Goal: Task Accomplishment & Management: Use online tool/utility

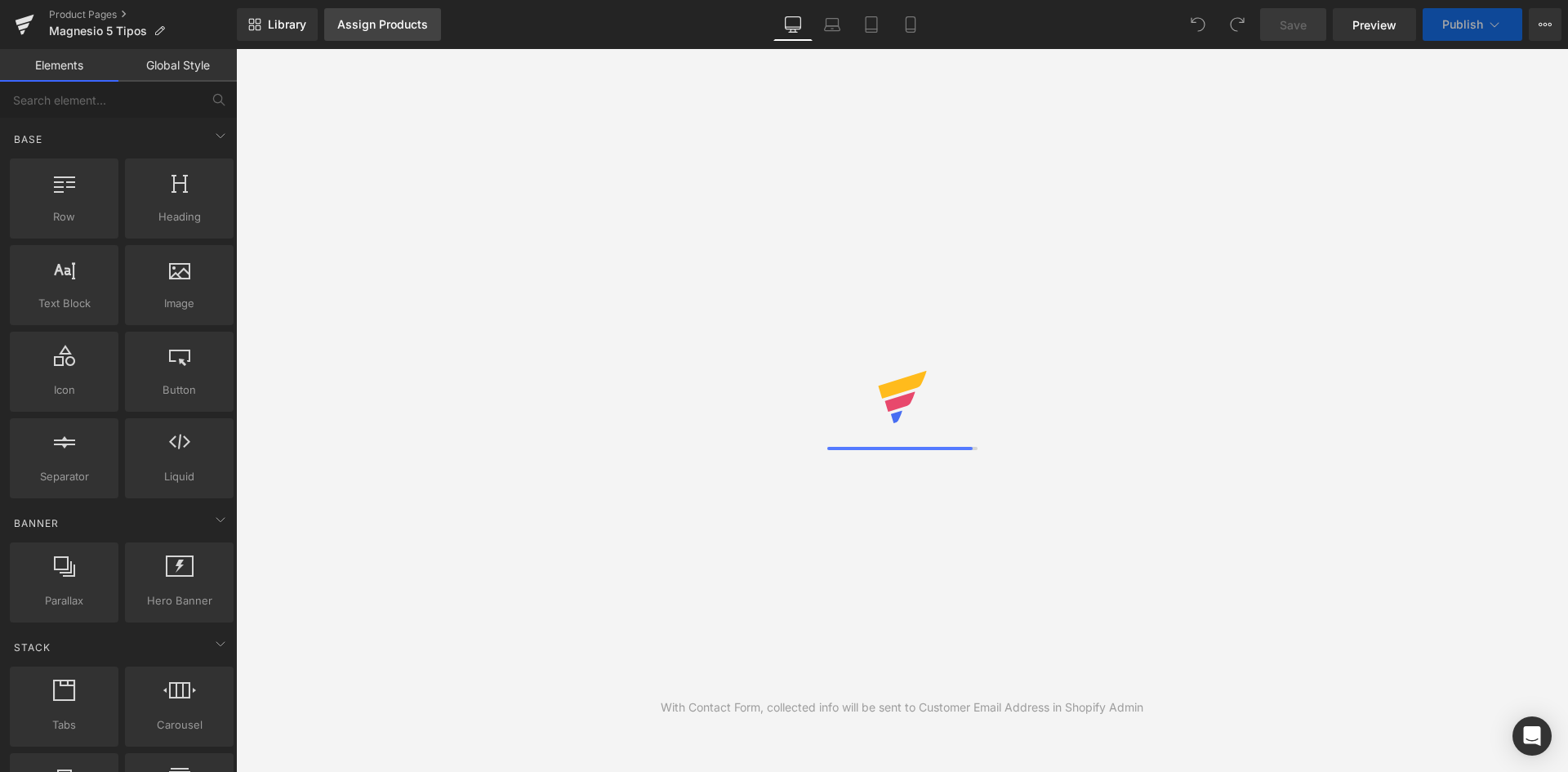
click at [382, 25] on div "Assign Products" at bounding box center [382, 24] width 90 height 13
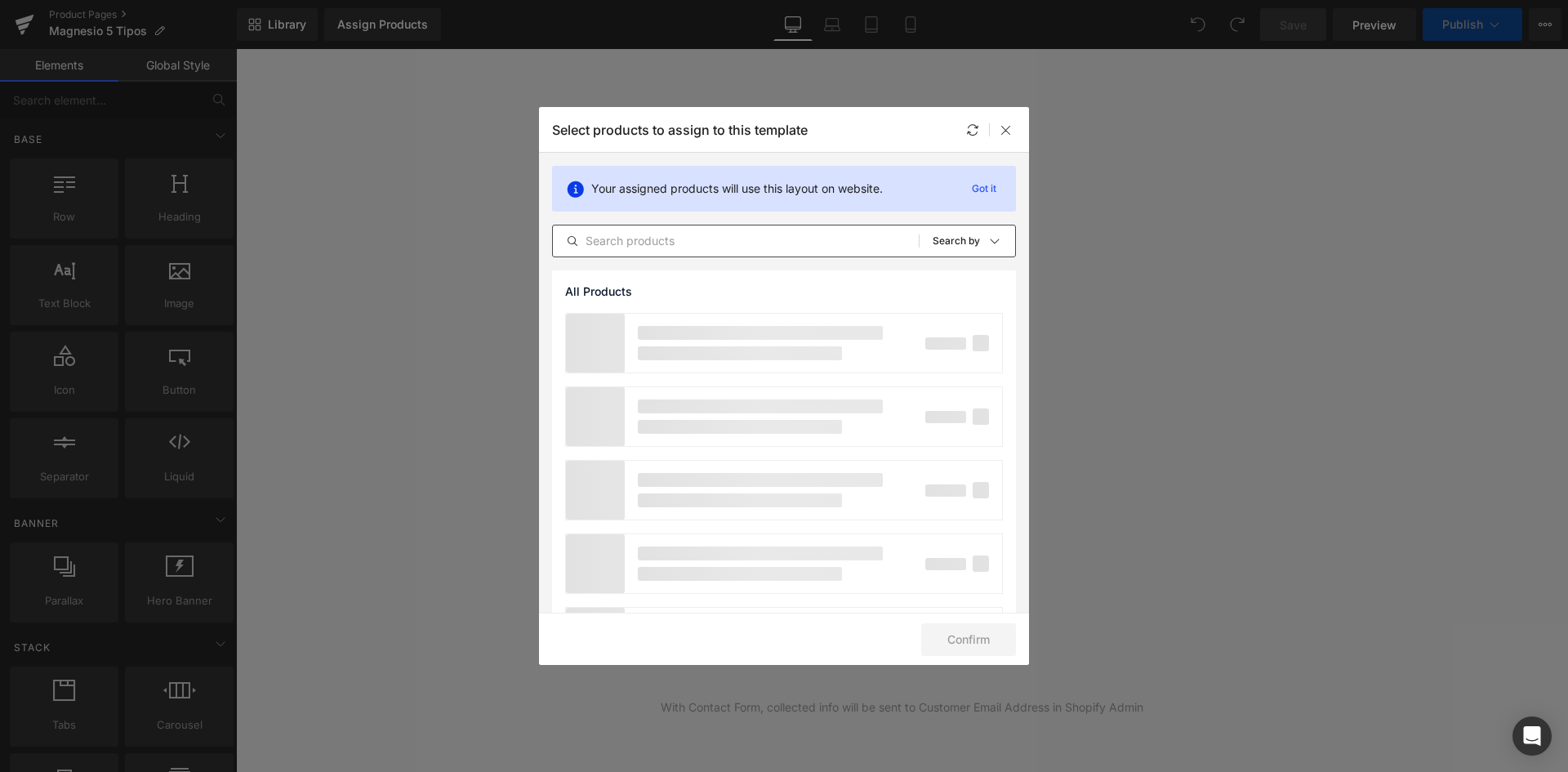
click at [708, 241] on input "text" at bounding box center [736, 240] width 366 height 20
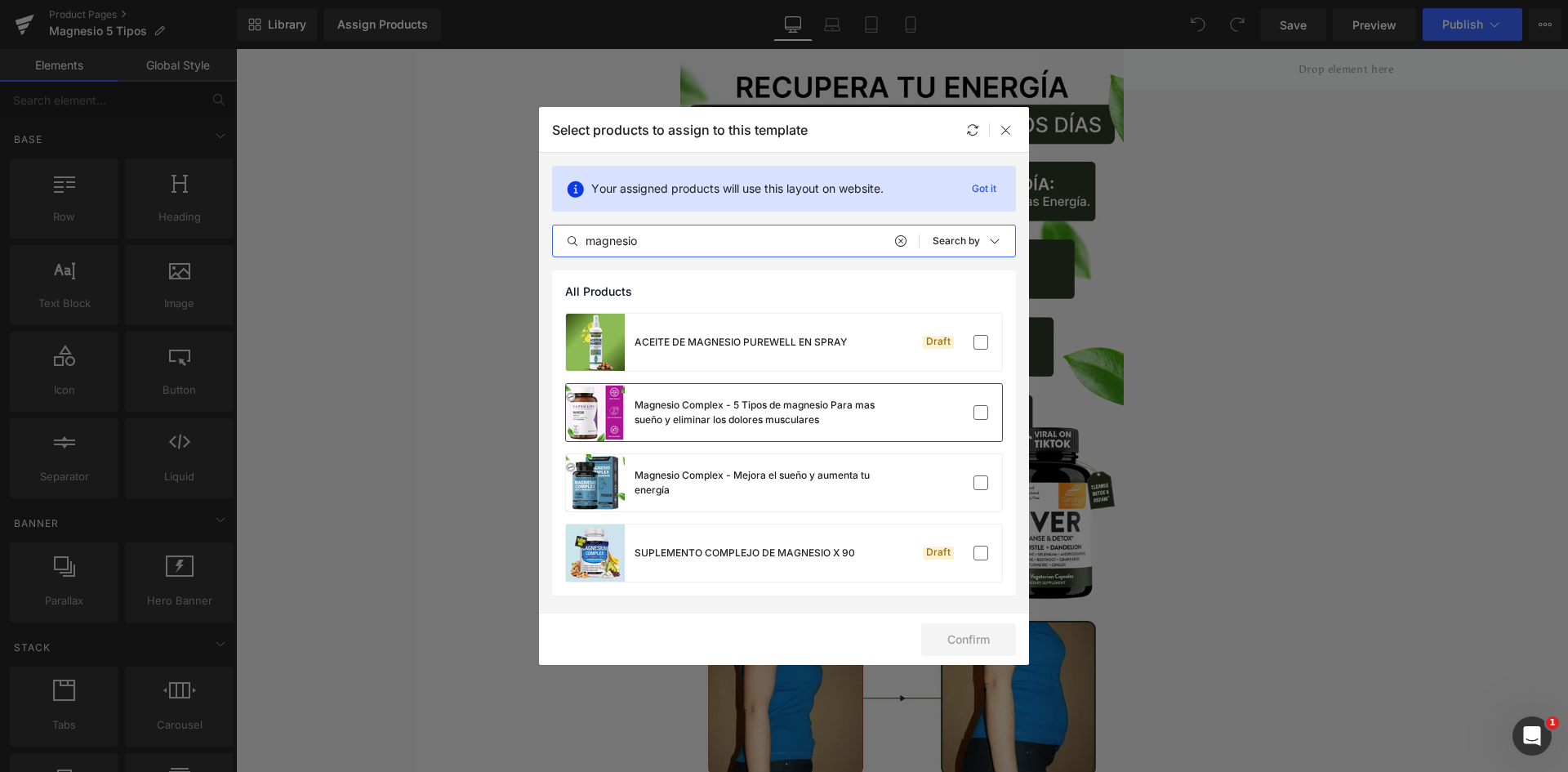
type input "magnesio"
click at [732, 418] on div "Magnesio Complex - 5 Tipos de magnesio Para mas sueño y eliminar los dolores mu…" at bounding box center [757, 412] width 245 height 30
click at [990, 633] on button "Confirm" at bounding box center [968, 640] width 95 height 32
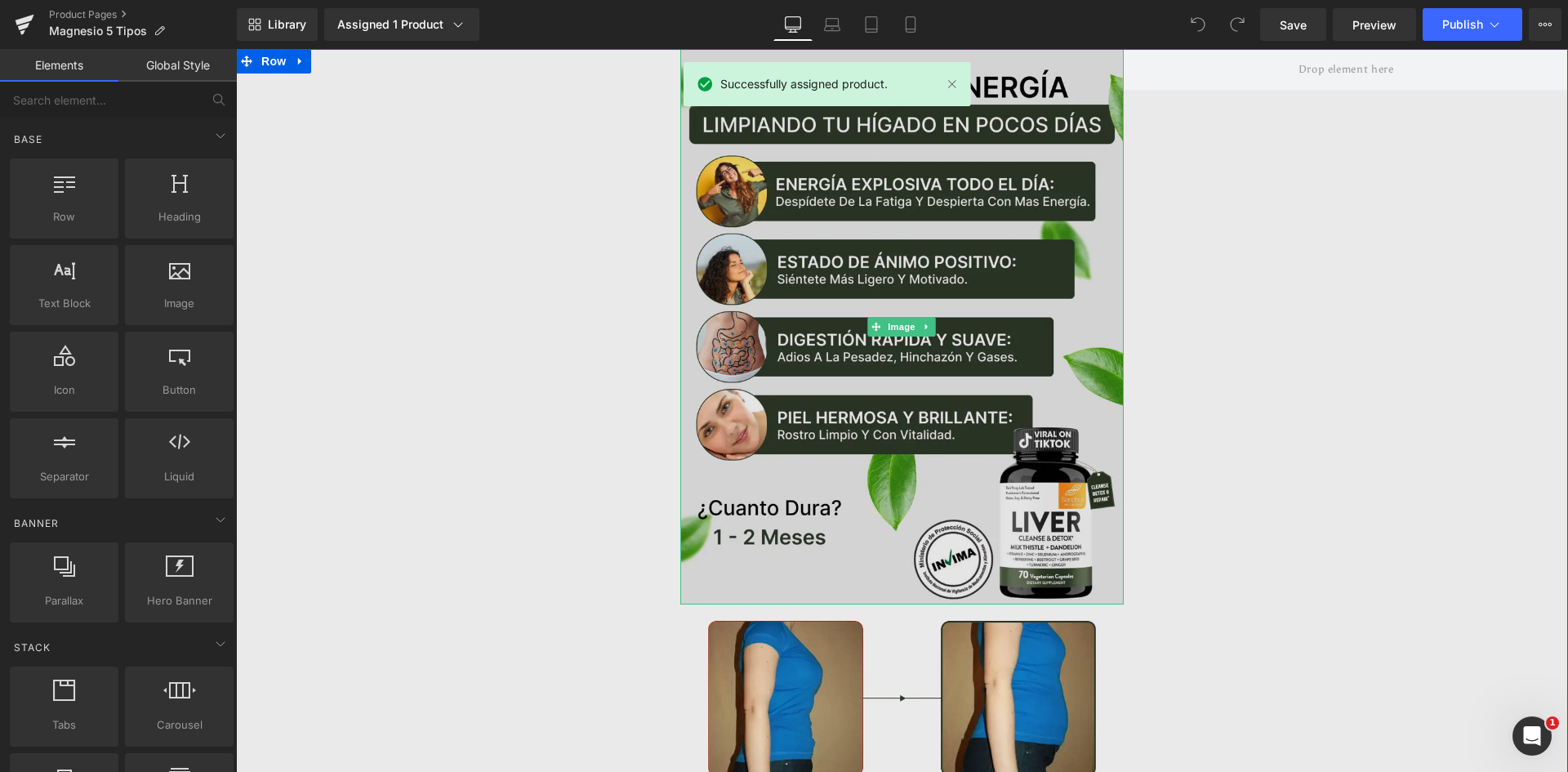
click at [875, 171] on img at bounding box center [903, 327] width 445 height 556
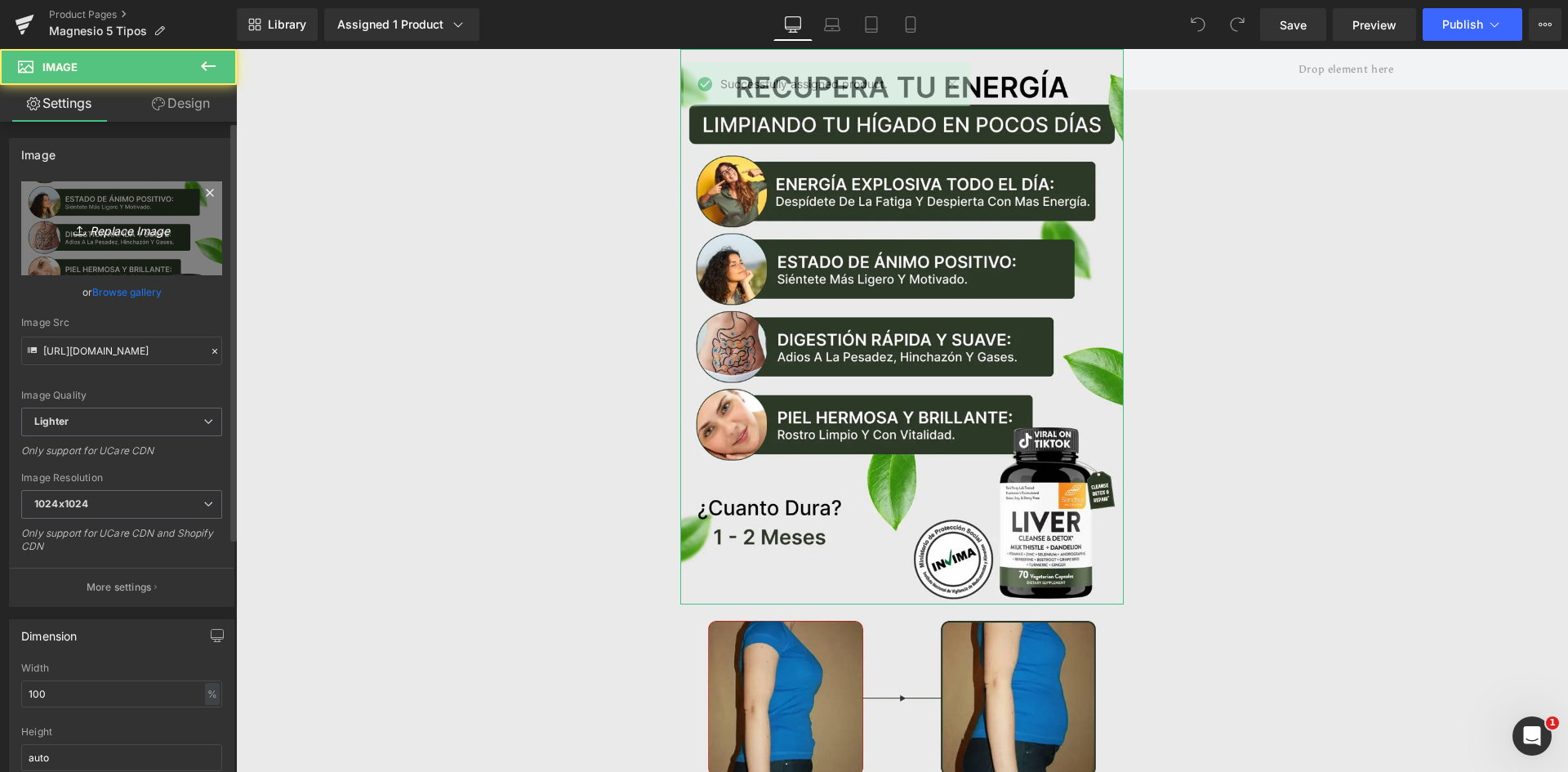
click at [164, 223] on icon "Replace Image" at bounding box center [121, 228] width 130 height 20
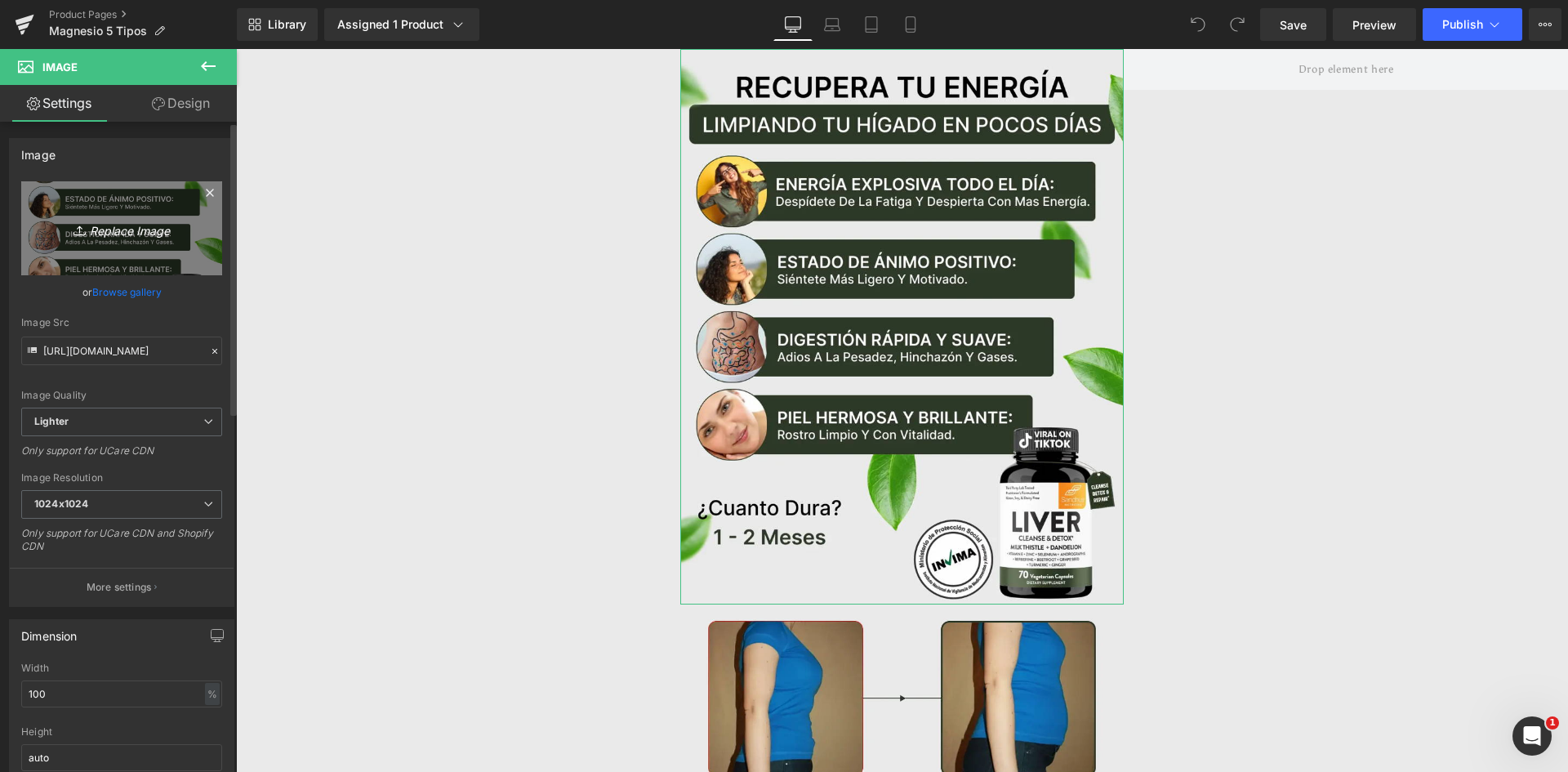
type input "C:\fakepath\Banner Principal.webp"
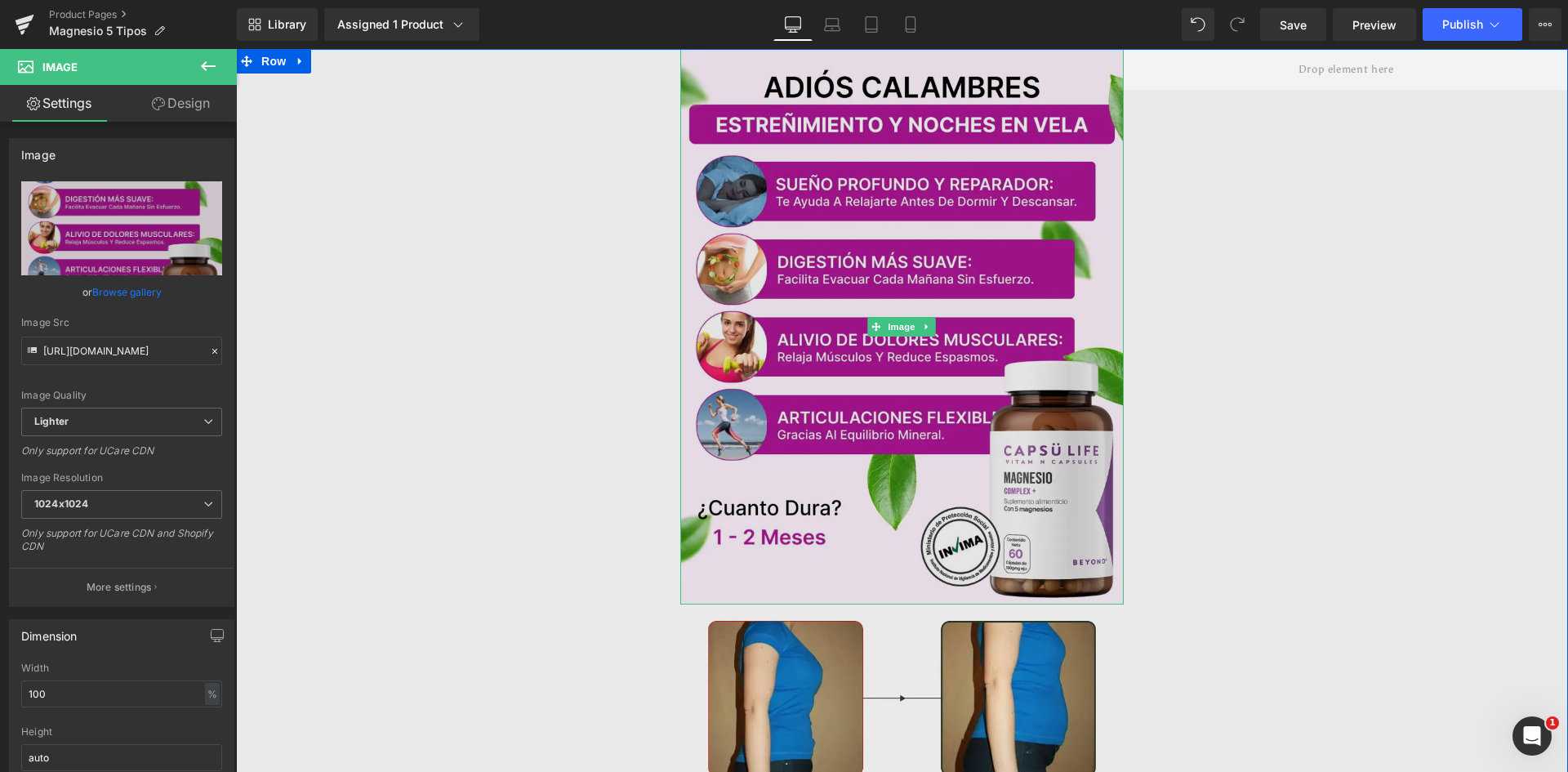
type input "[URL][DOMAIN_NAME]"
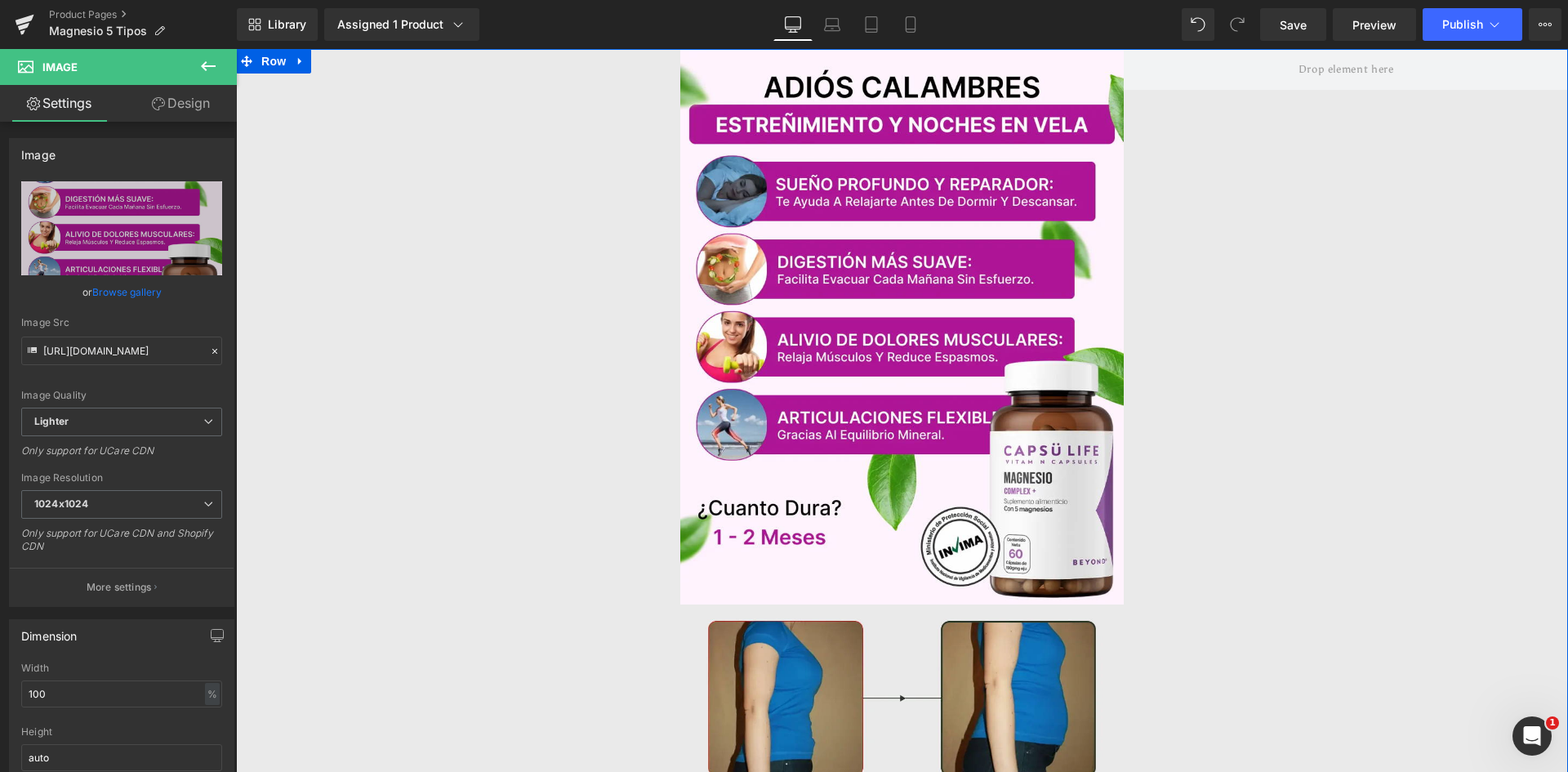
click at [261, 64] on span "Row" at bounding box center [273, 61] width 32 height 25
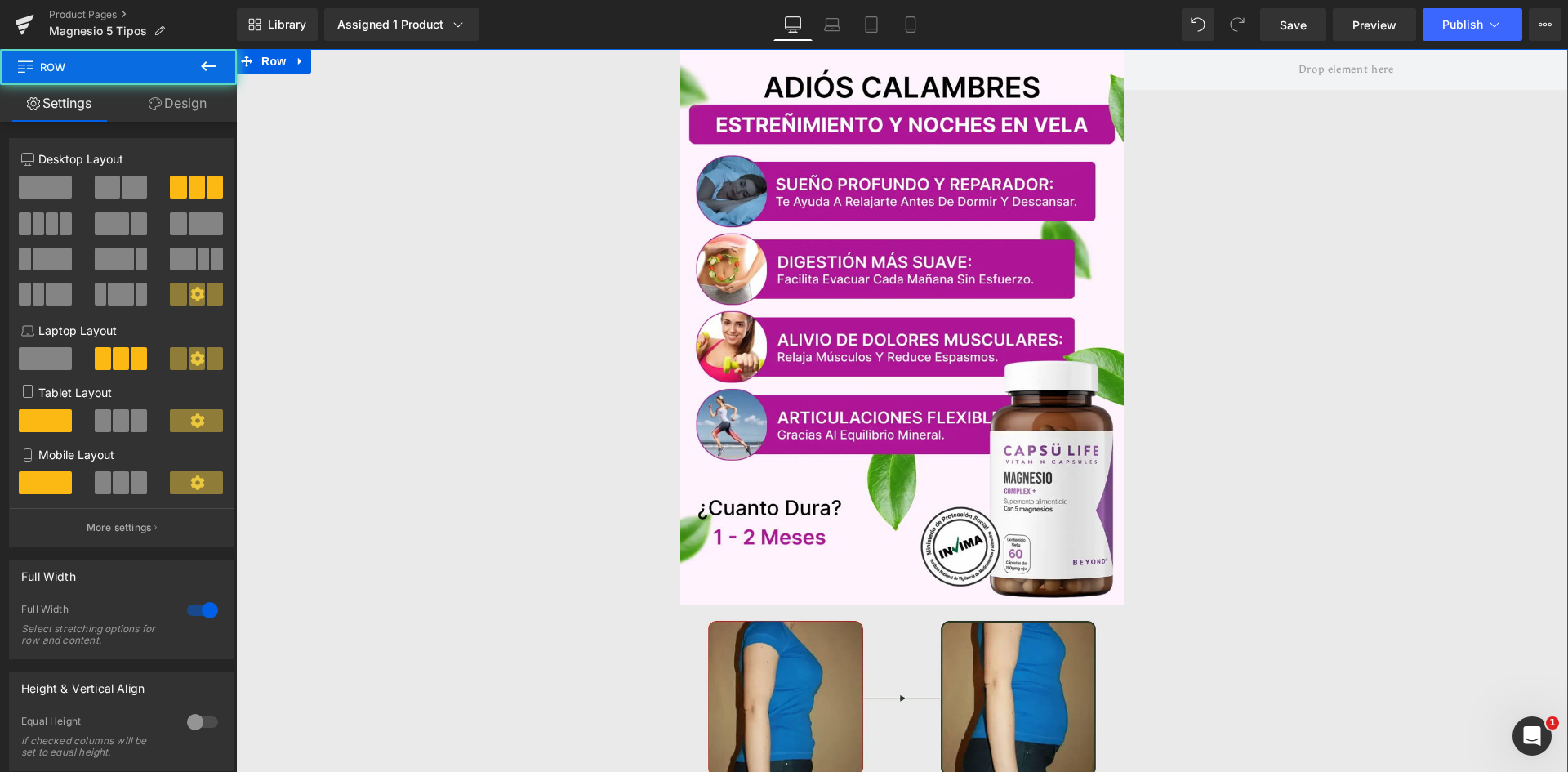
click at [164, 107] on link "Design" at bounding box center [177, 103] width 118 height 37
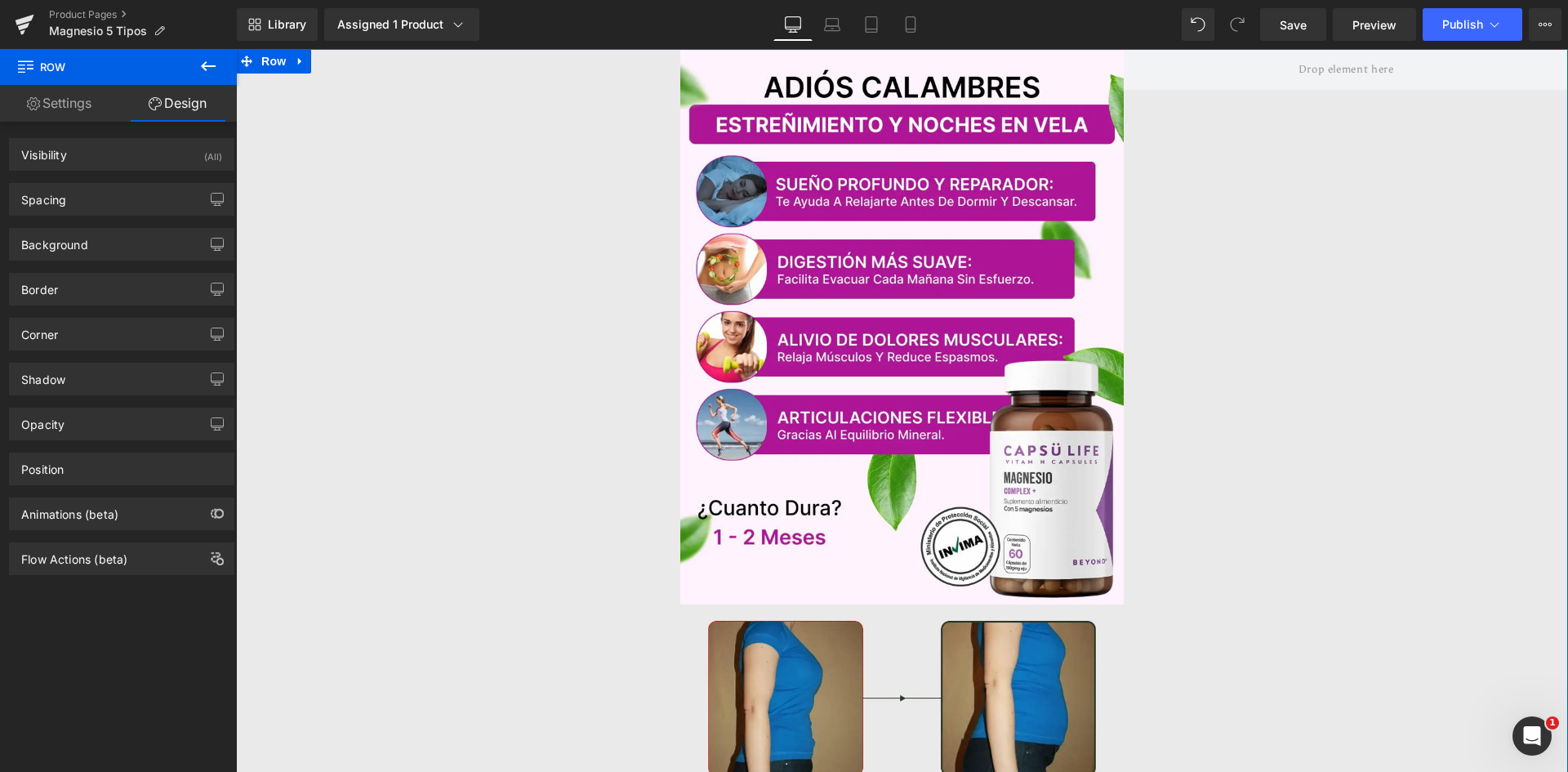
type input "#eaeaea"
click at [71, 89] on link "Settings" at bounding box center [59, 103] width 118 height 37
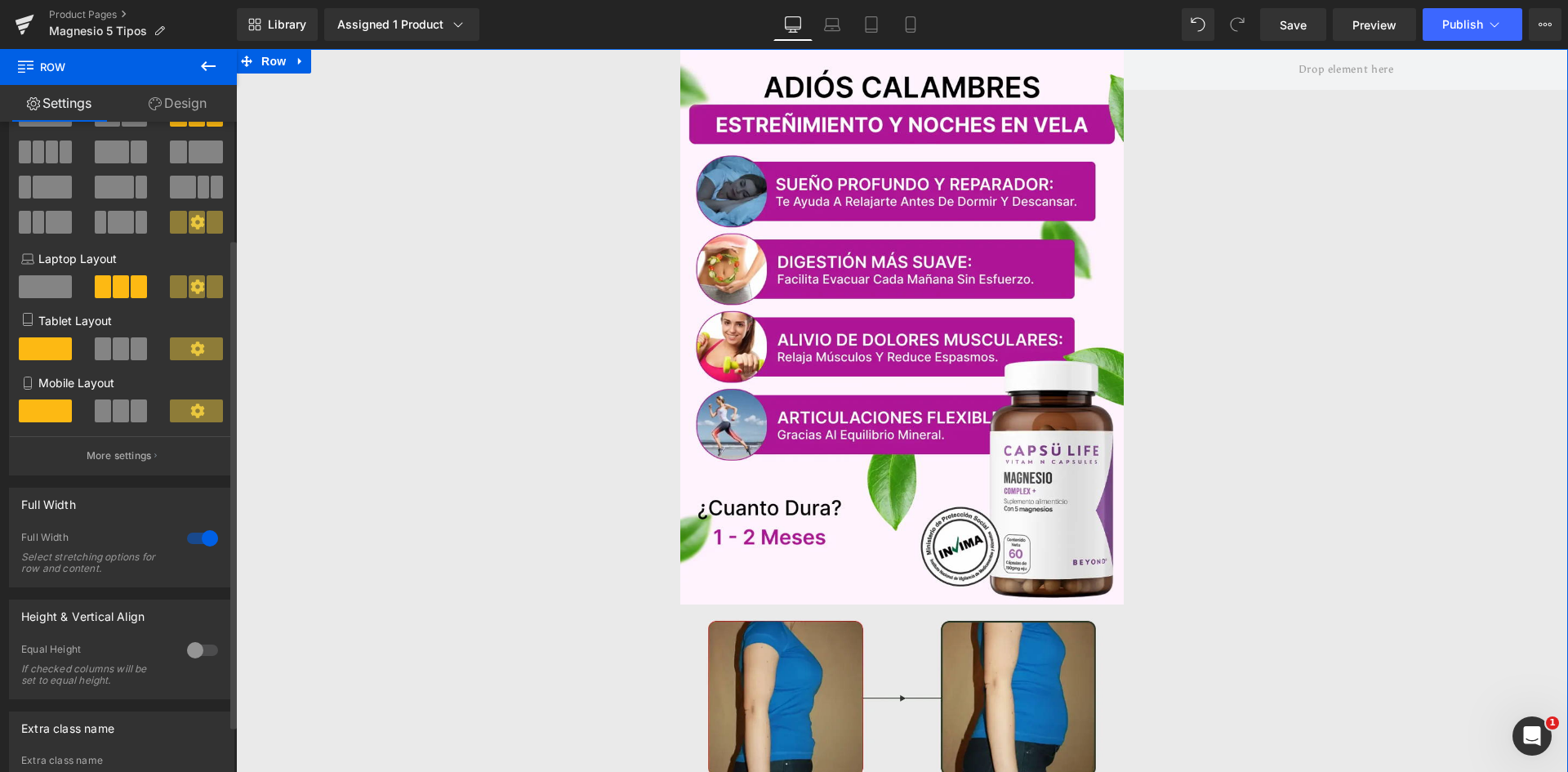
scroll to position [217, 0]
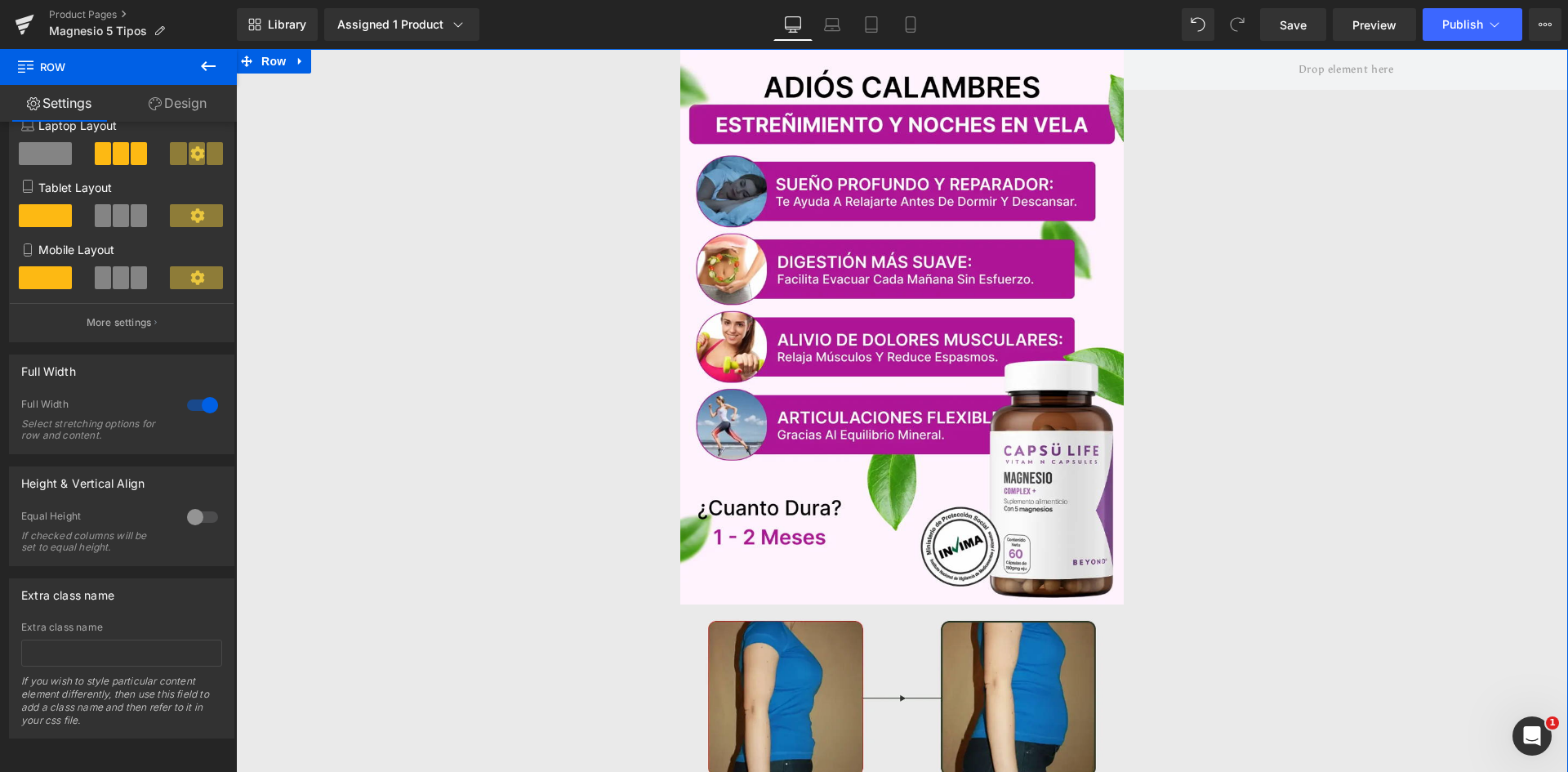
click at [184, 111] on link "Design" at bounding box center [177, 103] width 118 height 37
type input "100"
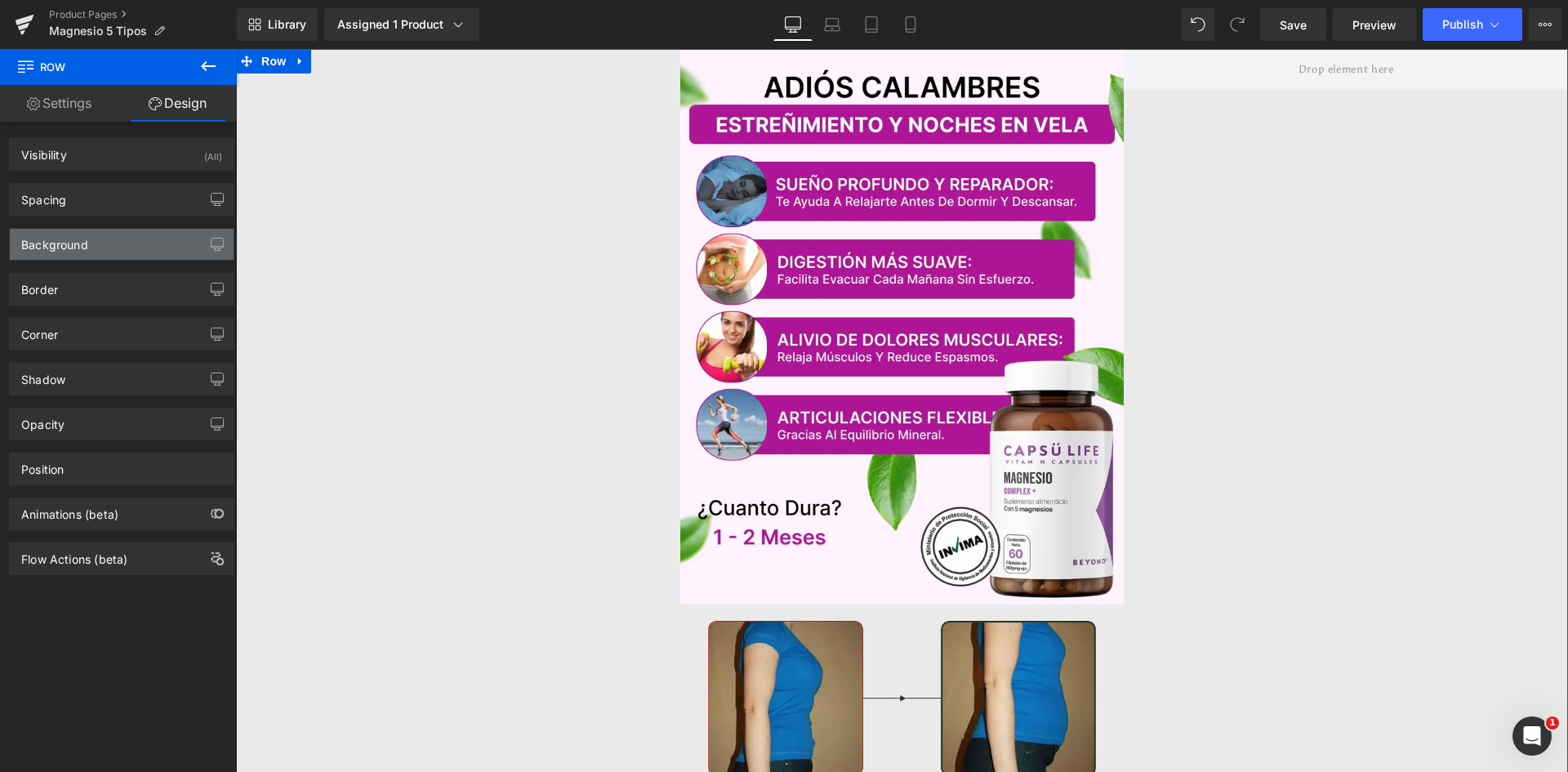
click at [107, 240] on div "Background" at bounding box center [122, 244] width 224 height 31
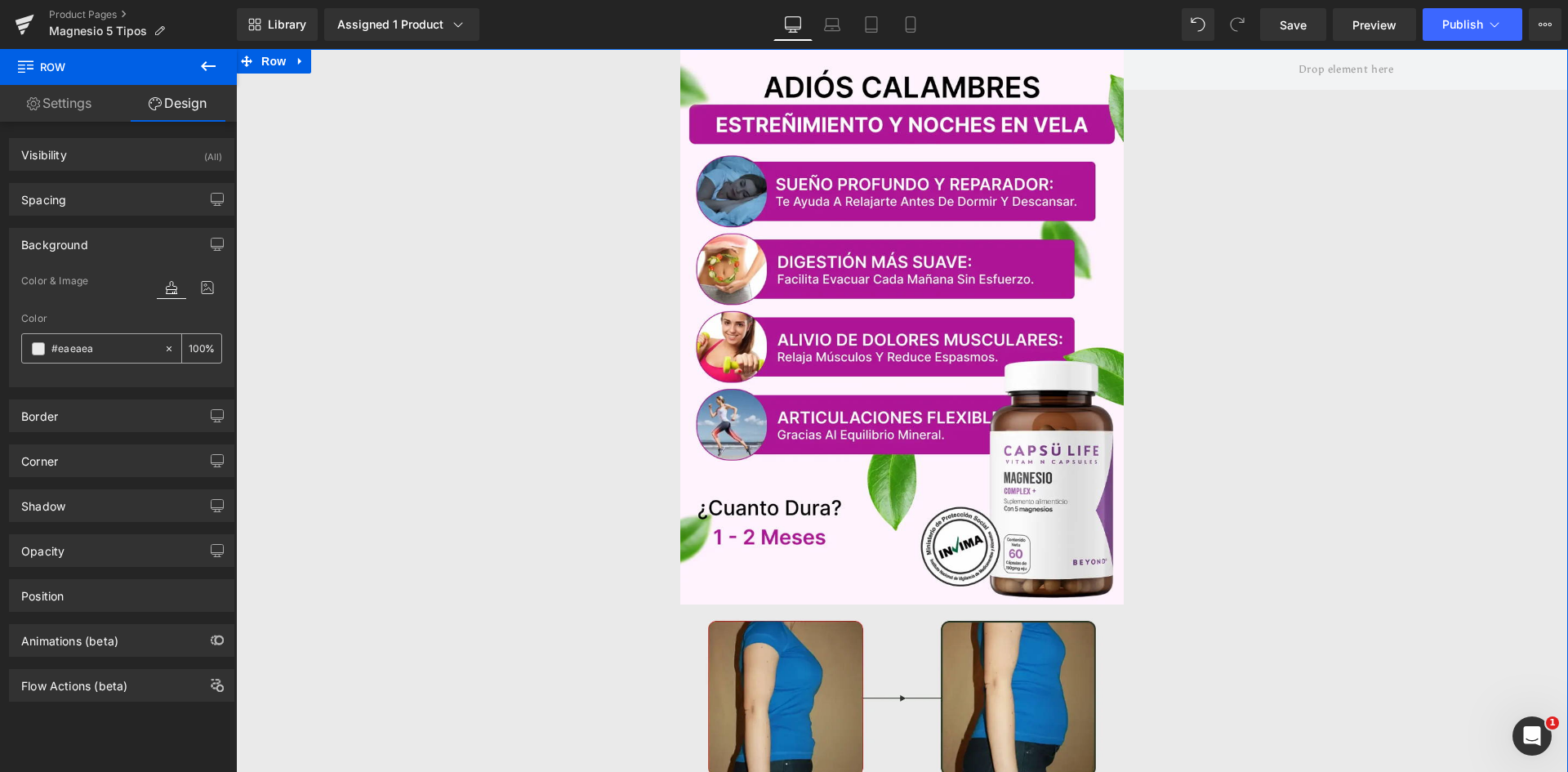
click at [83, 345] on input "#eaeaea" at bounding box center [103, 349] width 105 height 18
type input "v"
type input "0"
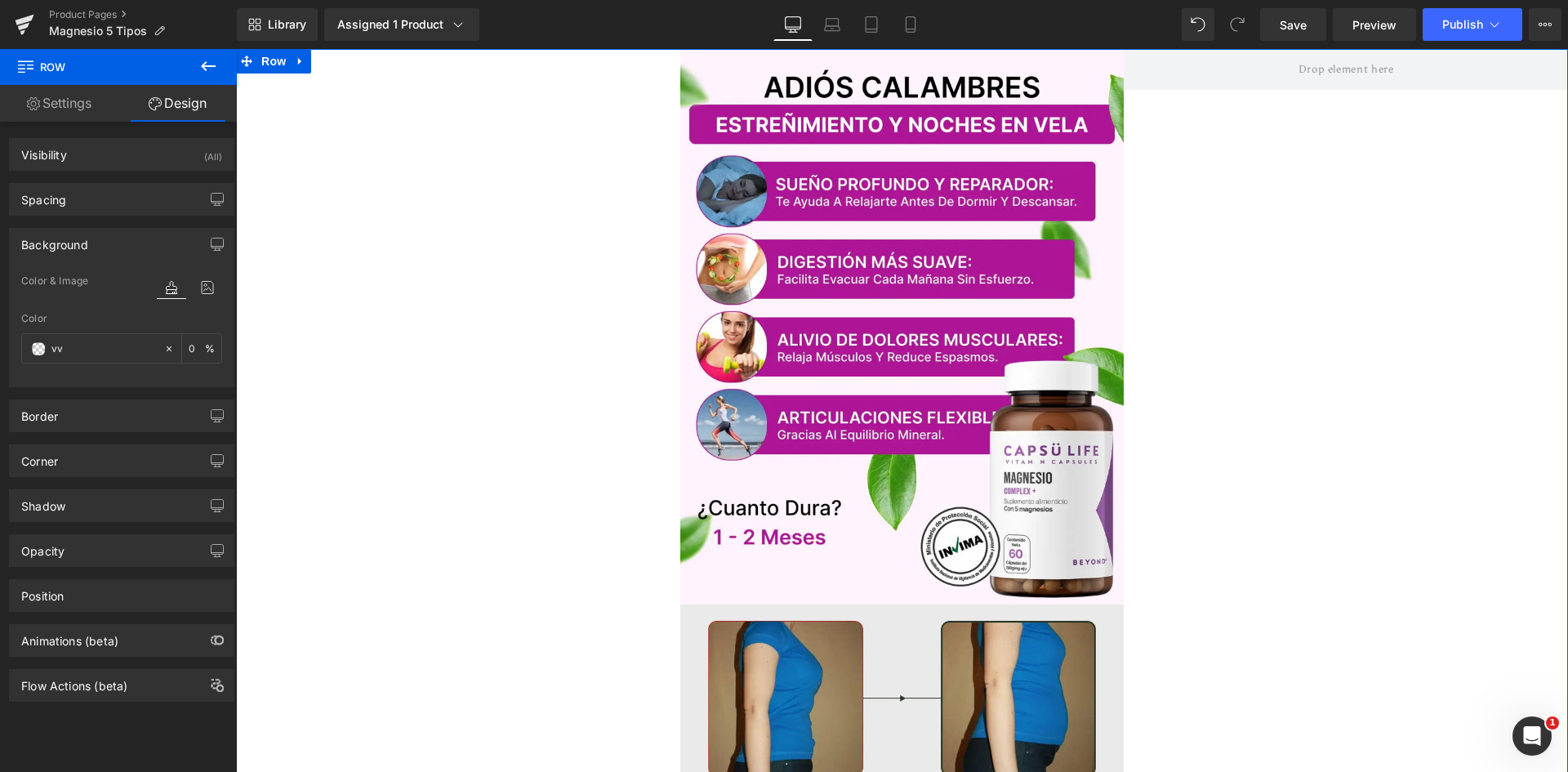
type input "v"
paste input "FFF3FD"
type input "FFF3FD"
type input "100"
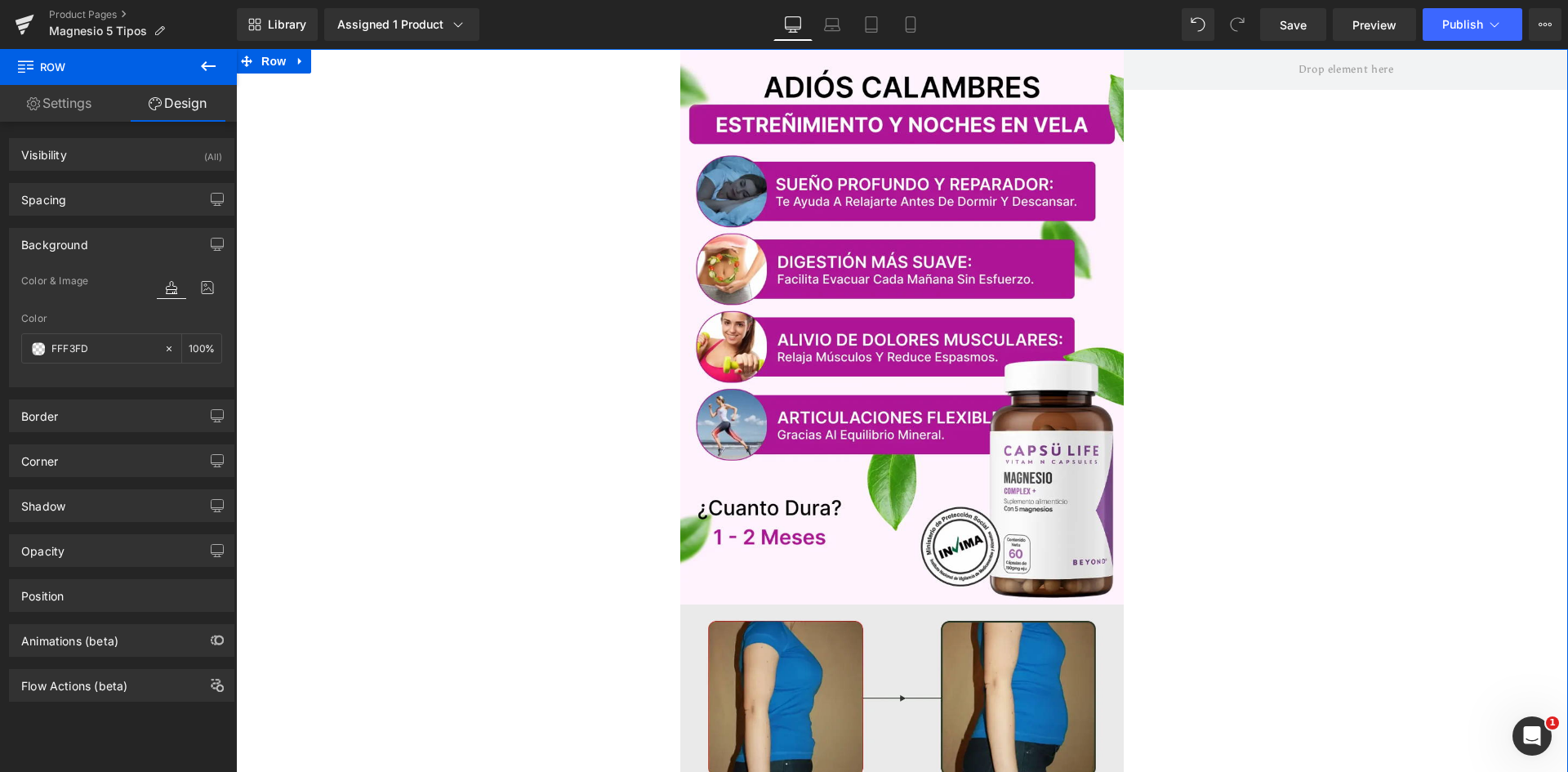
paste input "FFF3FD"
type input "FFF3FDFFF3FD"
type input "0"
paste input "FFF3FD"
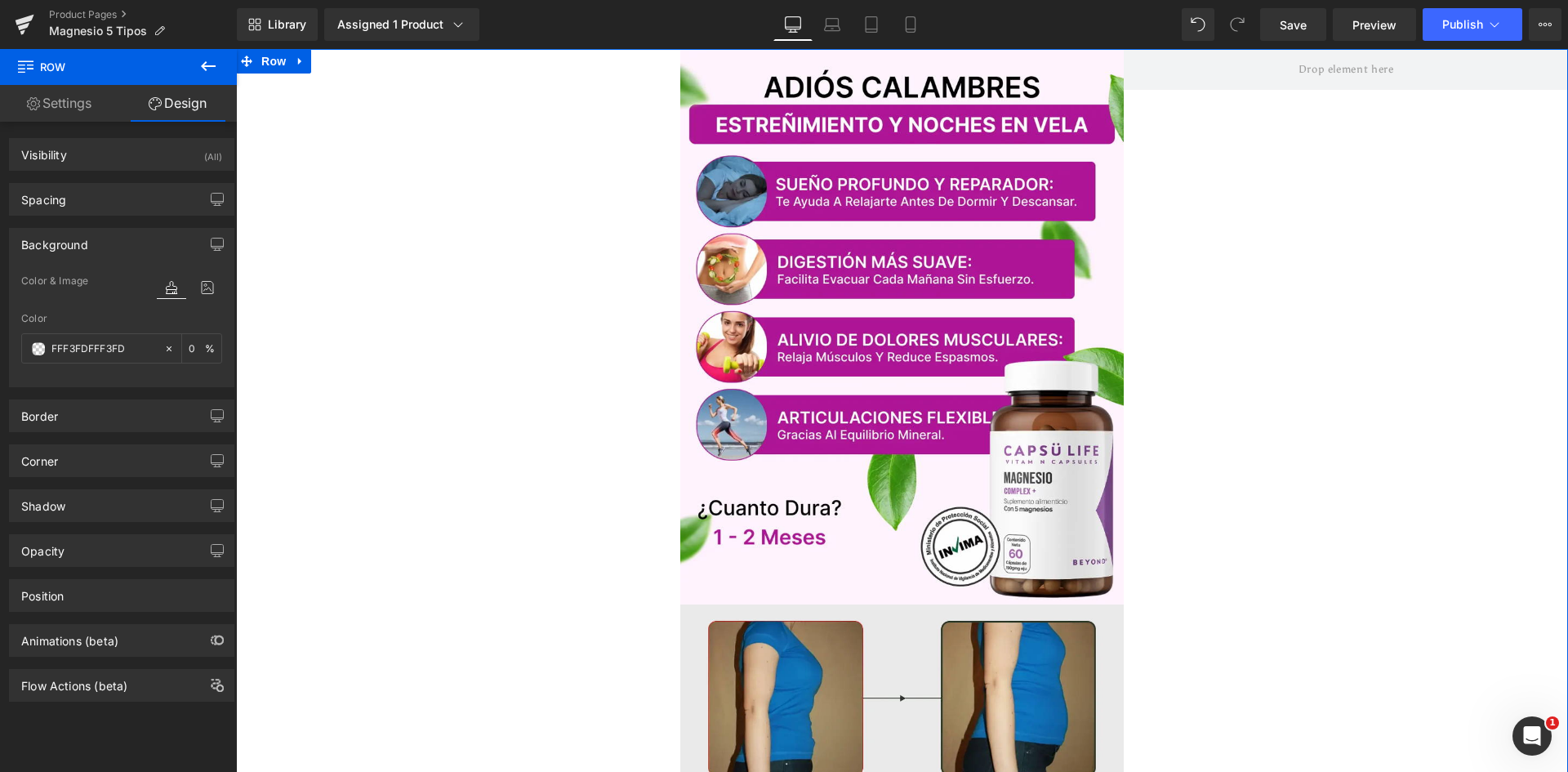
type input "FFF3FD"
type input "100"
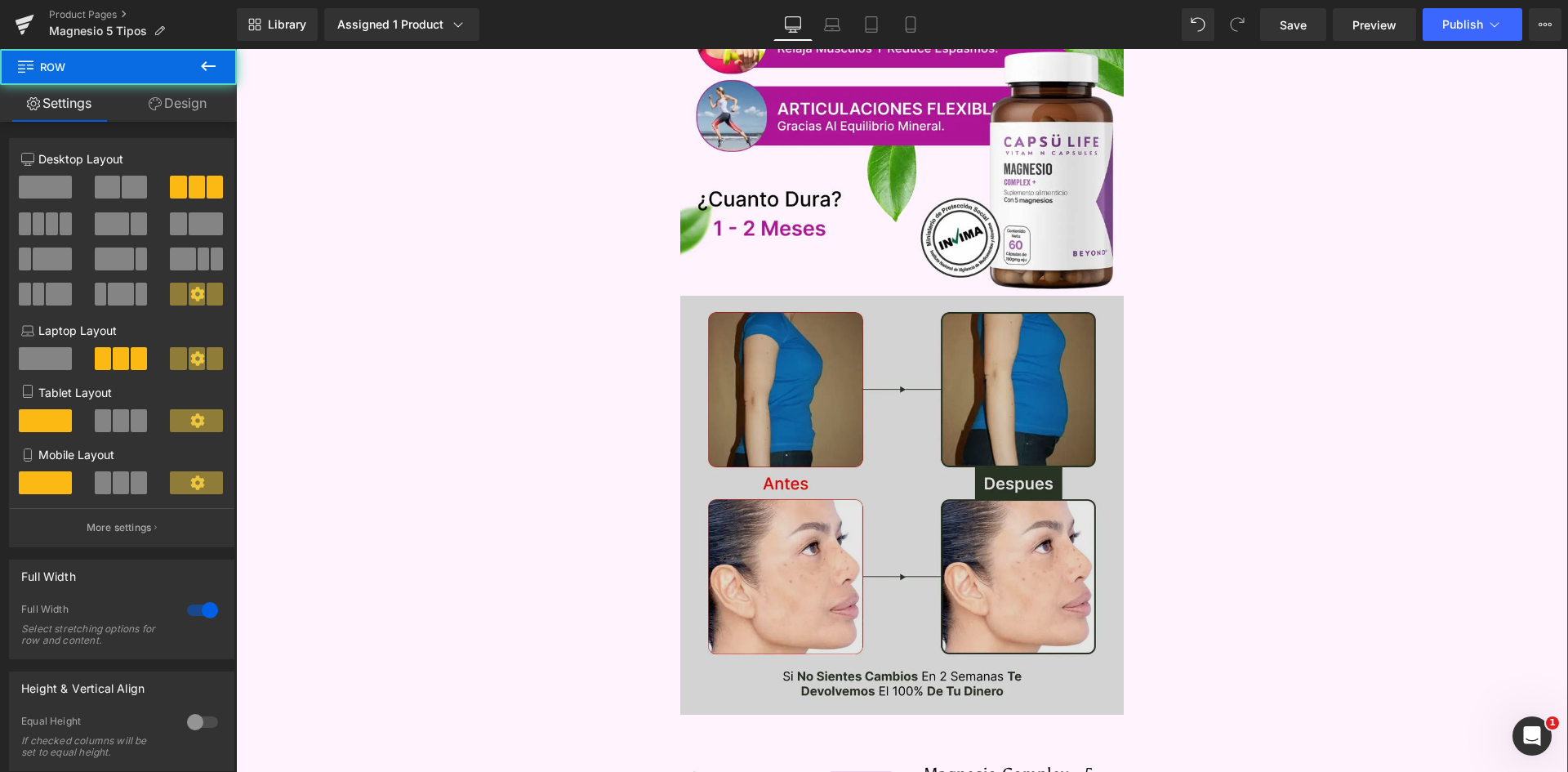
scroll to position [327, 0]
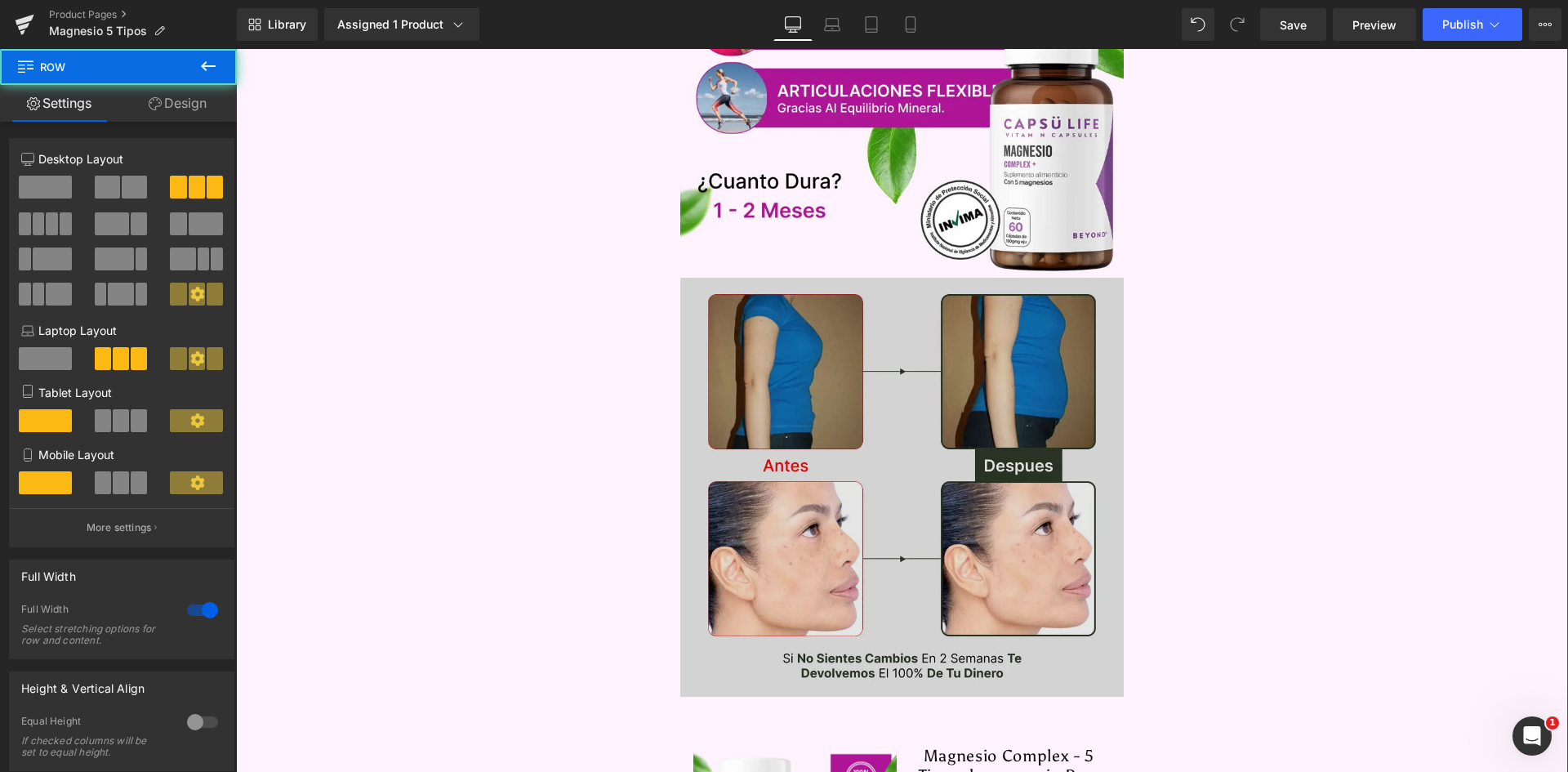
click at [1060, 400] on img at bounding box center [903, 487] width 445 height 419
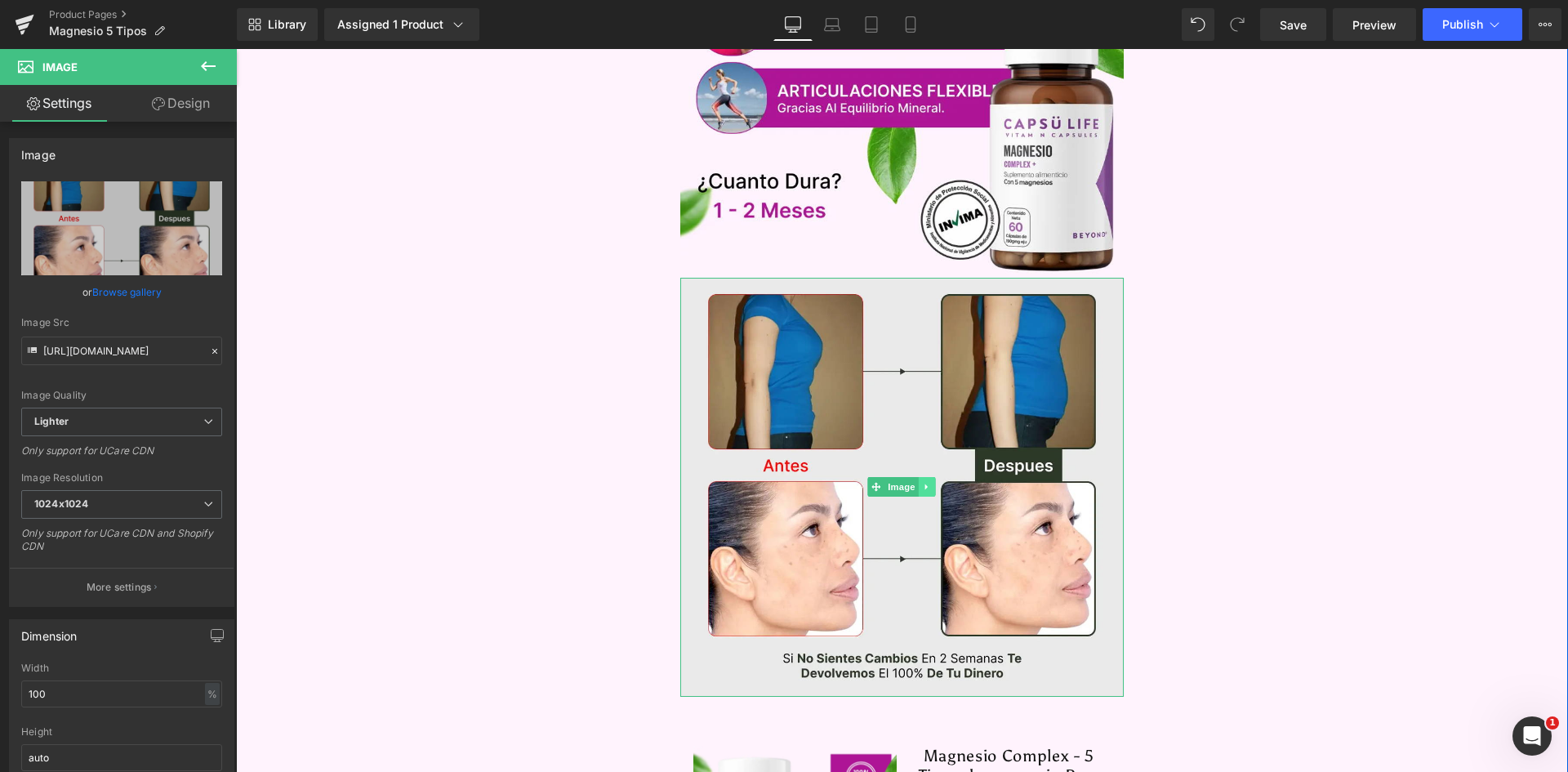
click at [925, 487] on icon at bounding box center [928, 487] width 9 height 10
click at [931, 482] on icon at bounding box center [935, 487] width 9 height 10
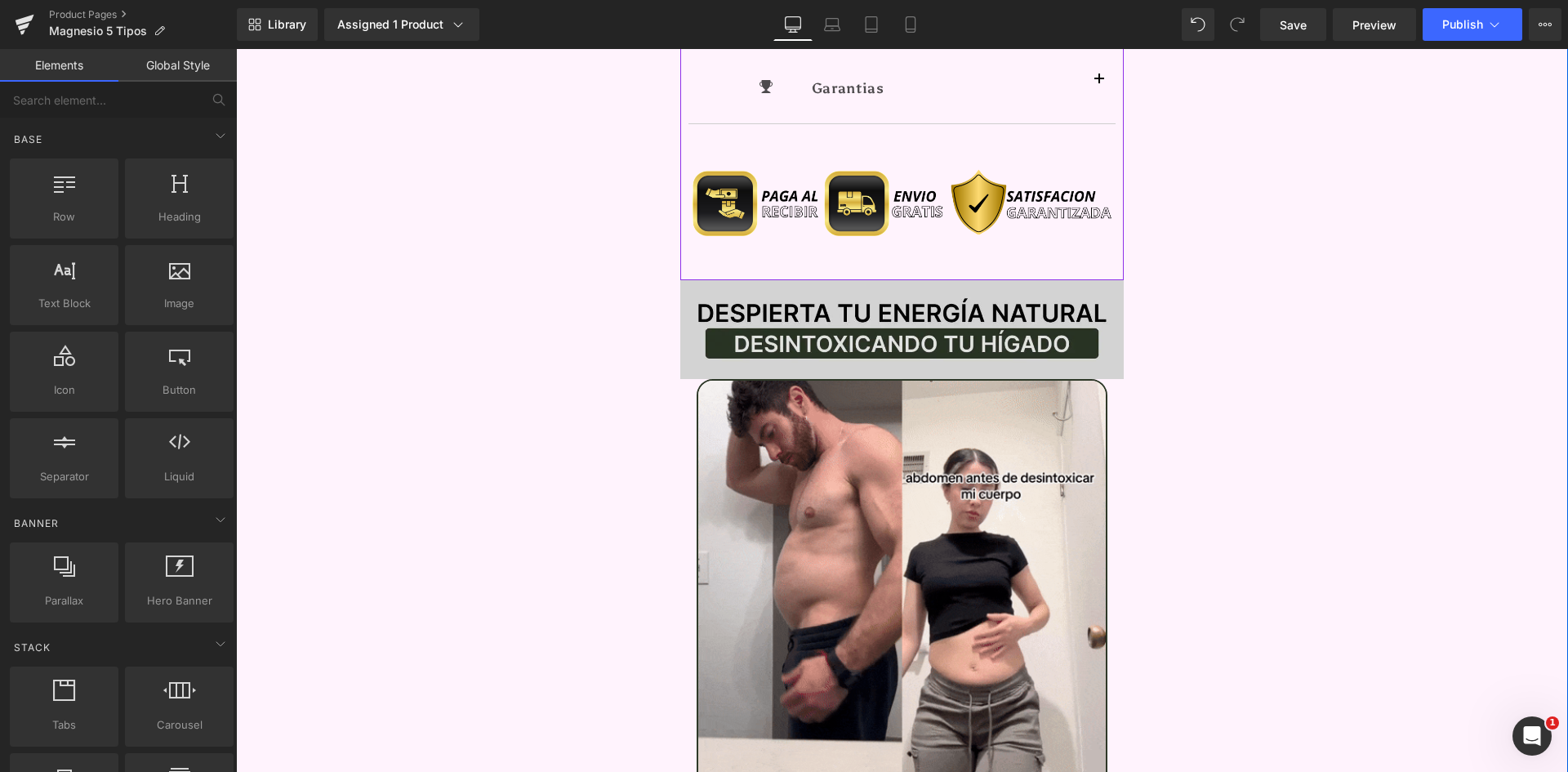
scroll to position [1471, 0]
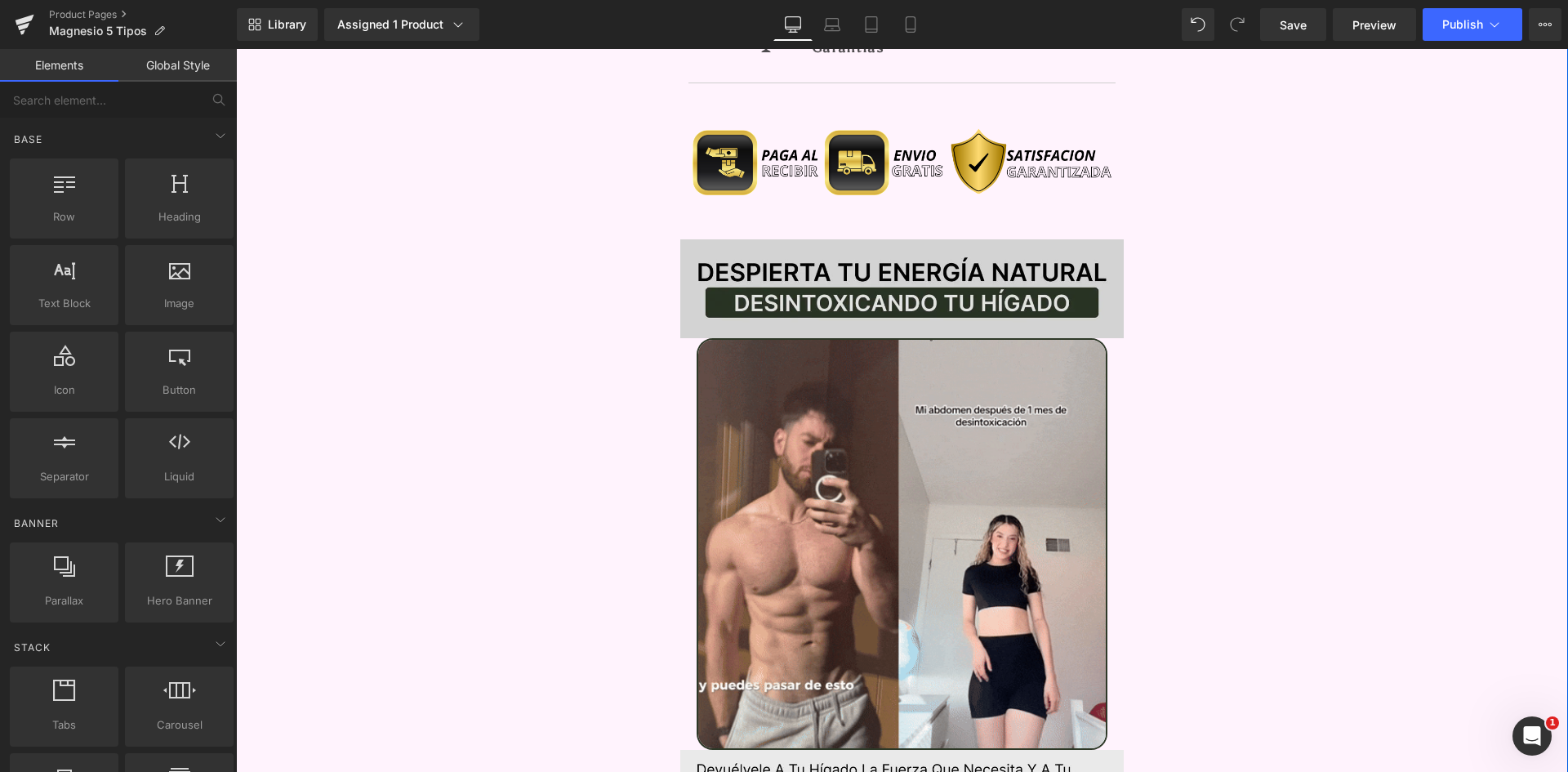
click at [785, 267] on img at bounding box center [903, 289] width 445 height 100
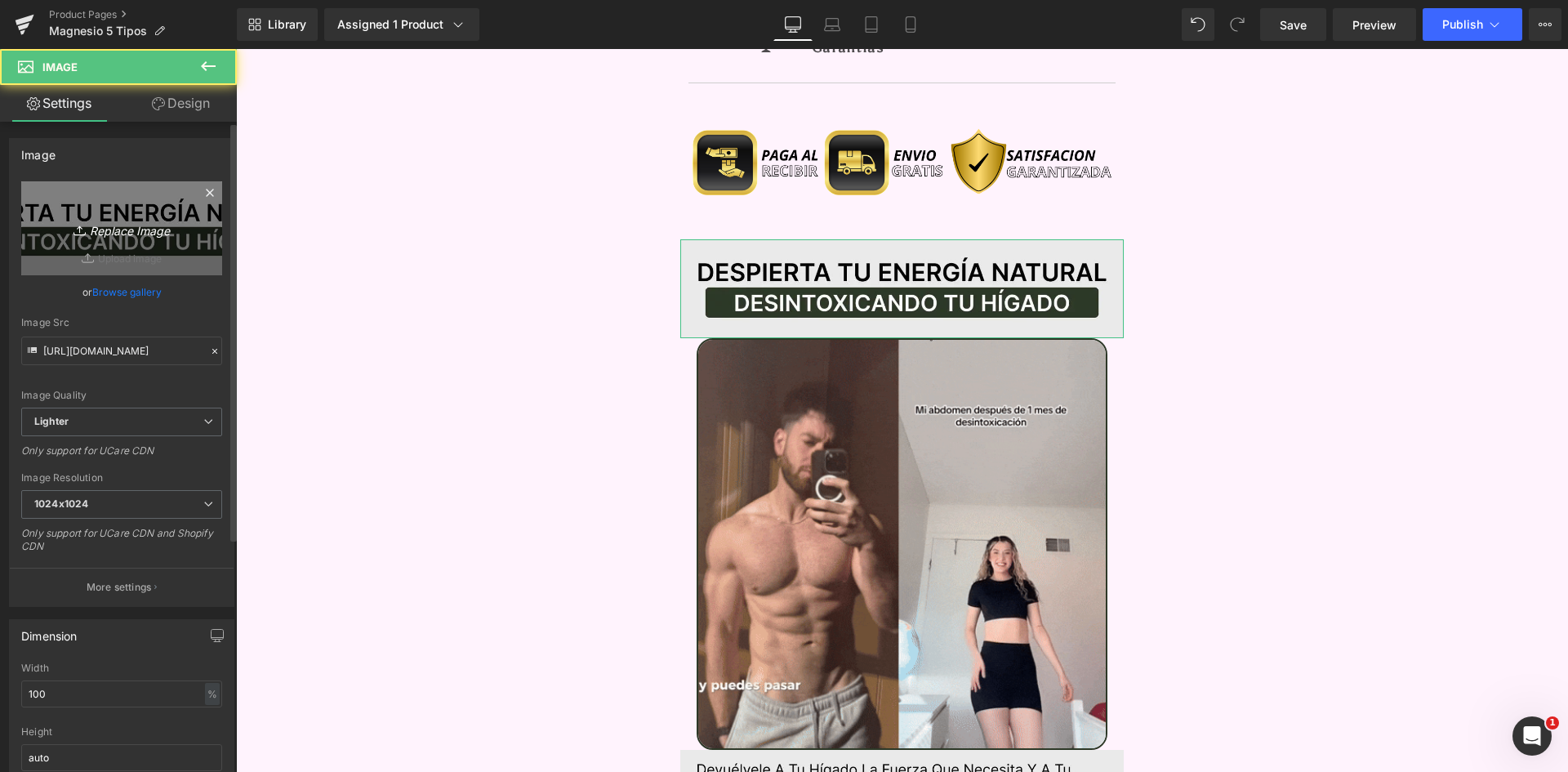
click at [166, 239] on link "Replace Image" at bounding box center [122, 228] width 201 height 94
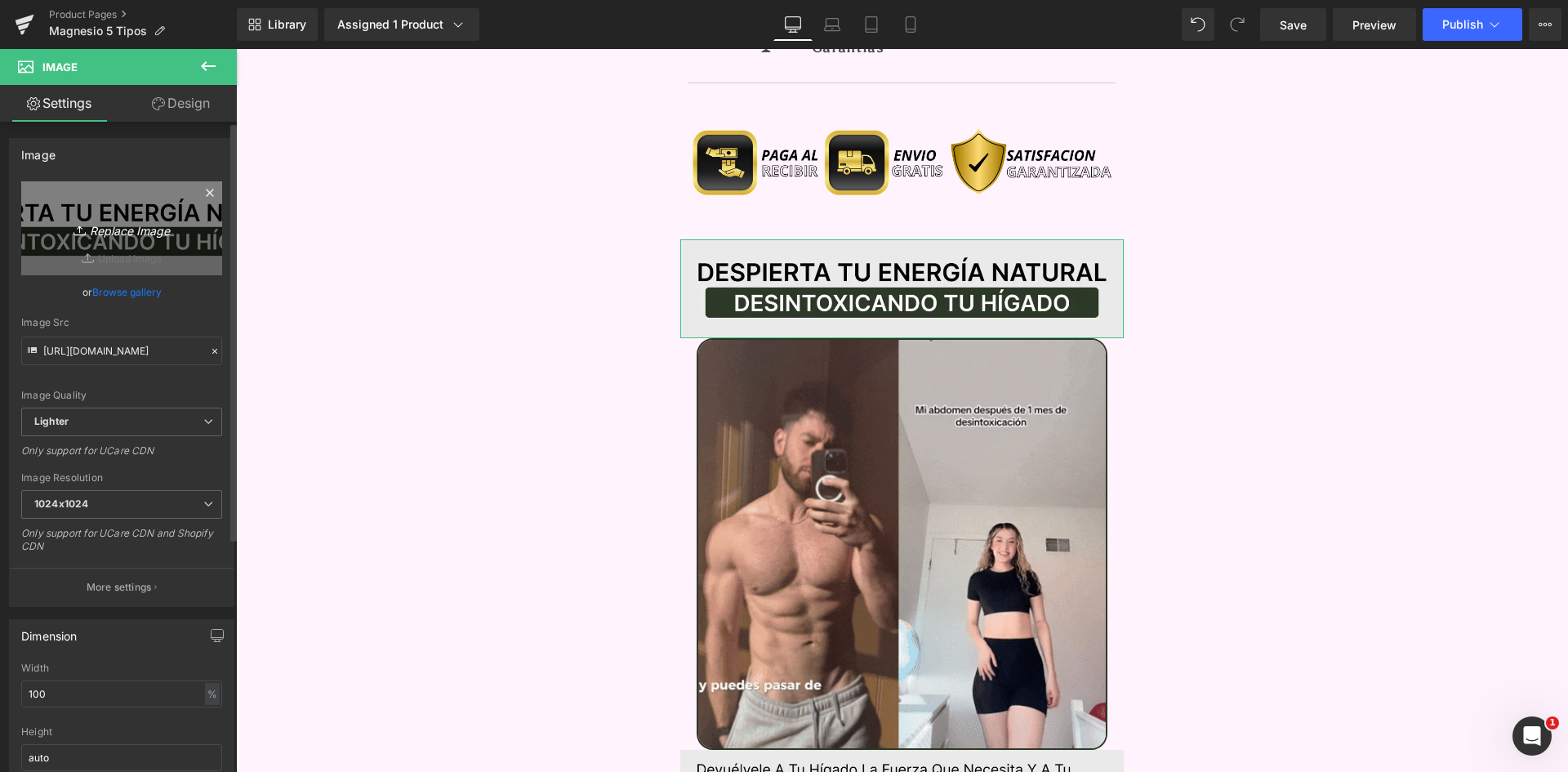
type input "C:\fakepath\Titulo reseñas.webp"
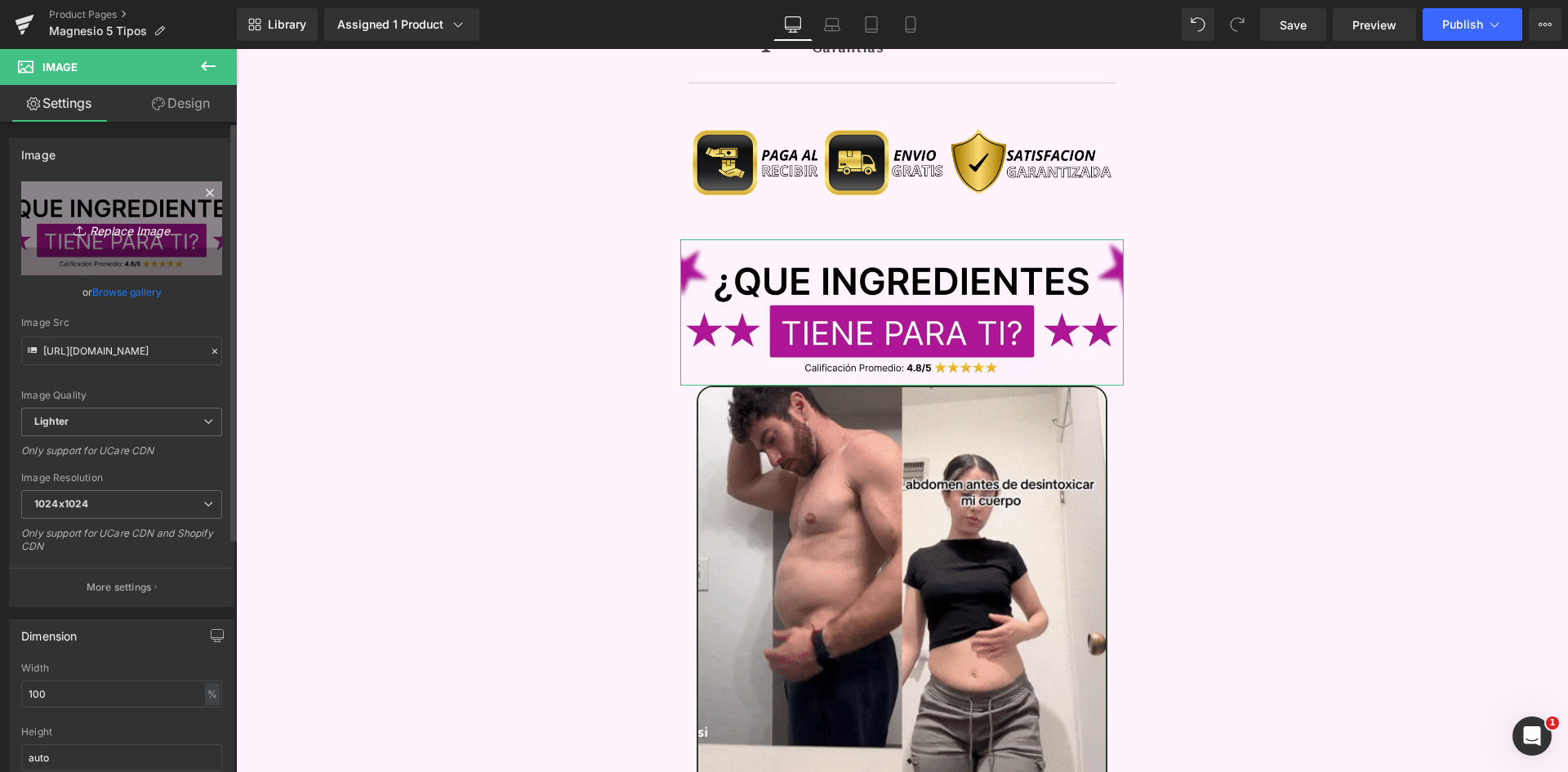
type input "[URL][DOMAIN_NAME]"
click at [101, 230] on icon "Replace Image" at bounding box center [121, 228] width 130 height 20
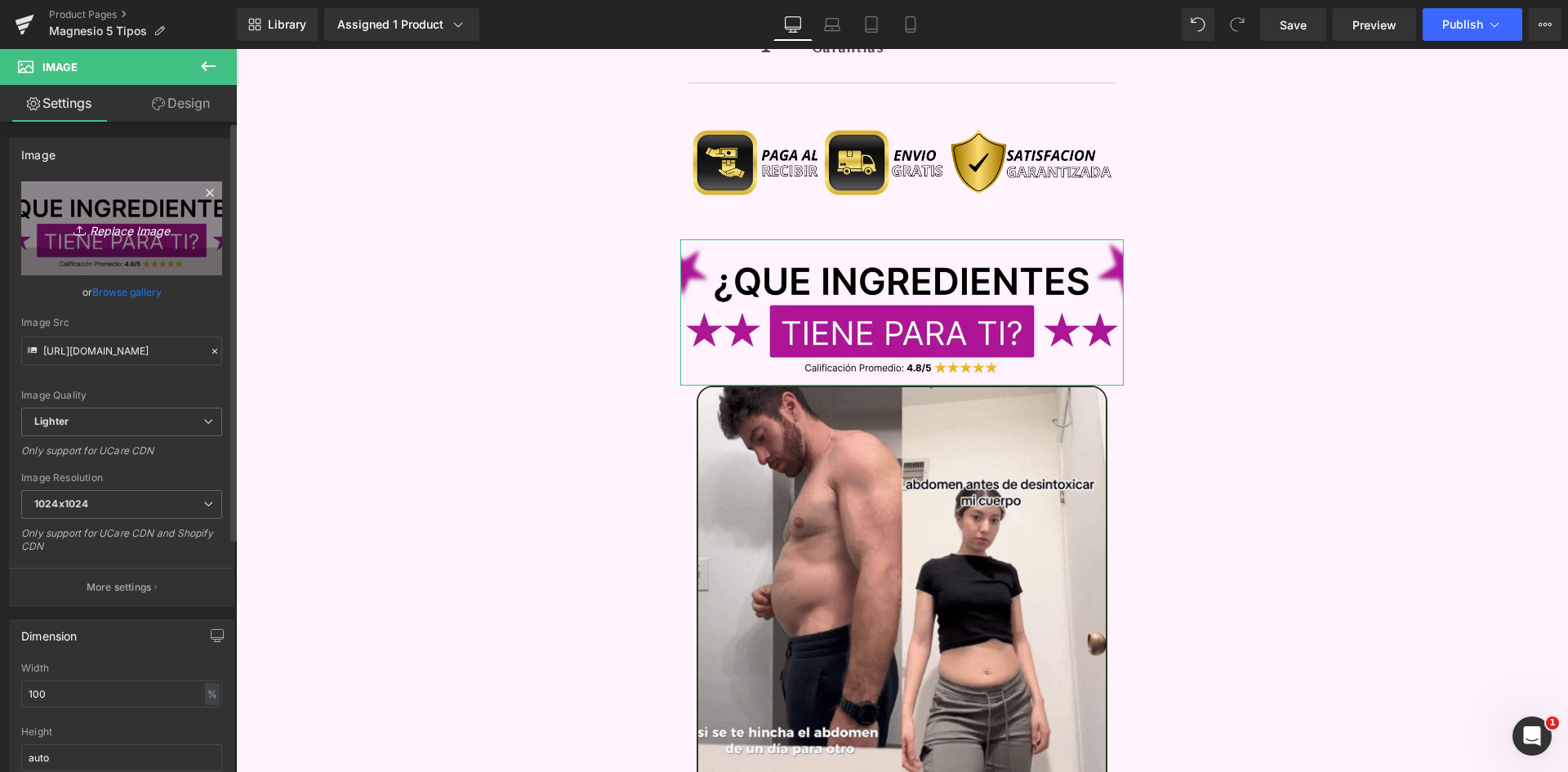
type input "C:\fakepath\Titulo Irresisitble.webp"
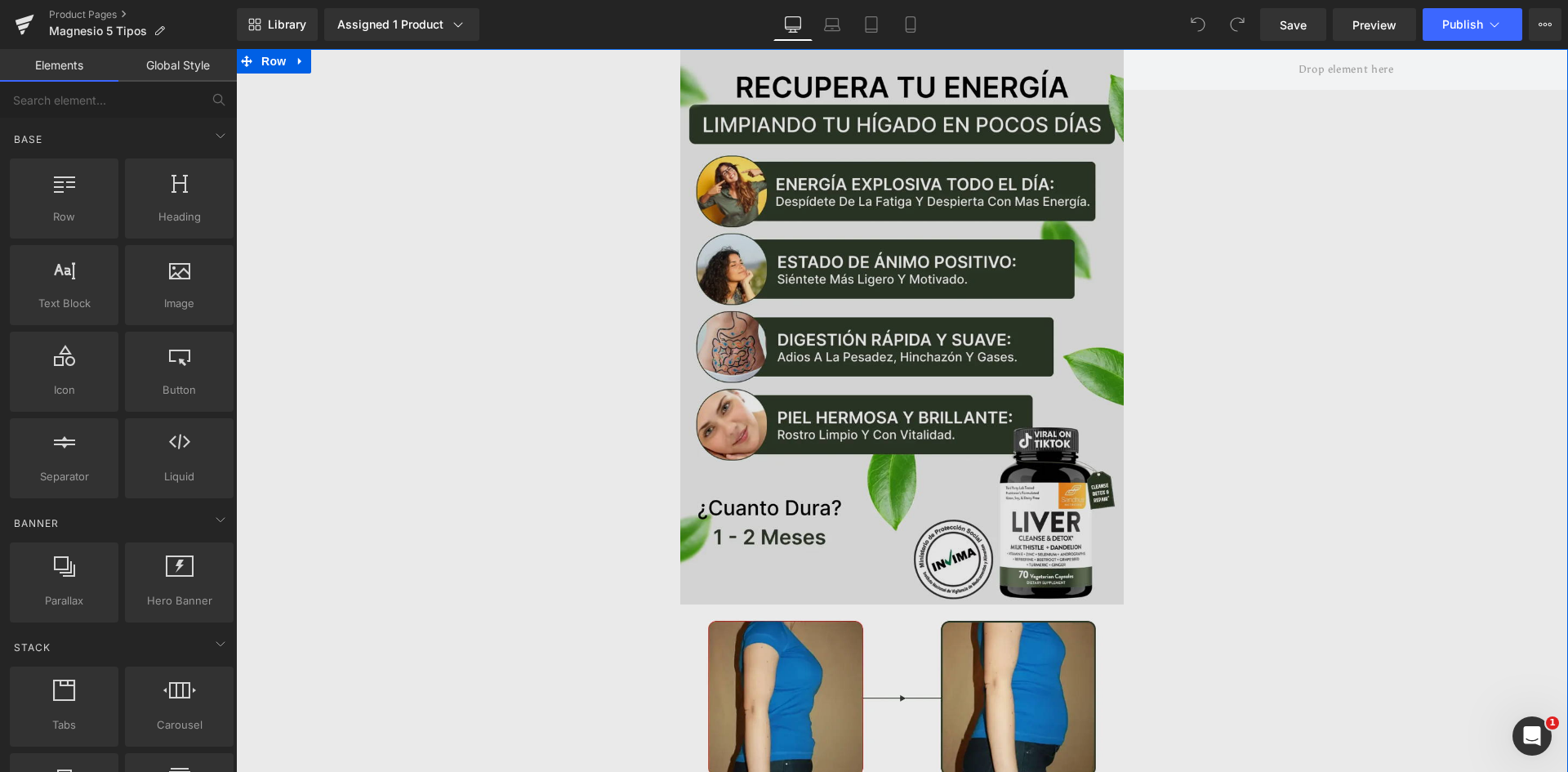
click at [792, 151] on img at bounding box center [903, 327] width 445 height 556
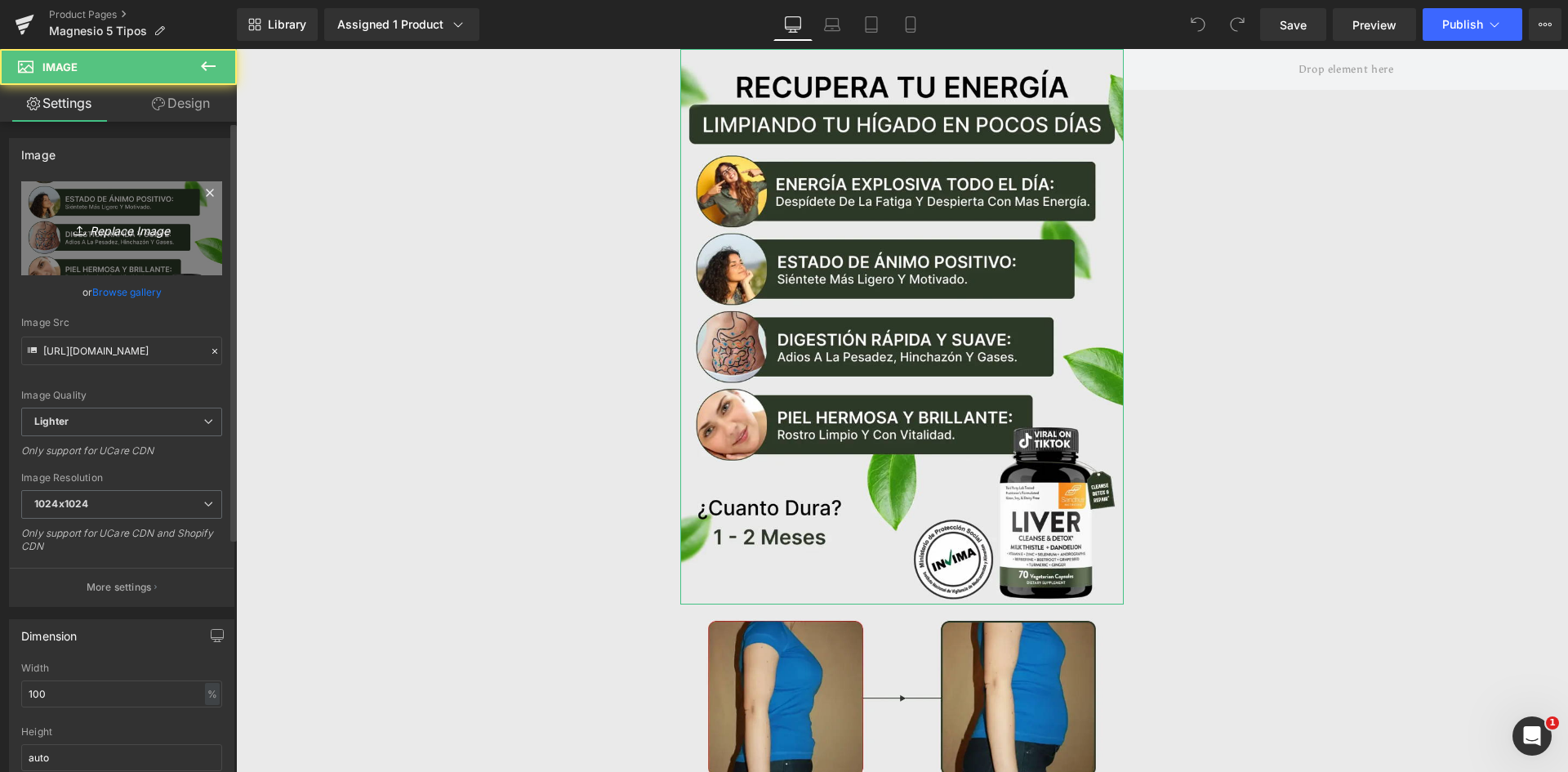
click at [145, 225] on icon "Replace Image" at bounding box center [121, 228] width 130 height 20
type input "C:\fakepath\Banner Principal.webp"
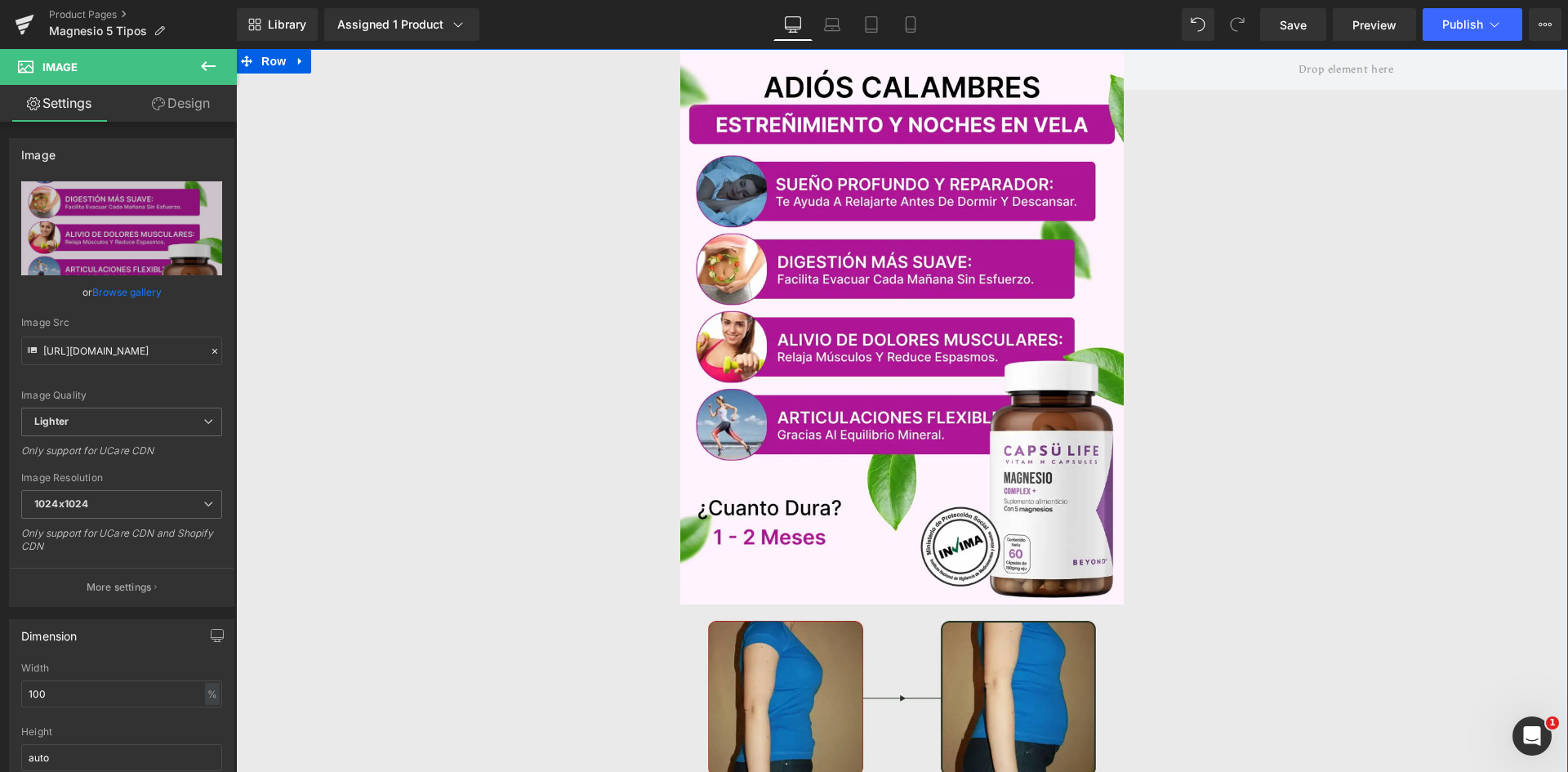
type input "https://ucarecdn.com/d8ff0361-d61f-4c8d-abbd-25c3a376d888/-/format/auto/-/previ…"
click at [267, 65] on span "Row" at bounding box center [273, 61] width 32 height 25
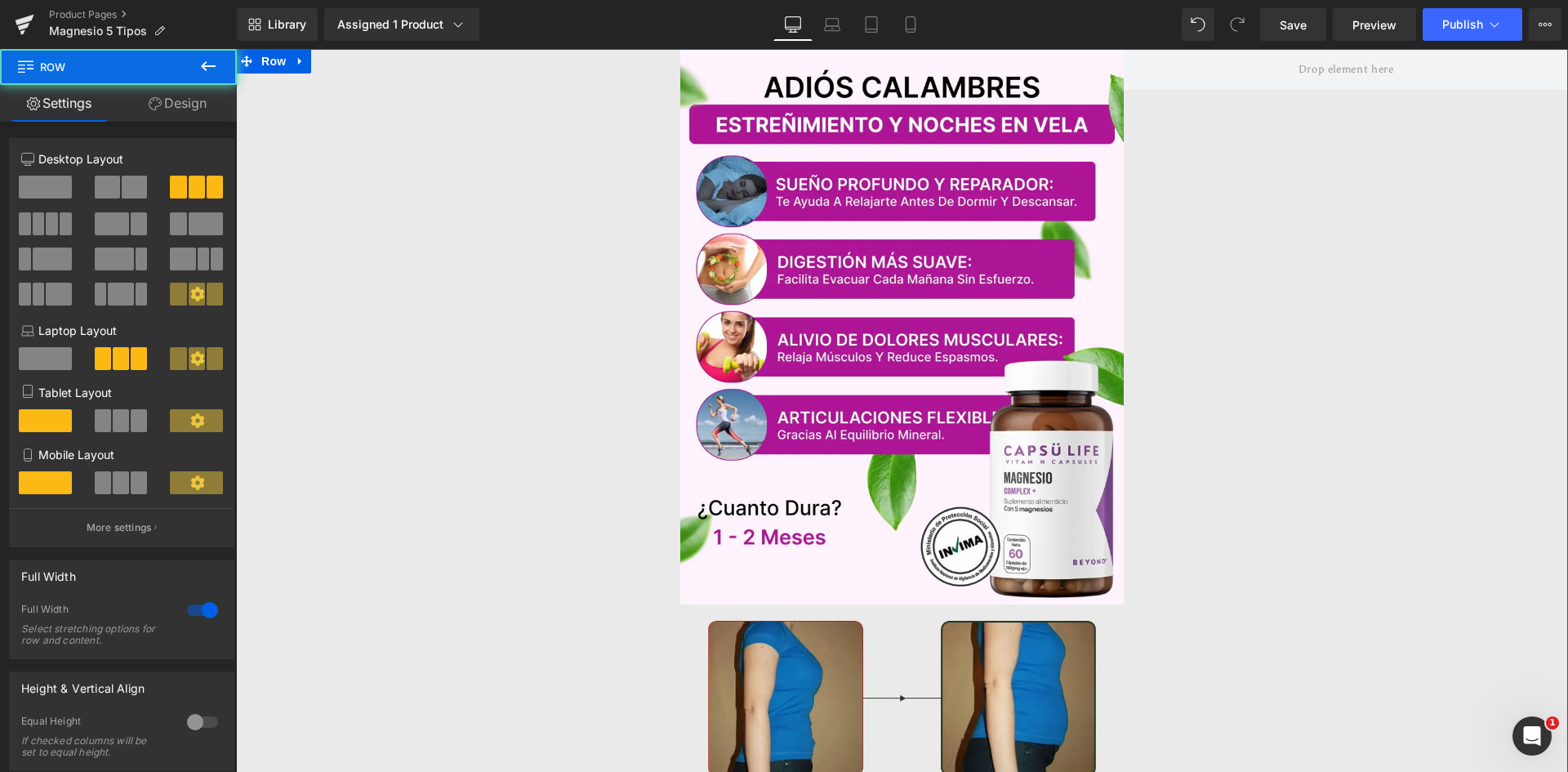
drag, startPoint x: 163, startPoint y: 116, endPoint x: 115, endPoint y: 199, distance: 95.9
click at [163, 116] on link "Design" at bounding box center [177, 103] width 118 height 37
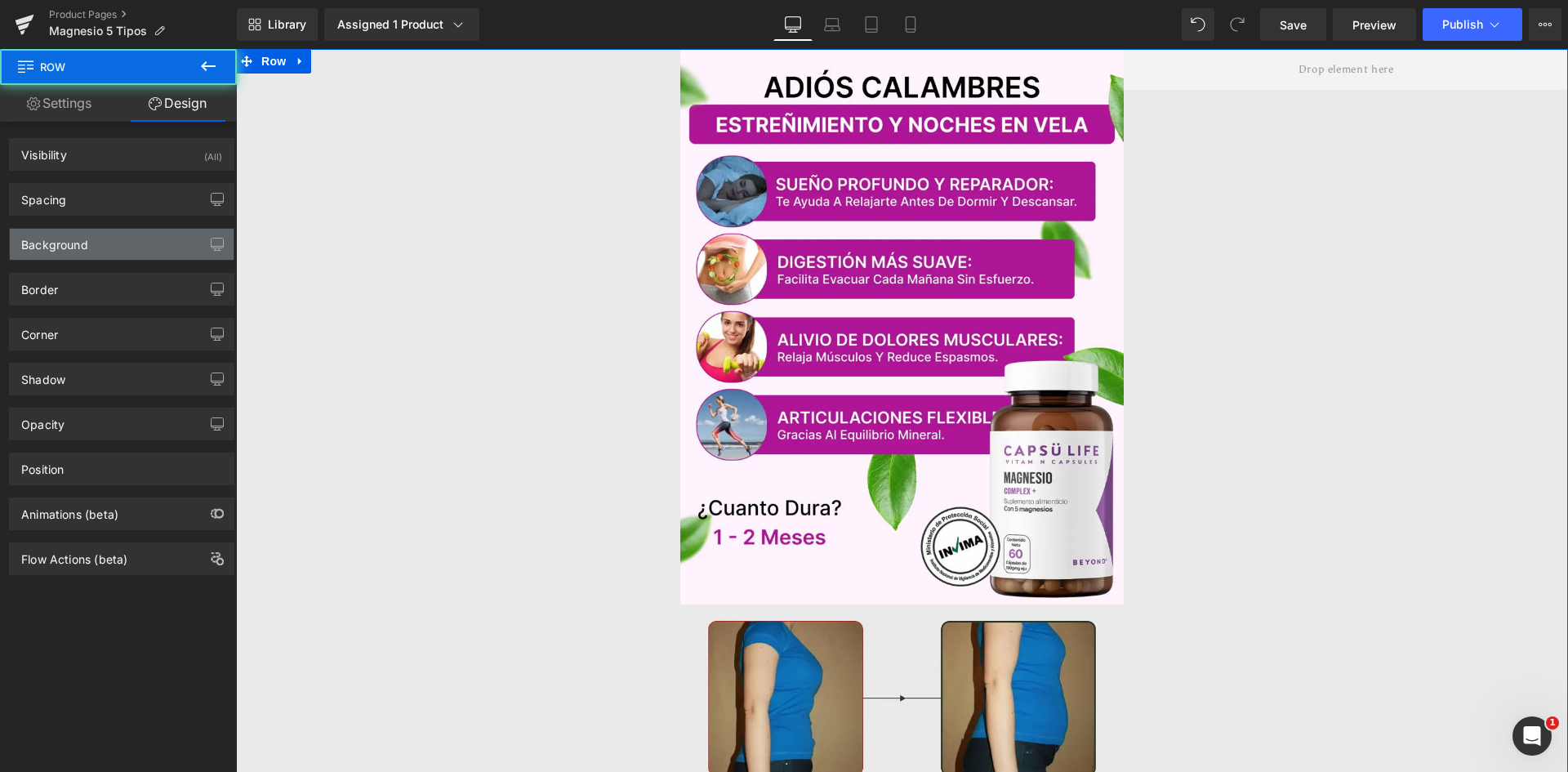
click at [81, 242] on div "Background" at bounding box center [55, 239] width 67 height 23
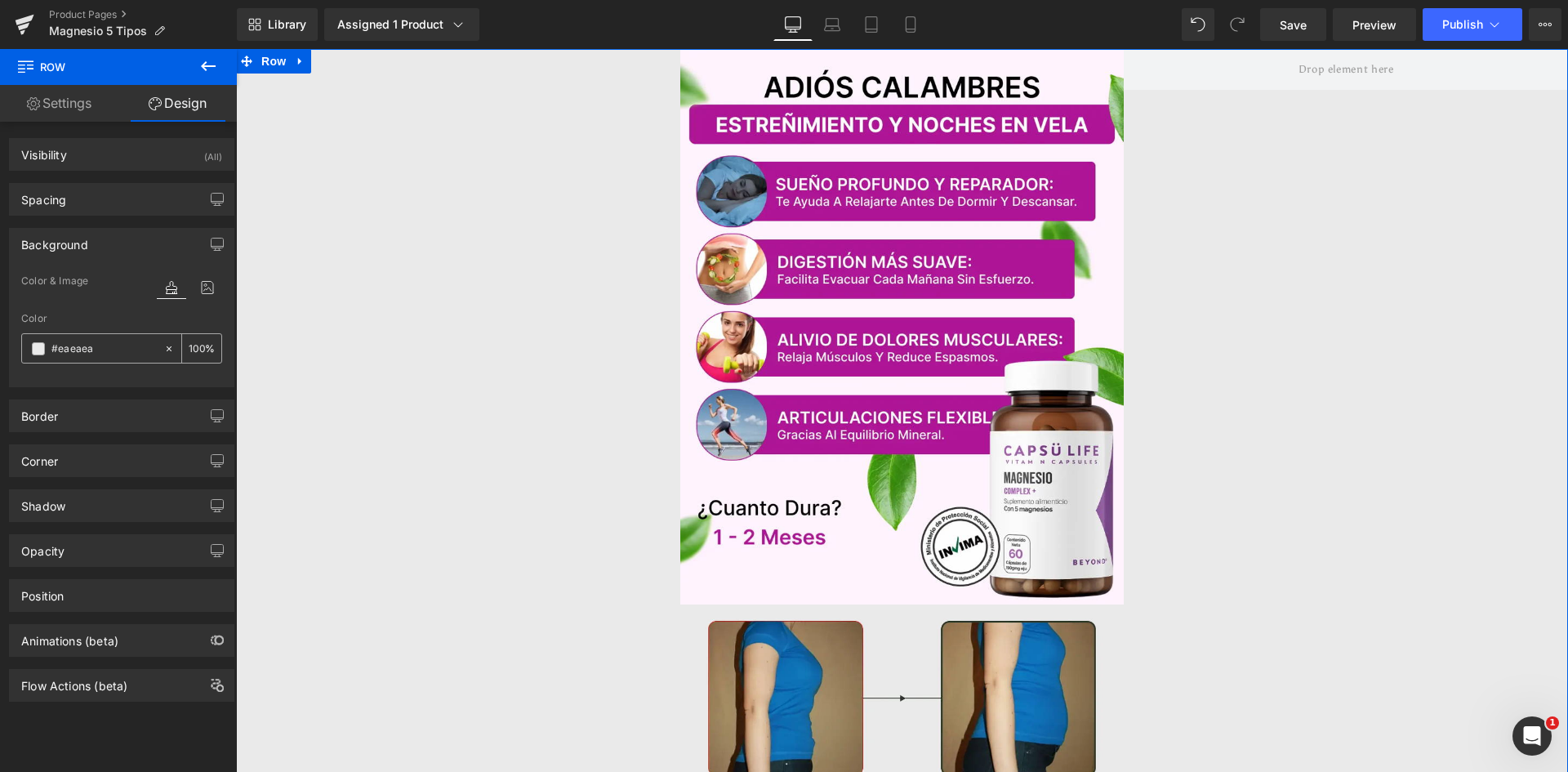
click at [104, 337] on div "#eaeaea" at bounding box center [93, 349] width 141 height 29
click at [111, 319] on div "Color" at bounding box center [122, 318] width 201 height 11
click at [75, 354] on input "#eaeaea" at bounding box center [103, 349] width 105 height 18
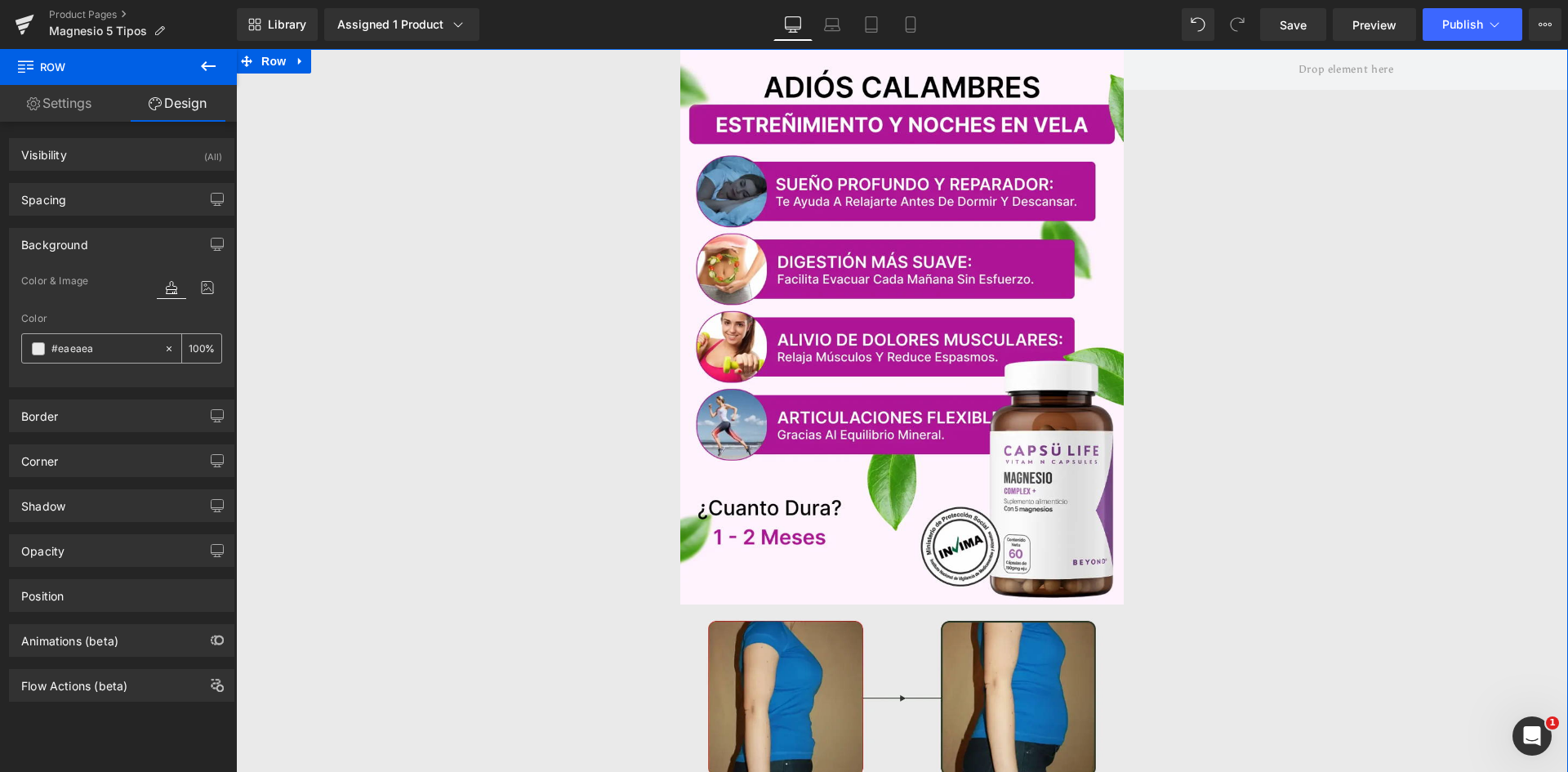
click at [75, 354] on input "#eaeaea" at bounding box center [103, 349] width 105 height 18
click at [95, 398] on div "Border Border Style Custom Custom Setup Global Style Custom Setup Global Style …" at bounding box center [122, 410] width 244 height 45
click at [84, 422] on div "Border" at bounding box center [122, 416] width 224 height 31
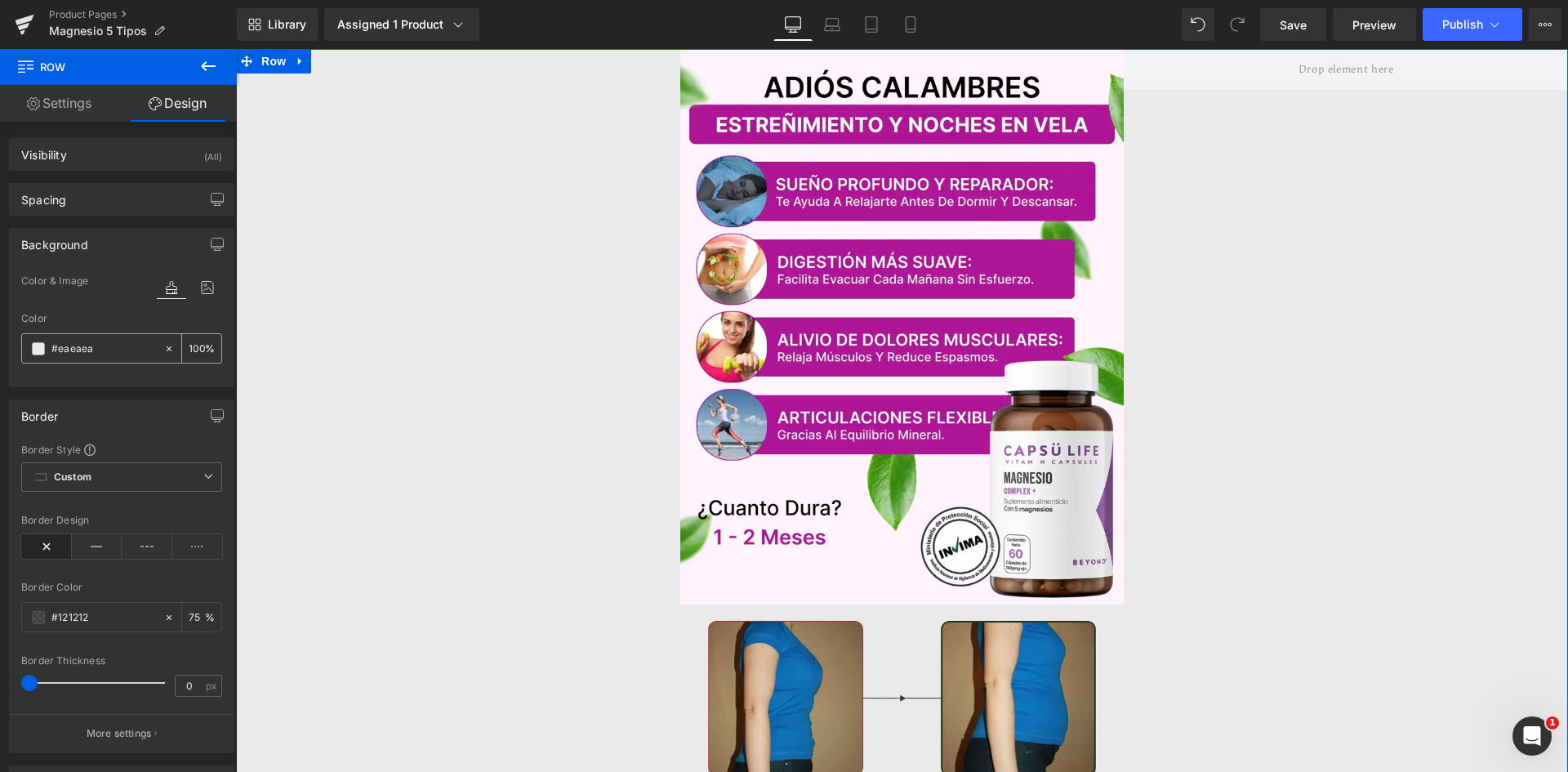
click at [79, 347] on input "#eaeaea" at bounding box center [103, 349] width 105 height 18
type input "v"
type input "0"
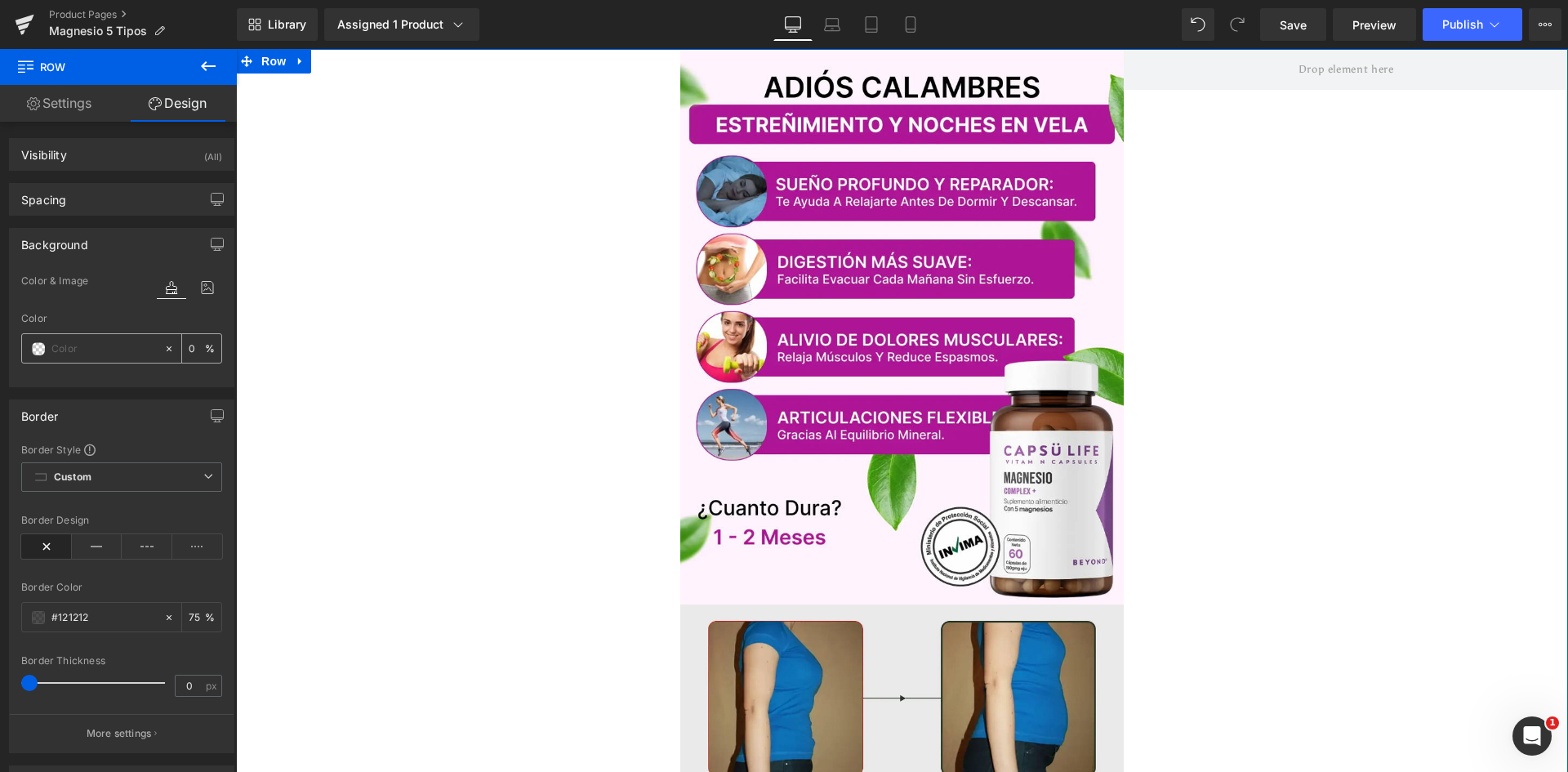
type input "+"
paste input "FFF3FD"
type input "FFF3FD"
type input "100"
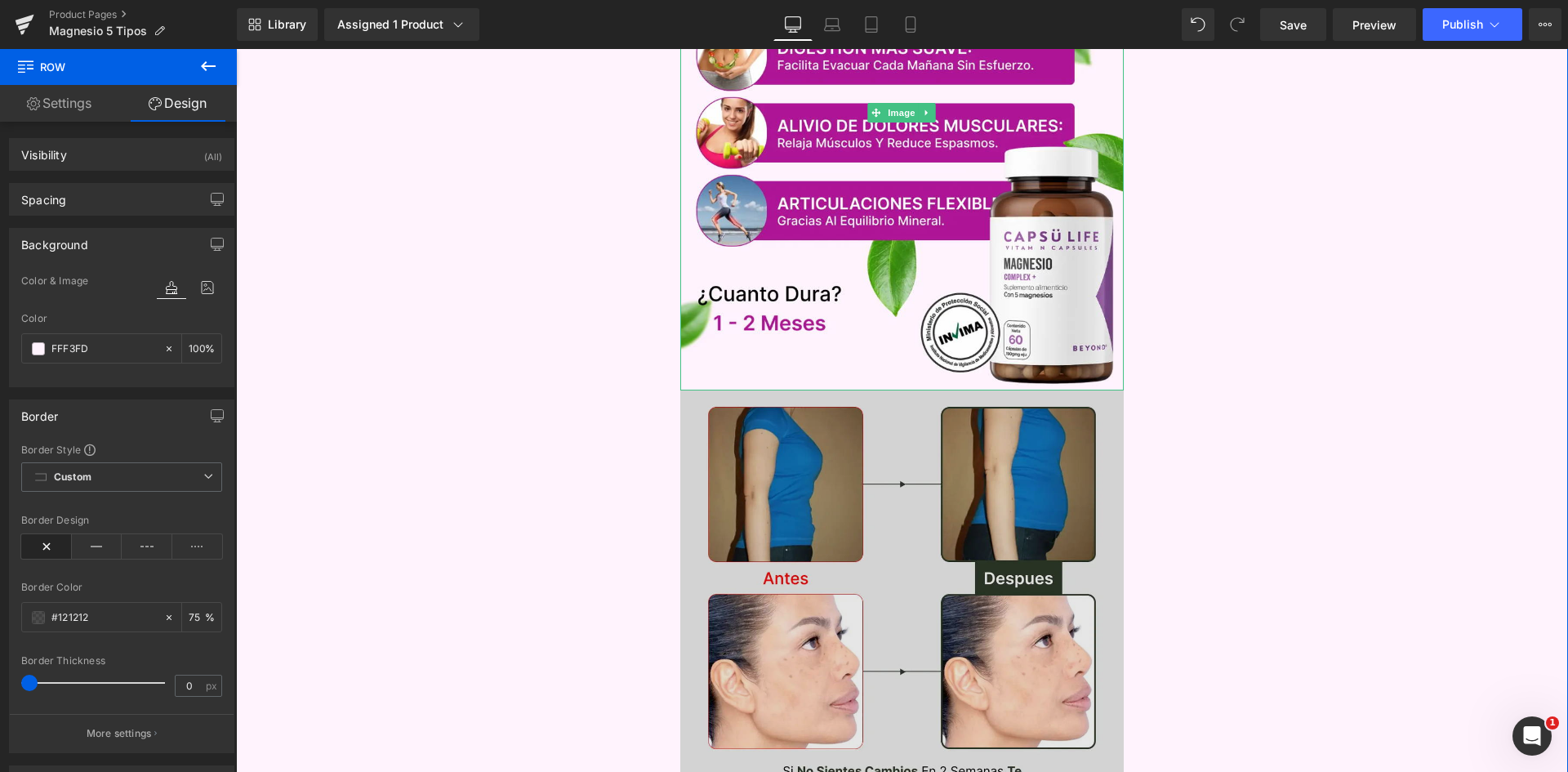
scroll to position [245, 0]
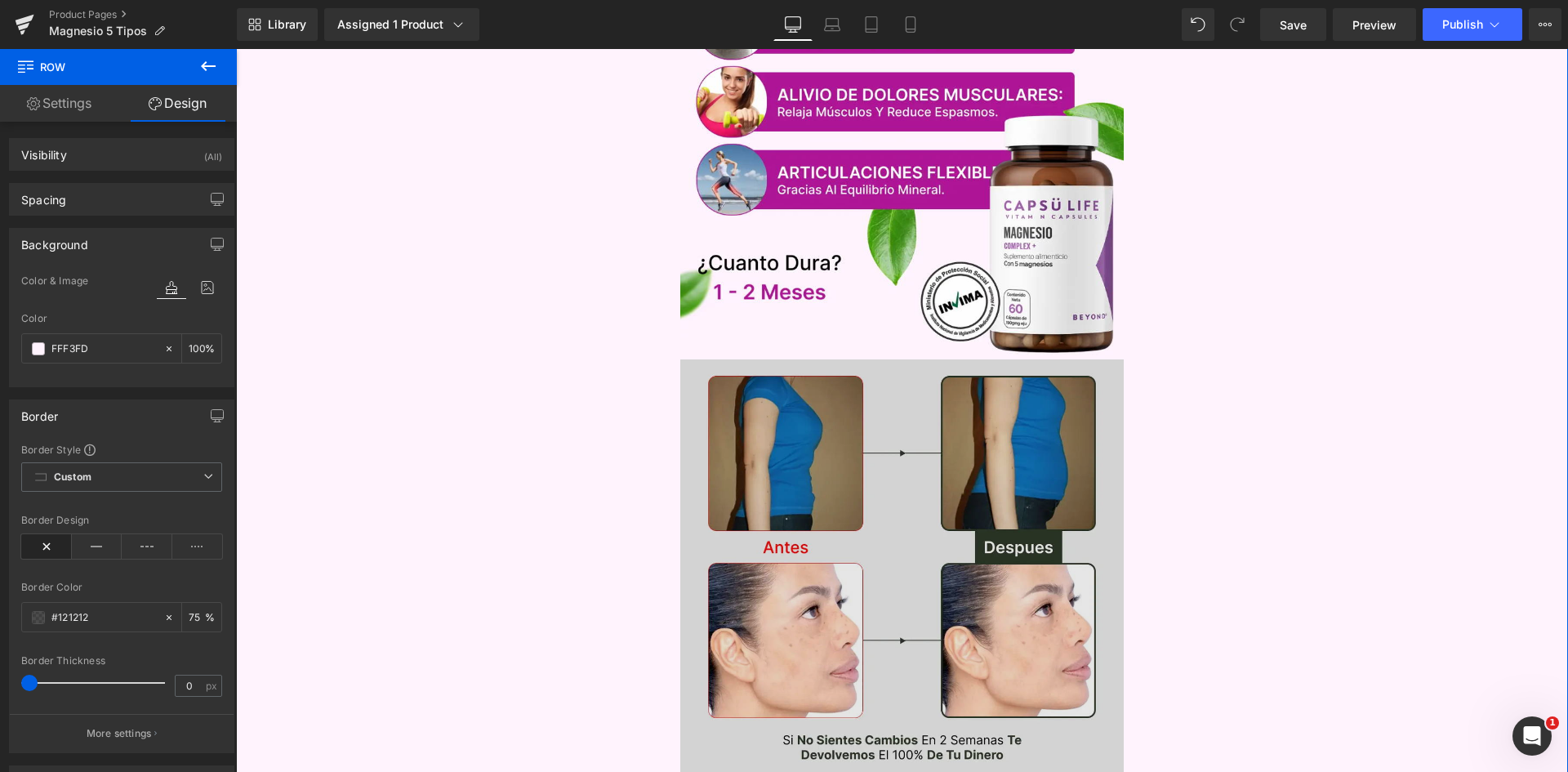
click at [910, 425] on img at bounding box center [903, 569] width 445 height 419
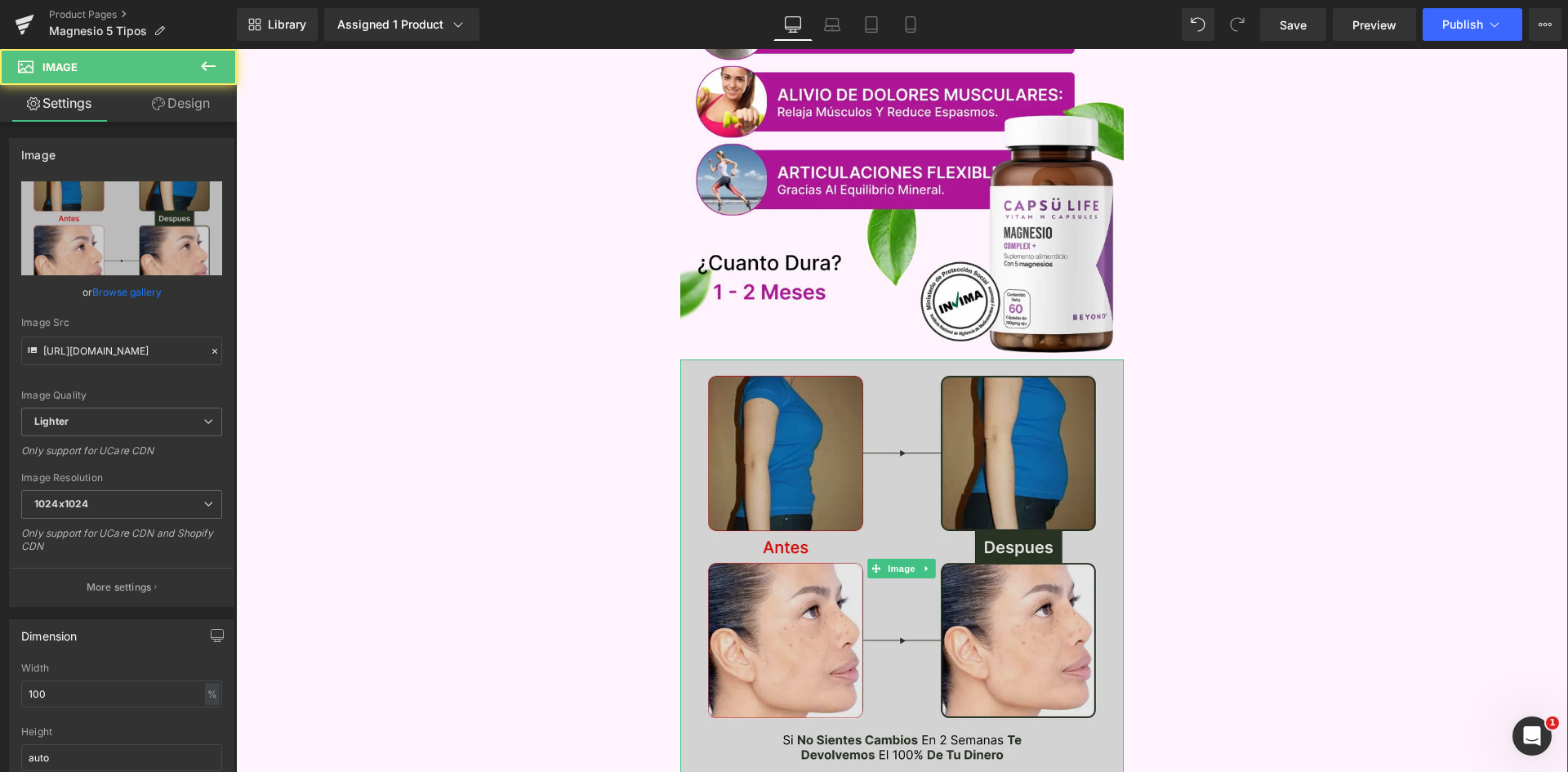
click at [921, 558] on img at bounding box center [903, 569] width 445 height 419
click at [924, 579] on img at bounding box center [903, 569] width 445 height 419
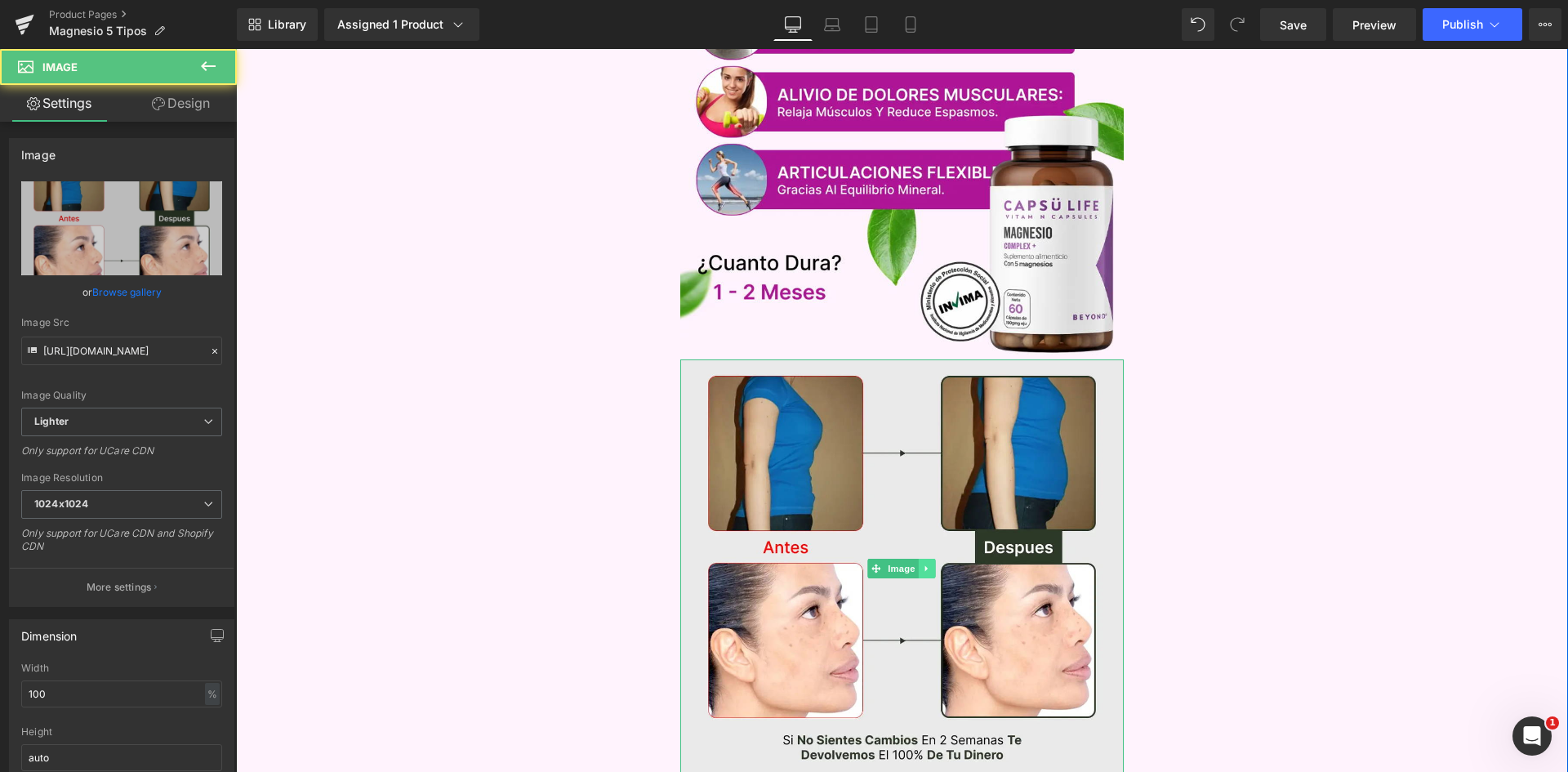
click at [923, 570] on icon at bounding box center [928, 569] width 9 height 10
click at [928, 574] on link at bounding box center [936, 568] width 17 height 20
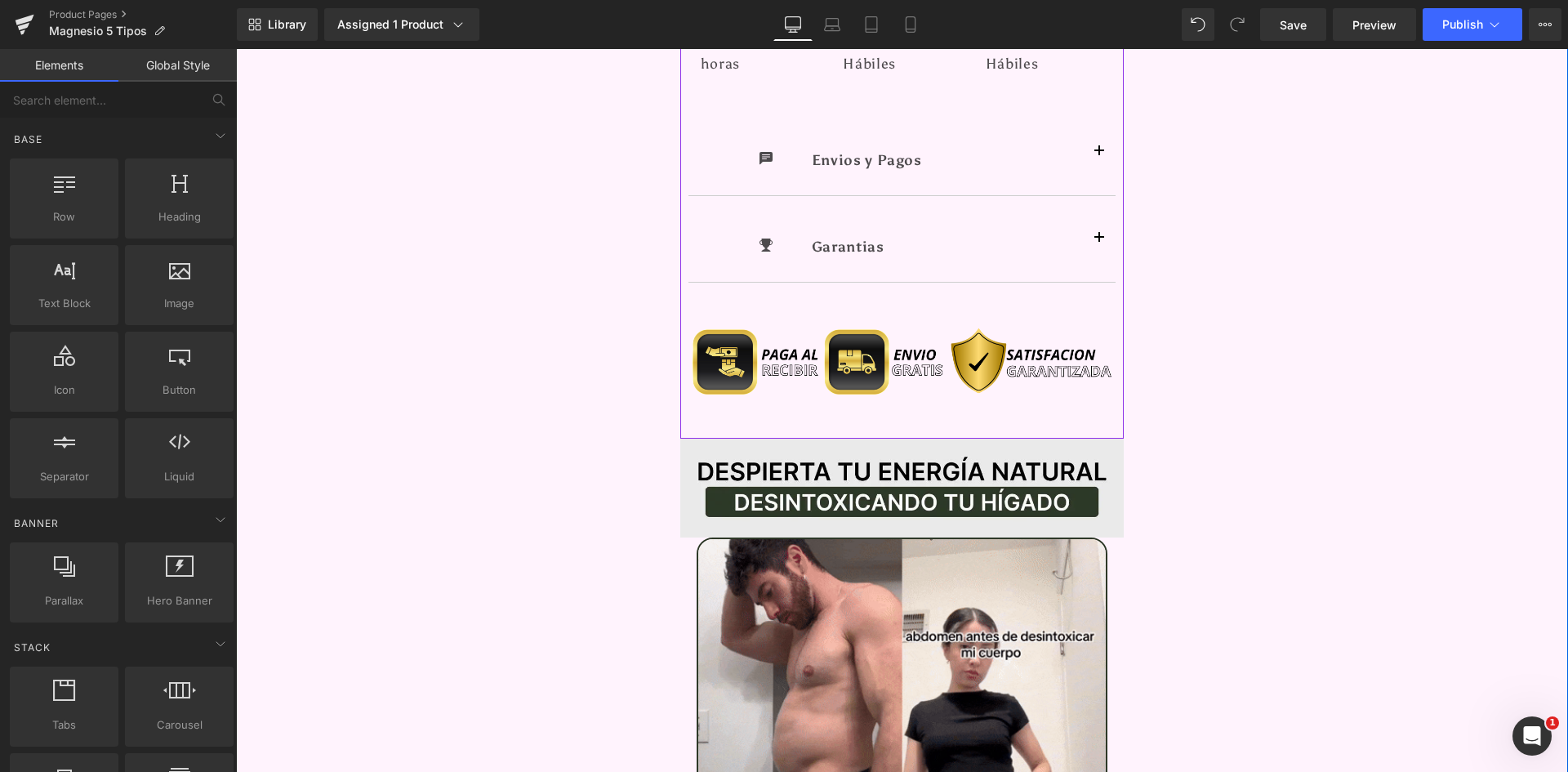
scroll to position [1471, 0]
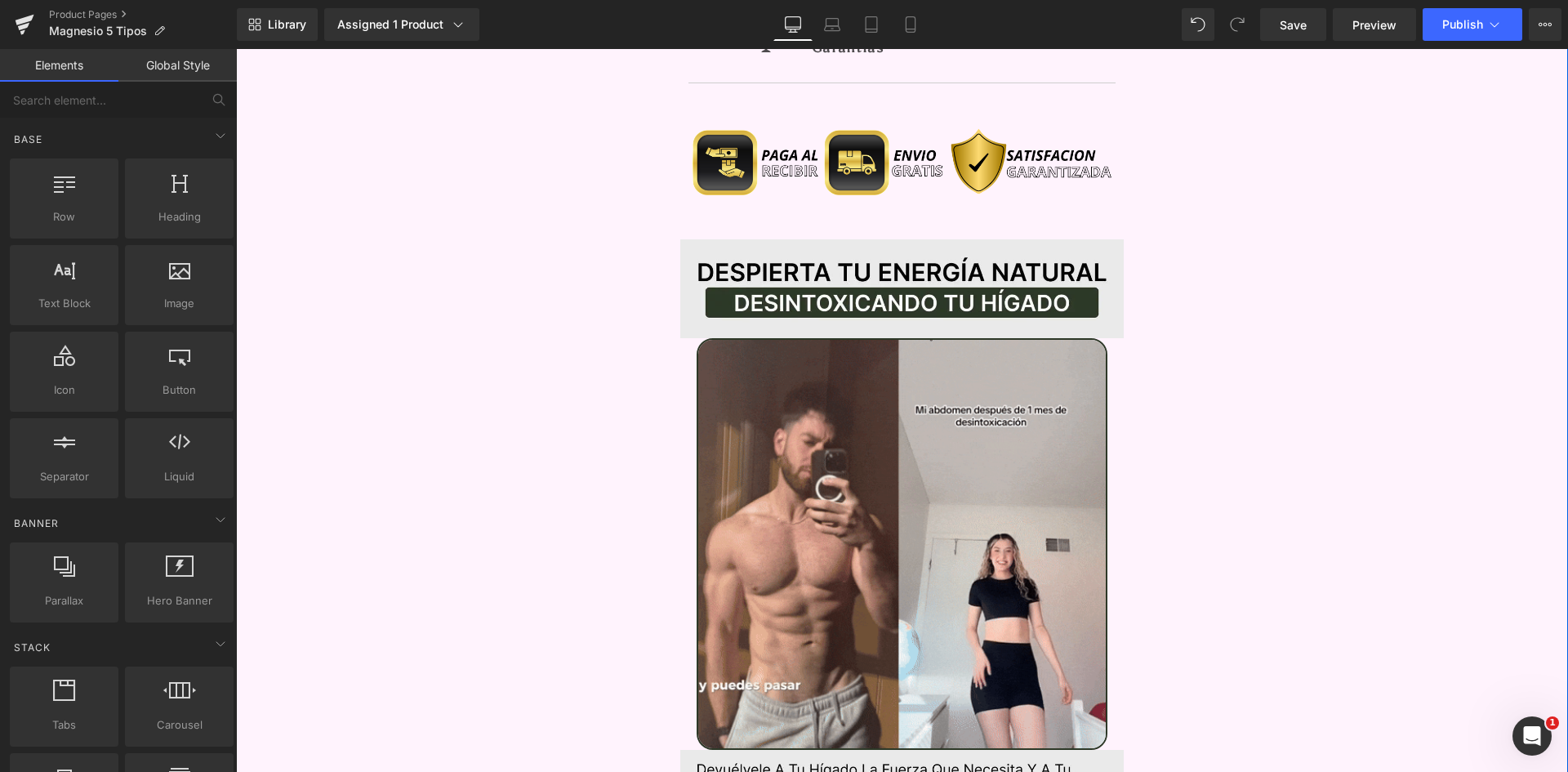
click at [868, 279] on span at bounding box center [876, 289] width 17 height 20
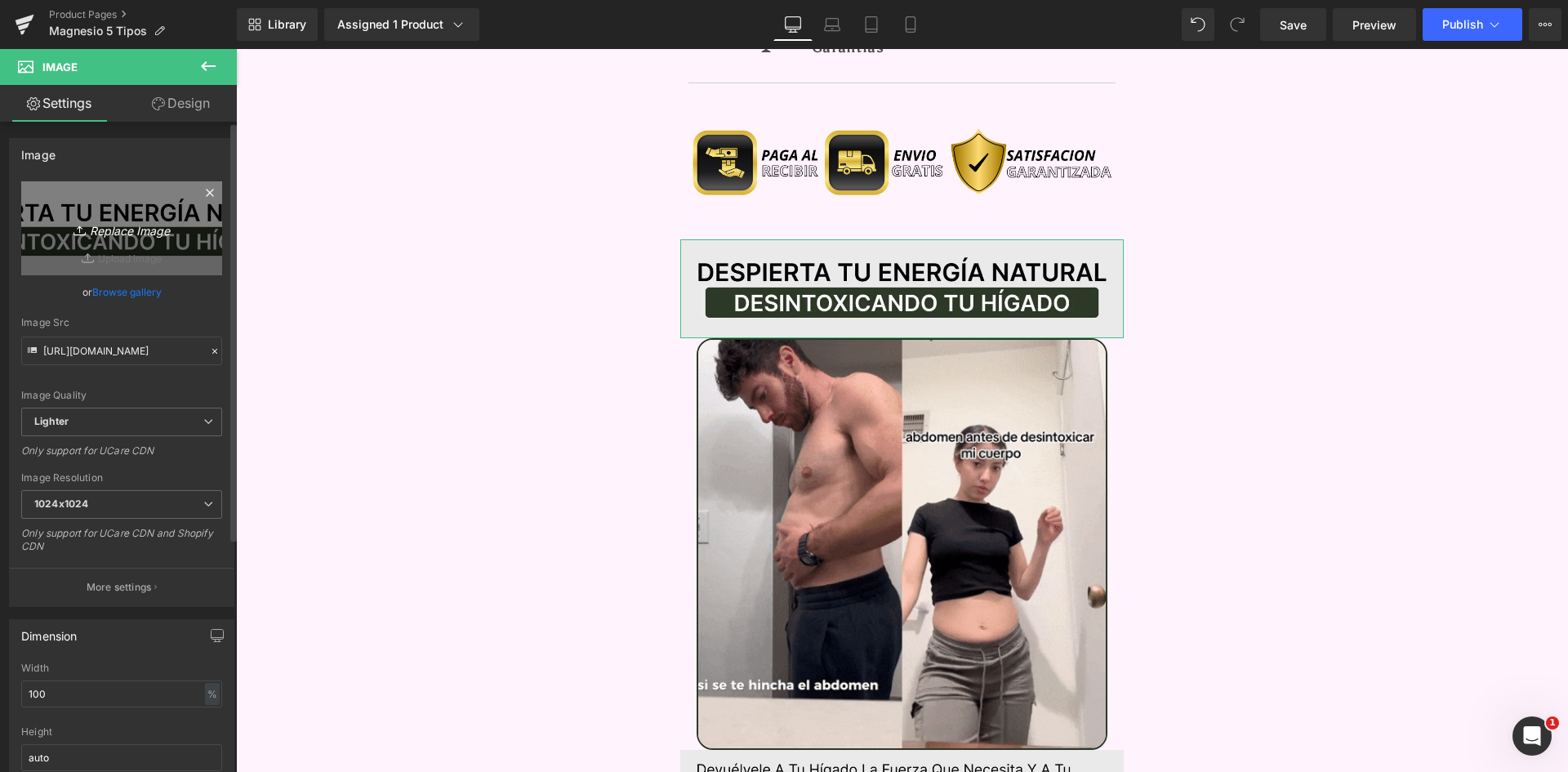
click at [149, 233] on icon "Replace Image" at bounding box center [121, 228] width 130 height 20
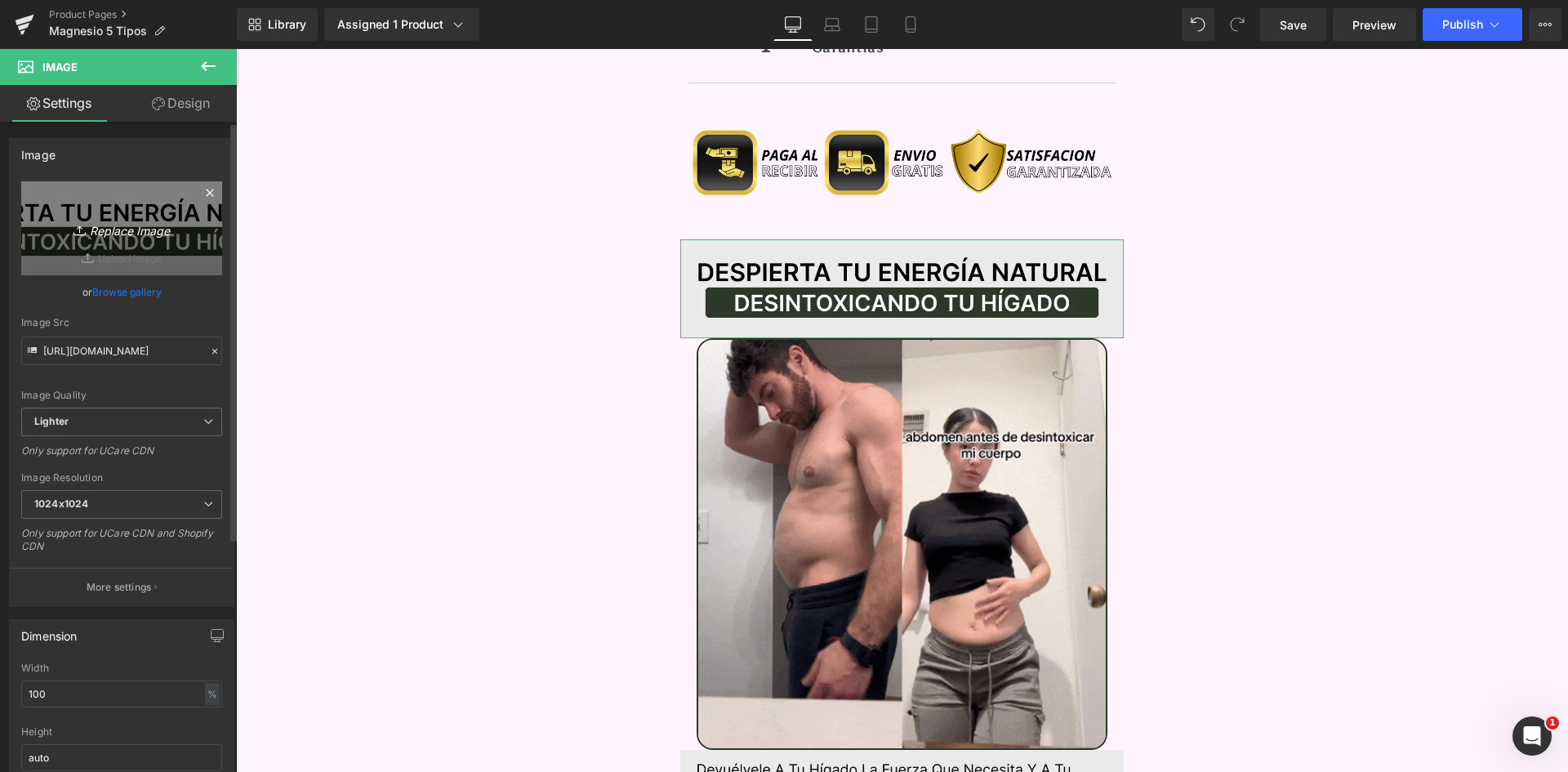
type input "C:\fakepath\Titulo Irresisitble.webp"
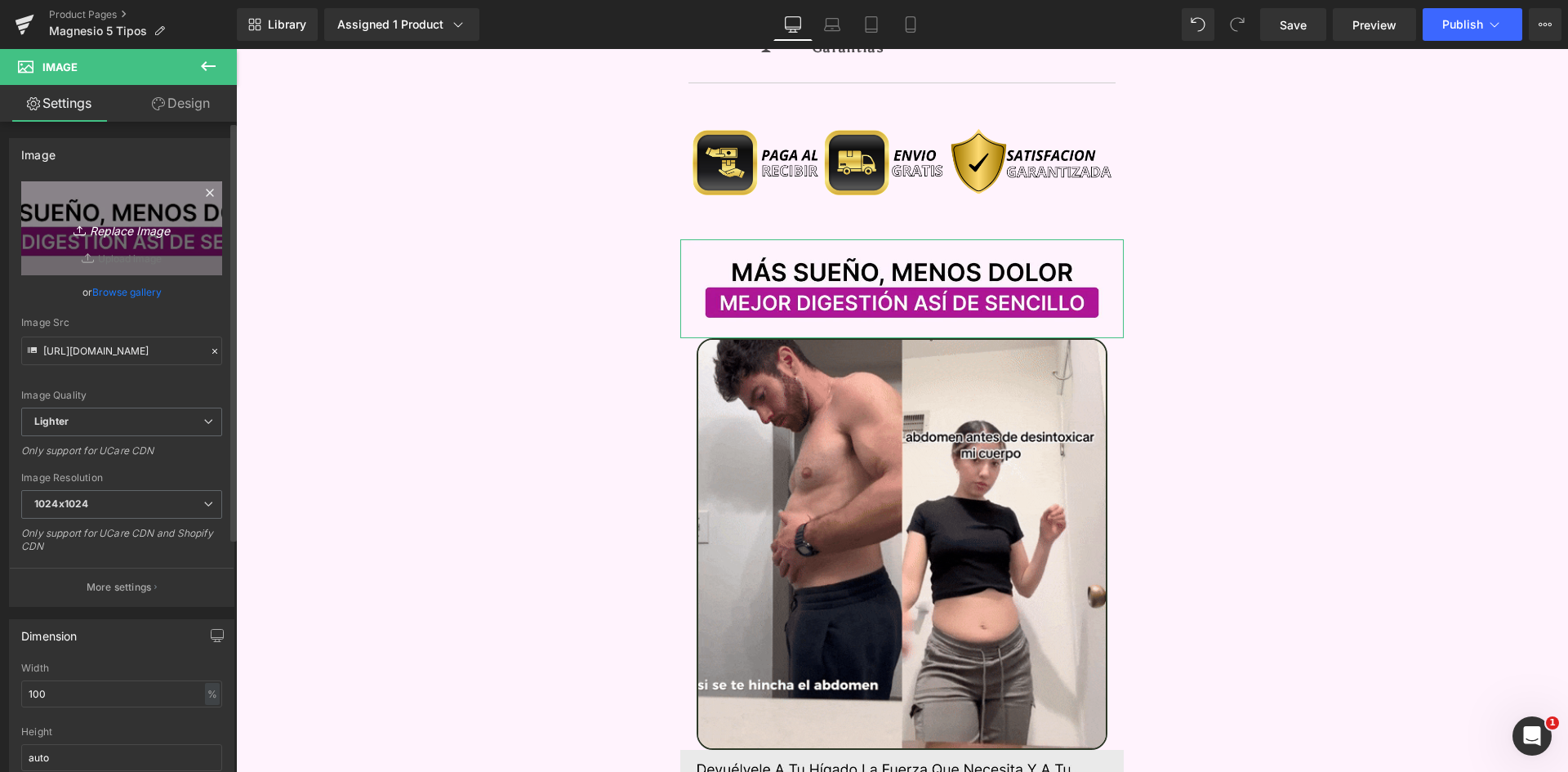
type input "https://ucarecdn.com/cbe5b922-1bb3-4e96-a2be-03ac4627cfa0/-/format/auto/-/previ…"
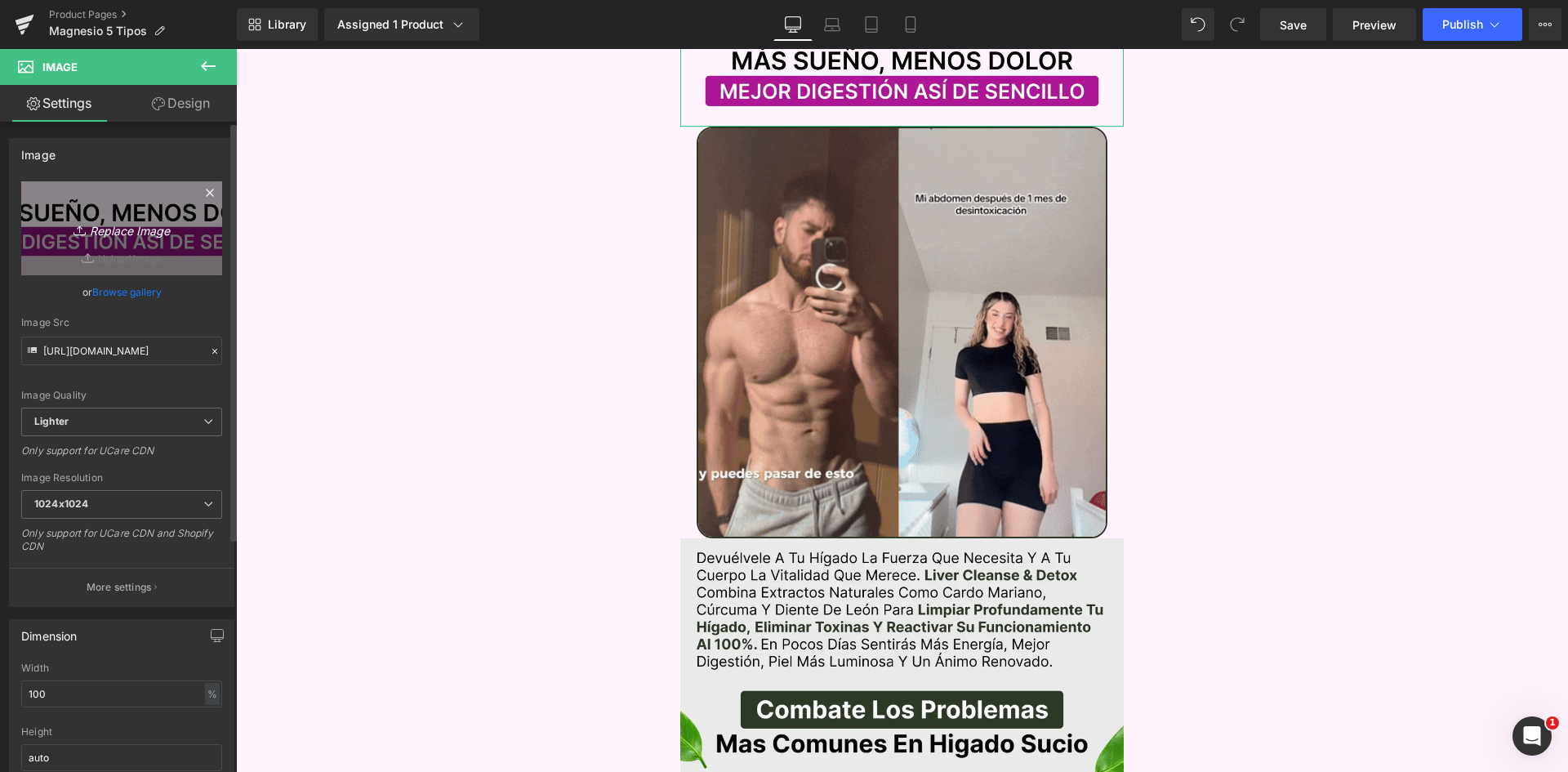
scroll to position [1716, 0]
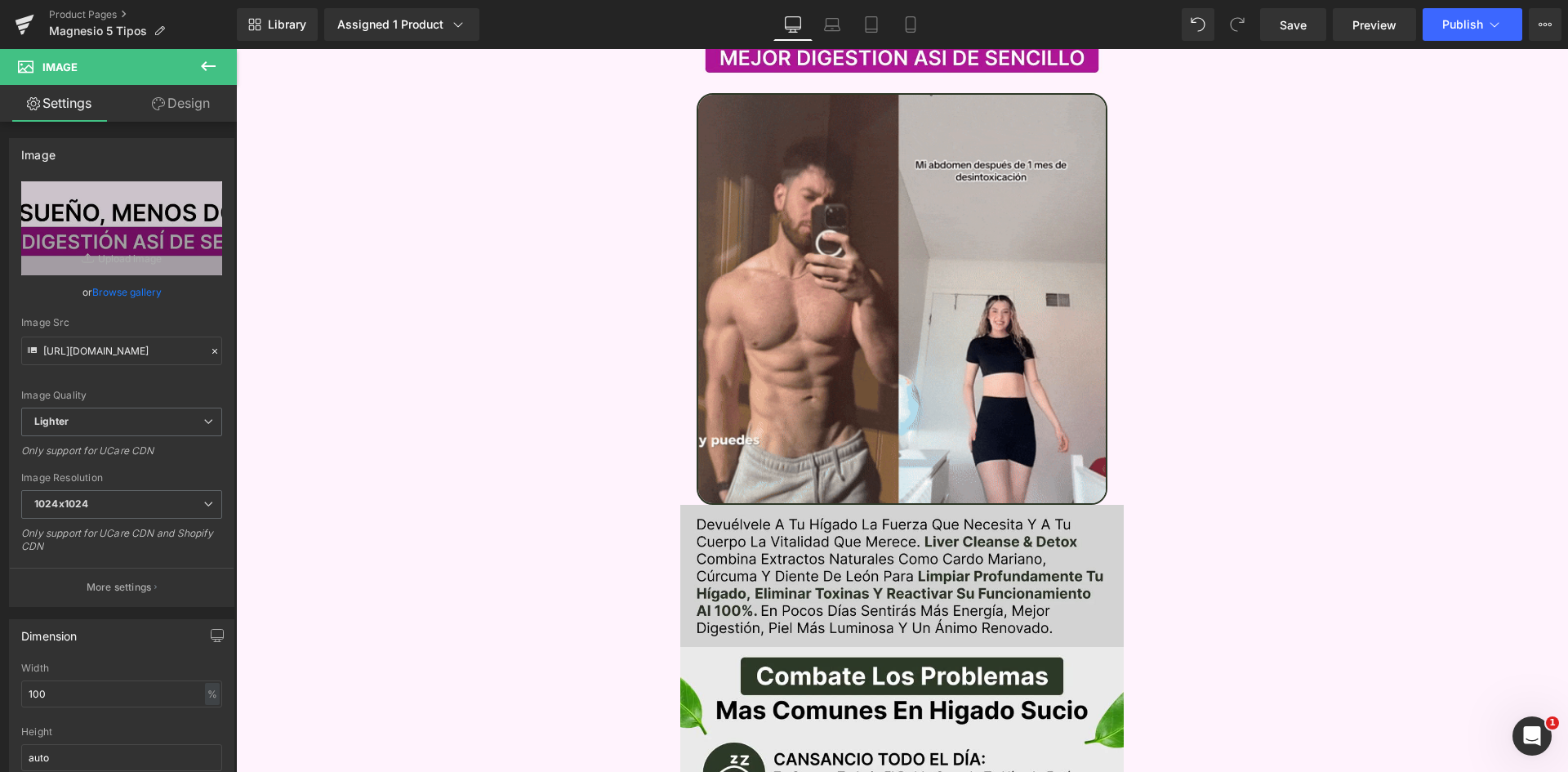
click at [949, 585] on img at bounding box center [903, 576] width 445 height 142
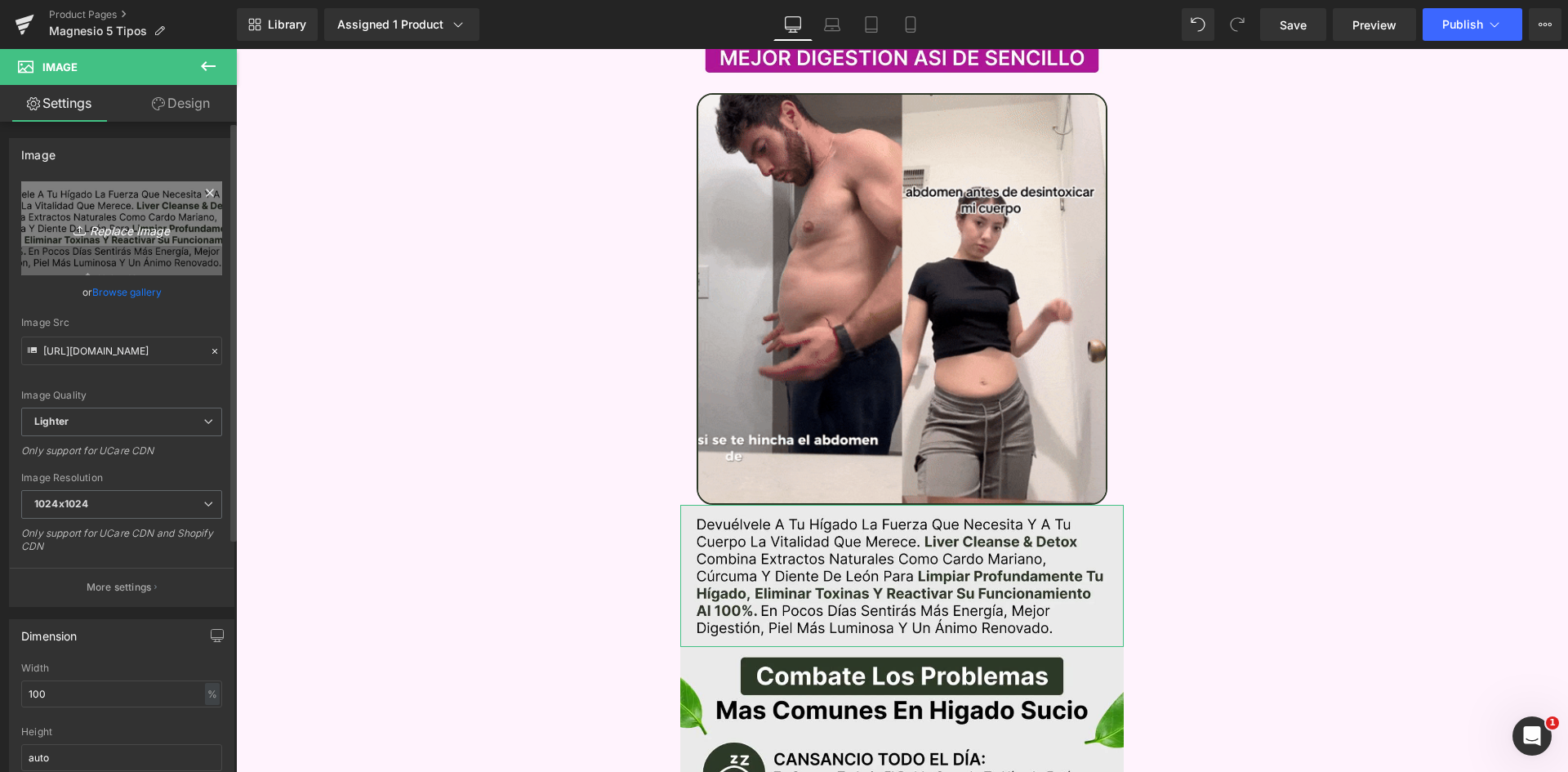
click at [105, 252] on link "Replace Image" at bounding box center [122, 228] width 201 height 94
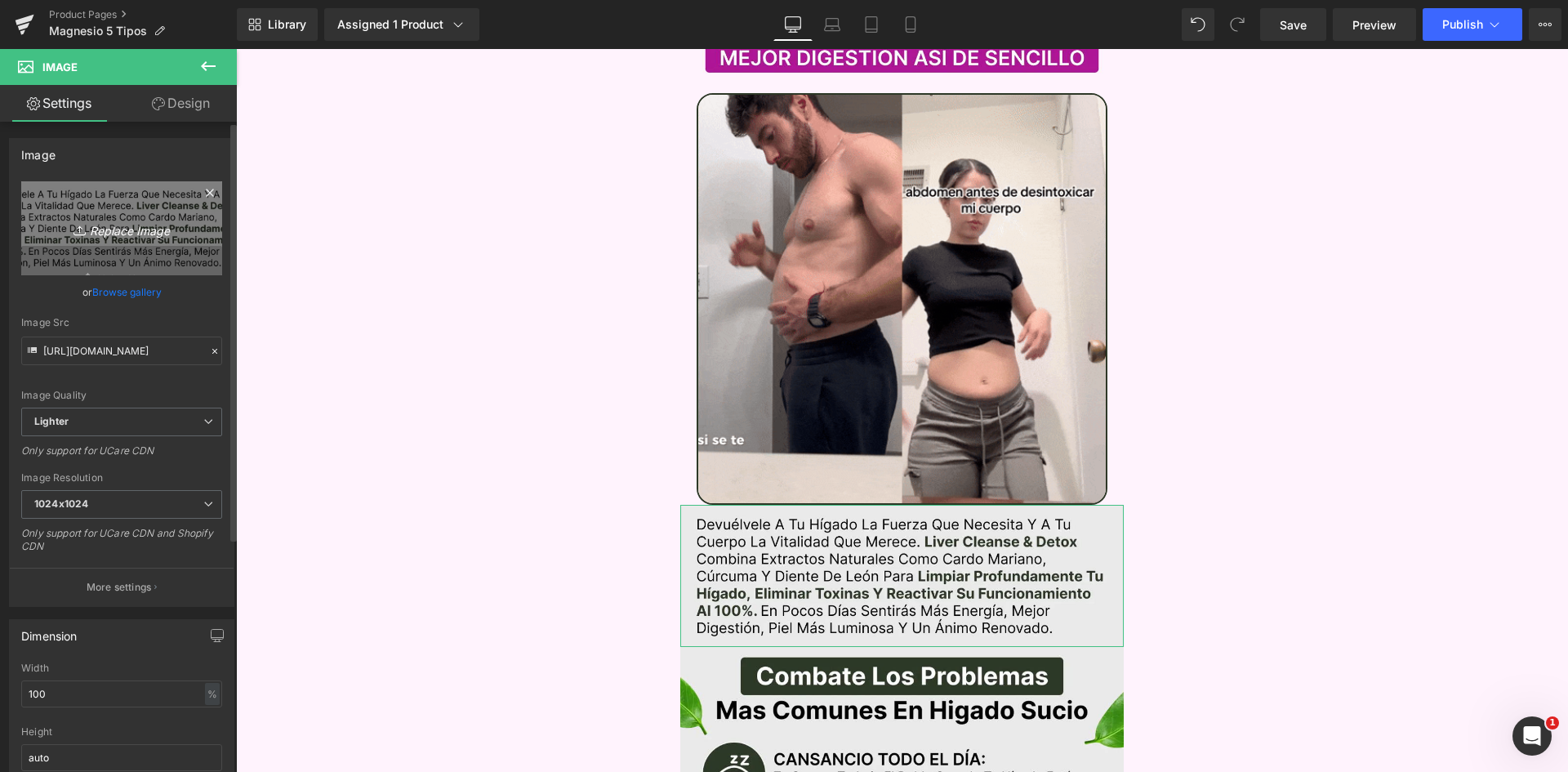
type input "C:\fakepath\Texto.webp"
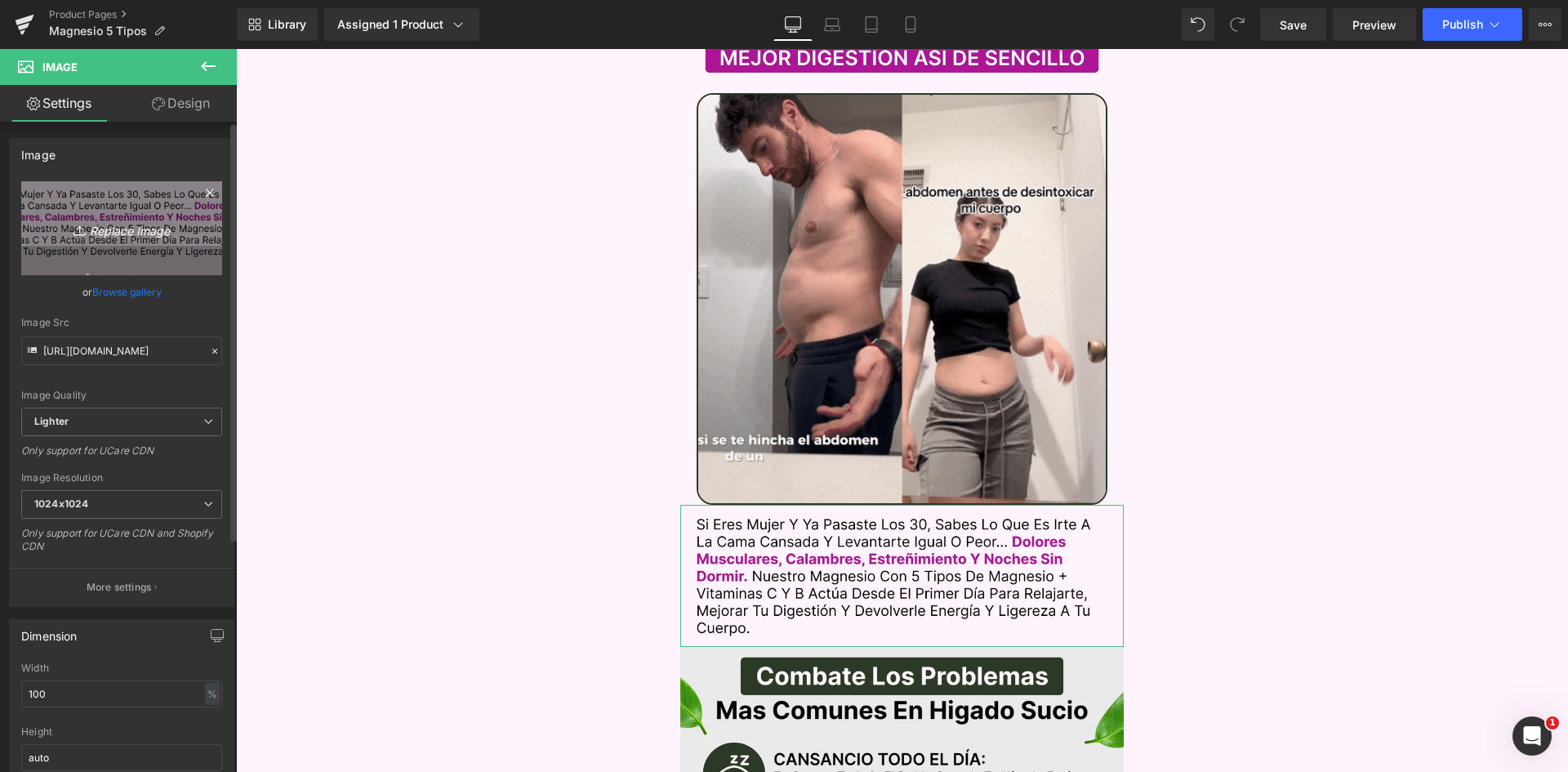
type input "https://ucarecdn.com/2b2c837c-46c8-406d-a737-39de0c16f5fe/-/format/auto/-/previ…"
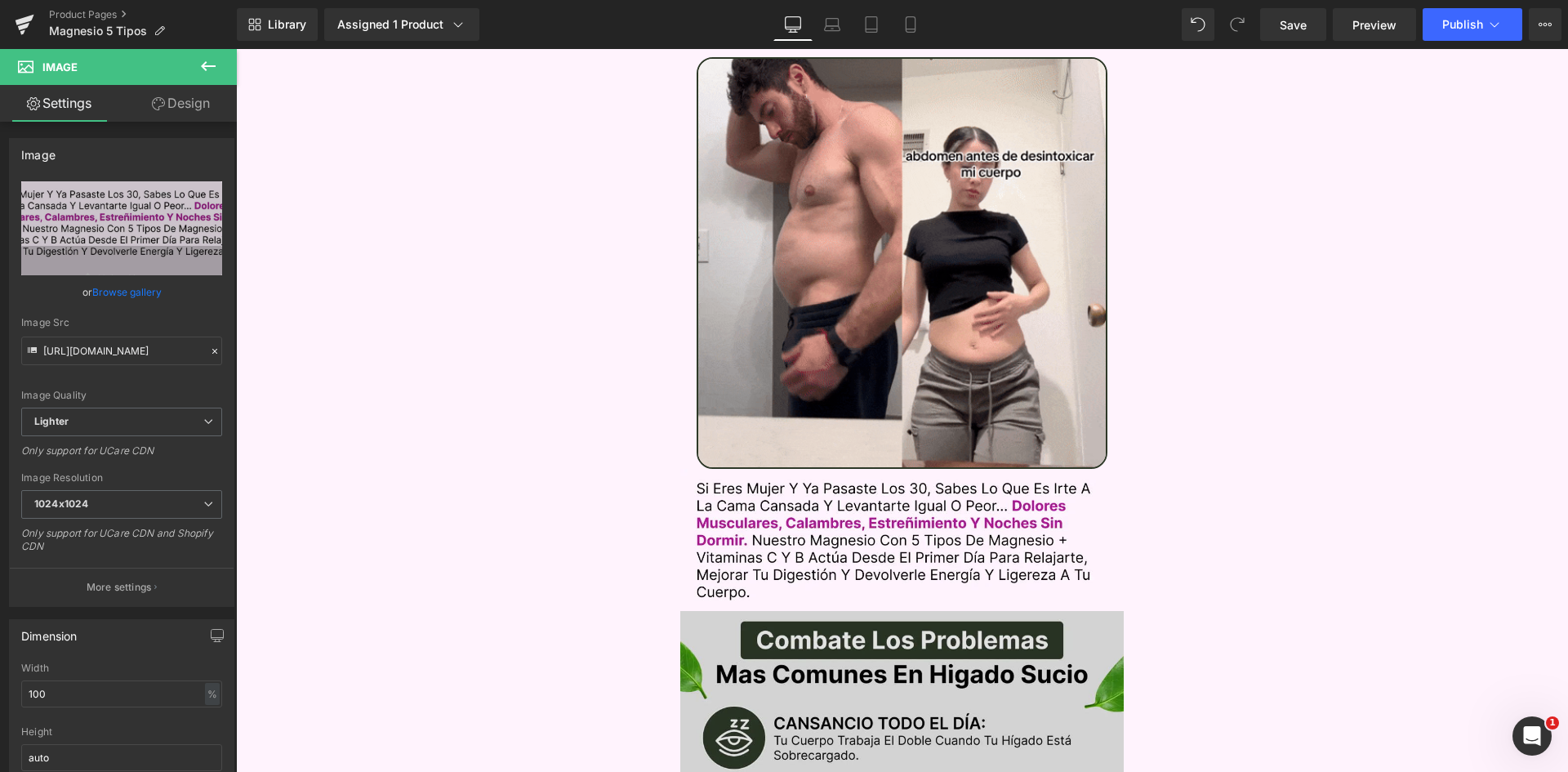
scroll to position [2042, 0]
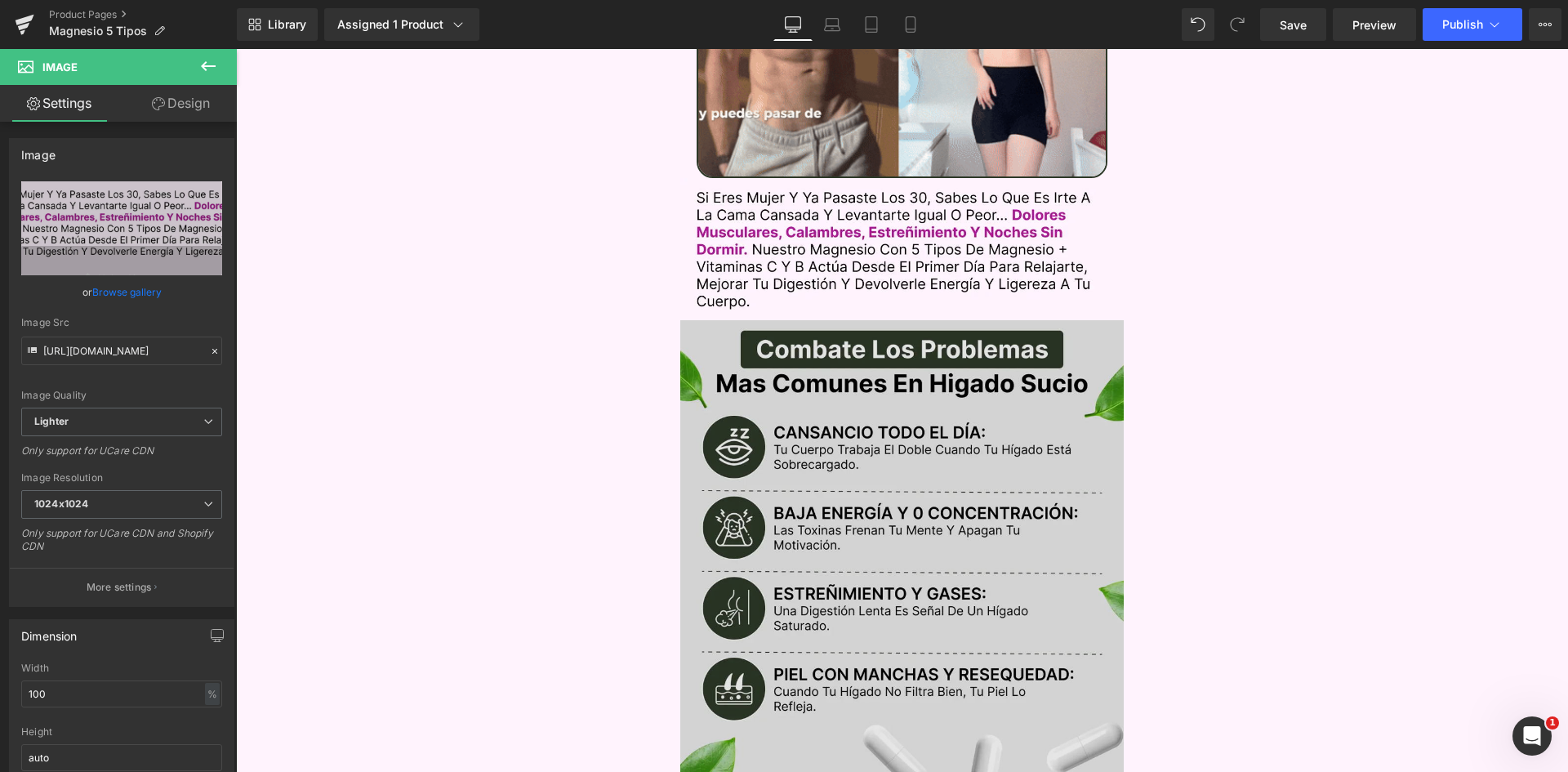
click at [924, 366] on img at bounding box center [903, 573] width 445 height 504
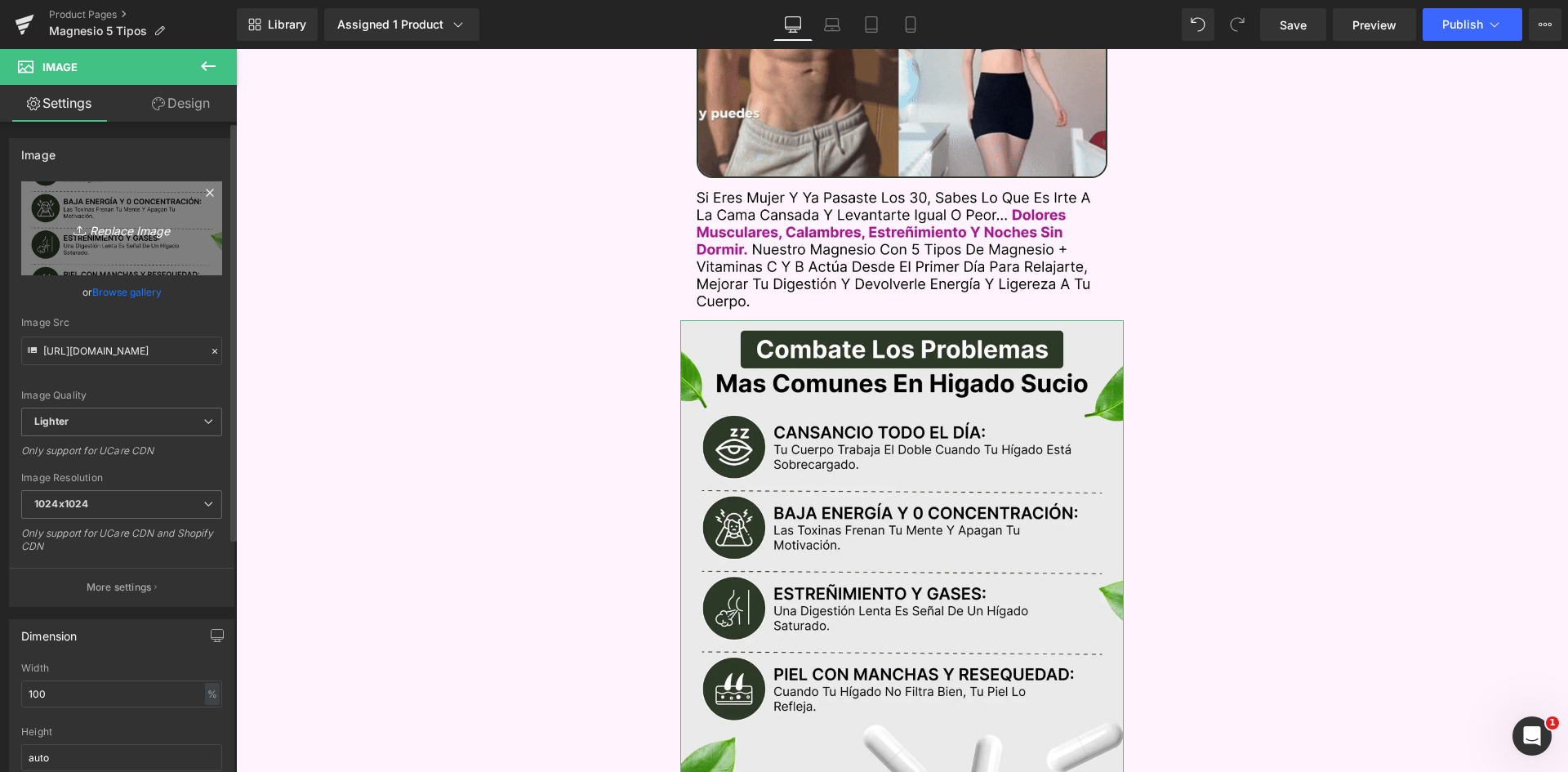
click at [111, 247] on link "Replace Image" at bounding box center [122, 228] width 201 height 94
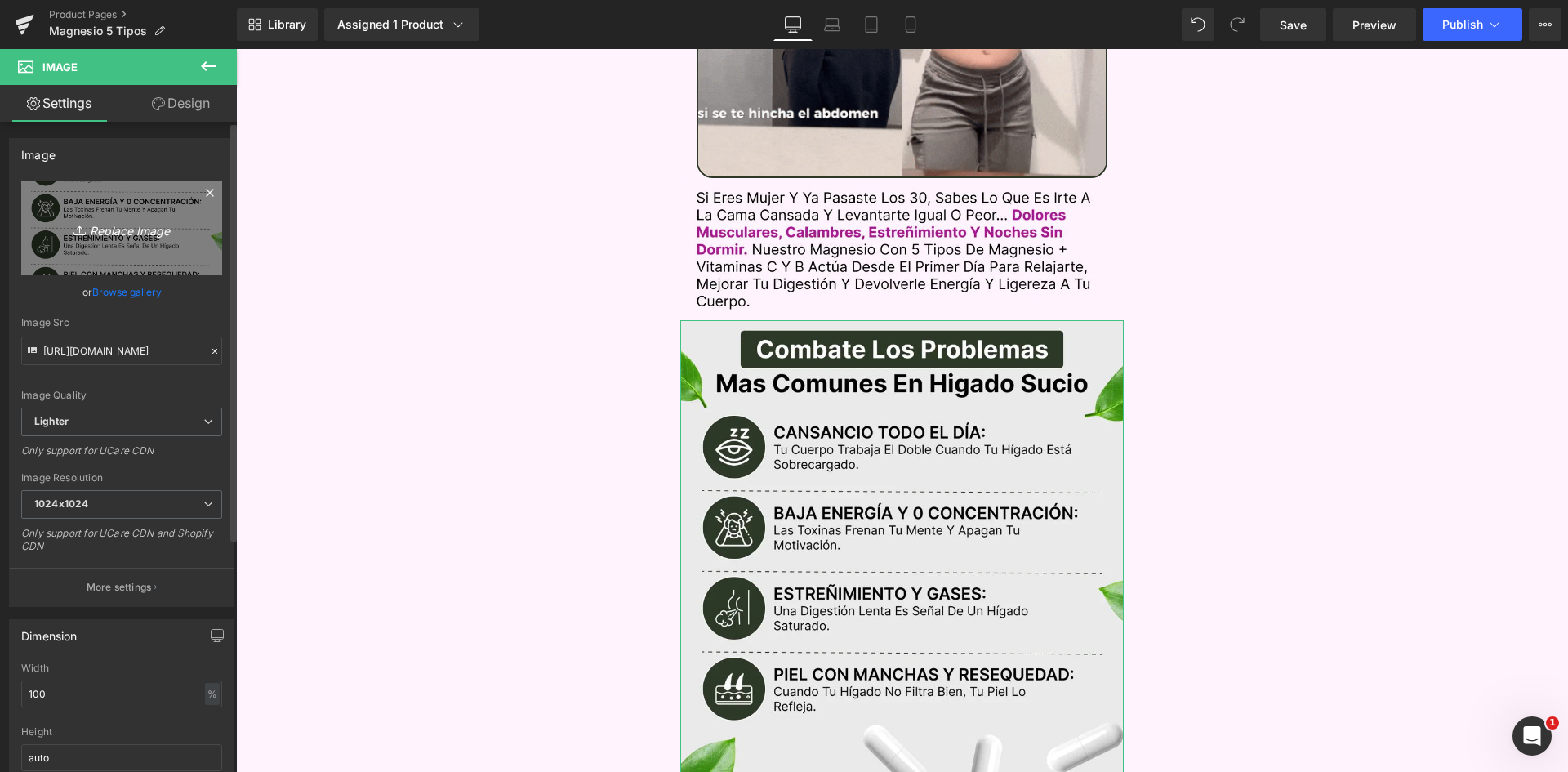
type input "C:\fakepath\Problemas.webp"
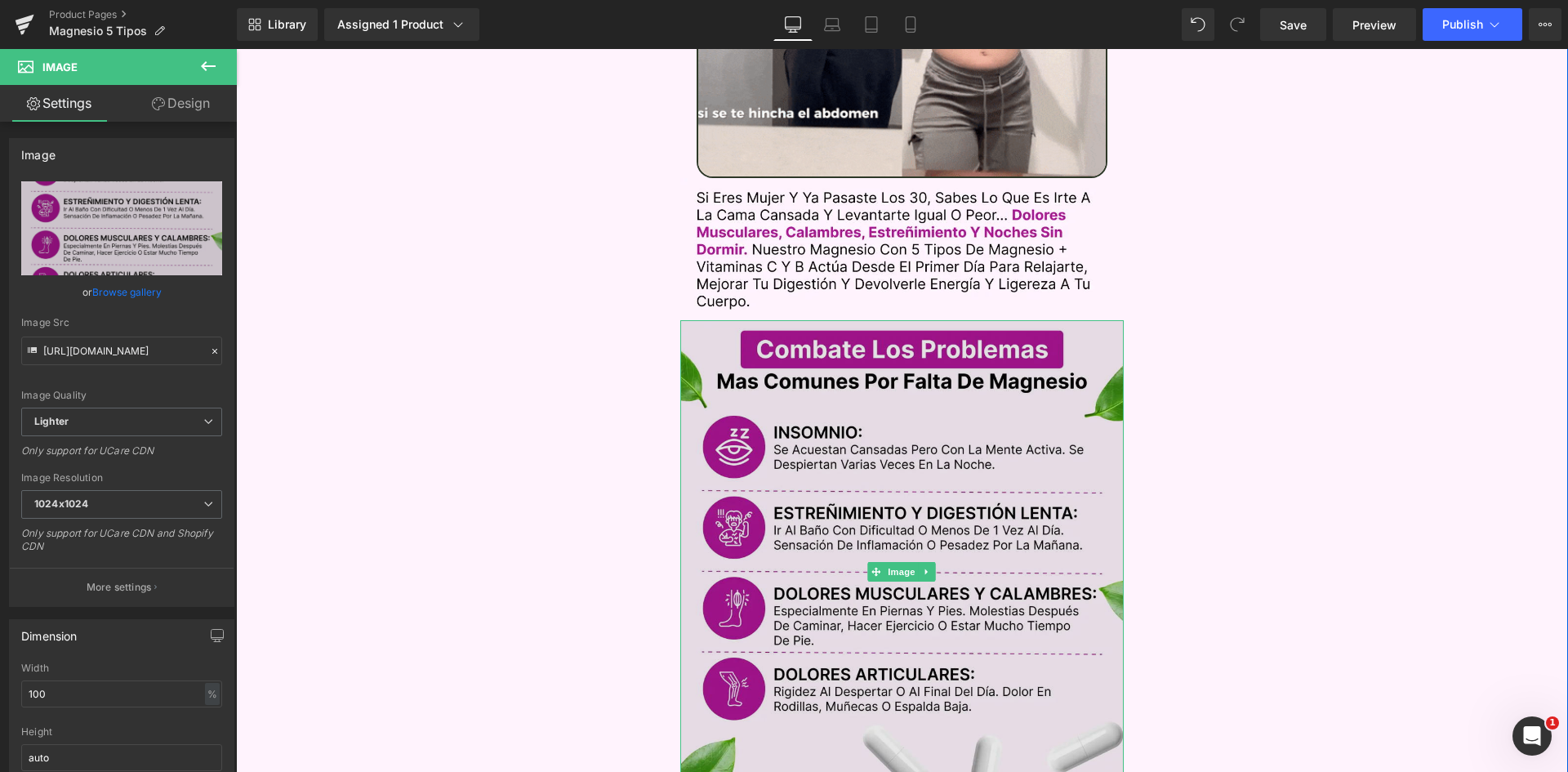
type input "https://ucarecdn.com/dfdc0468-9713-47ca-87b5-74af4c11c651/-/format/auto/-/previ…"
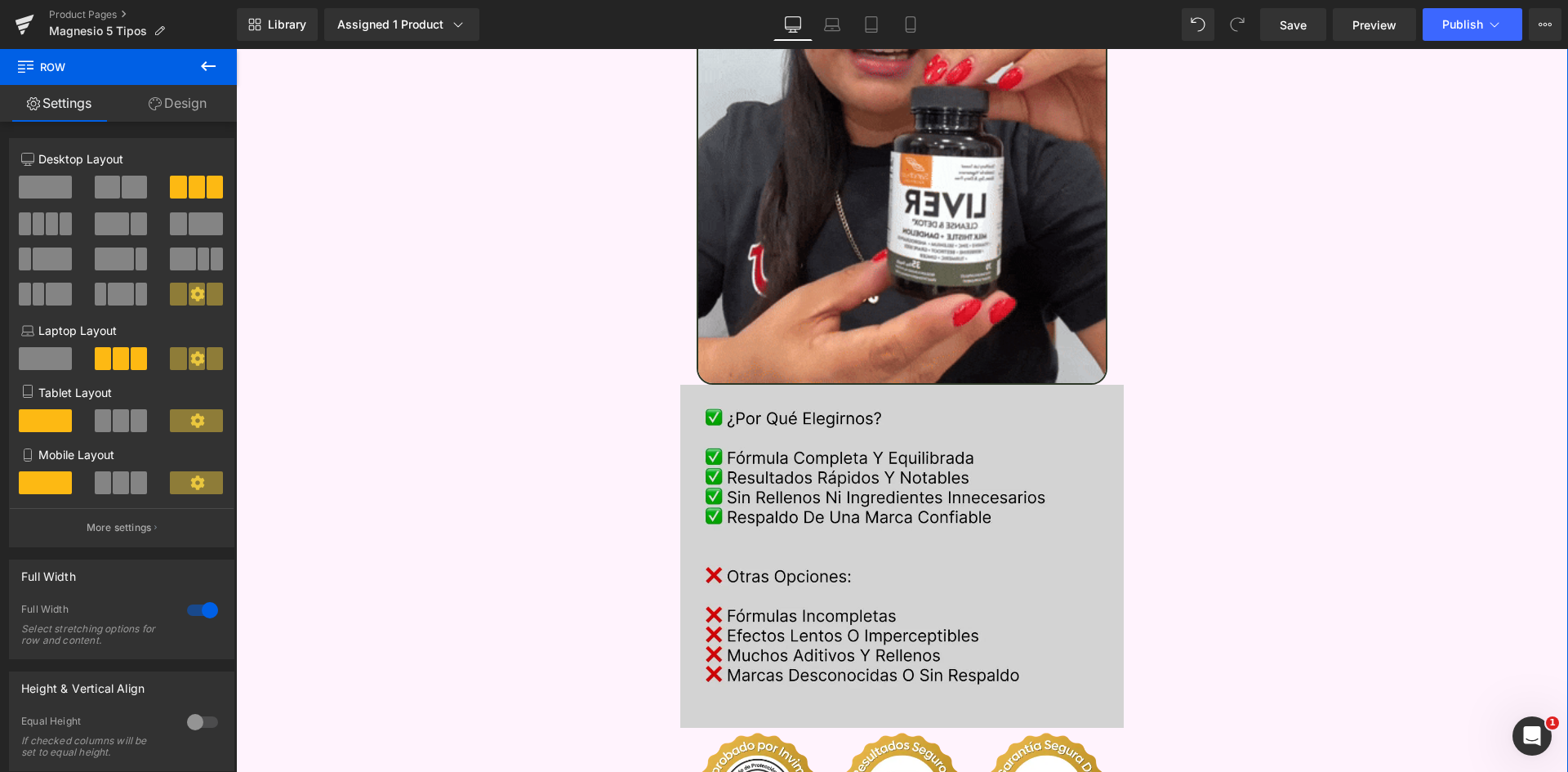
scroll to position [3105, 0]
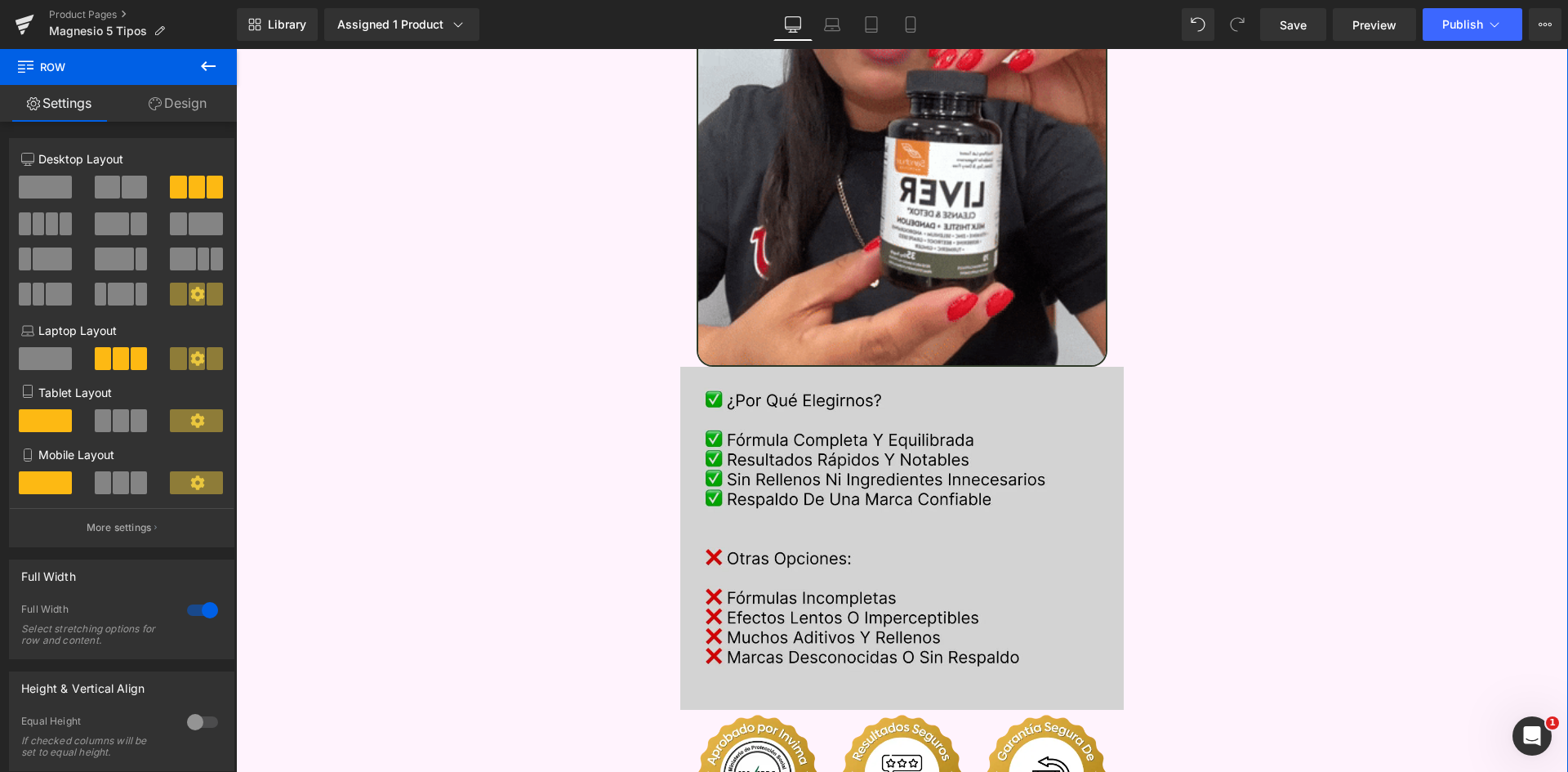
click at [893, 396] on img at bounding box center [903, 539] width 445 height 343
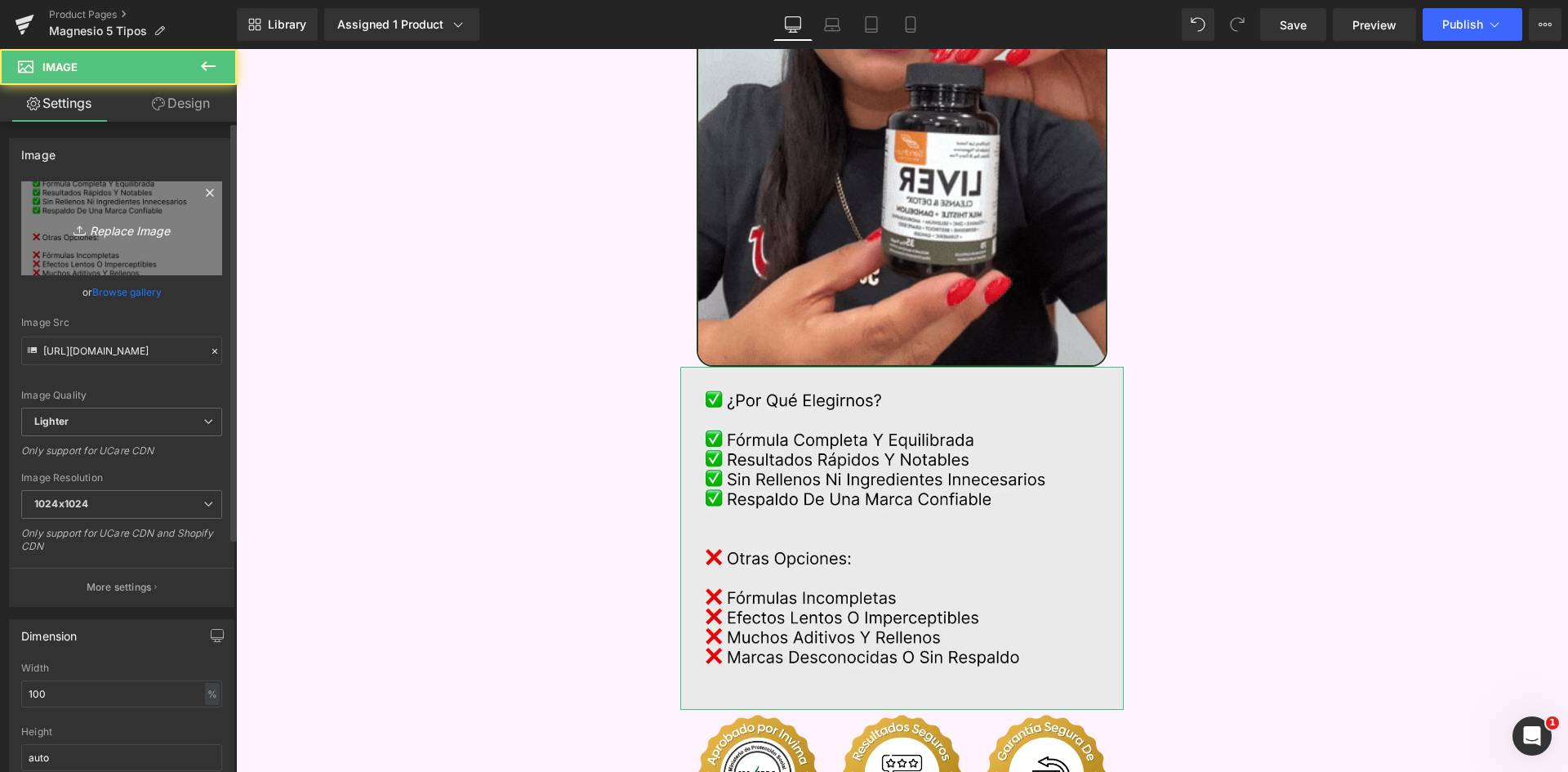
click at [150, 245] on link "Replace Image" at bounding box center [122, 228] width 201 height 94
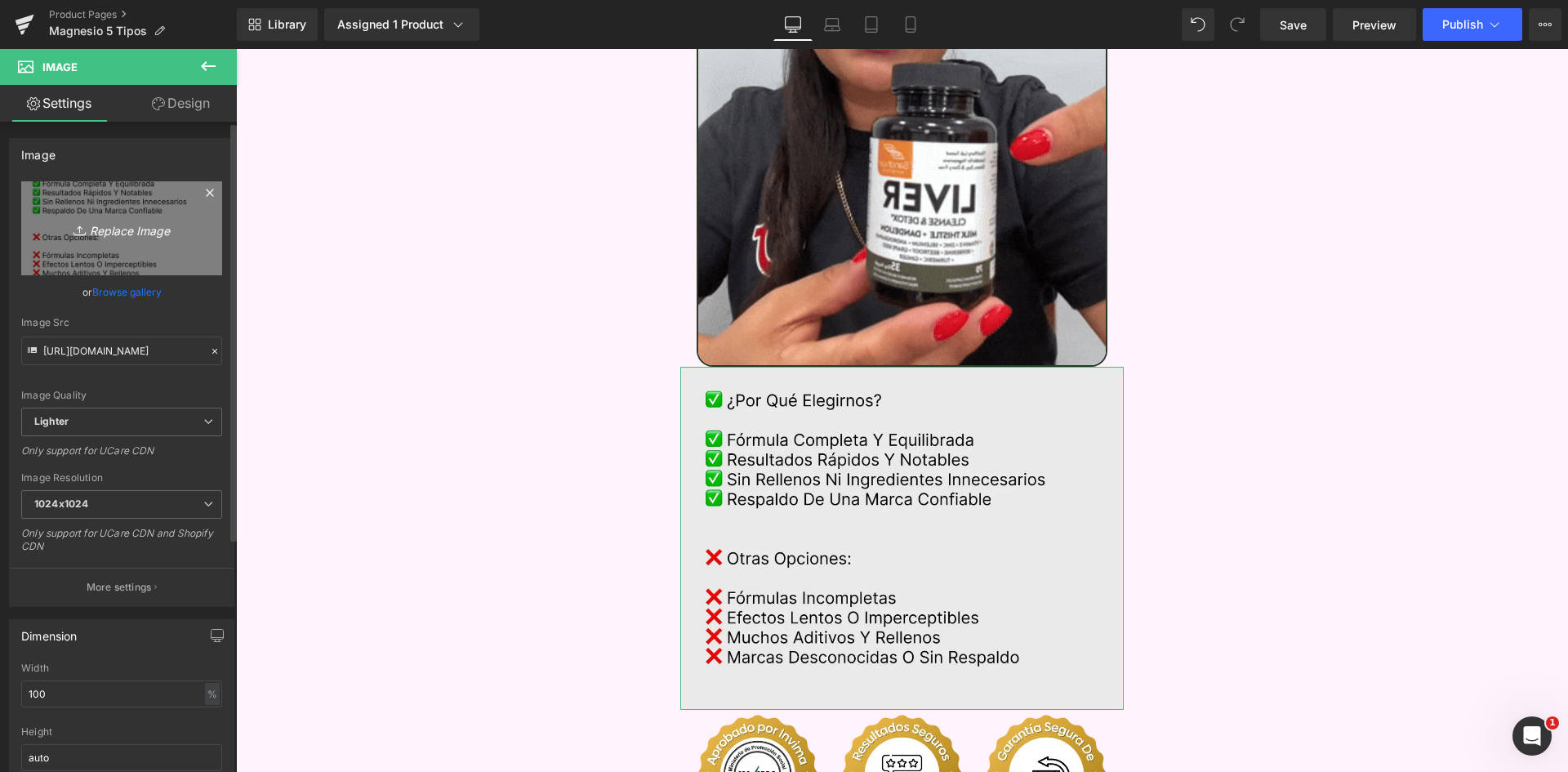
type input "C:\fakepath\Comparativa.webp"
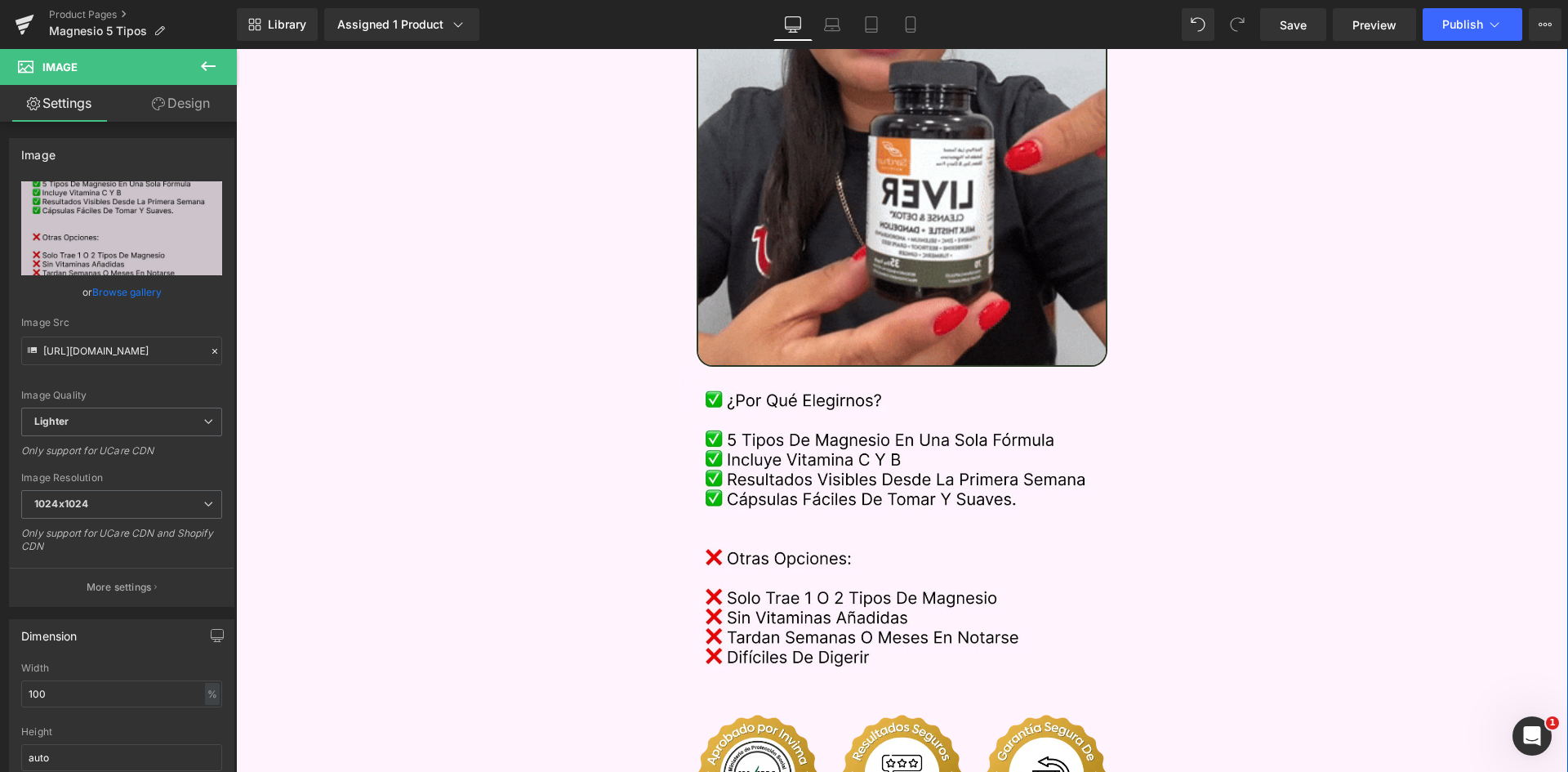
type input "https://ucarecdn.com/ec25b552-e601-4c85-90a9-482e8353da14/-/format/auto/-/previ…"
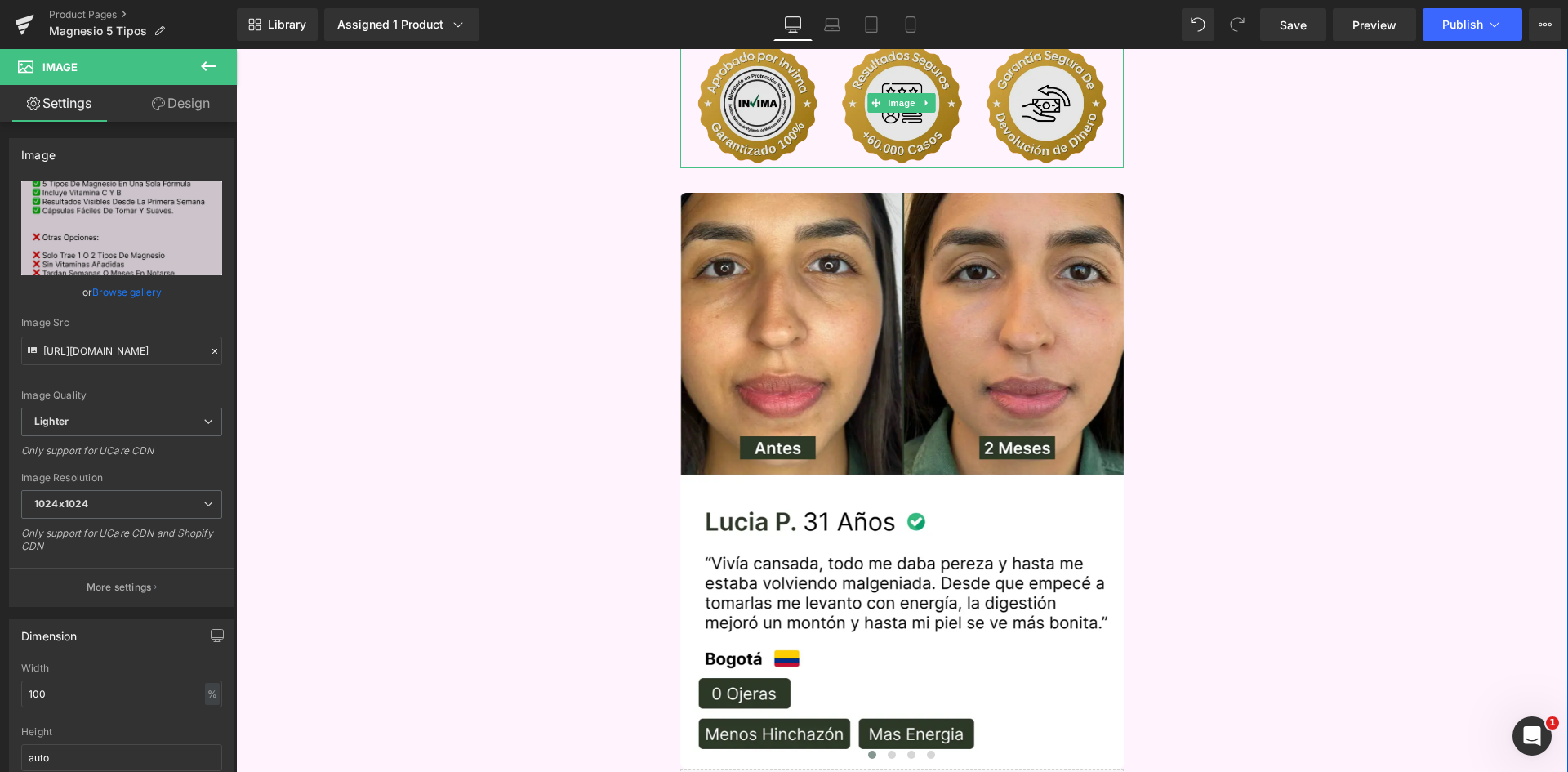
scroll to position [3840, 0]
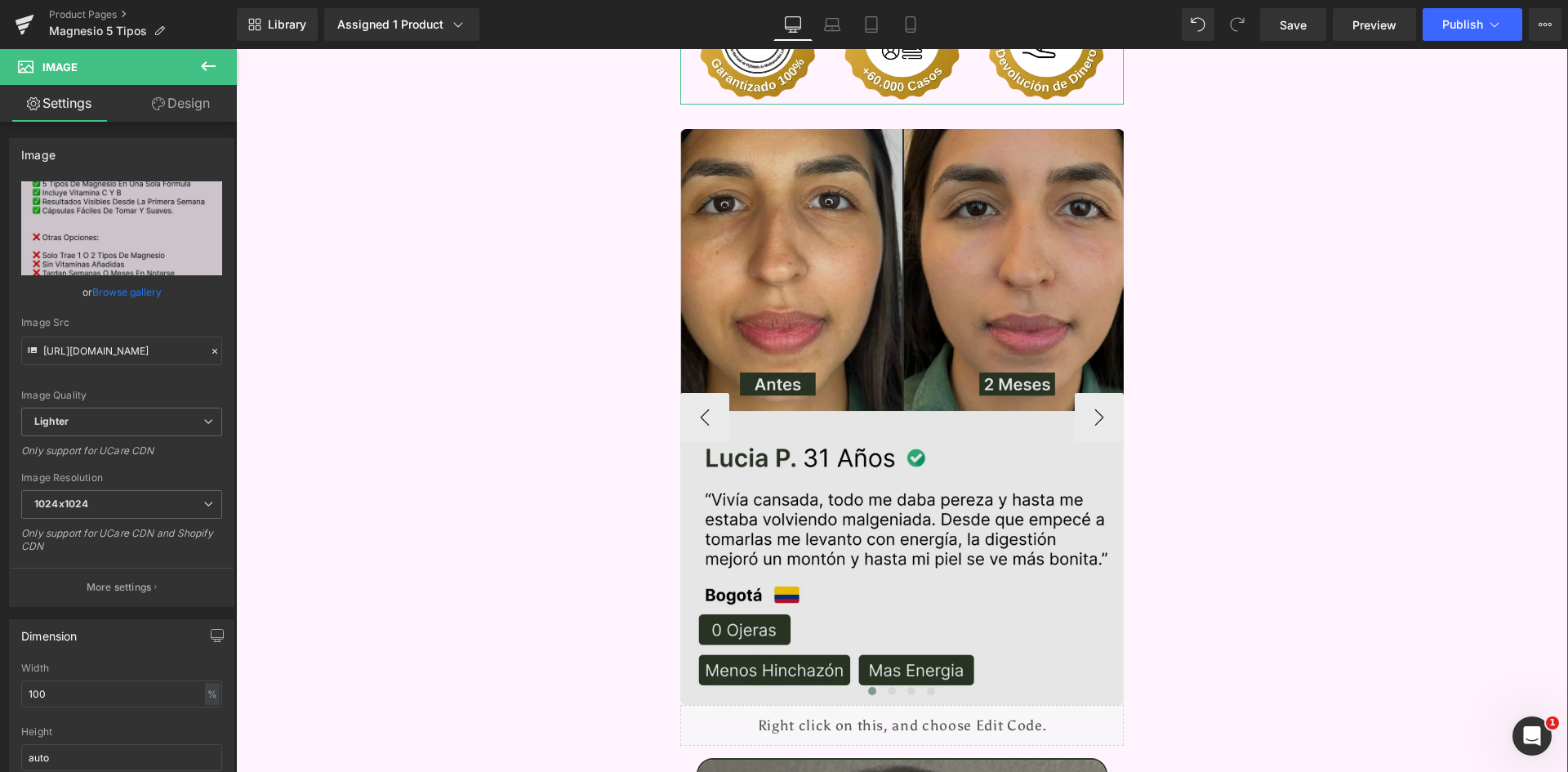
click at [855, 281] on img at bounding box center [903, 418] width 445 height 576
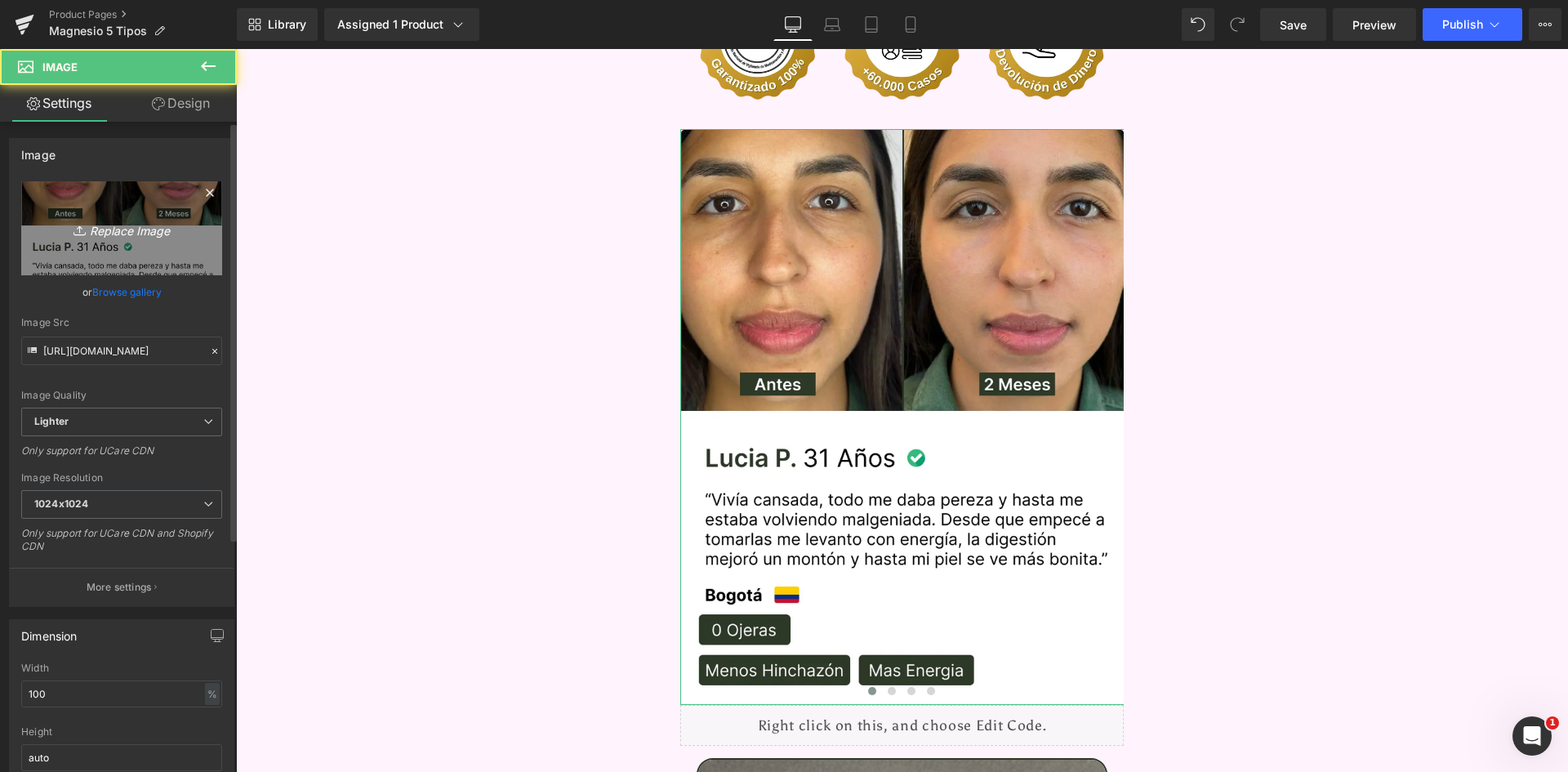
click at [84, 229] on icon at bounding box center [81, 230] width 16 height 16
type input "C:\fakepath\Reseña 1.webp"
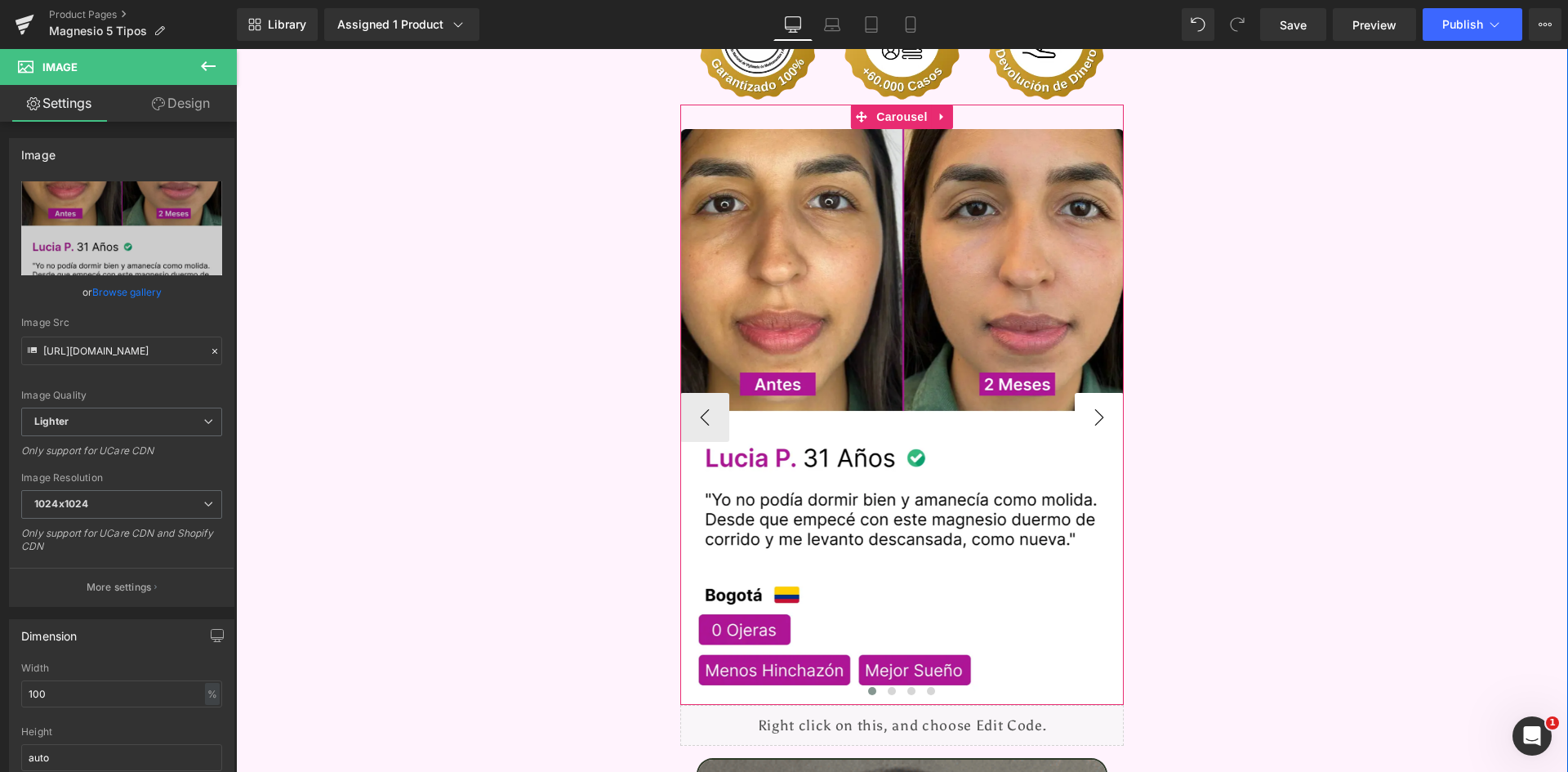
type input "https://ucarecdn.com/d6cf5e83-fa5e-4ec3-a009-ae8ab273fe39/-/format/auto/-/previ…"
click at [1095, 393] on button "›" at bounding box center [1100, 418] width 49 height 49
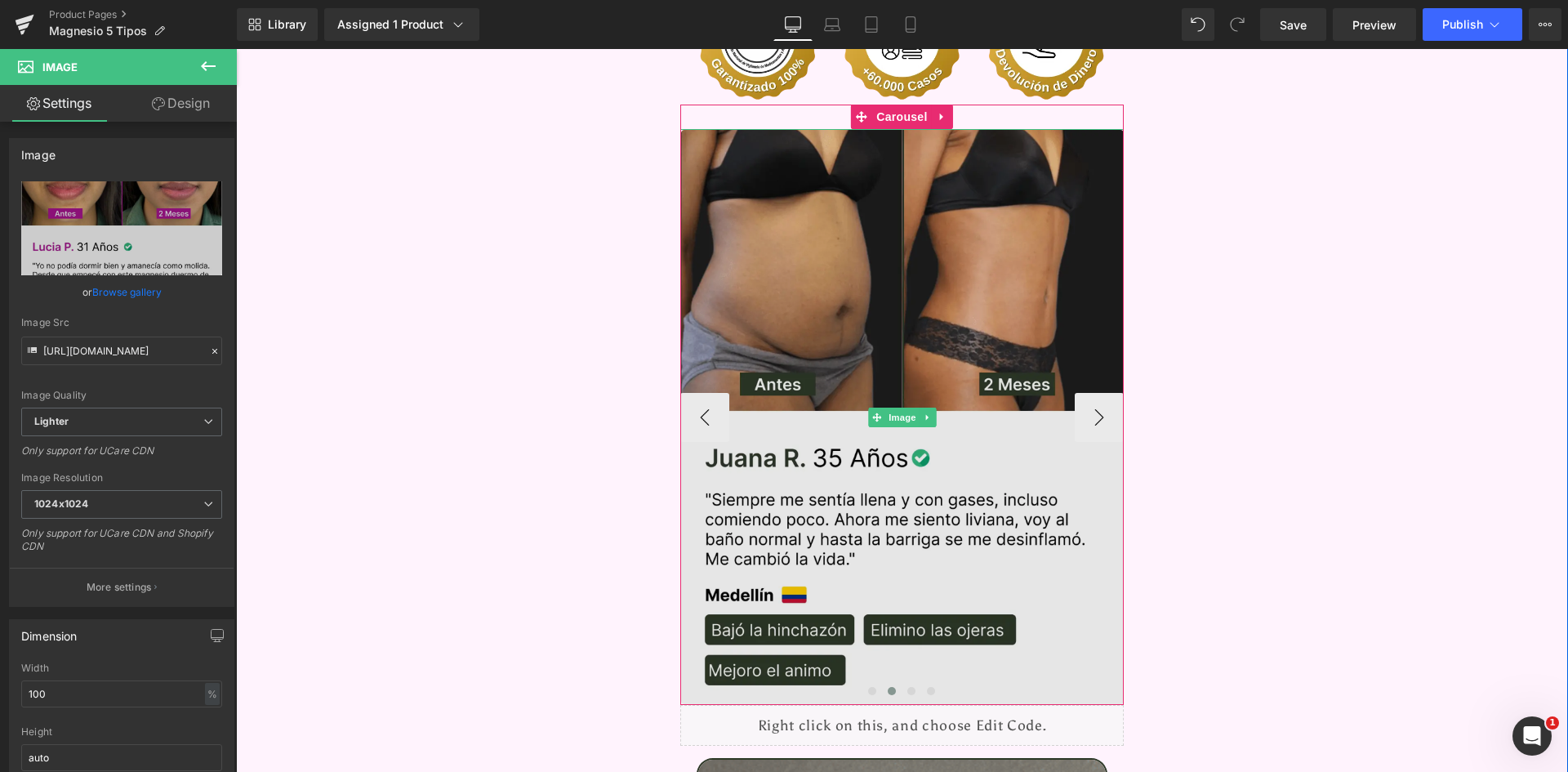
click at [830, 304] on img at bounding box center [903, 418] width 445 height 576
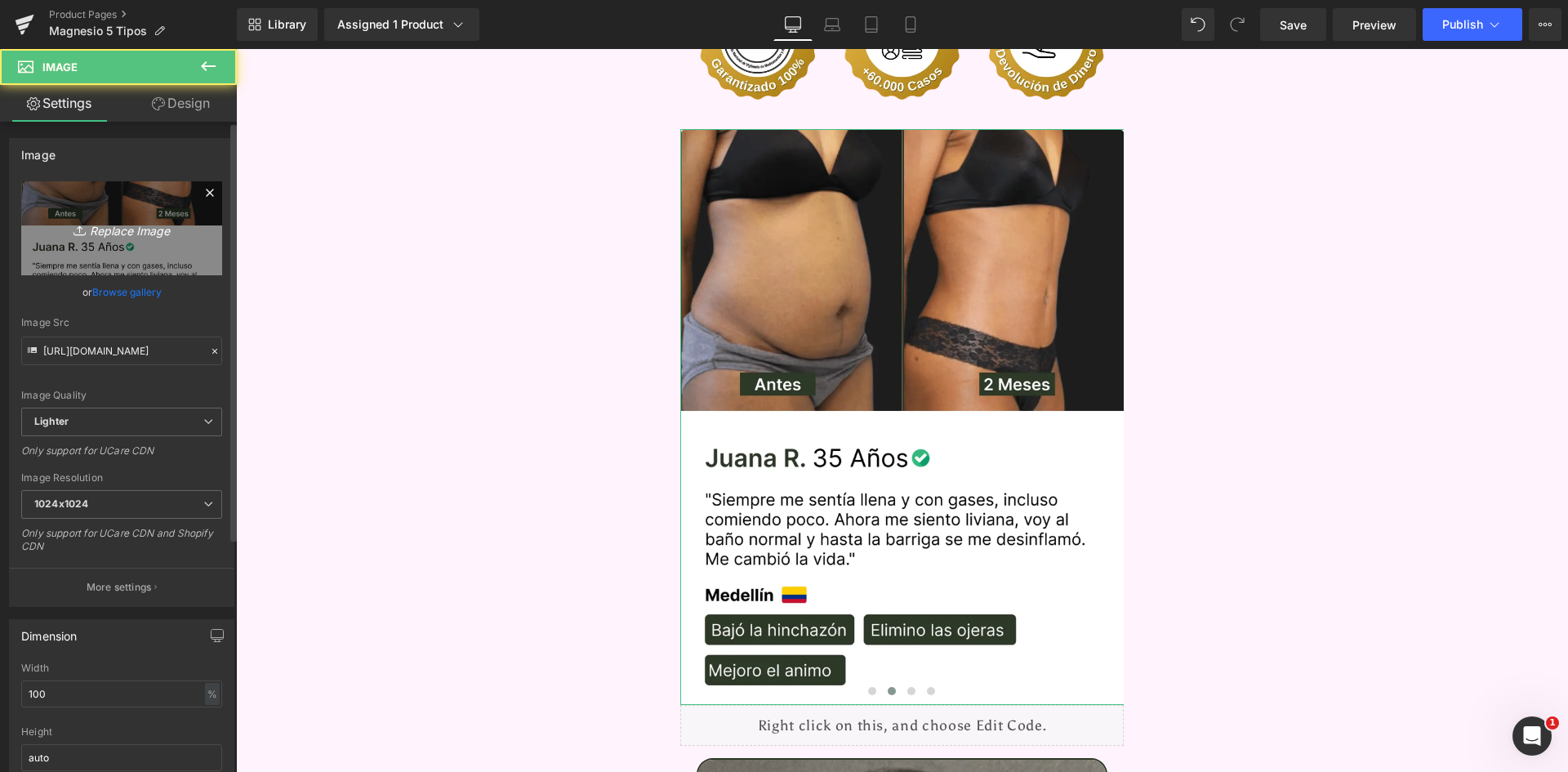
click at [125, 228] on icon "Replace Image" at bounding box center [121, 228] width 130 height 20
type input "C:\fakepath\Reseñas 2.webp"
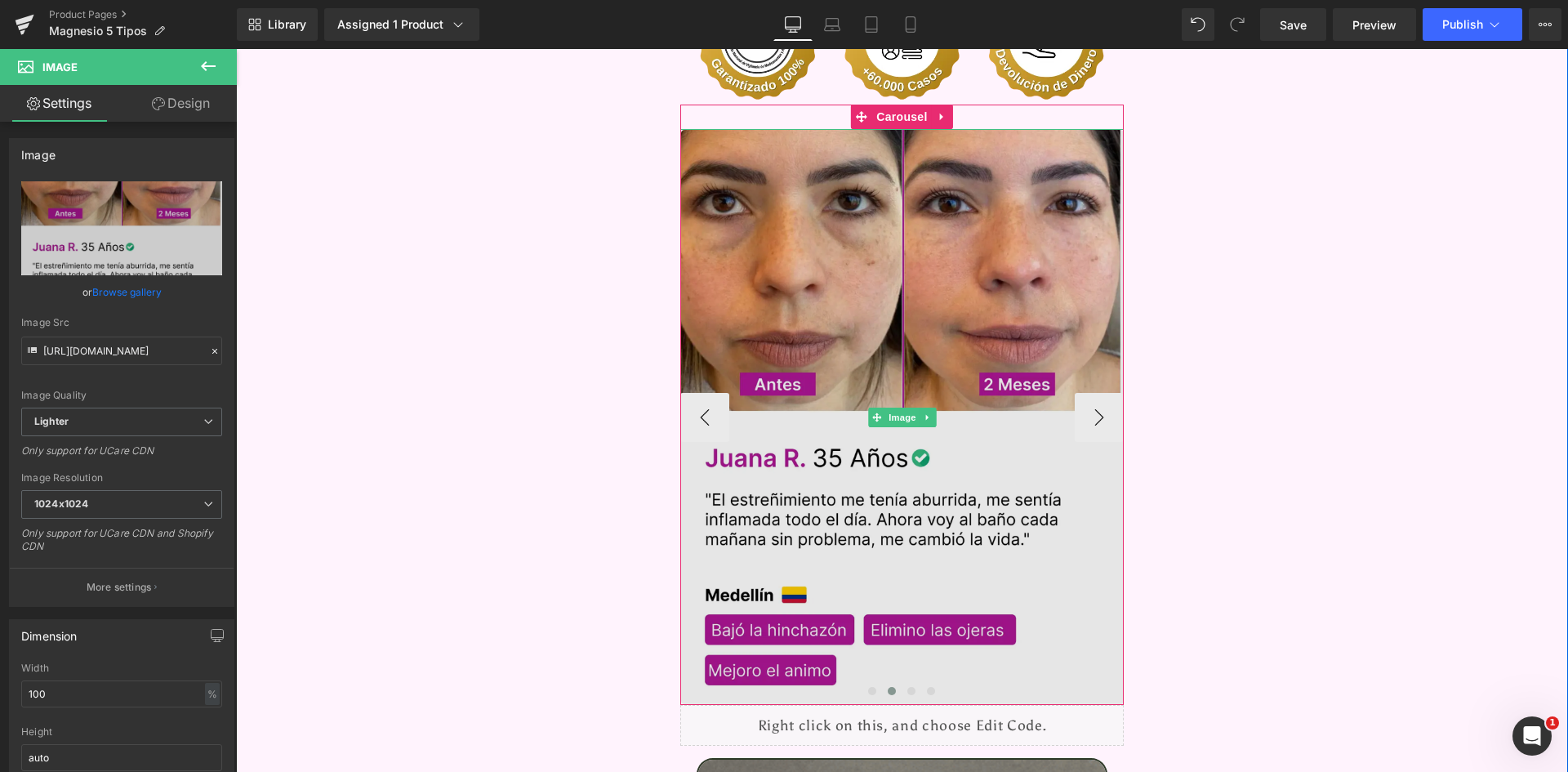
type input "https://ucarecdn.com/4be0ec67-255f-4768-8ba2-33907cab5246/-/format/auto/-/previ…"
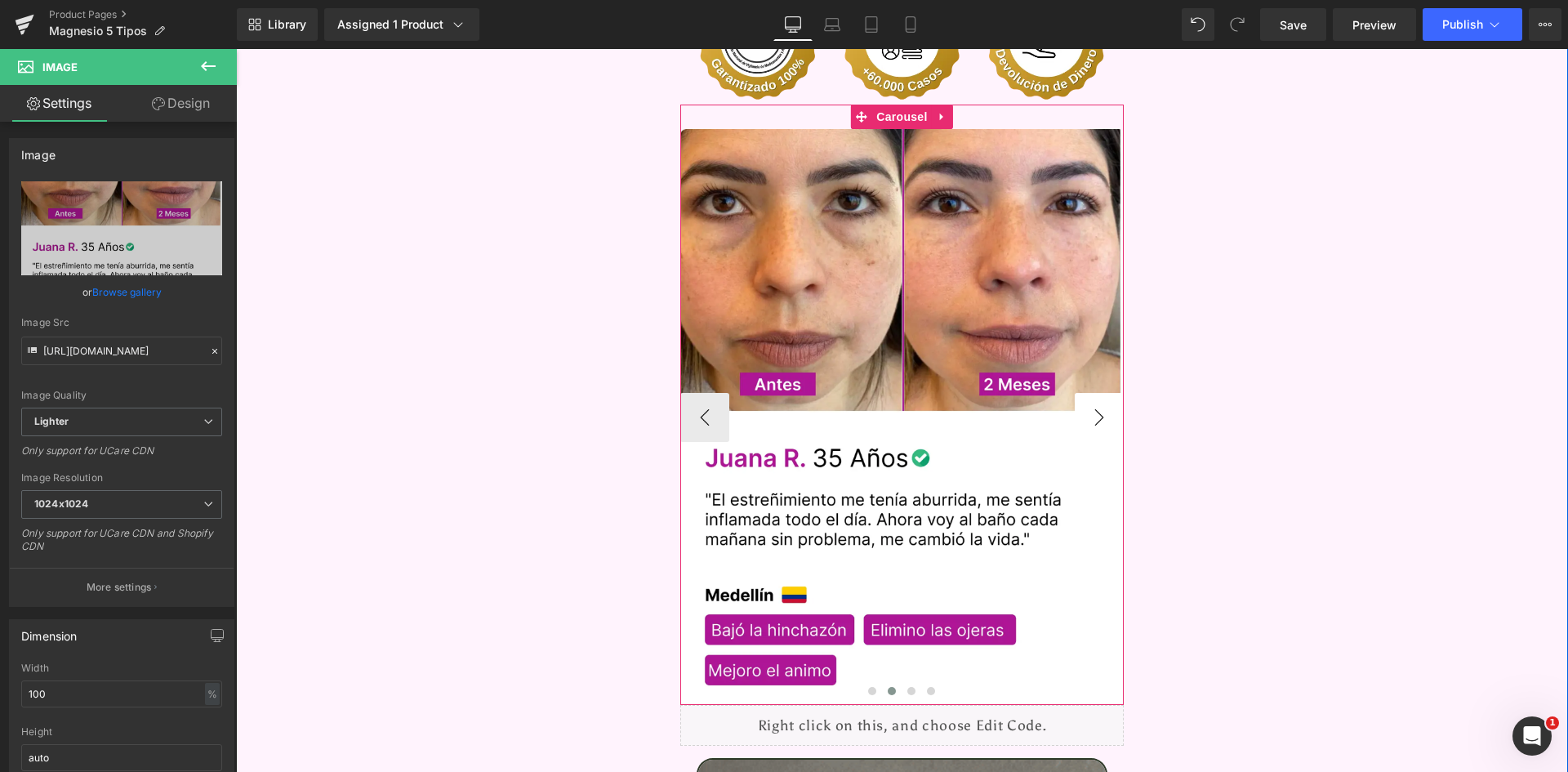
click at [1091, 393] on button "›" at bounding box center [1100, 418] width 49 height 49
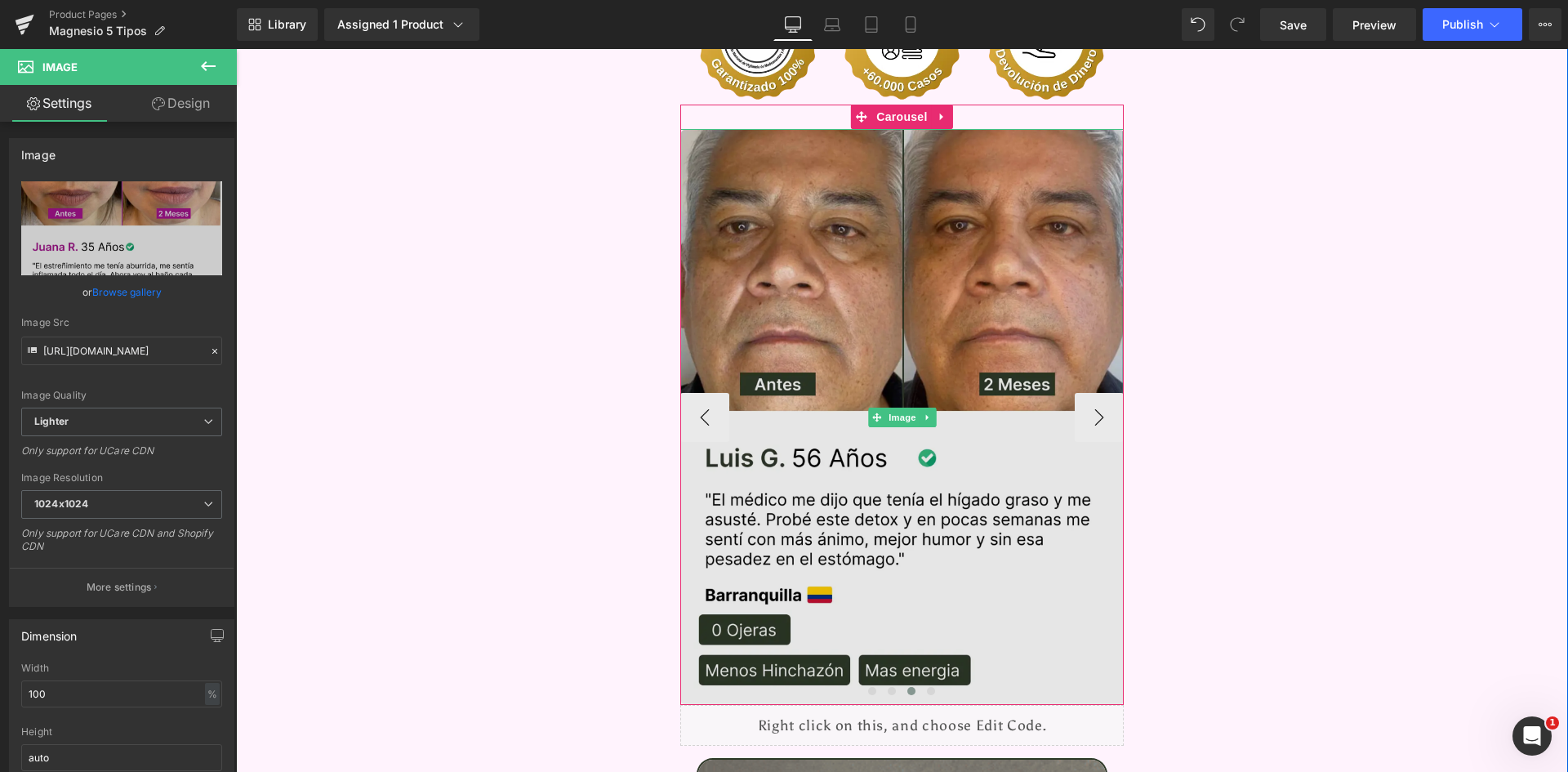
click at [876, 274] on img at bounding box center [903, 418] width 445 height 576
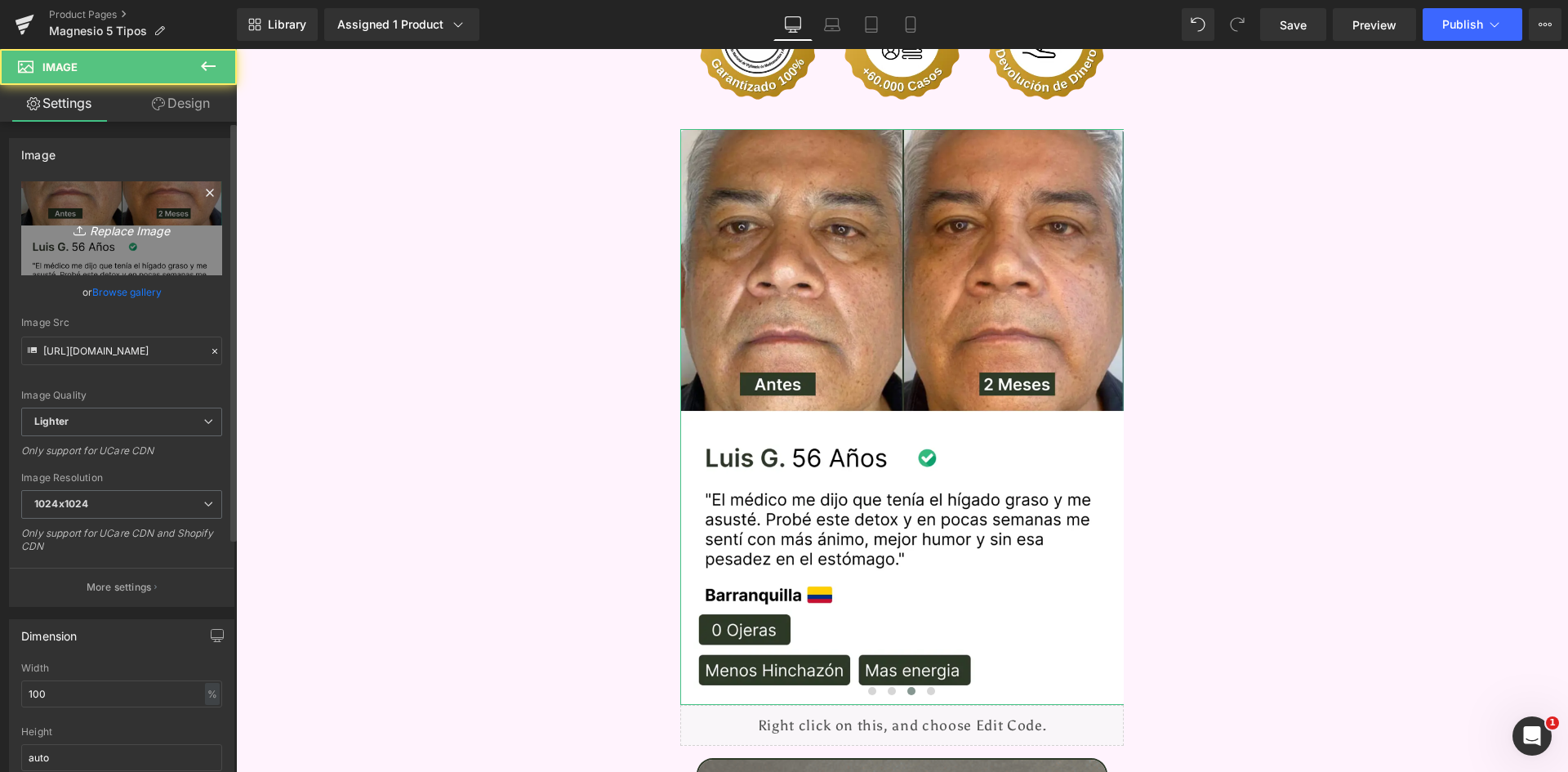
click at [105, 247] on link "Replace Image" at bounding box center [122, 228] width 201 height 94
type input "C:\fakepath\Reseñas 3.webp"
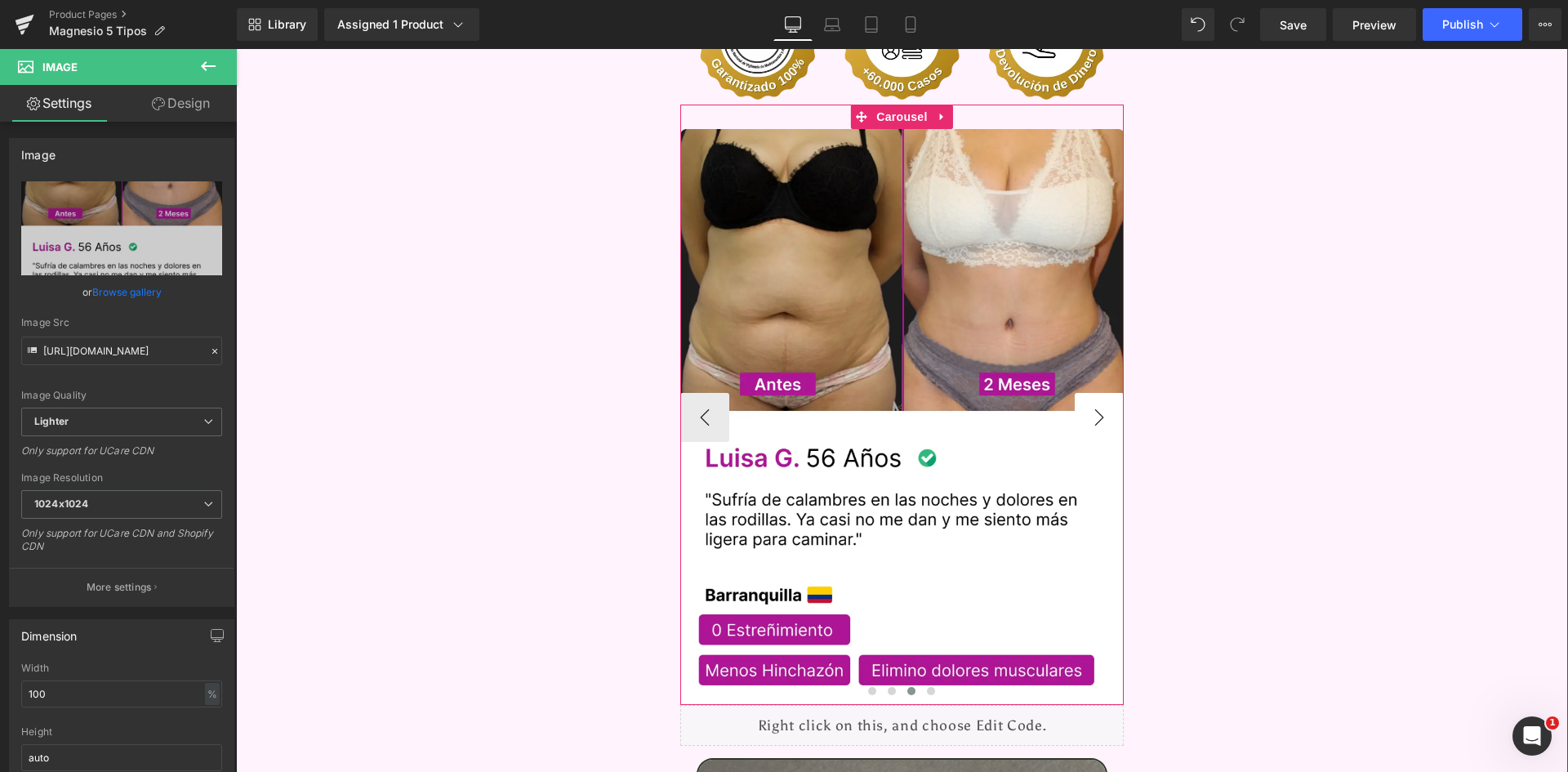
type input "https://ucarecdn.com/b012779c-aec9-4441-a889-6dc0d2c7b1ab/-/format/auto/-/previ…"
click at [1096, 393] on button "›" at bounding box center [1100, 418] width 49 height 49
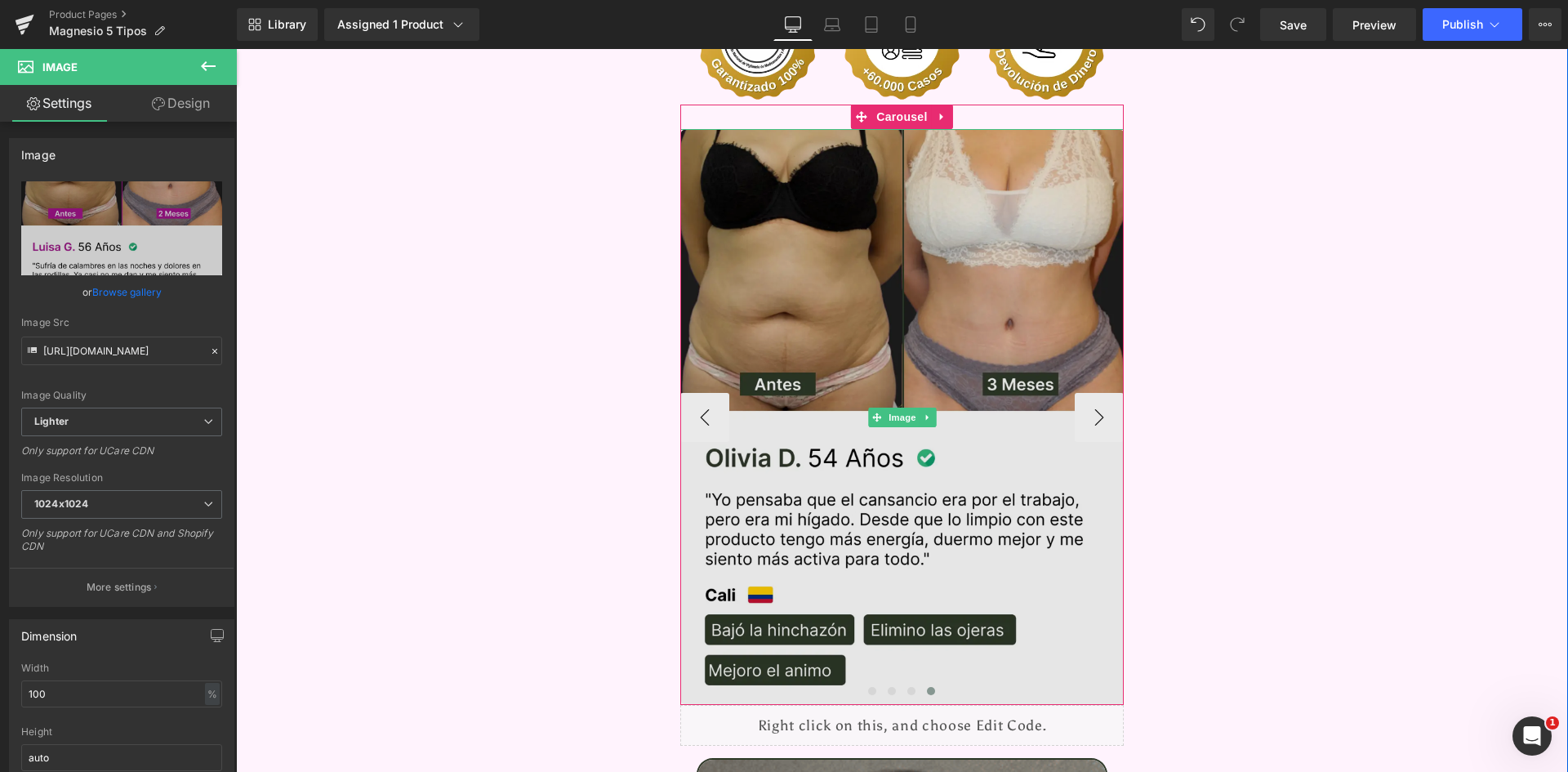
click at [845, 293] on img at bounding box center [903, 418] width 445 height 576
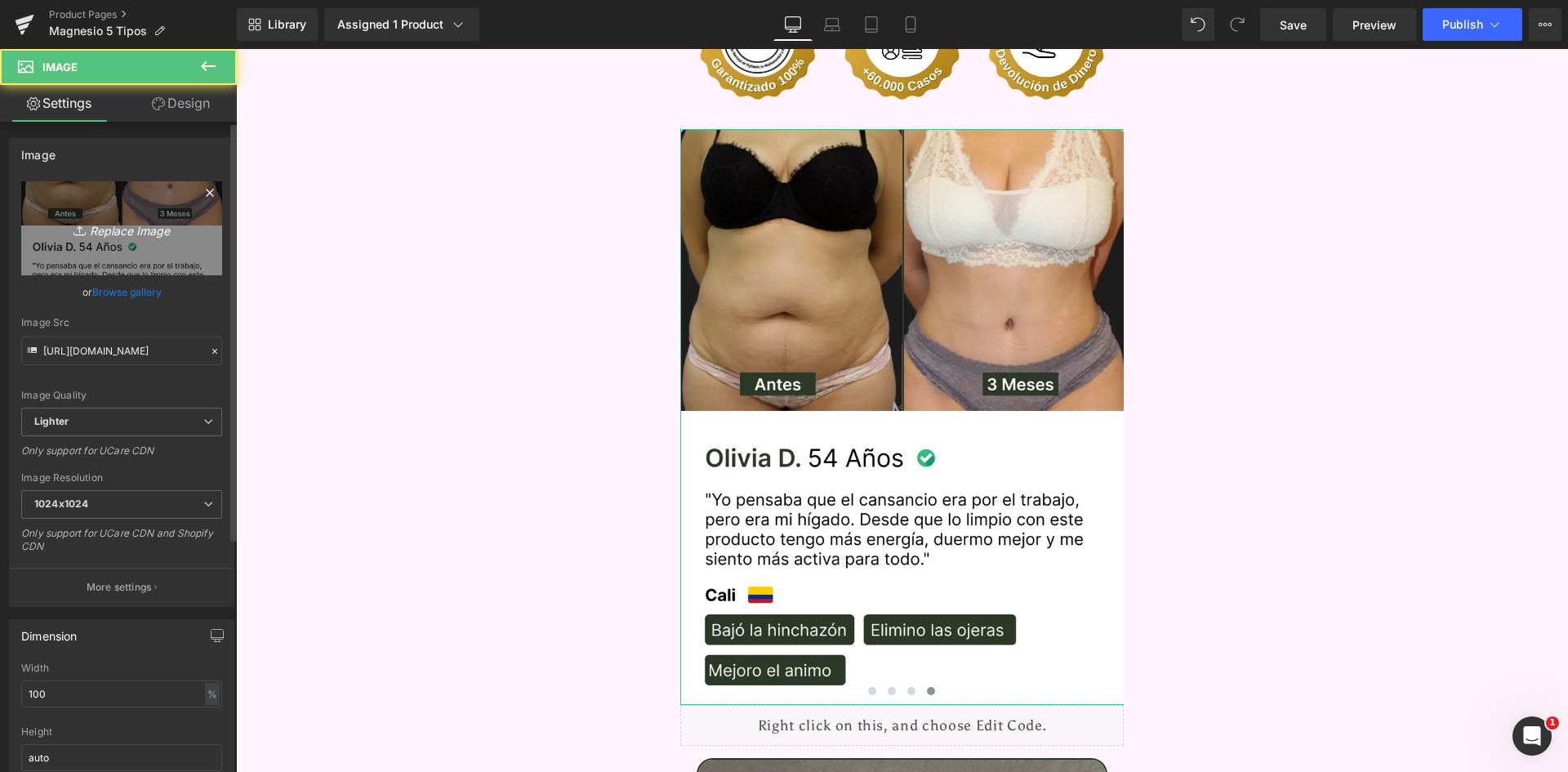
click at [151, 245] on link "Replace Image" at bounding box center [122, 228] width 201 height 94
type input "C:\fakepath\Reseñas 4.webp"
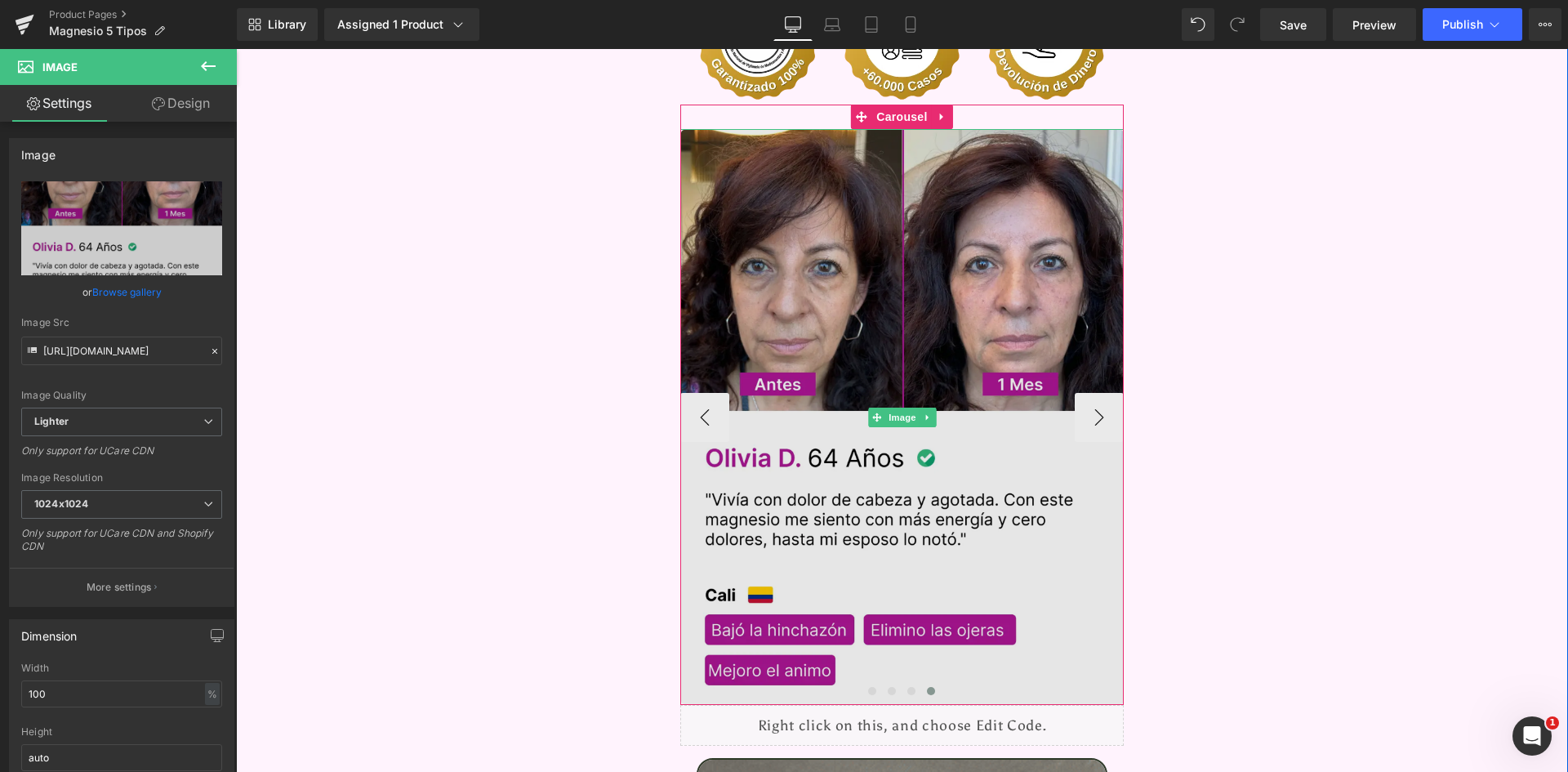
type input "https://ucarecdn.com/5cd50a6d-48ef-4ed2-885c-0a913475e829/-/format/auto/-/previ…"
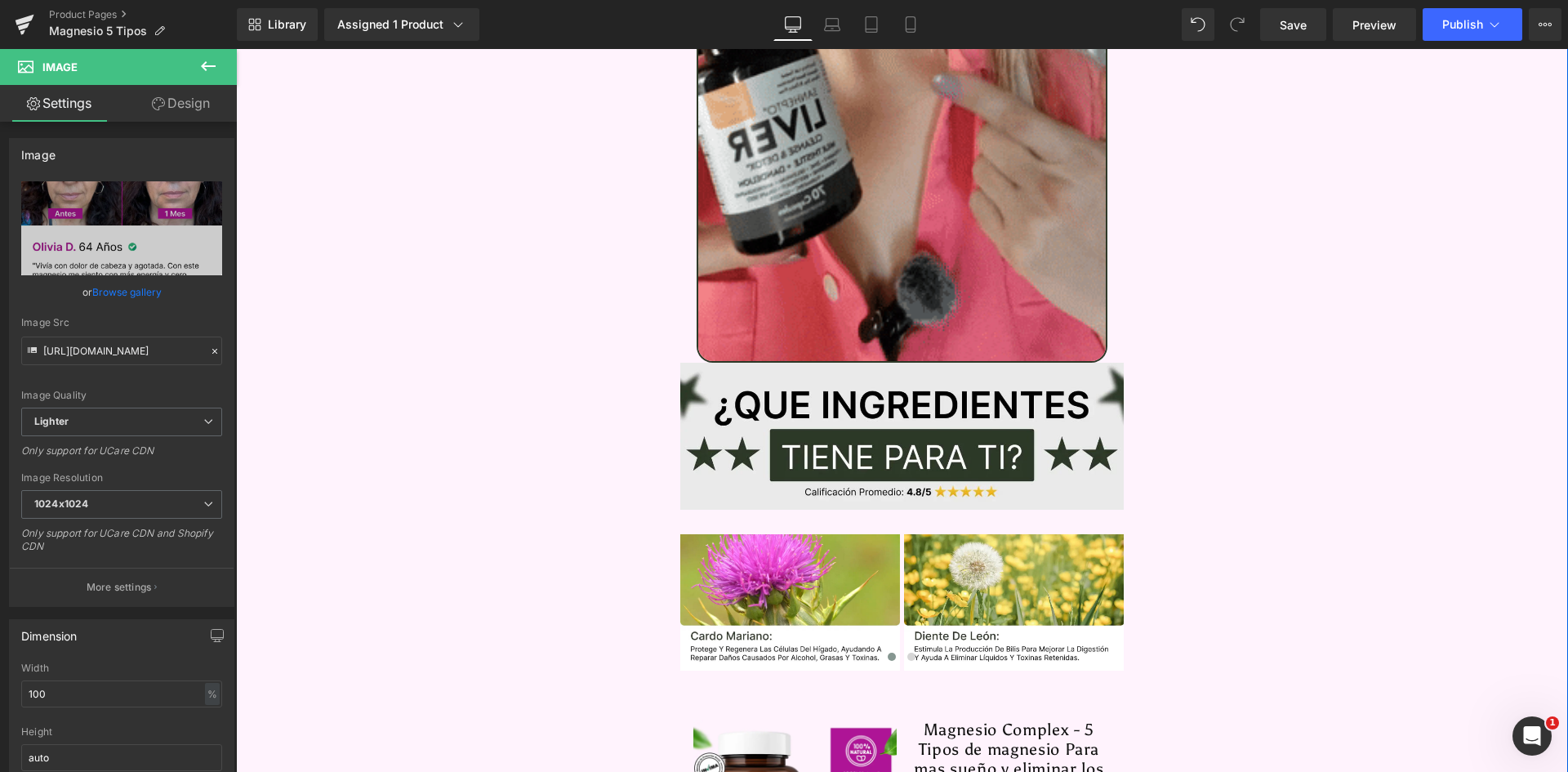
scroll to position [4984, 0]
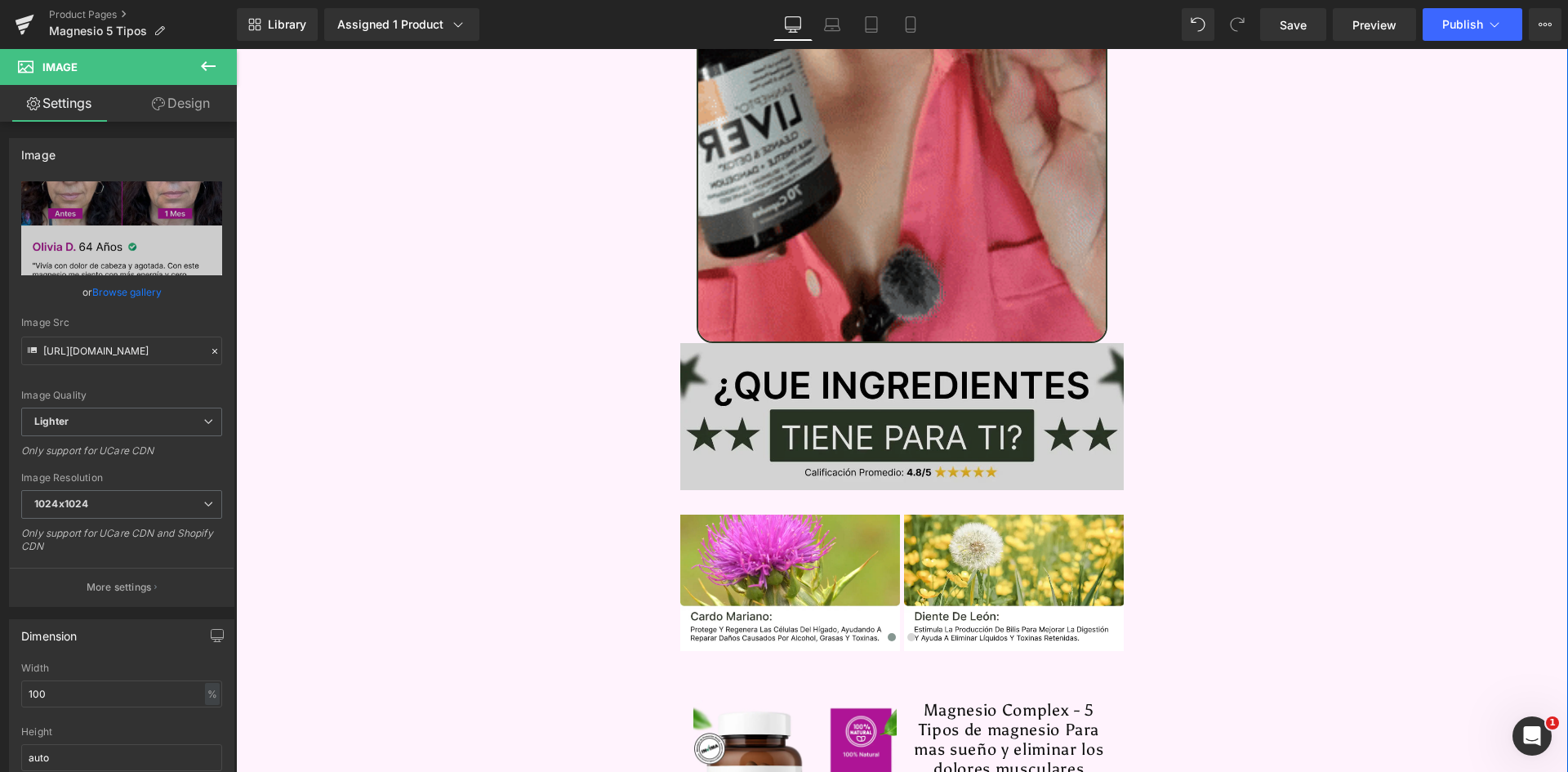
click at [892, 381] on img at bounding box center [903, 417] width 445 height 147
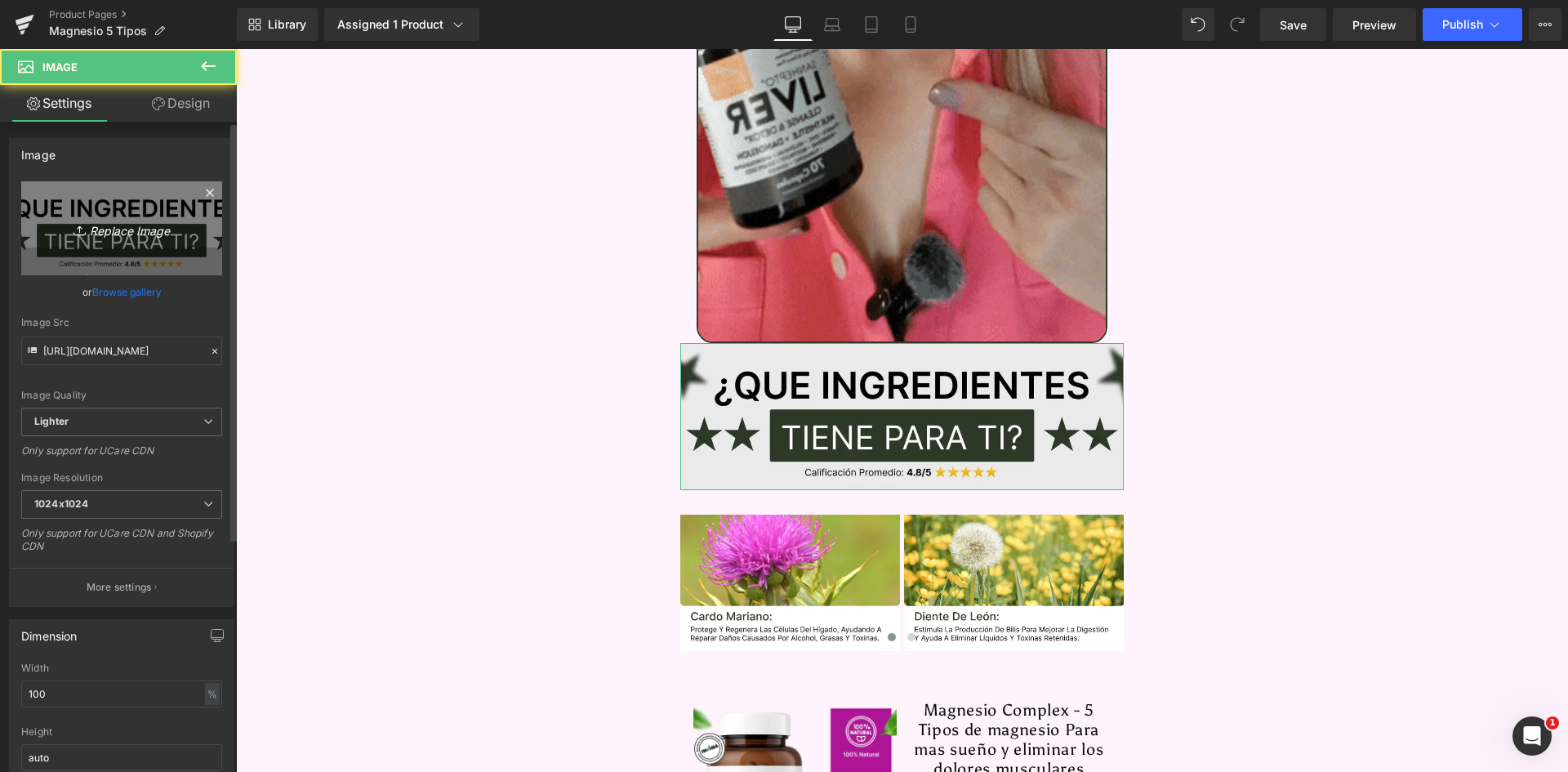
click at [85, 220] on icon "Replace Image" at bounding box center [121, 228] width 130 height 20
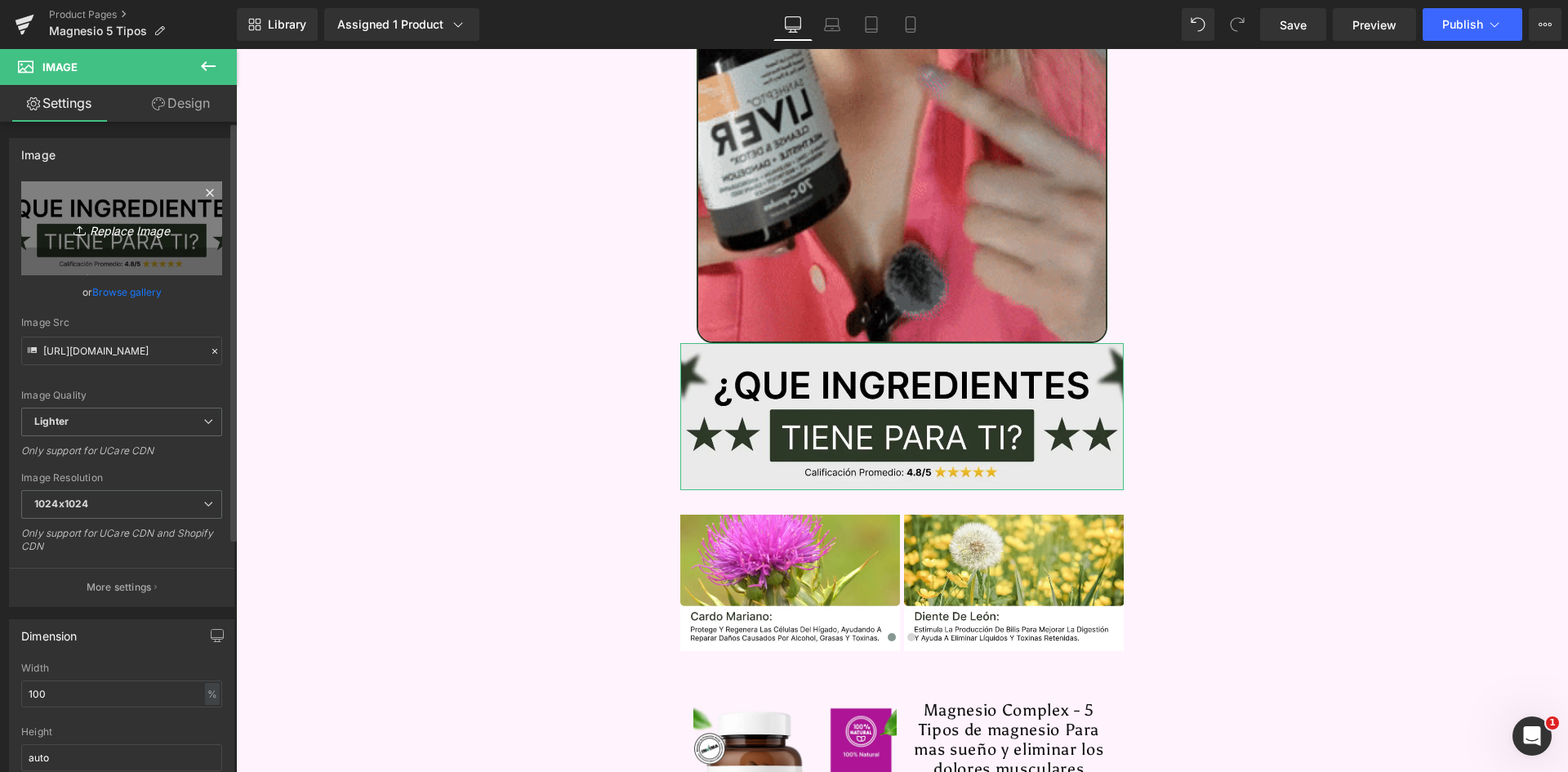
type input "C:\fakepath\Titulo reseñas.webp"
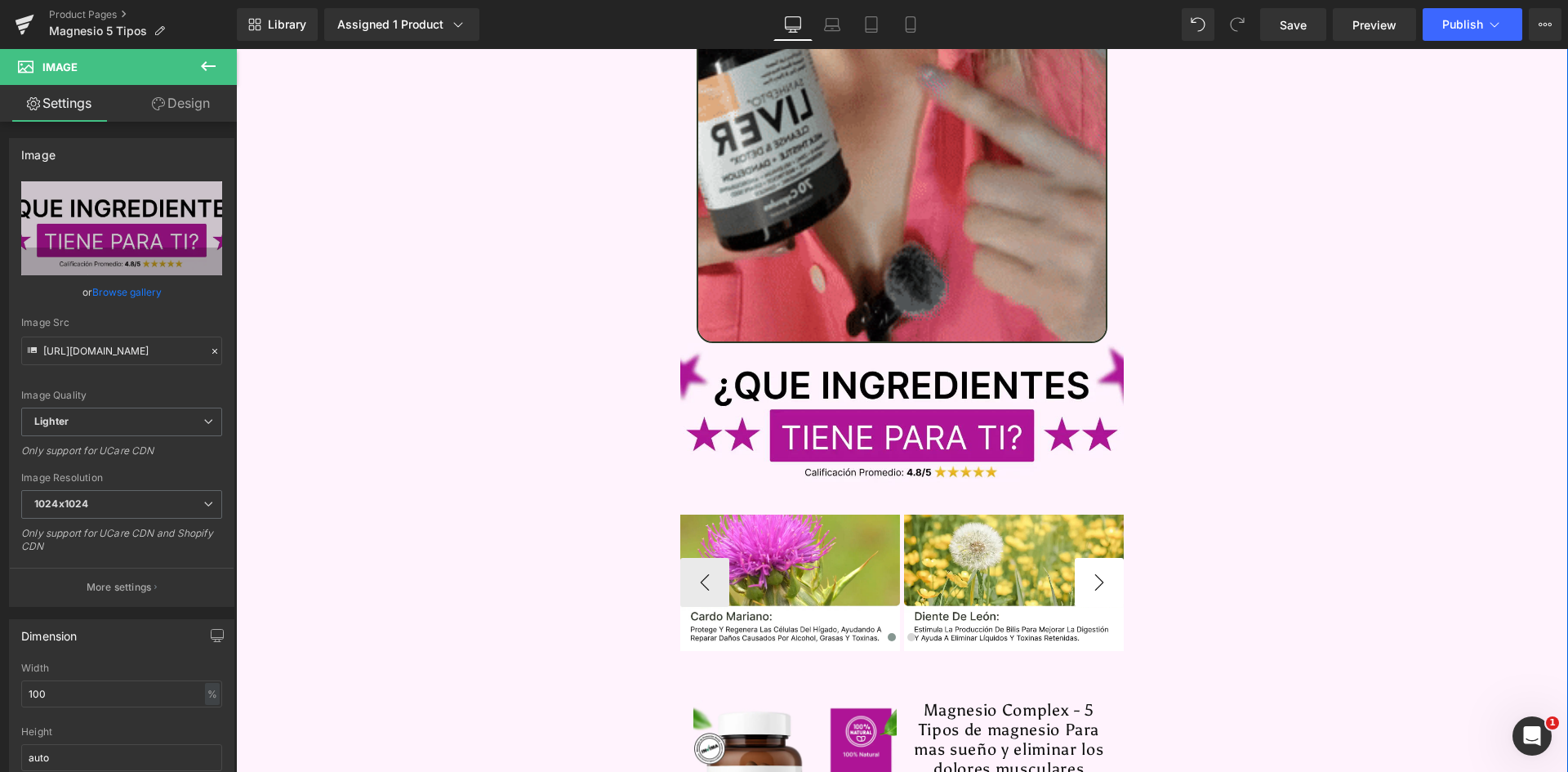
type input "https://ucarecdn.com/43498d02-2d61-446d-b0a8-b48cab1bcfb2/-/format/auto/-/previ…"
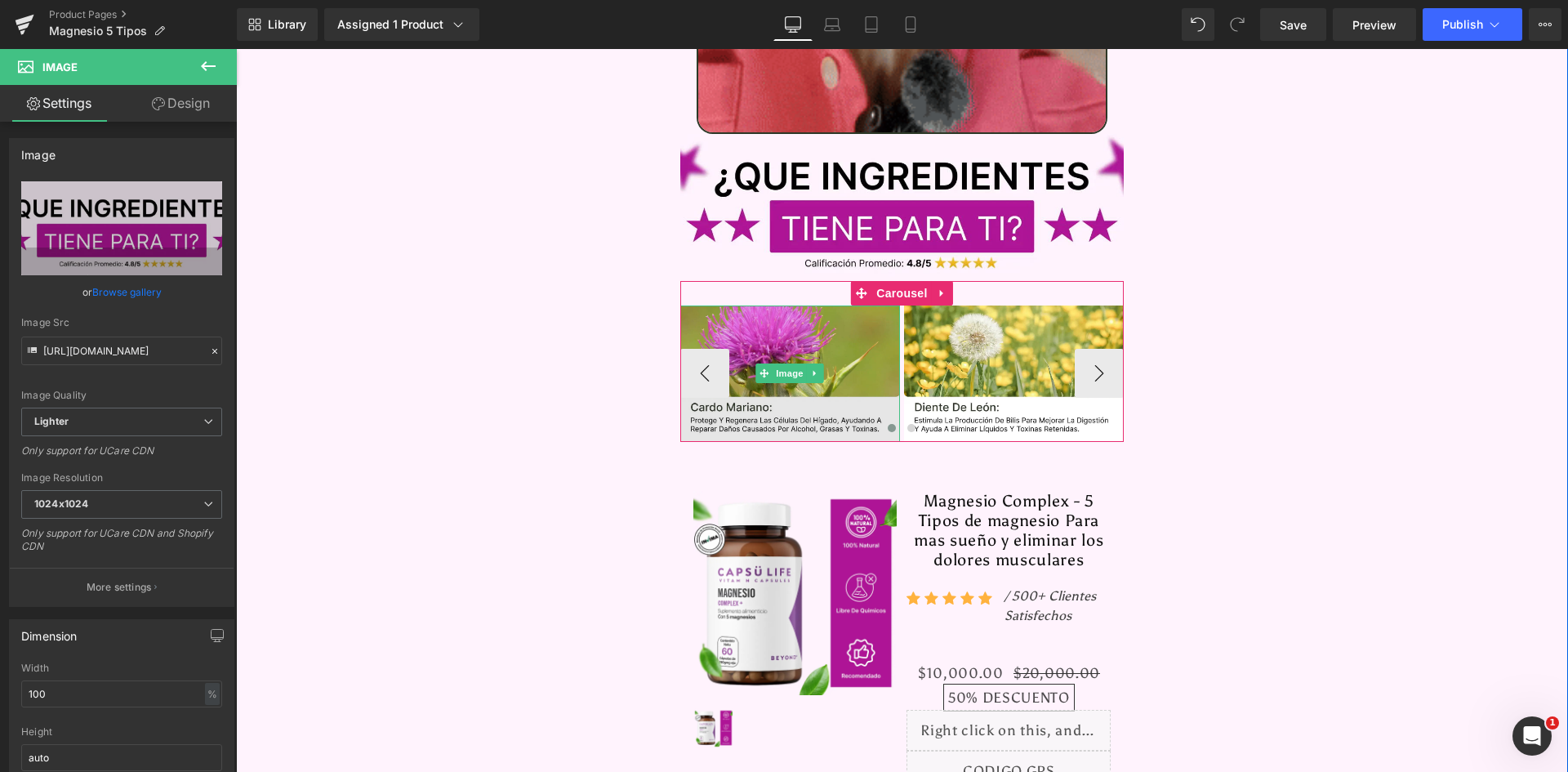
scroll to position [5148, 0]
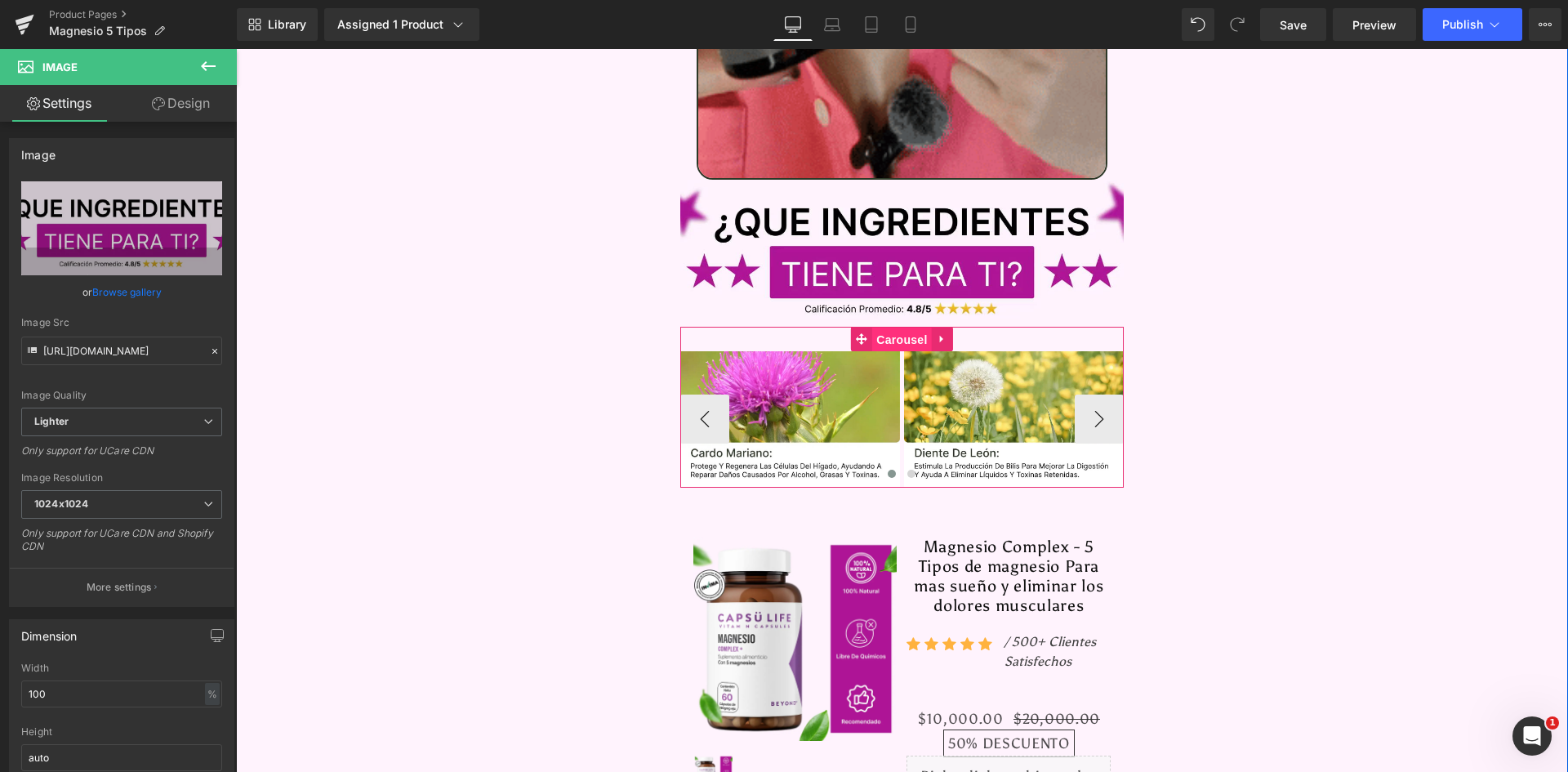
click at [876, 328] on span "Carousel" at bounding box center [901, 340] width 59 height 25
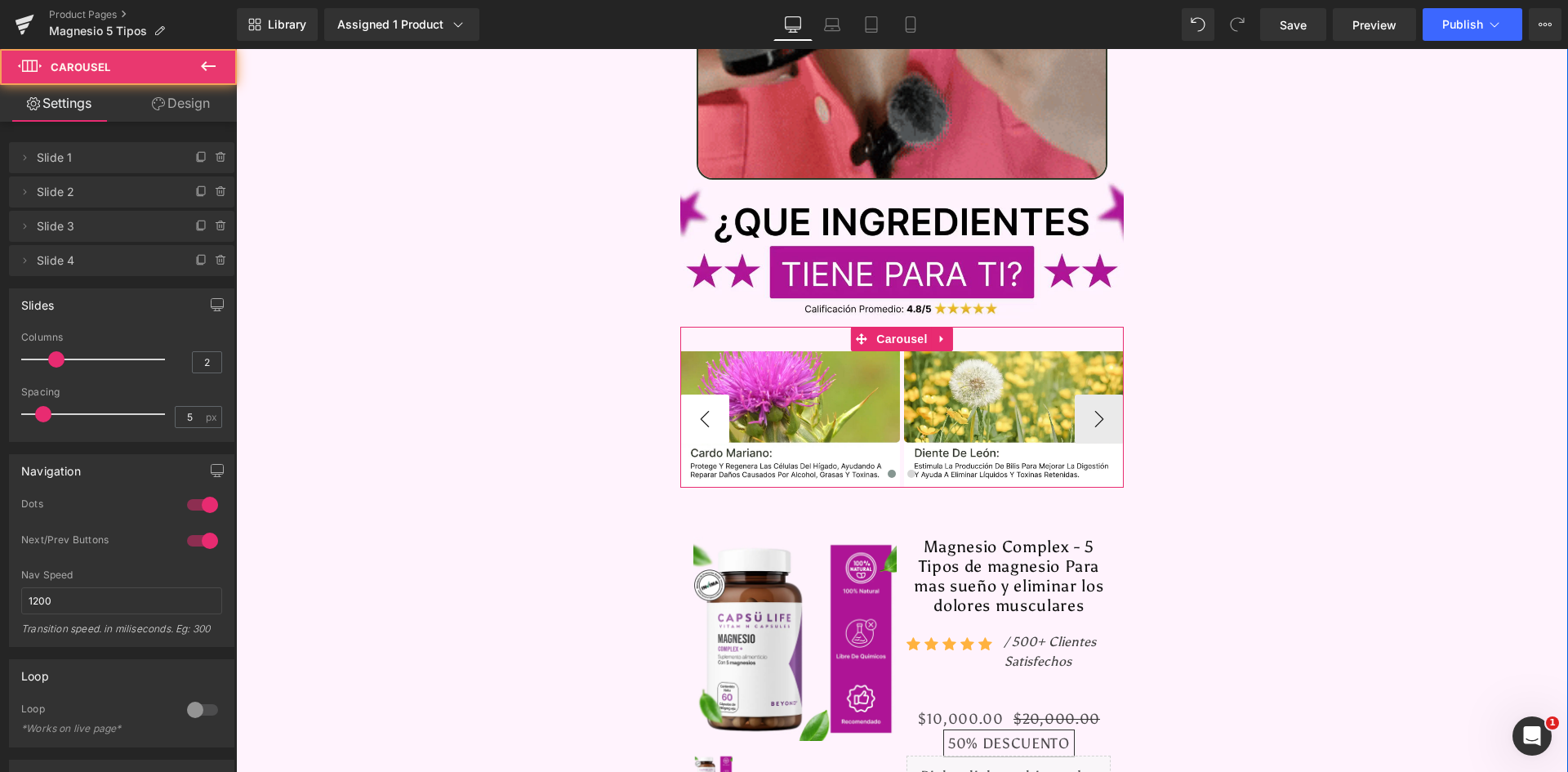
click at [698, 395] on button "‹" at bounding box center [705, 419] width 49 height 49
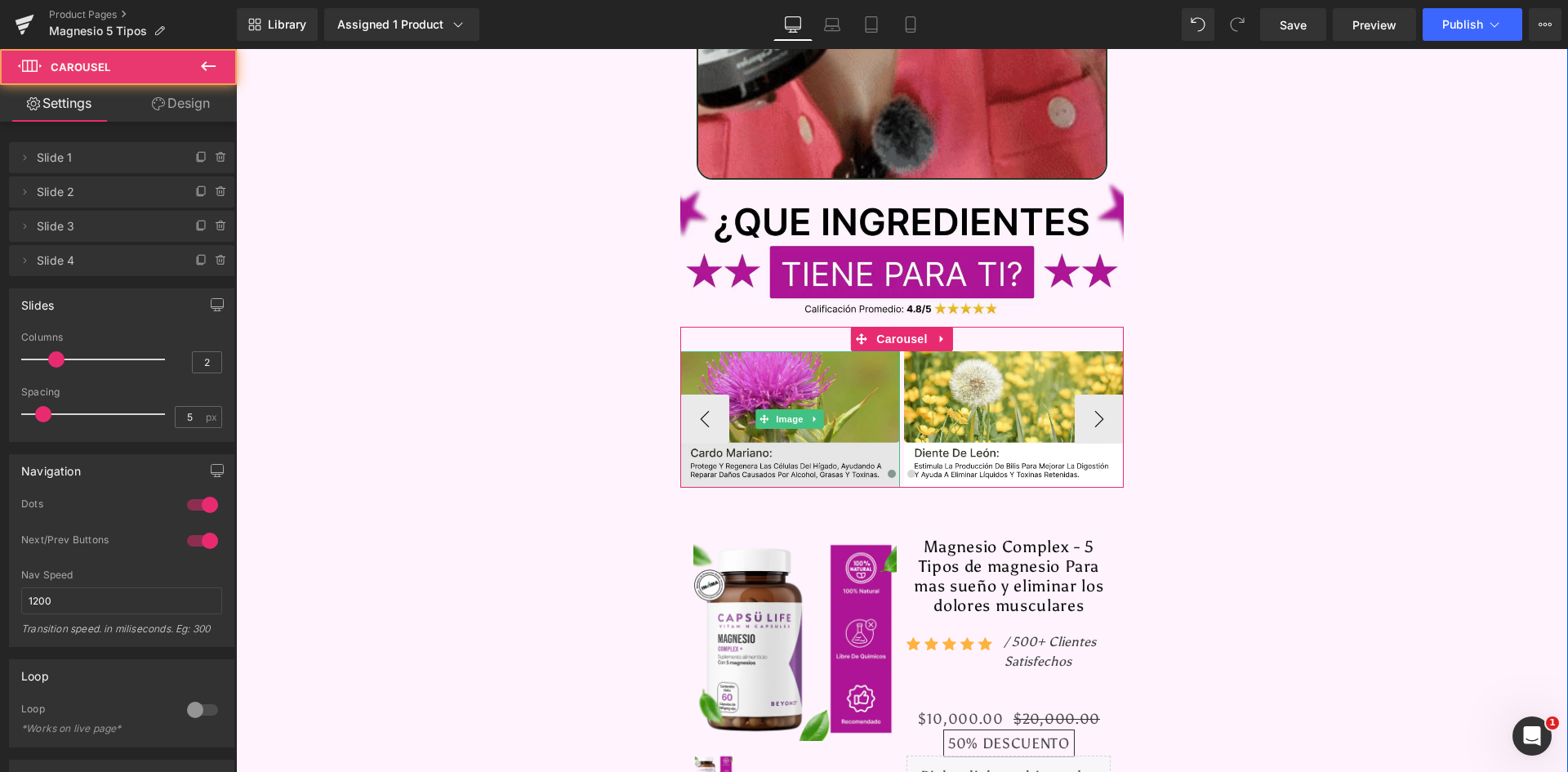
click at [812, 381] on img at bounding box center [790, 419] width 221 height 136
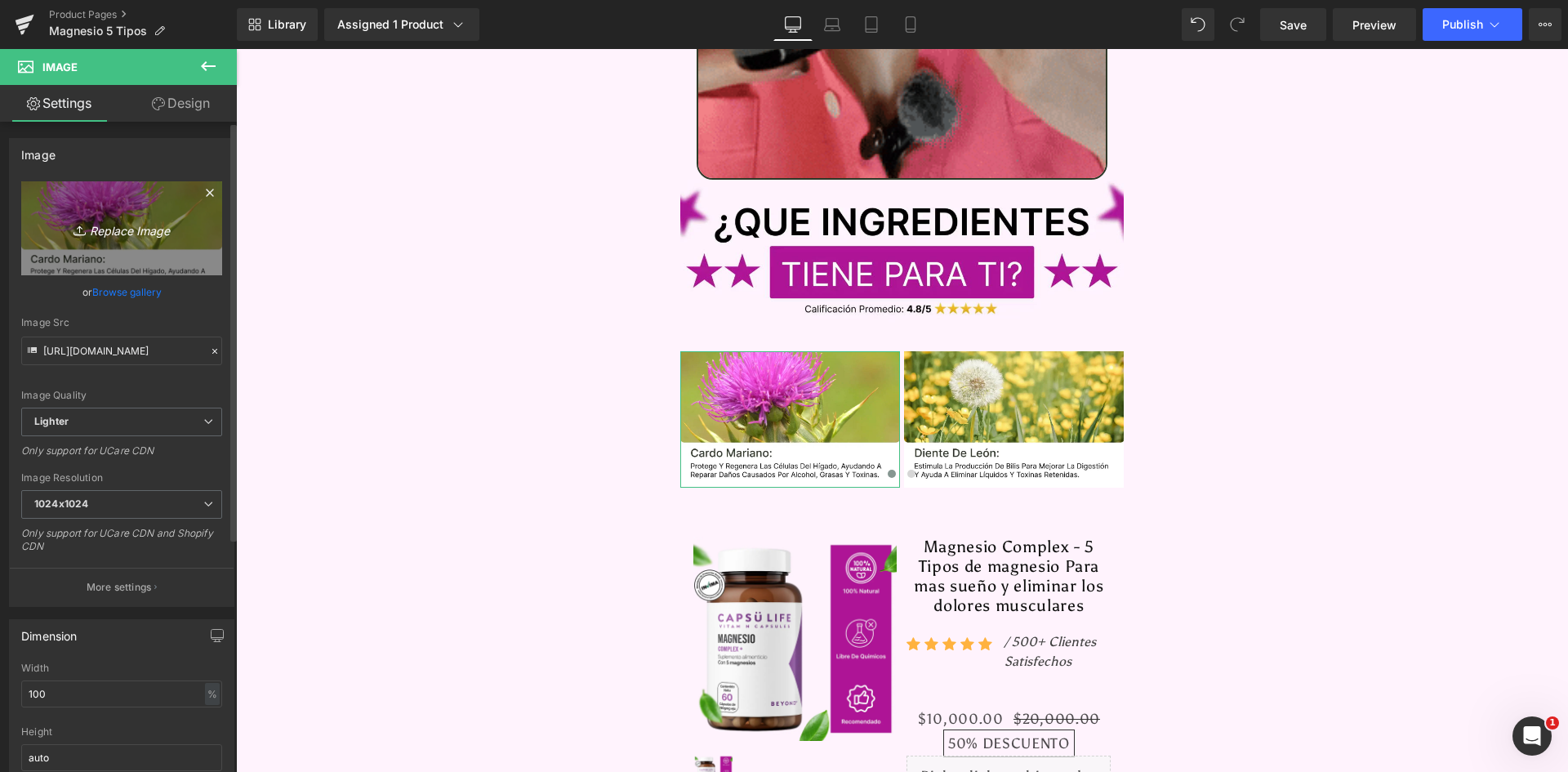
click at [102, 226] on icon "Replace Image" at bounding box center [121, 228] width 130 height 20
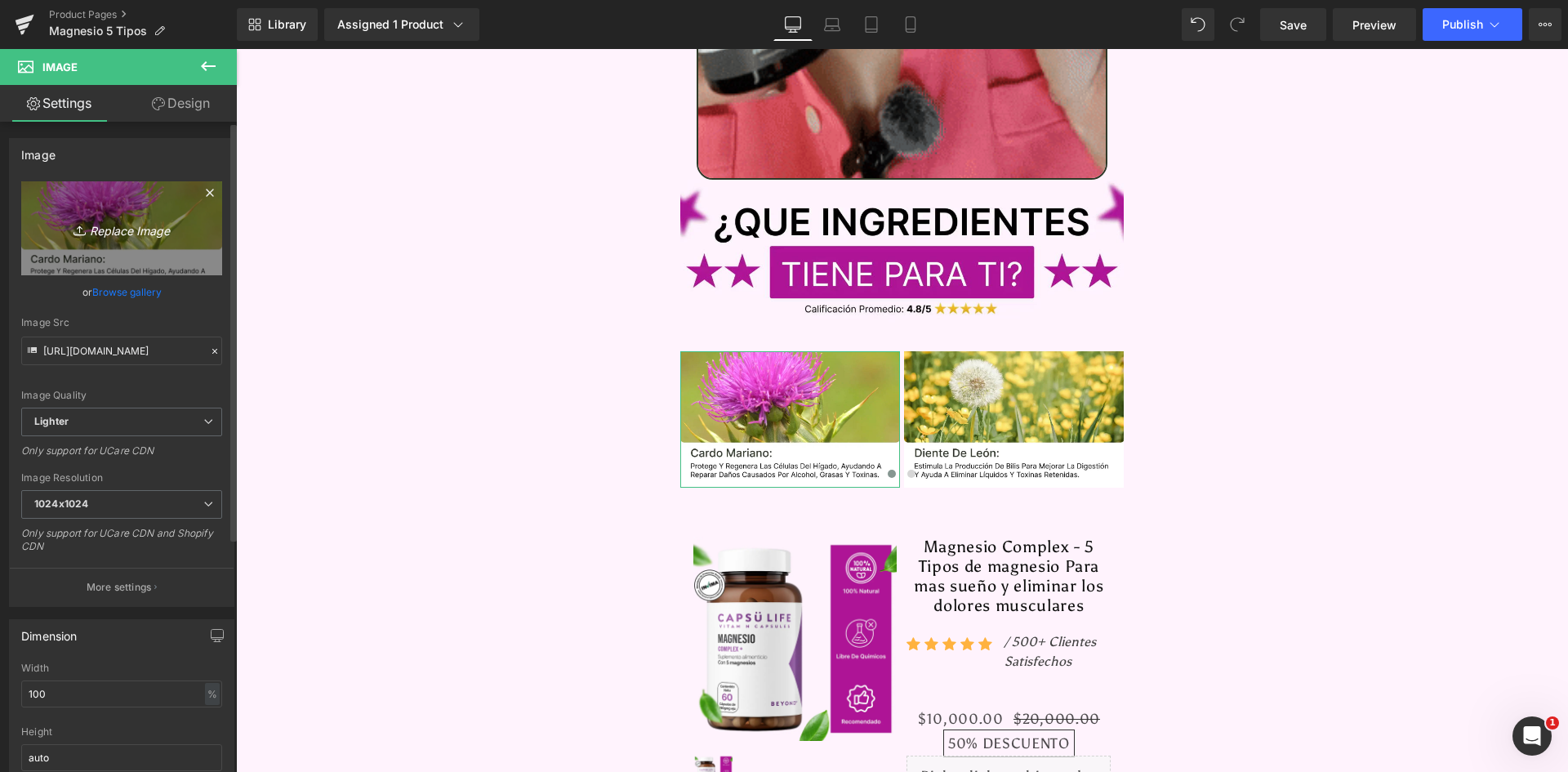
type input "C:\fakepath\Ingrediente 1.webp"
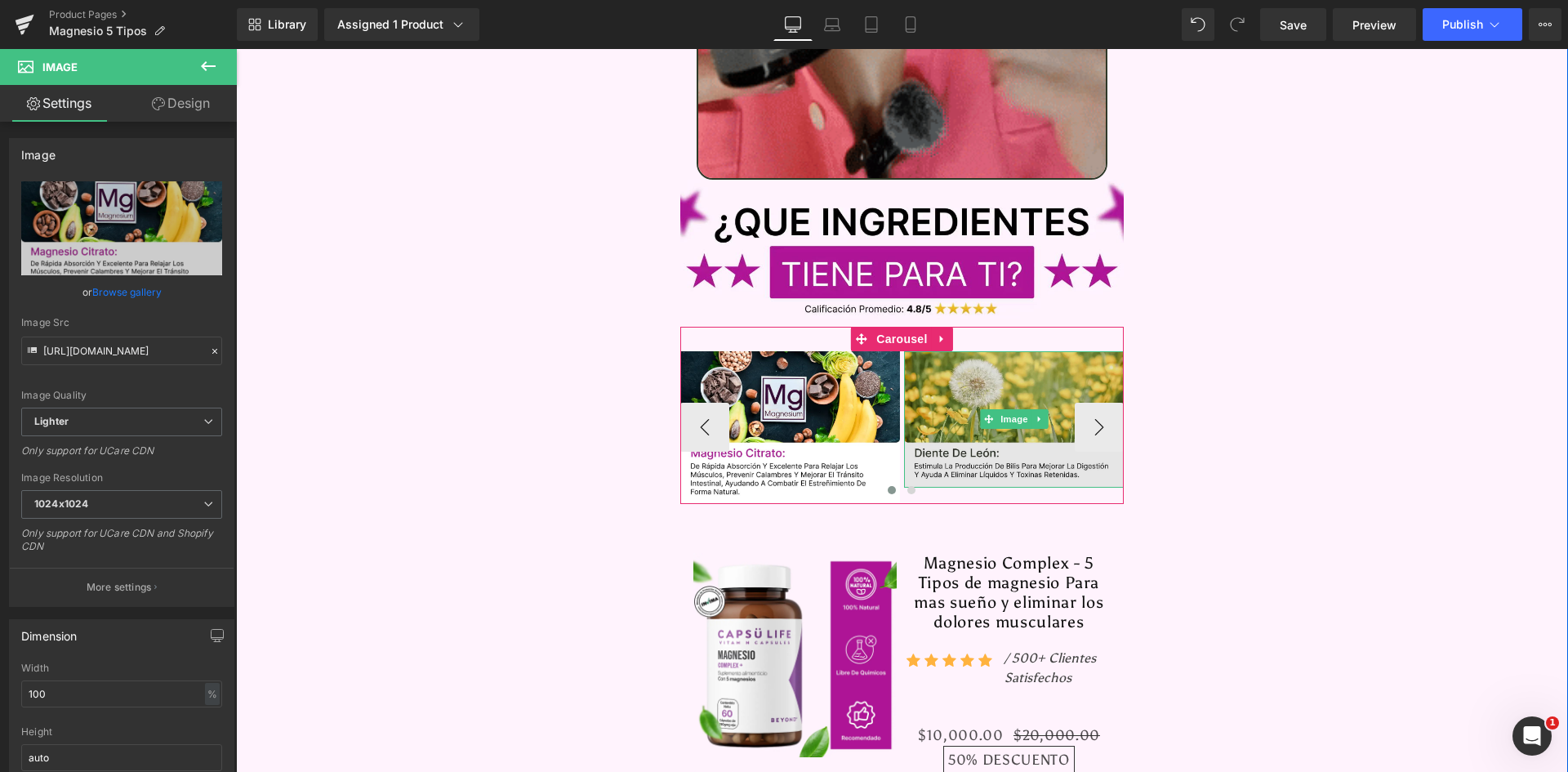
type input "https://ucarecdn.com/9dd04a4f-9076-4062-a3ef-d16b300ba15b/-/format/auto/-/previ…"
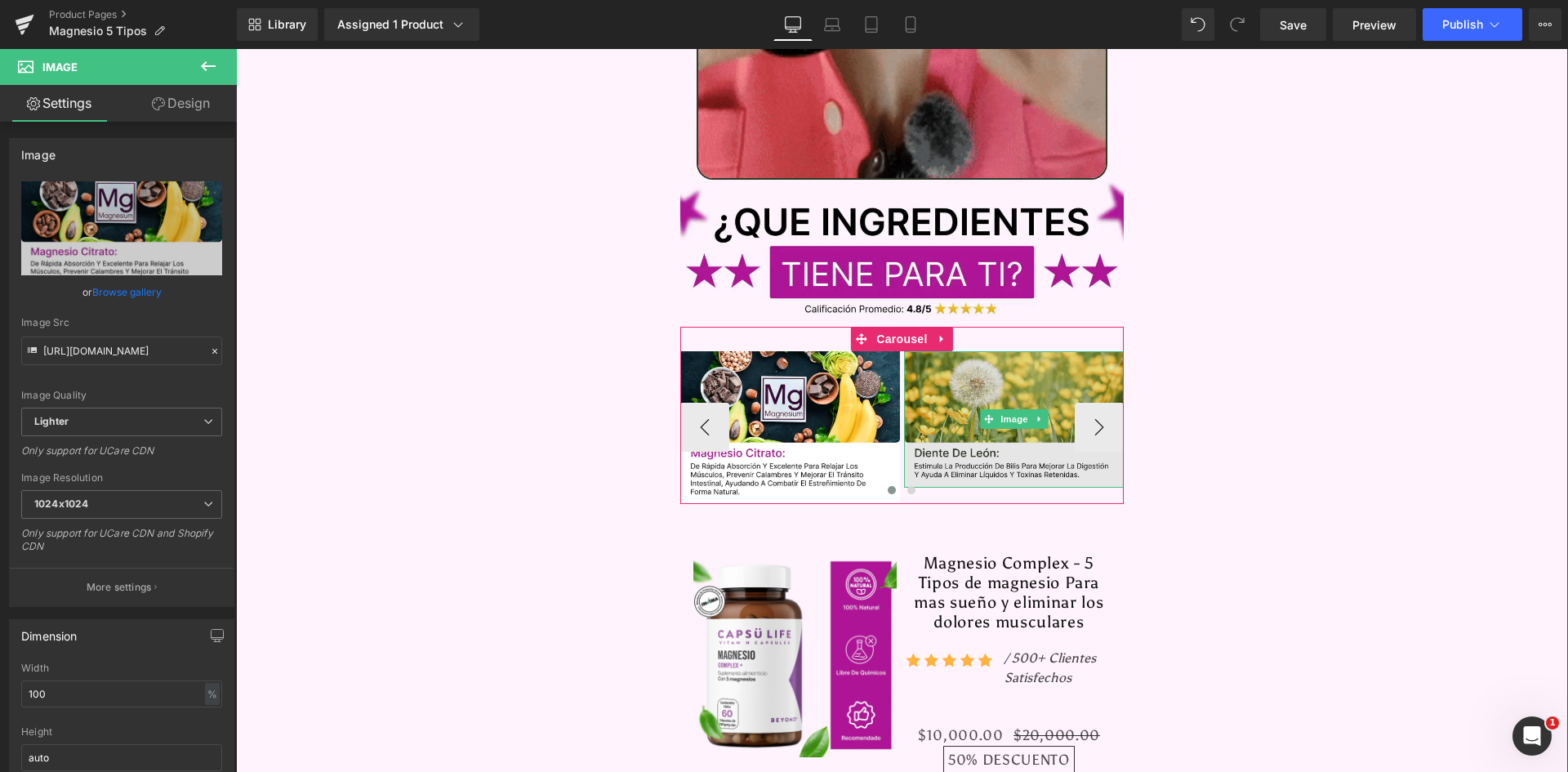
click at [997, 351] on img at bounding box center [1014, 419] width 221 height 136
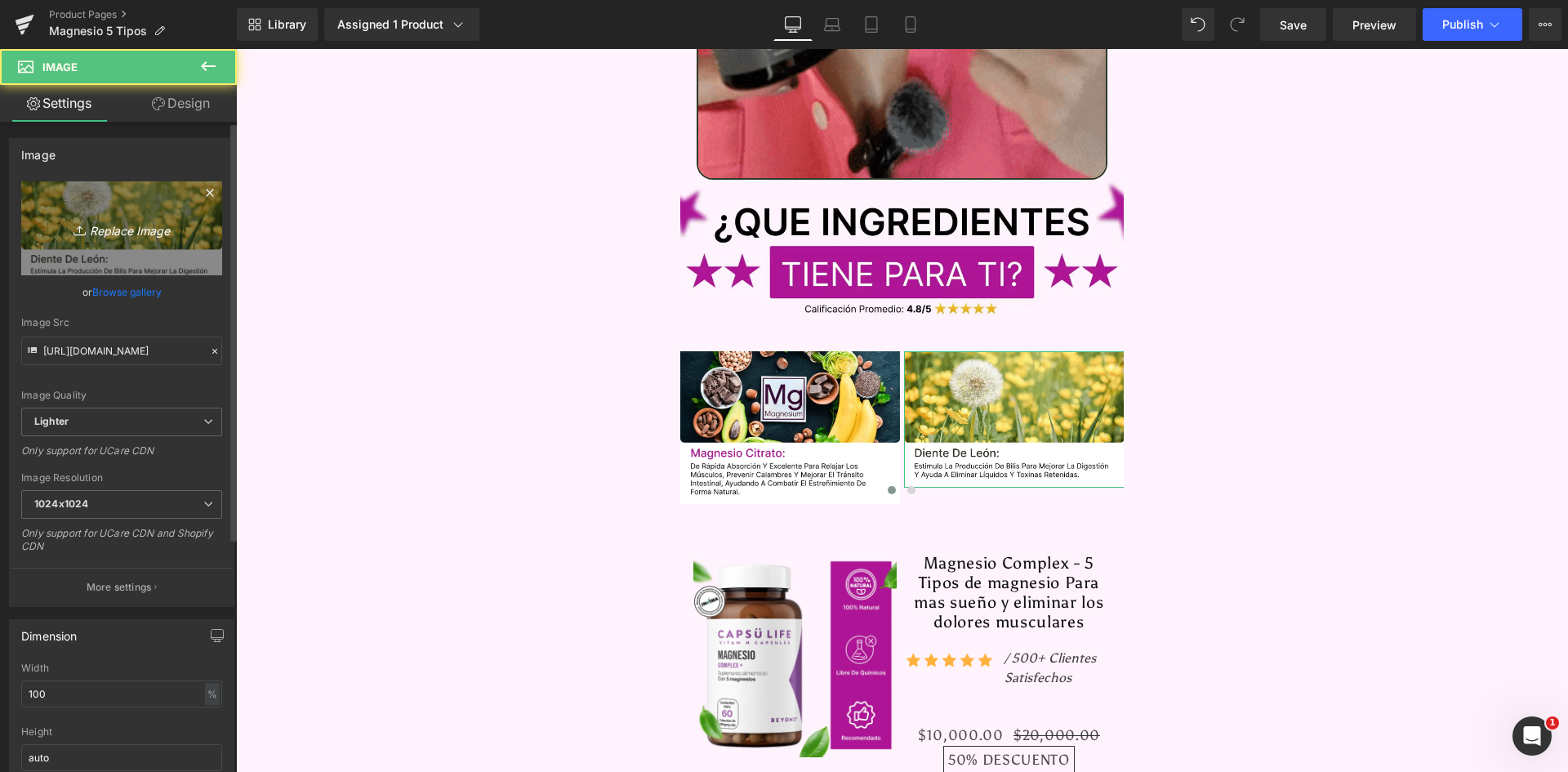
click at [133, 211] on link "Replace Image" at bounding box center [122, 228] width 201 height 94
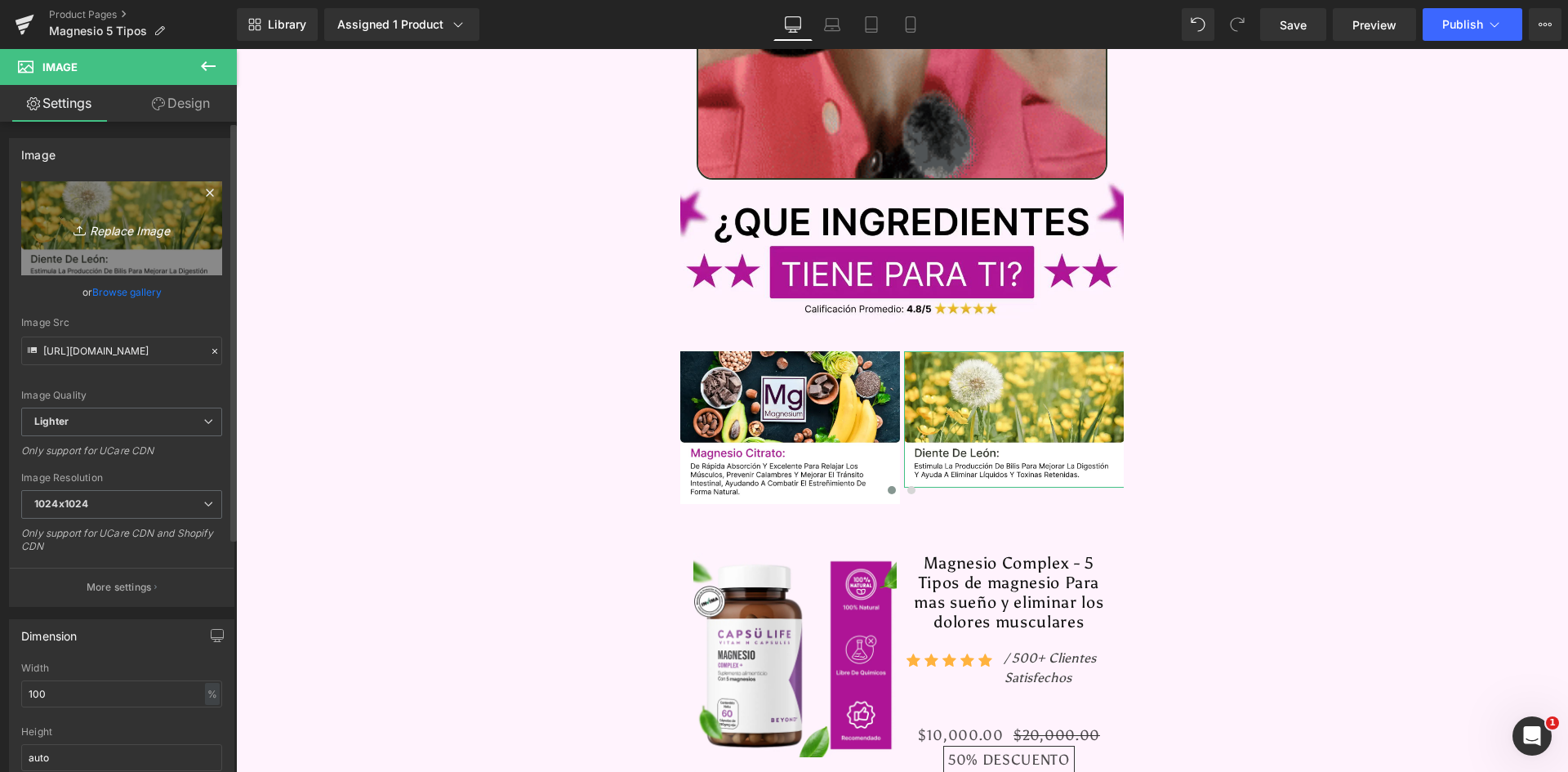
type input "C:\fakepath\Ingrediente 2.webp"
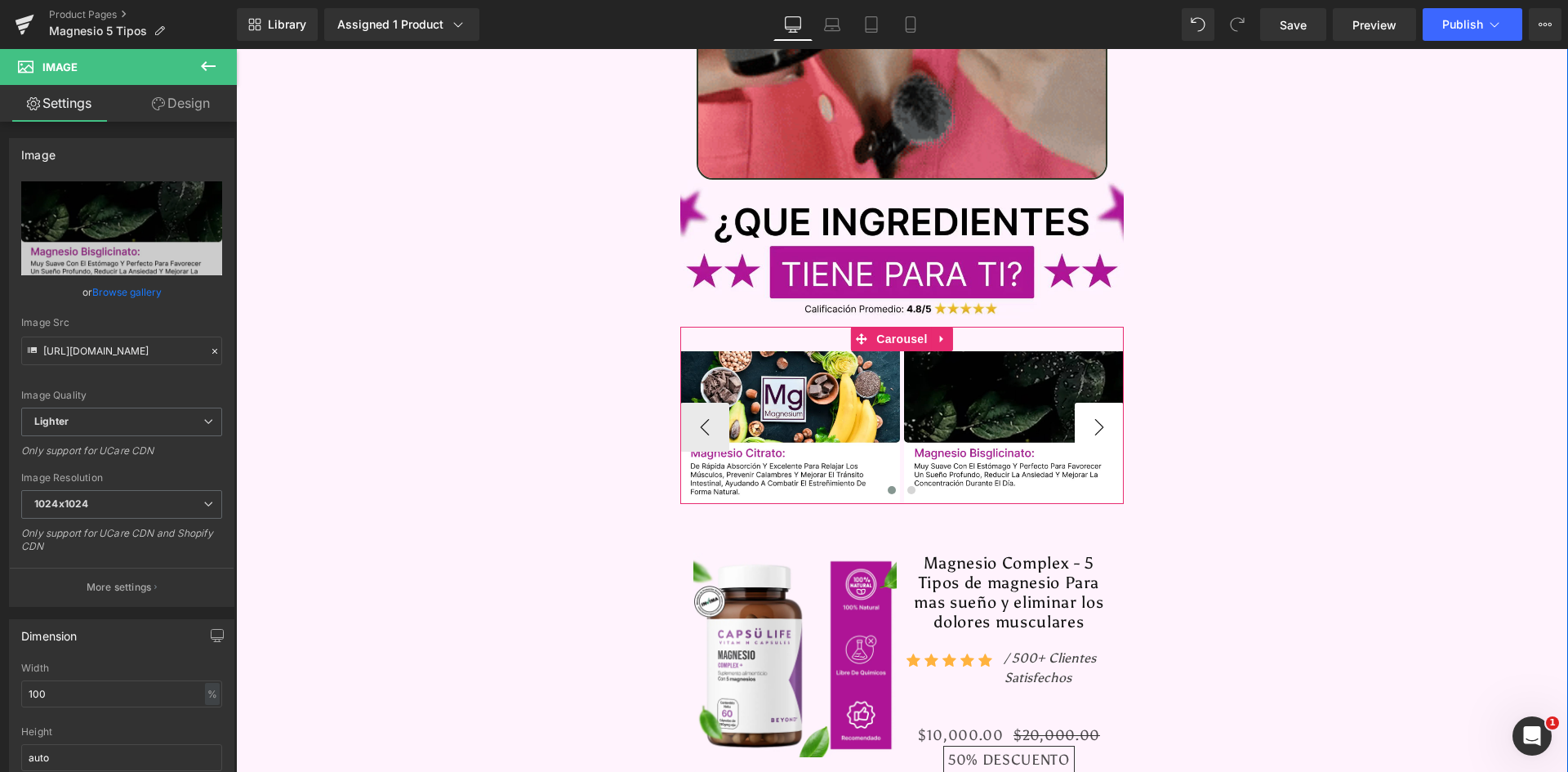
type input "https://ucarecdn.com/8c3c51d3-6b2e-4ae7-bc3a-ab5ca0ec8507/-/format/auto/-/previ…"
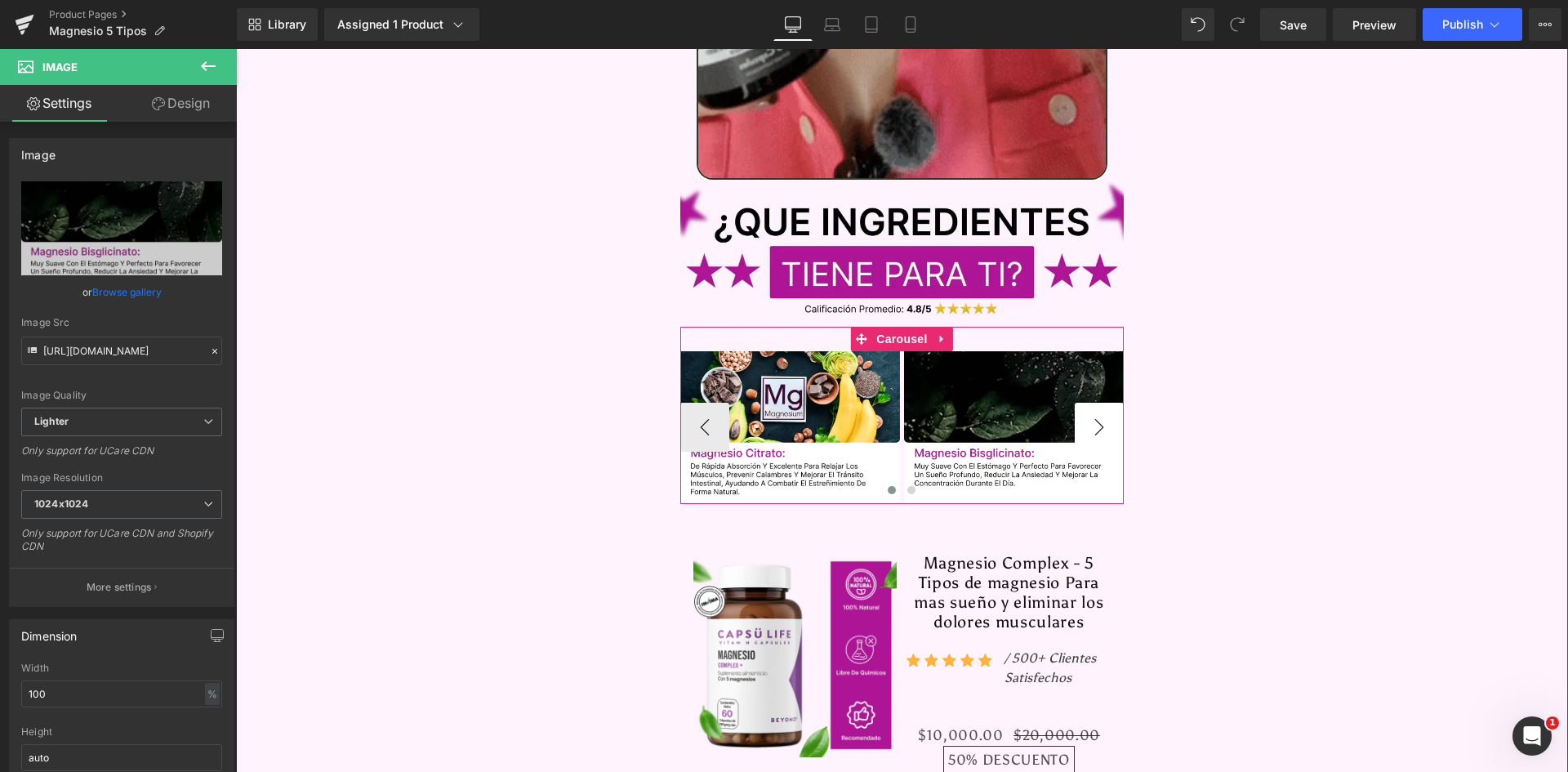
click at [1082, 403] on button "›" at bounding box center [1100, 428] width 49 height 49
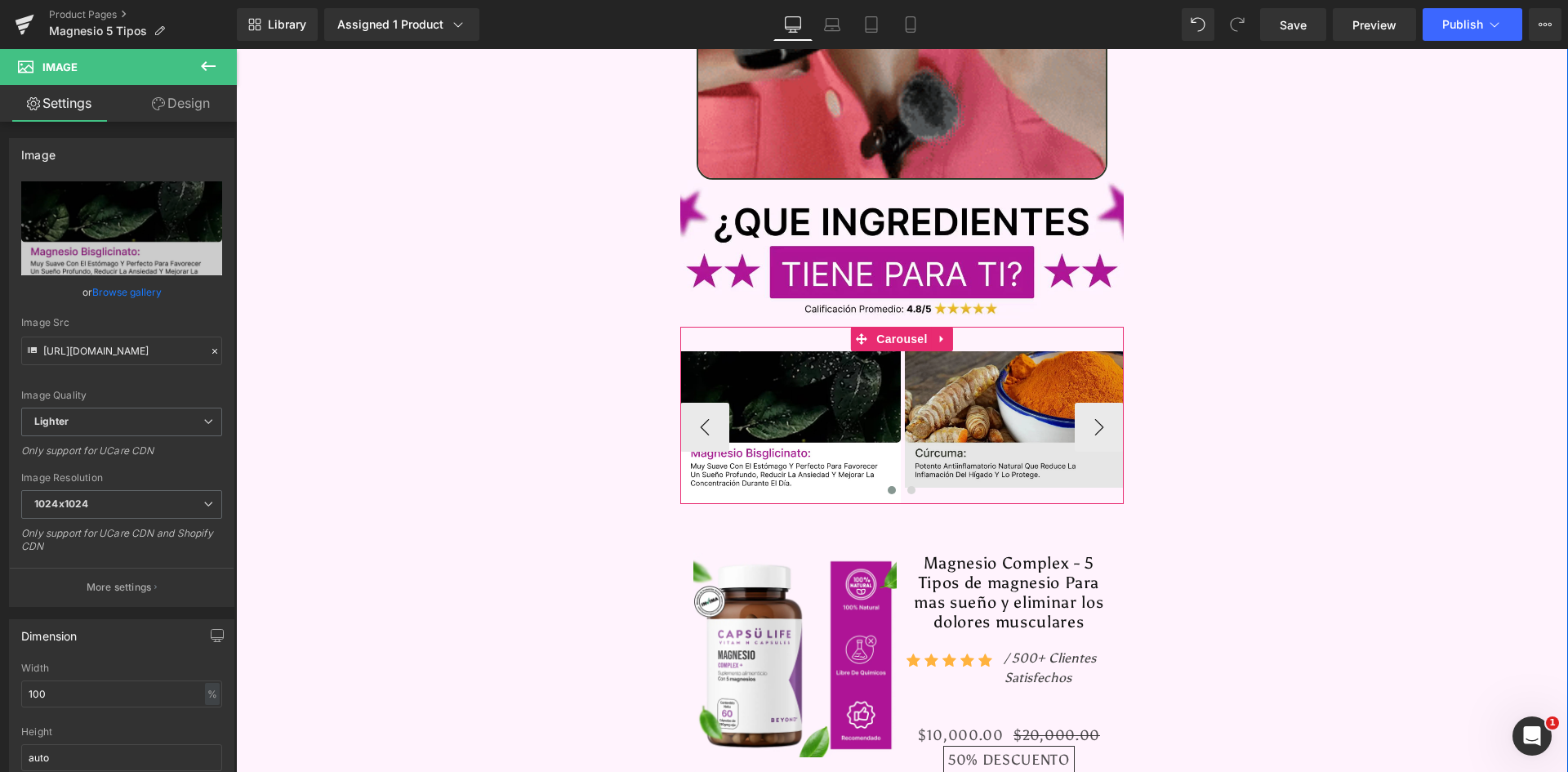
click at [1000, 409] on span "Image" at bounding box center [1015, 418] width 34 height 20
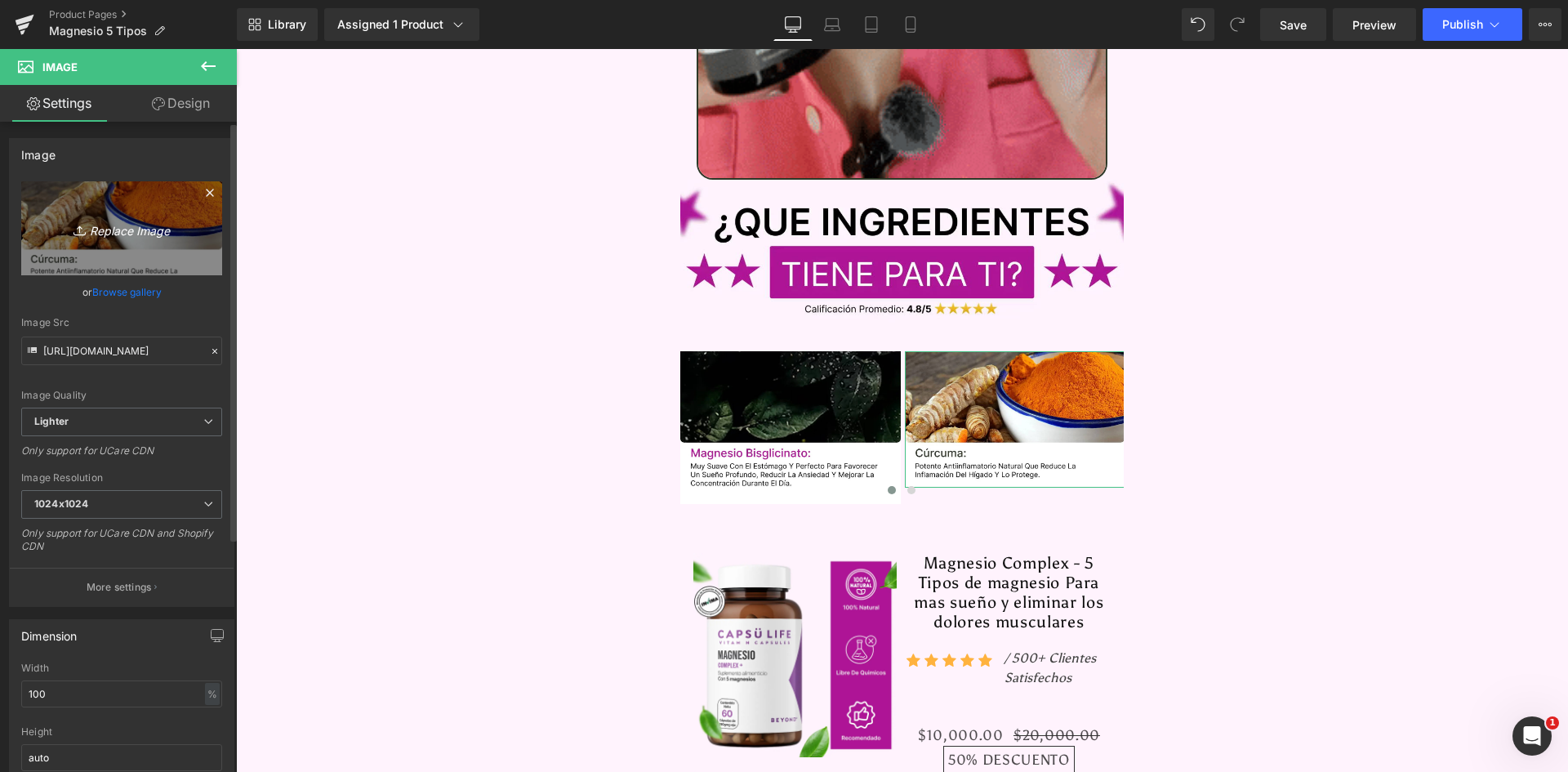
click at [169, 239] on link "Replace Image" at bounding box center [122, 228] width 201 height 94
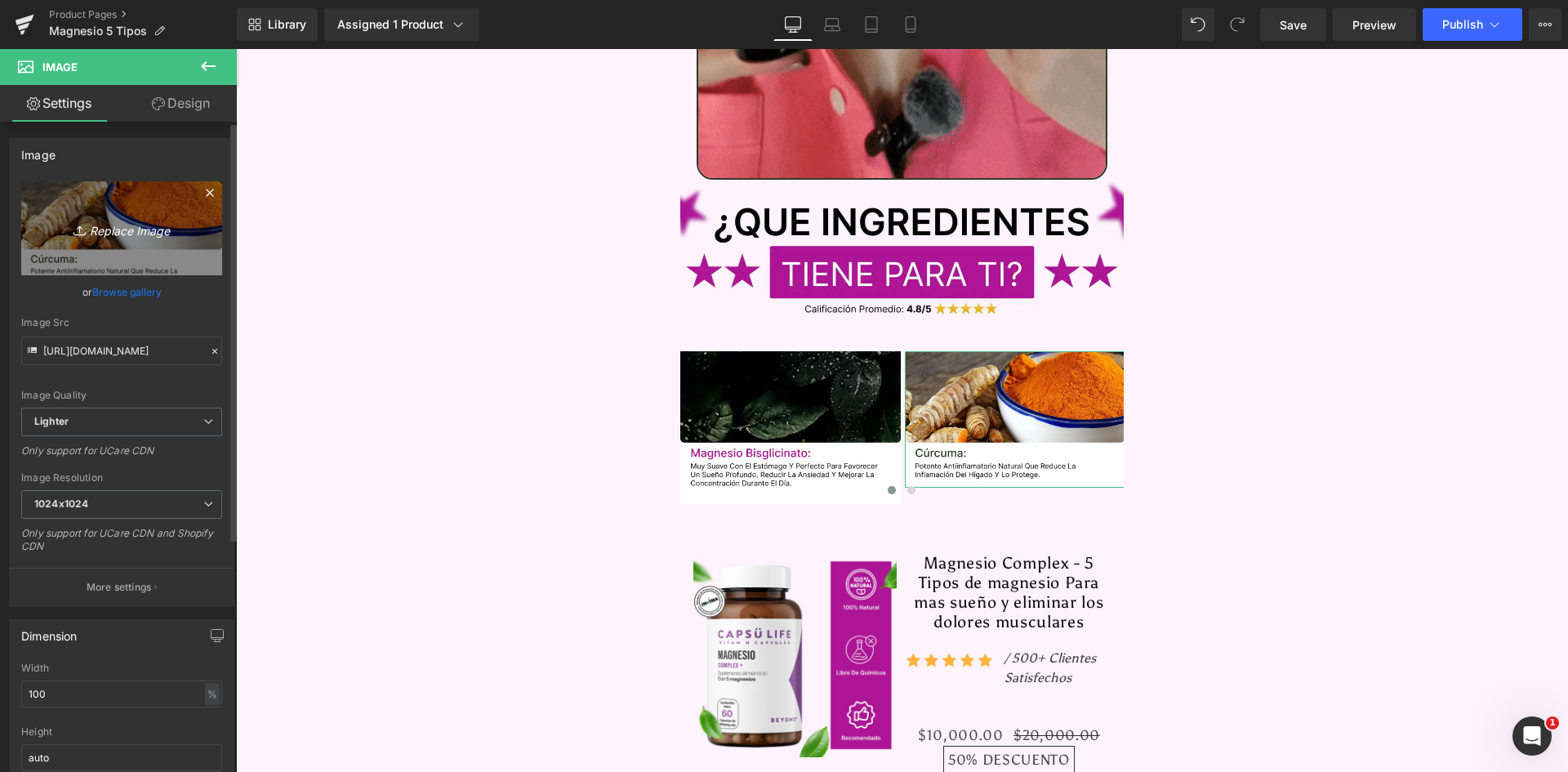
type input "C:\fakepath\Ingrediente 3.webp"
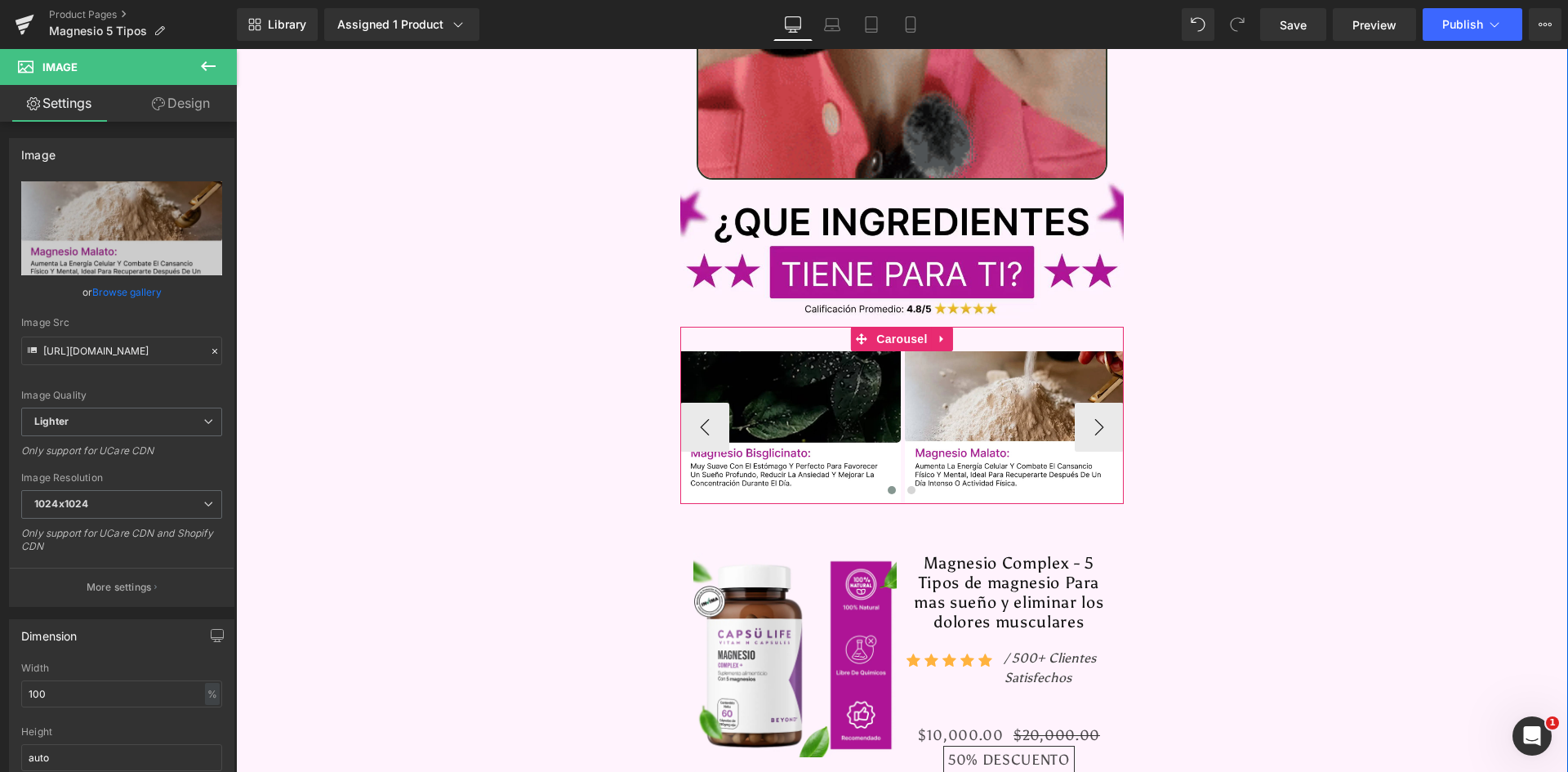
type input "https://ucarecdn.com/900ac2e5-7957-45c0-80d8-24a67da91a97/-/format/auto/-/previ…"
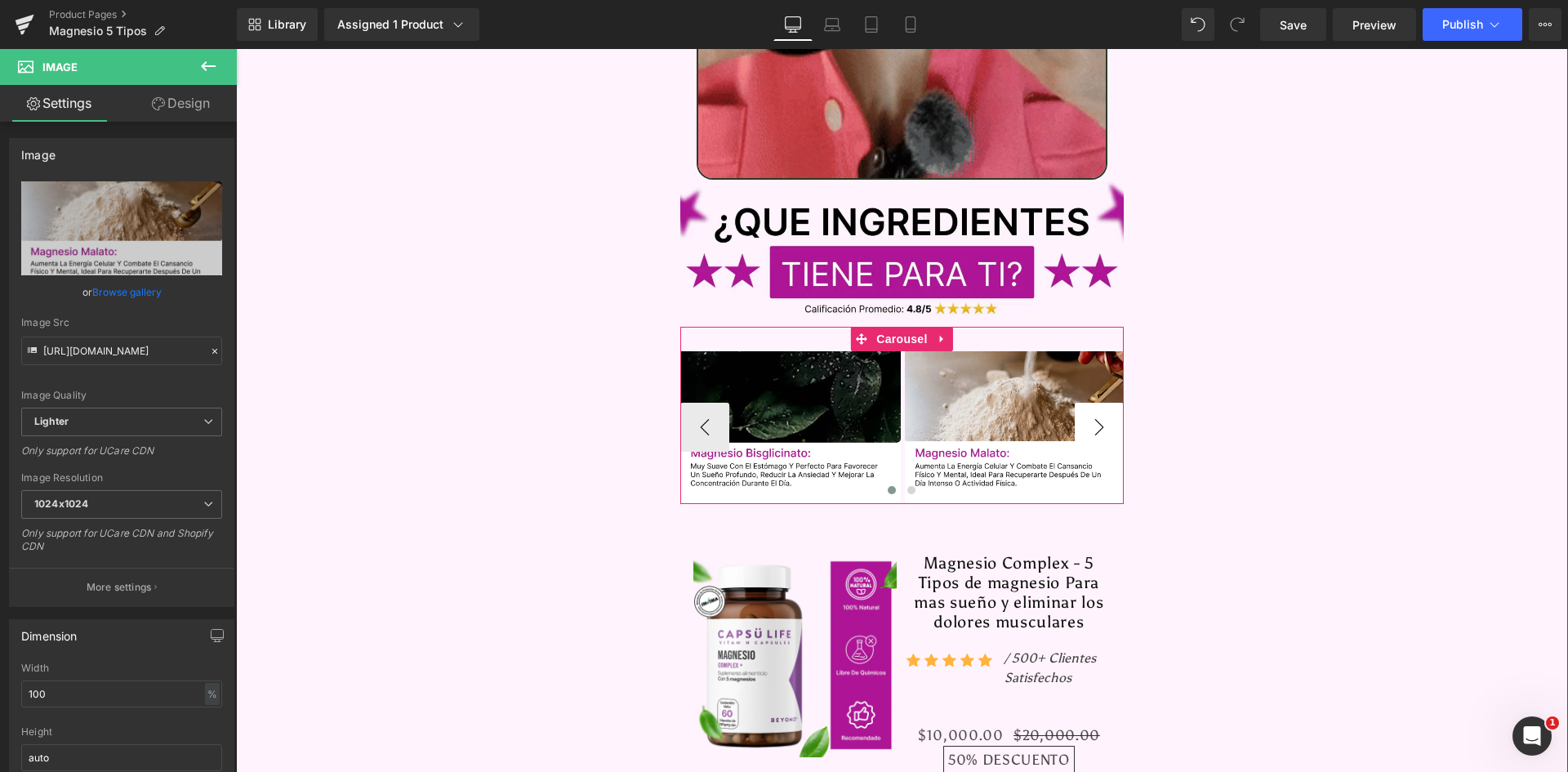
click at [1100, 403] on button "›" at bounding box center [1100, 428] width 49 height 49
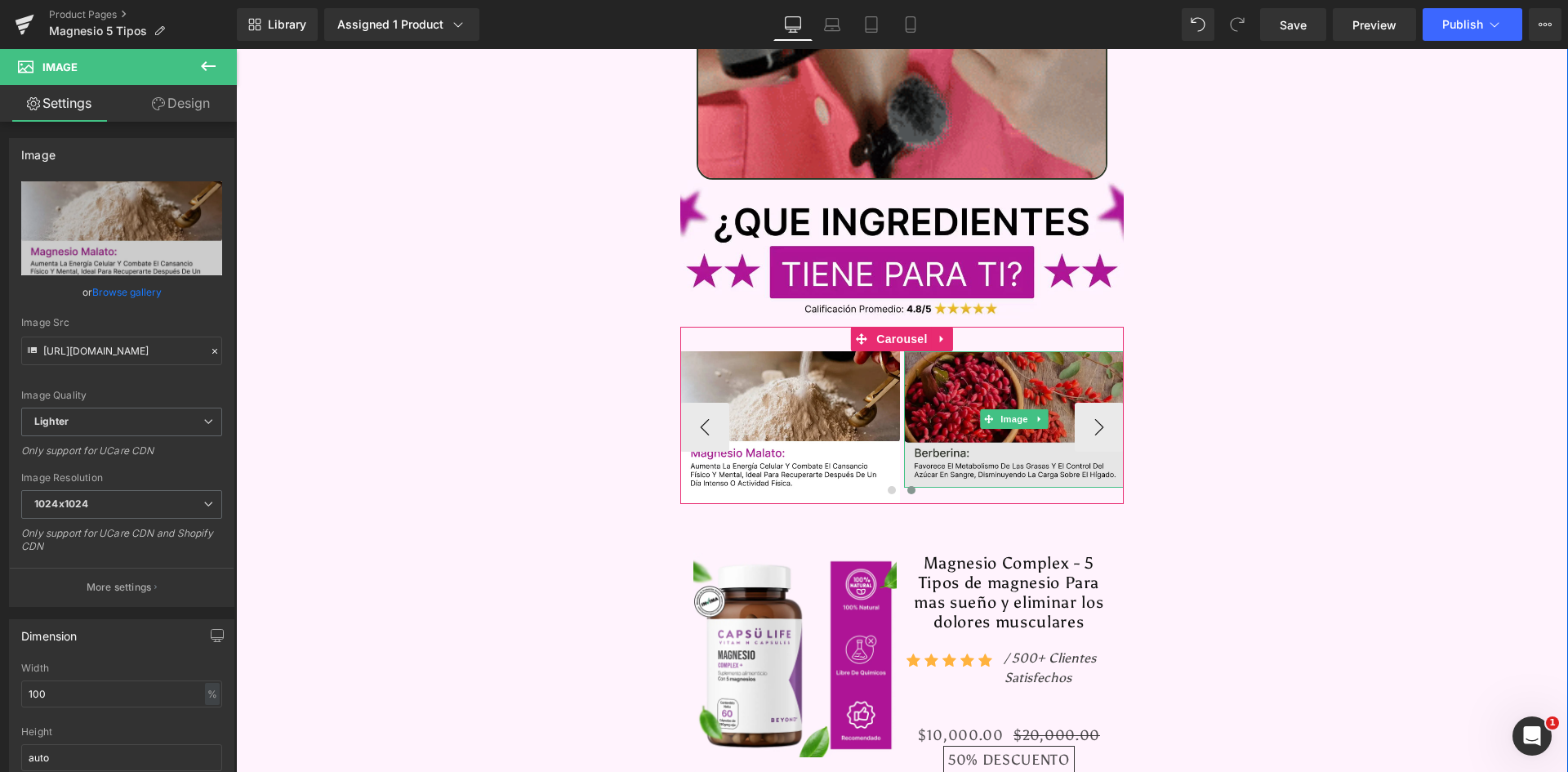
click at [932, 416] on img at bounding box center [1014, 419] width 221 height 136
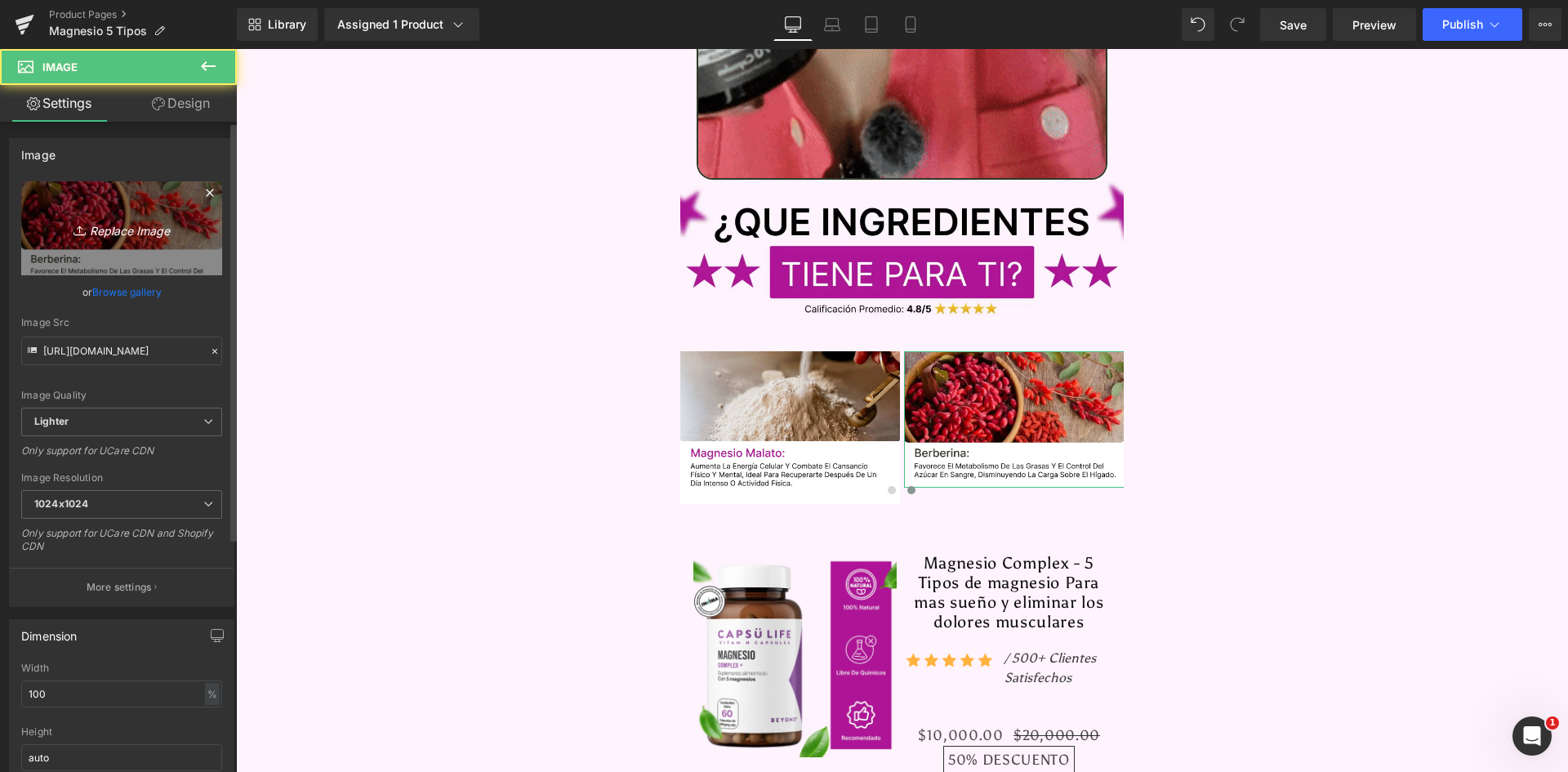
click at [113, 238] on icon "Replace Image" at bounding box center [121, 228] width 130 height 20
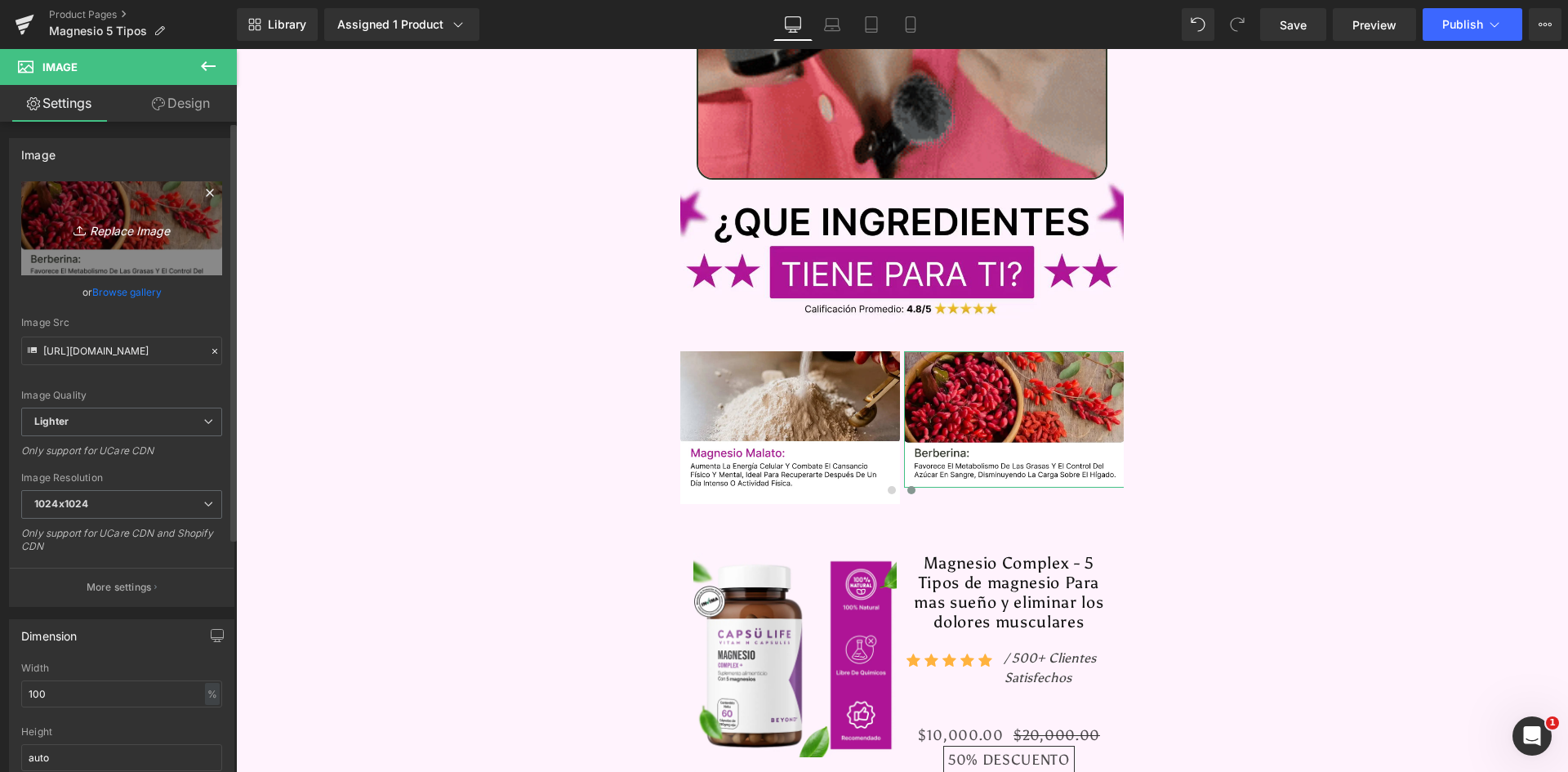
type input "C:\fakepath\Ingrediente 4.webp"
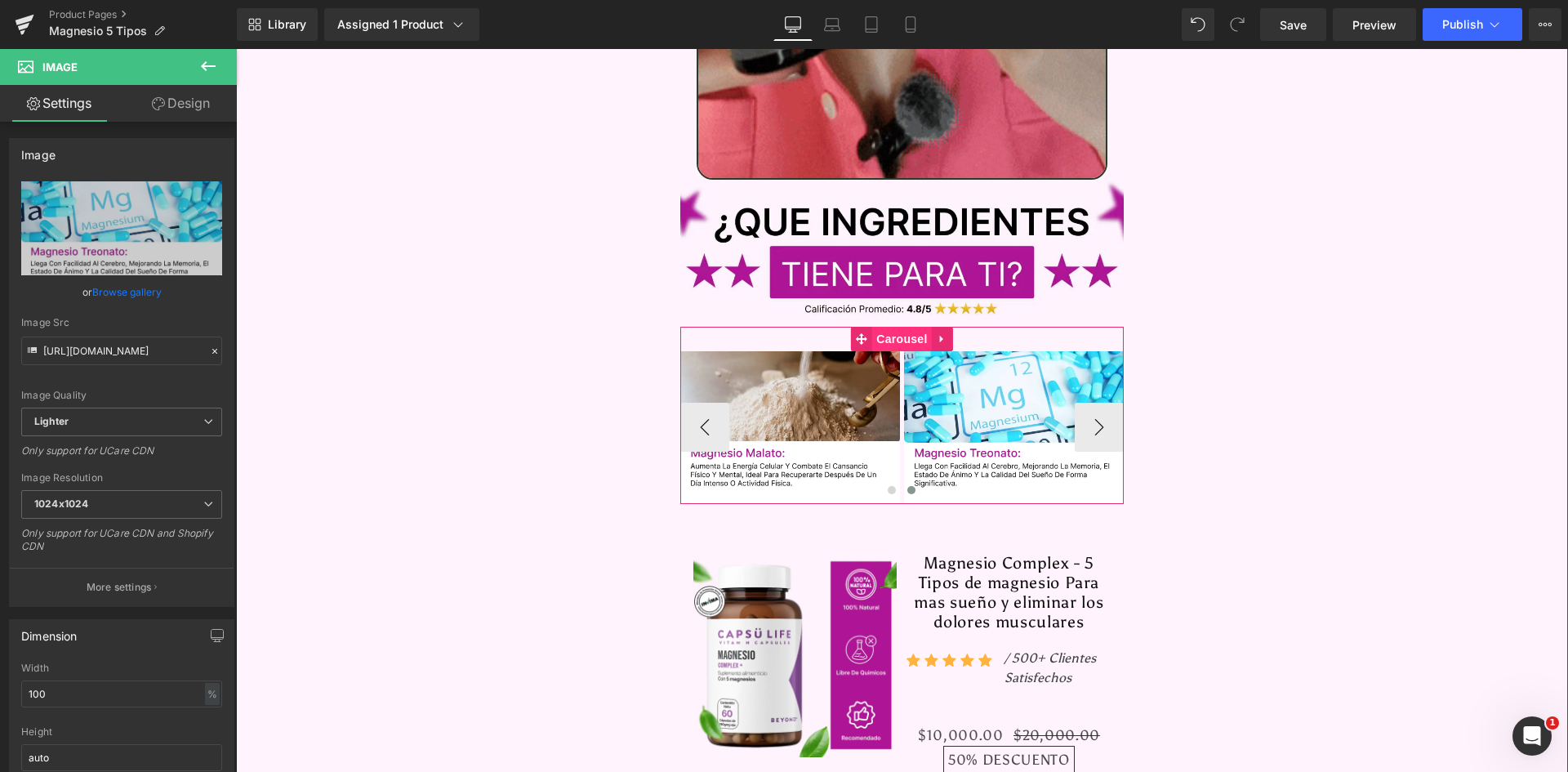
type input "https://ucarecdn.com/a504ed25-d8cc-450d-832c-d8008fede998/-/format/auto/-/previ…"
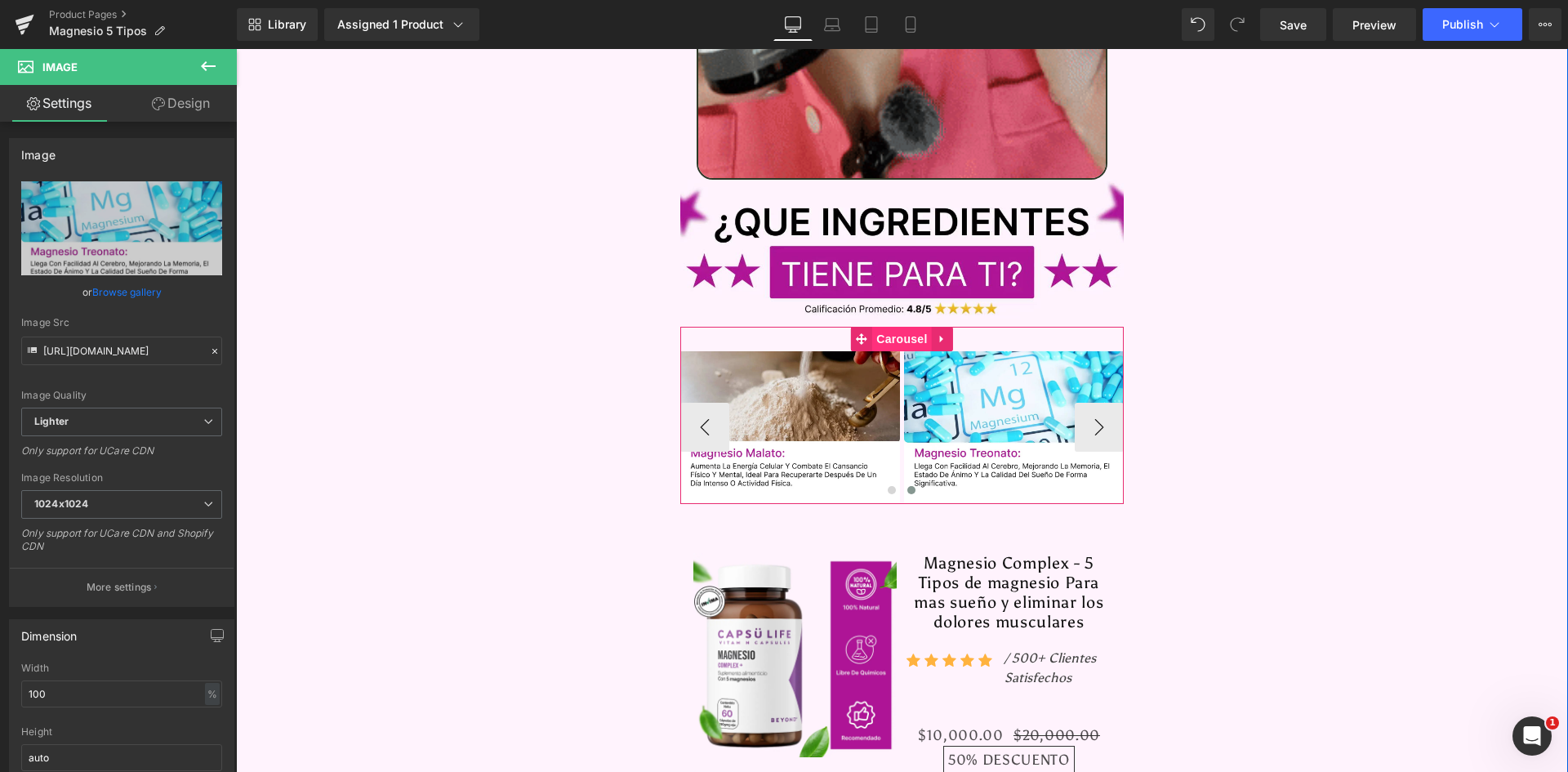
click at [887, 327] on span "Carousel" at bounding box center [901, 339] width 59 height 25
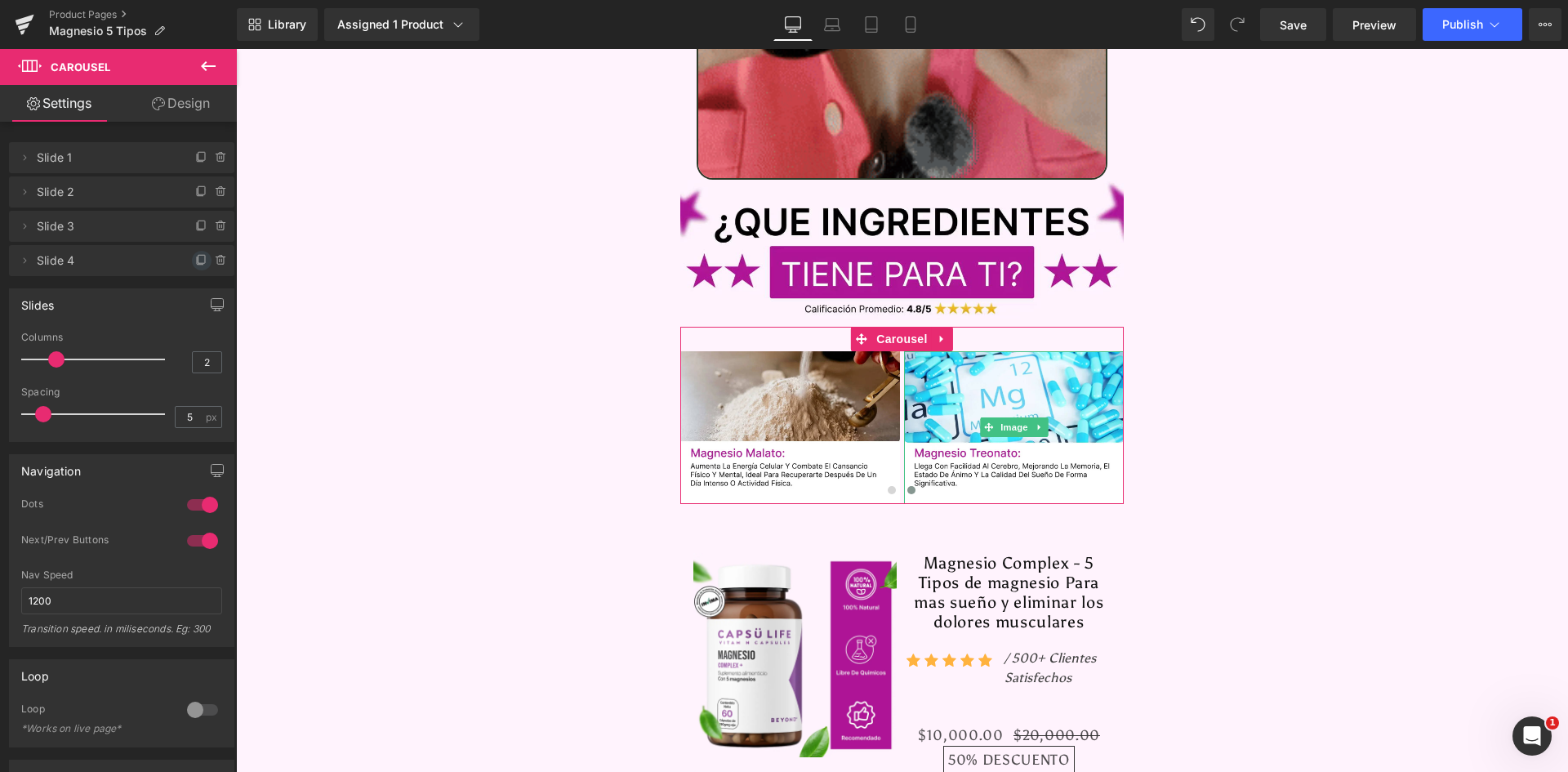
click at [195, 259] on icon at bounding box center [201, 260] width 13 height 13
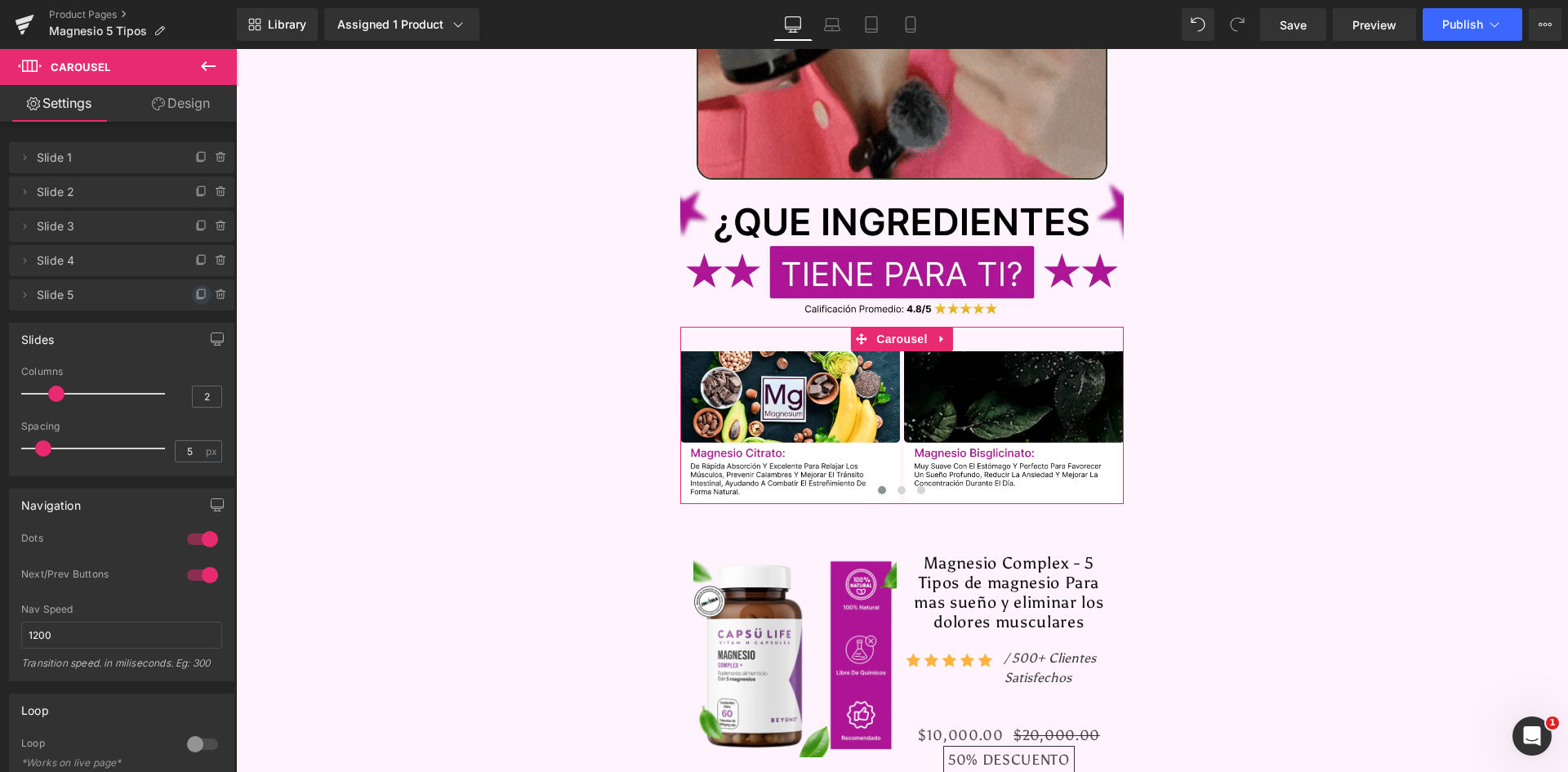
click at [192, 293] on span at bounding box center [201, 295] width 20 height 20
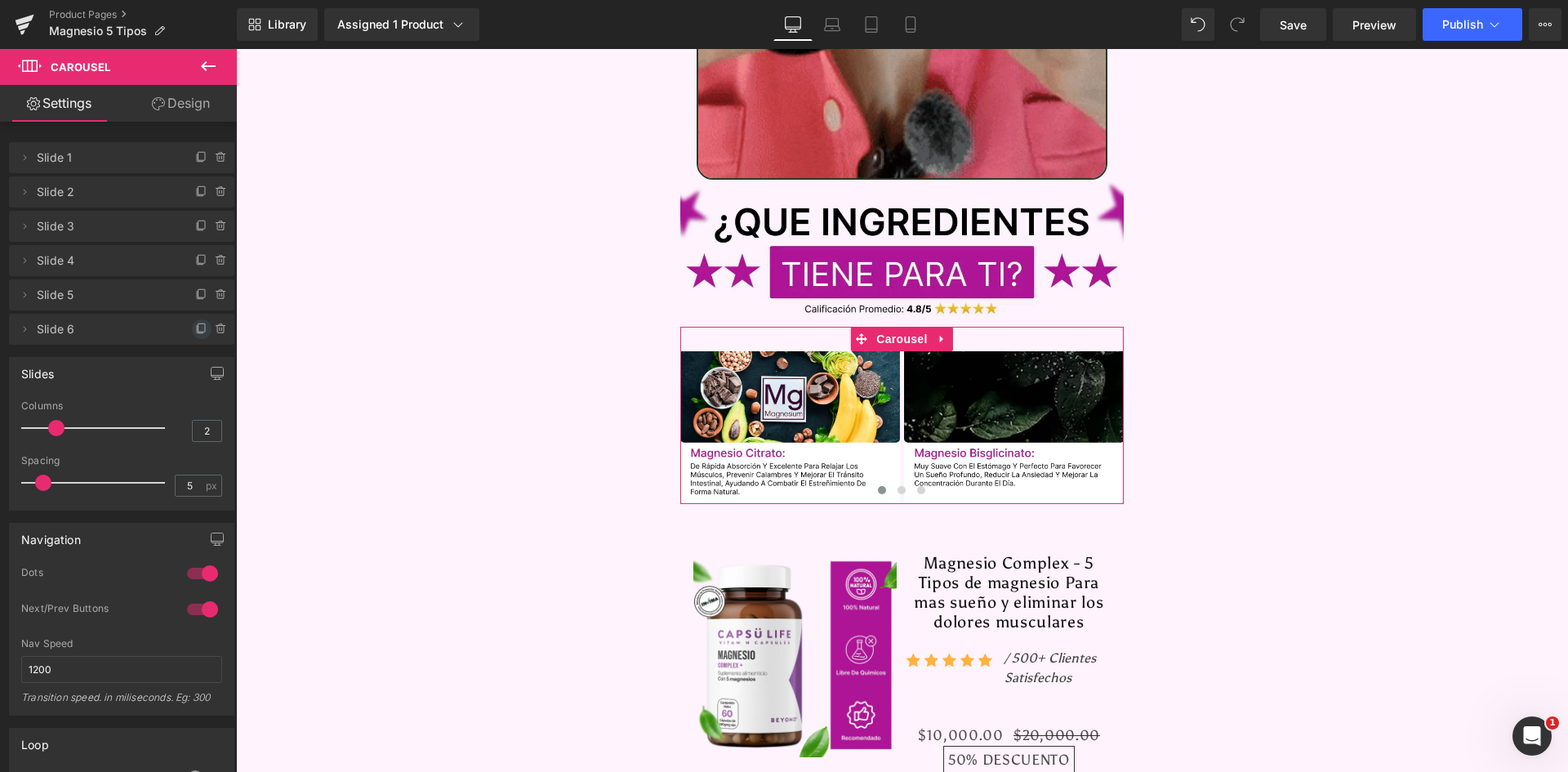
click at [195, 330] on icon at bounding box center [201, 329] width 13 height 13
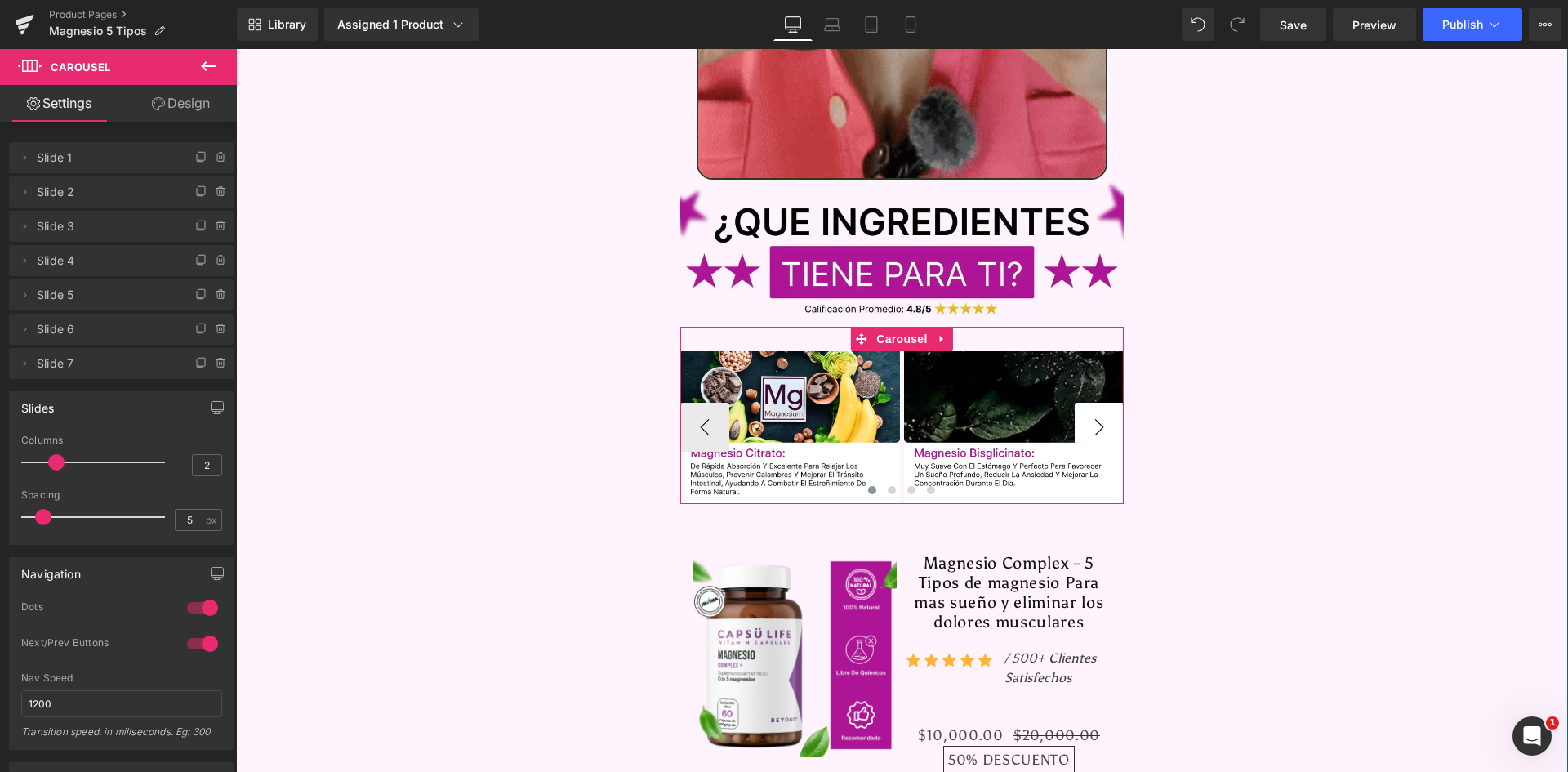
click at [1098, 403] on button "›" at bounding box center [1100, 428] width 49 height 49
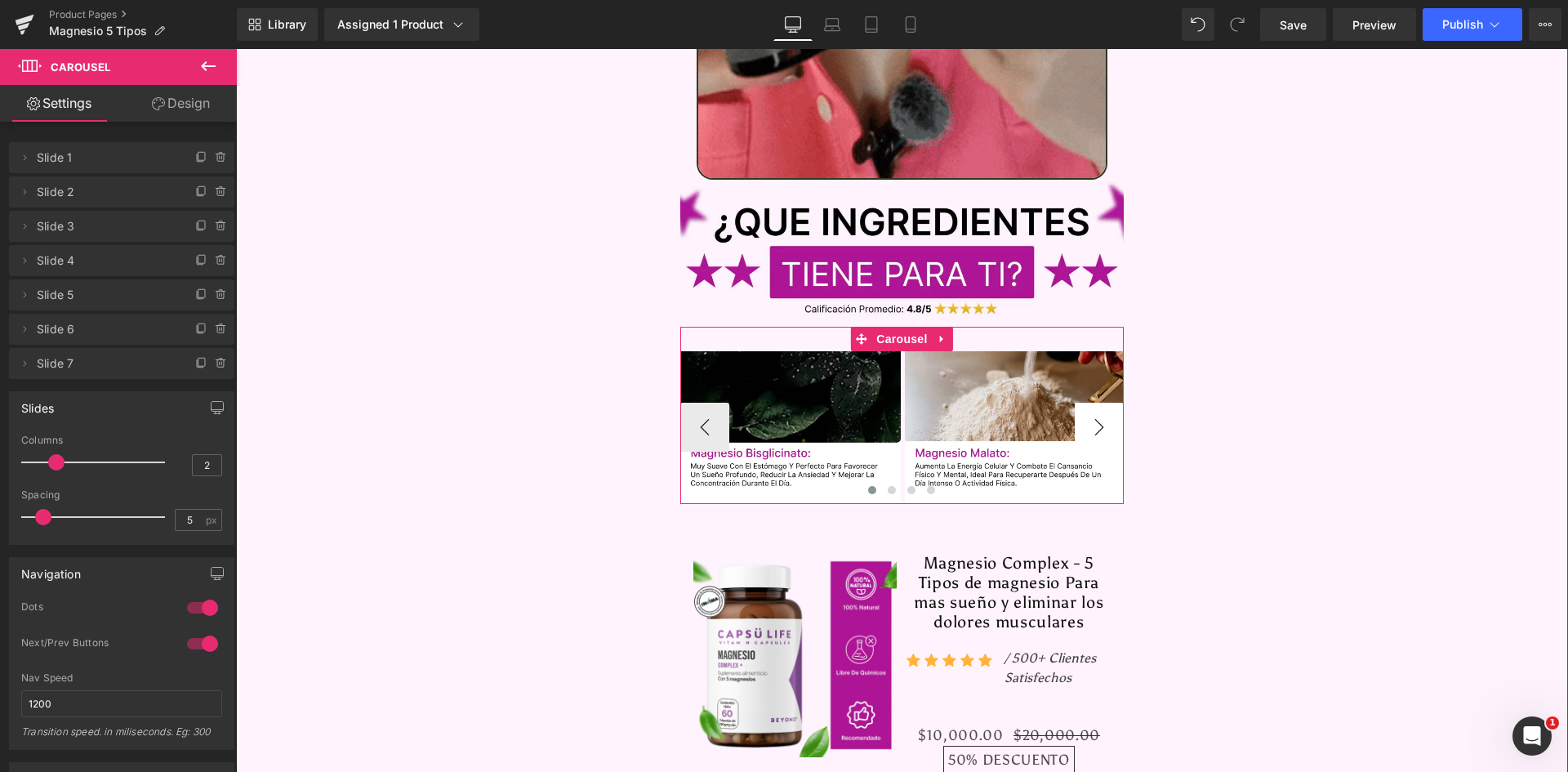
click at [1096, 403] on button "›" at bounding box center [1100, 428] width 49 height 49
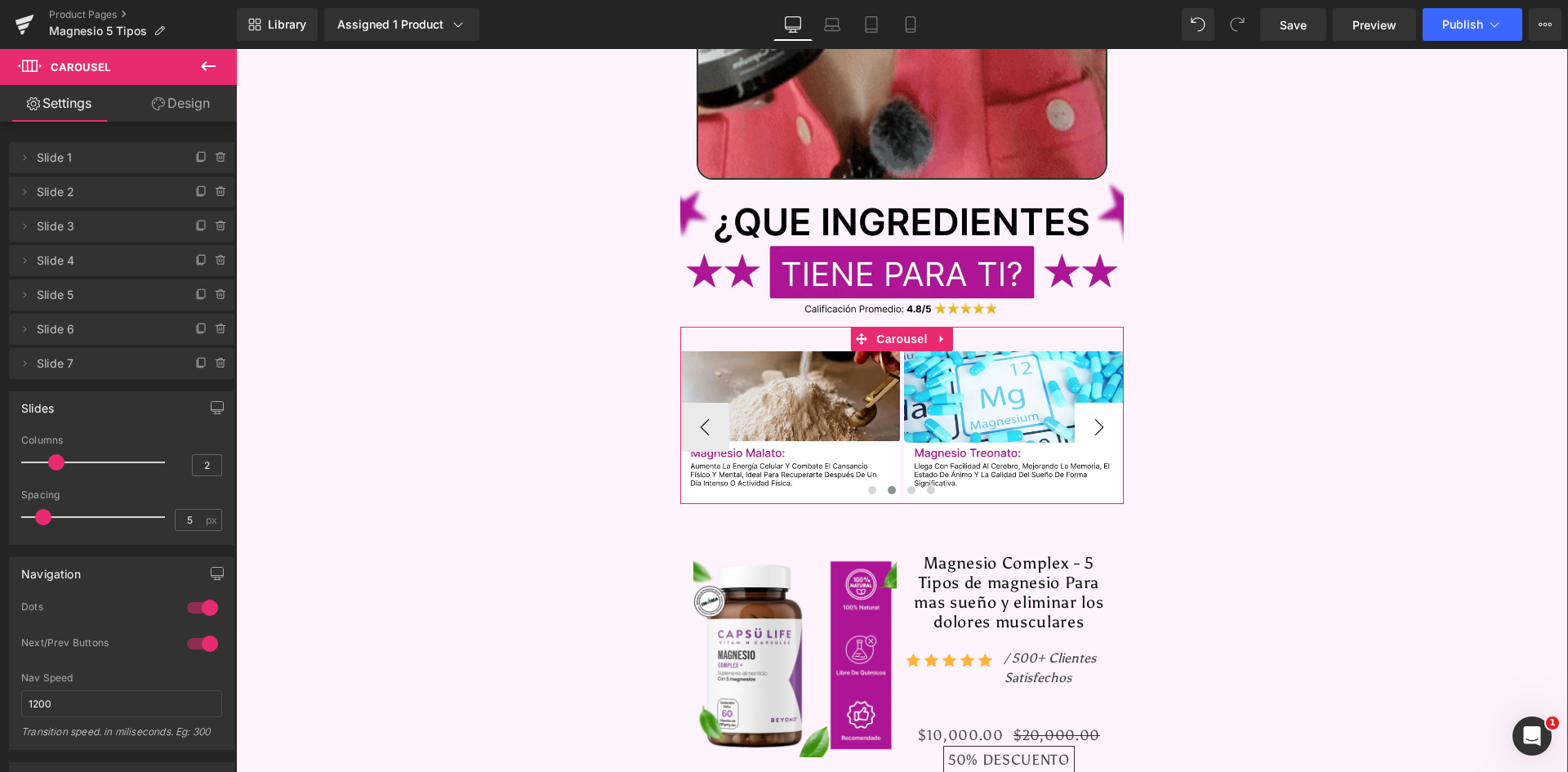
click at [1096, 403] on button "›" at bounding box center [1100, 428] width 49 height 49
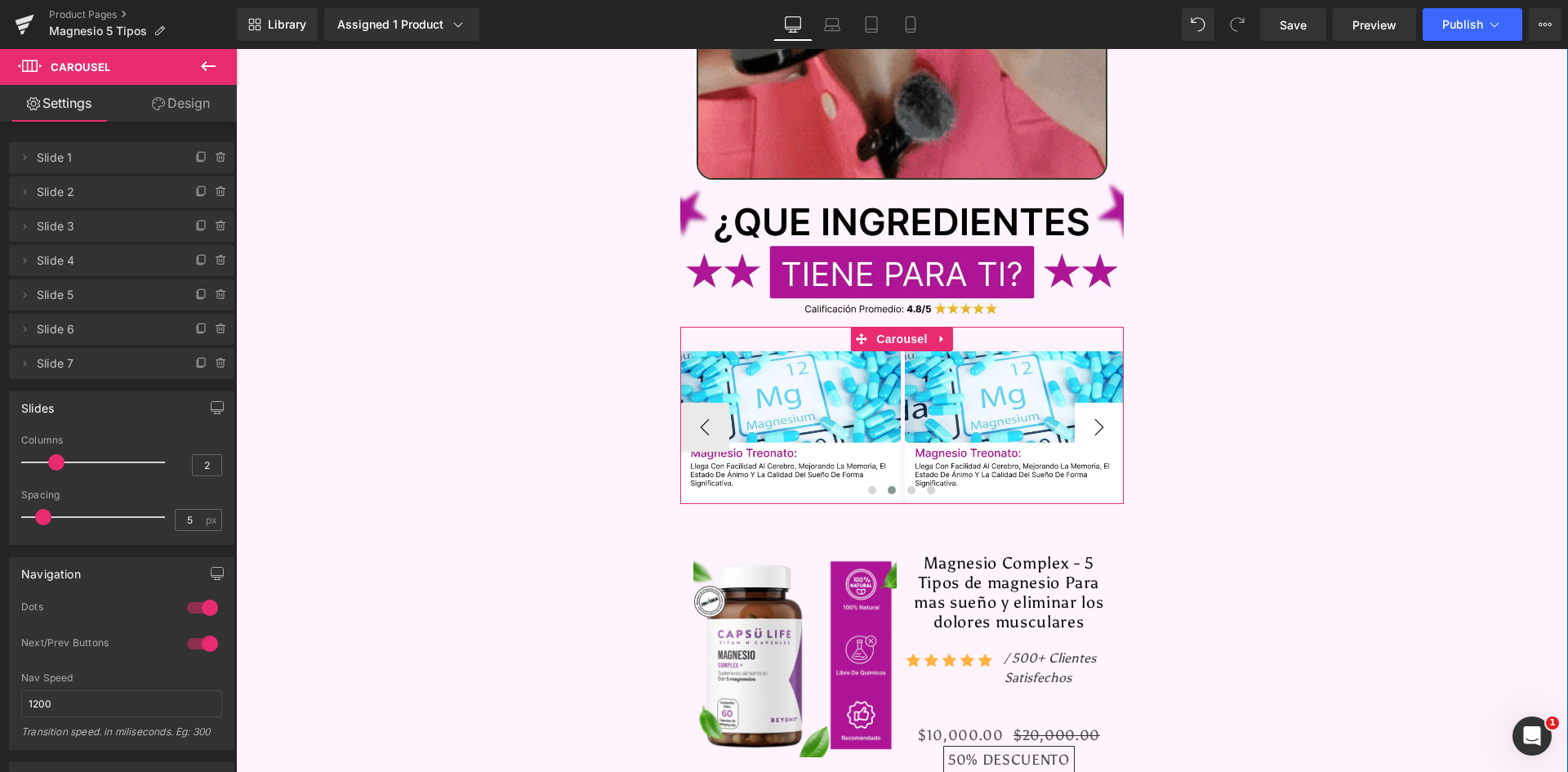
click at [1096, 403] on button "›" at bounding box center [1100, 428] width 49 height 49
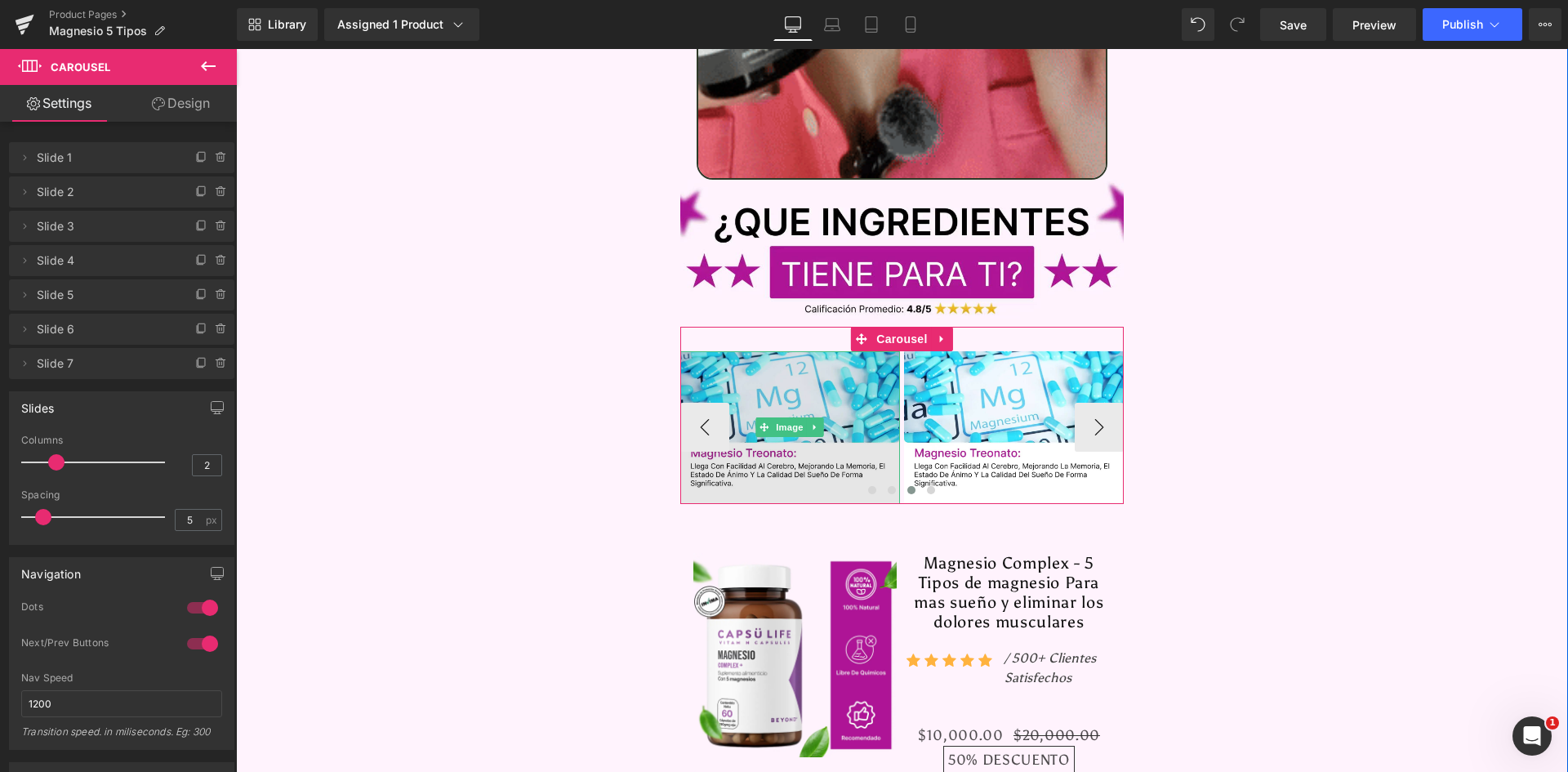
click at [790, 388] on img at bounding box center [790, 427] width 221 height 153
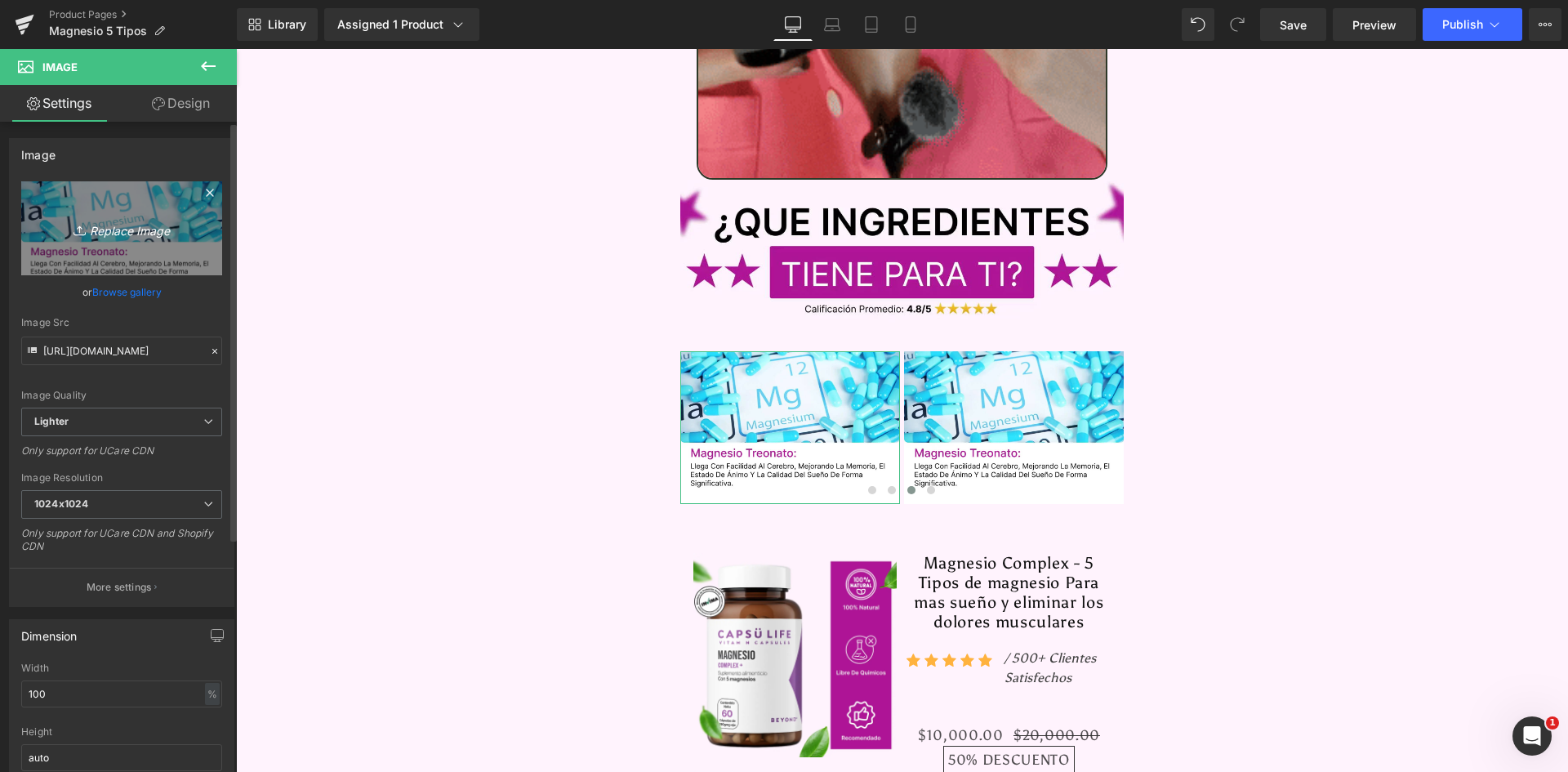
click at [109, 245] on link "Replace Image" at bounding box center [122, 228] width 201 height 94
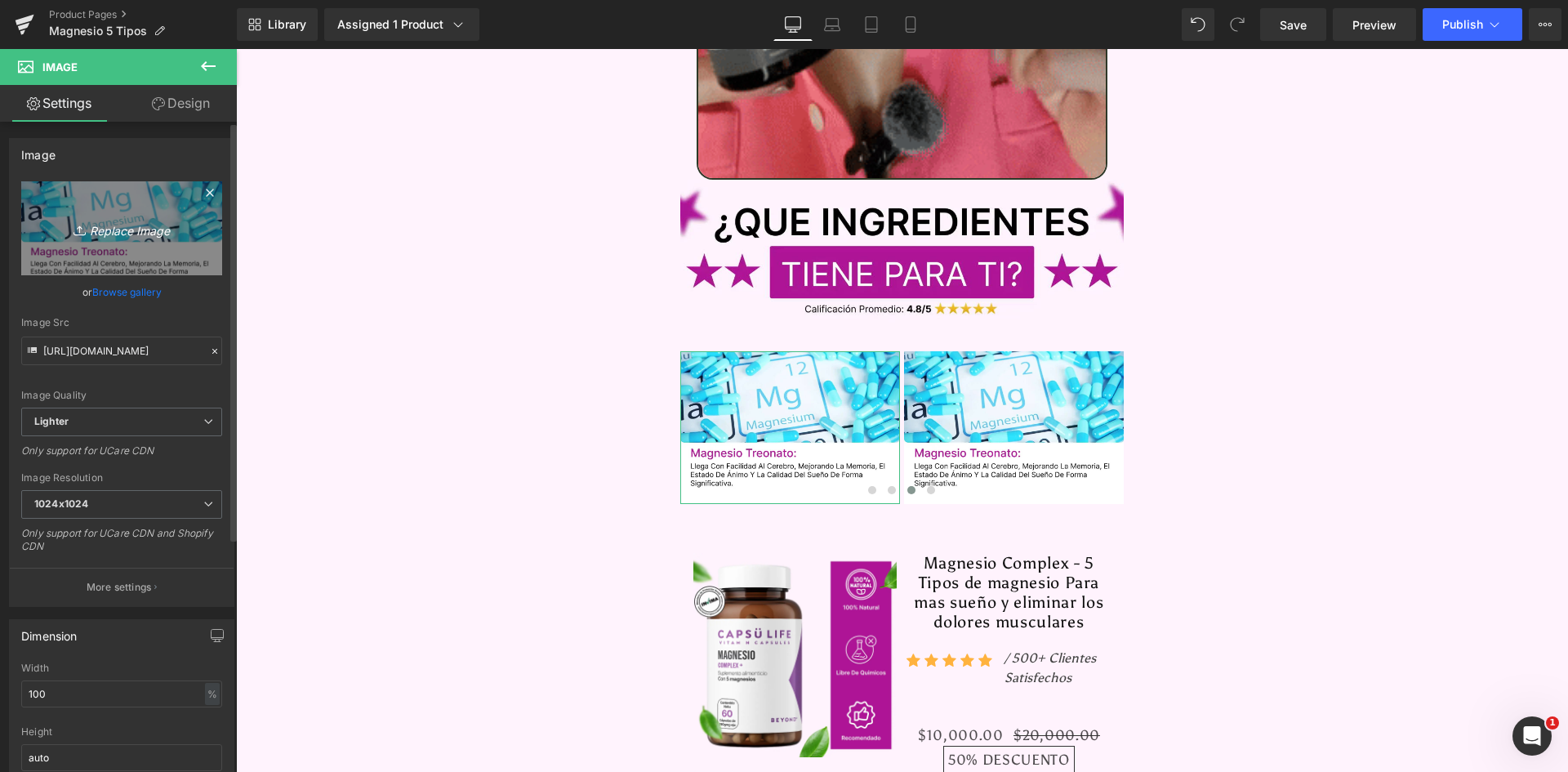
type input "C:\fakepath\Ingrediente 5.webp"
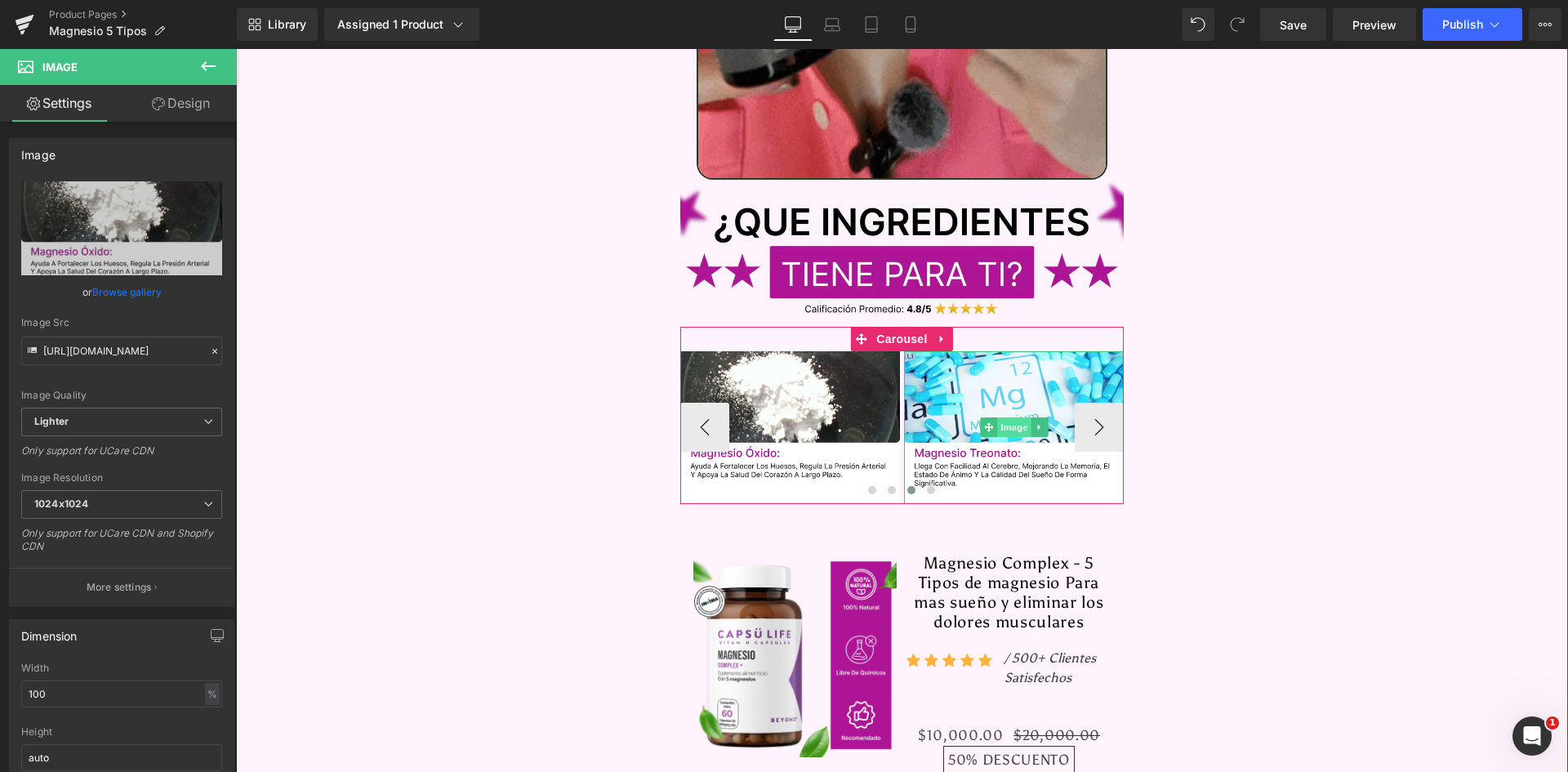
type input "https://ucarecdn.com/abff8887-fe00-406d-8b33-0a0dc1ad119e/-/format/auto/-/previ…"
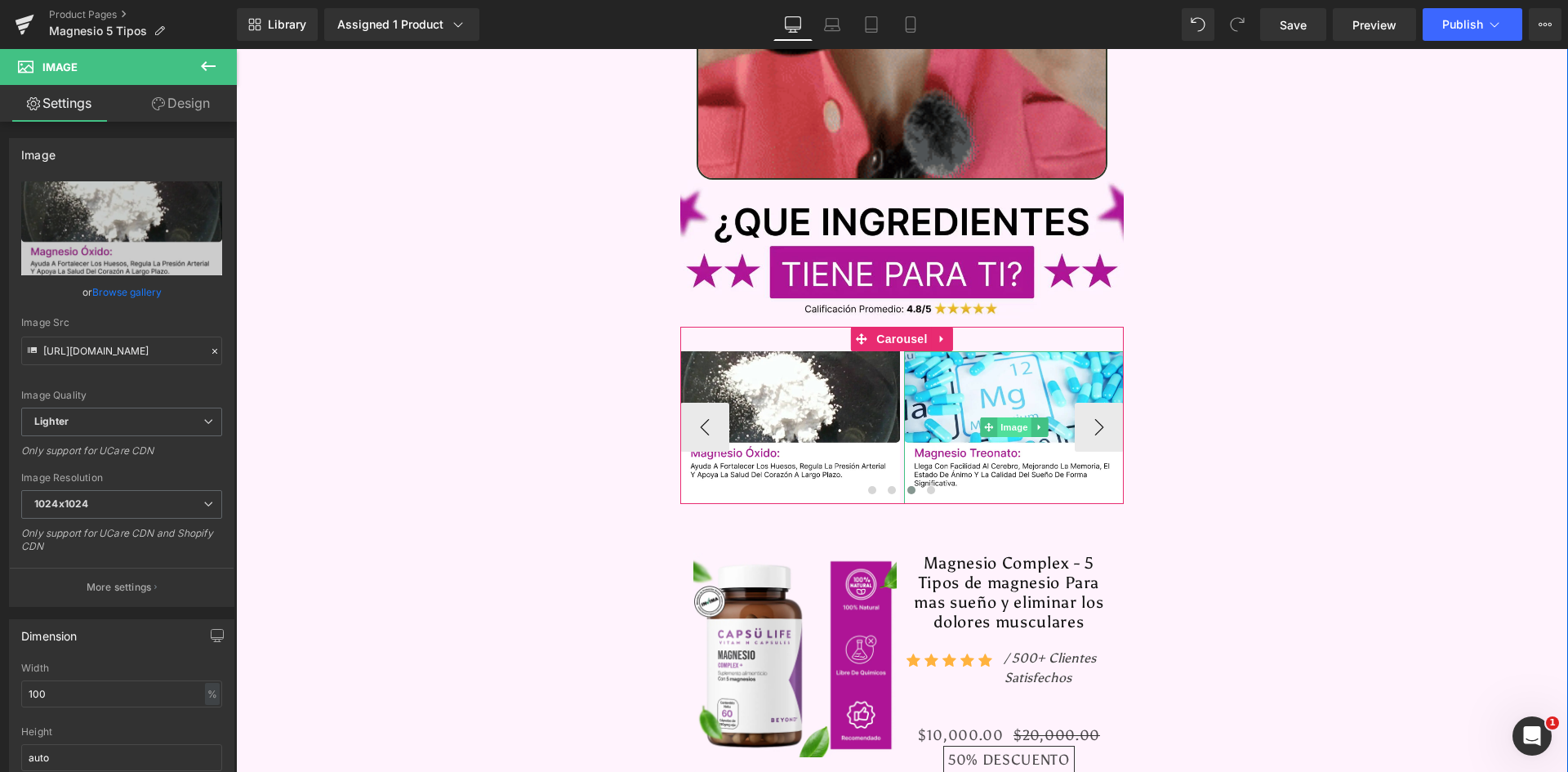
click at [1008, 418] on span "Image" at bounding box center [1014, 427] width 34 height 20
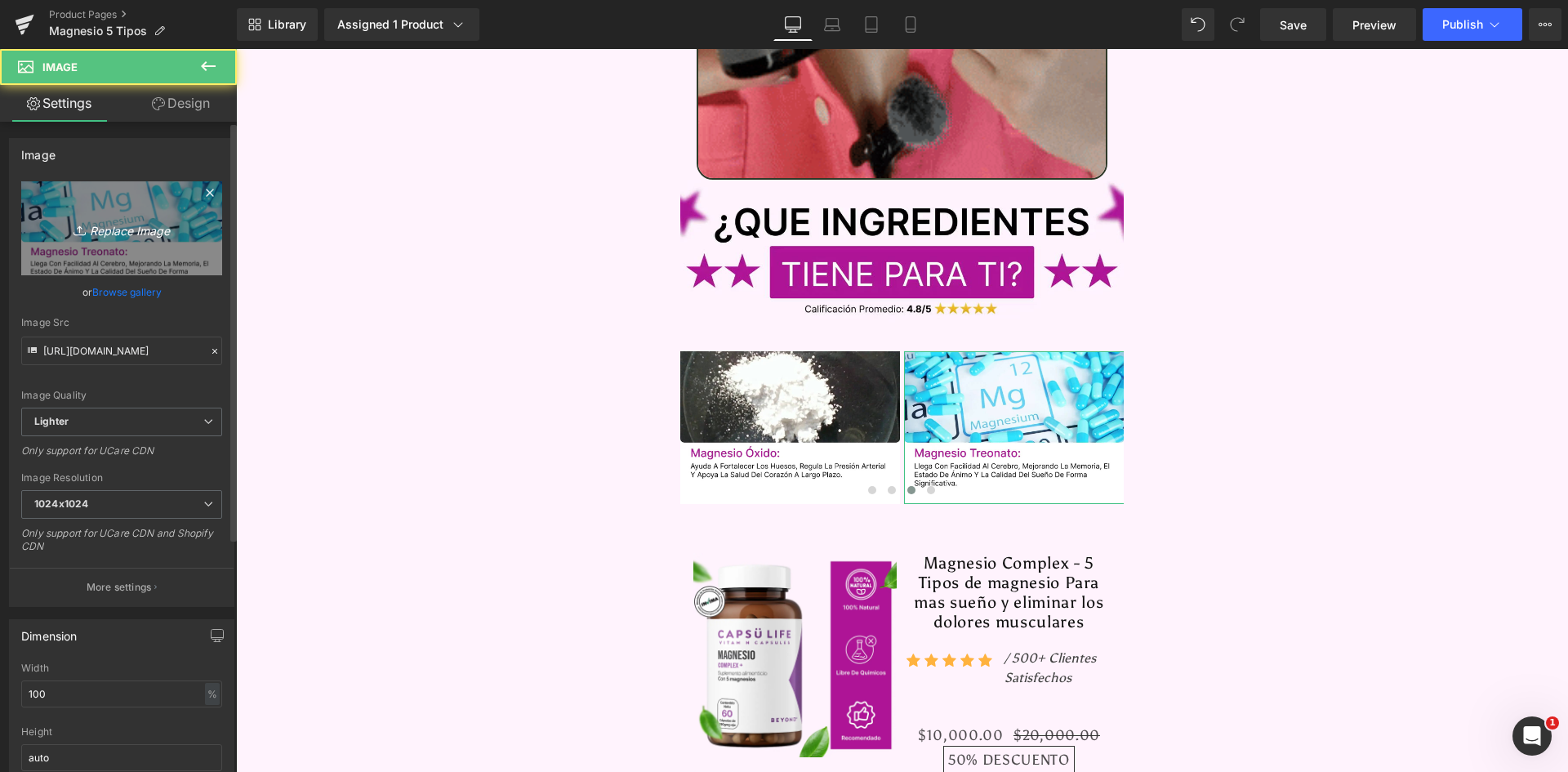
click at [99, 227] on icon "Replace Image" at bounding box center [121, 228] width 130 height 20
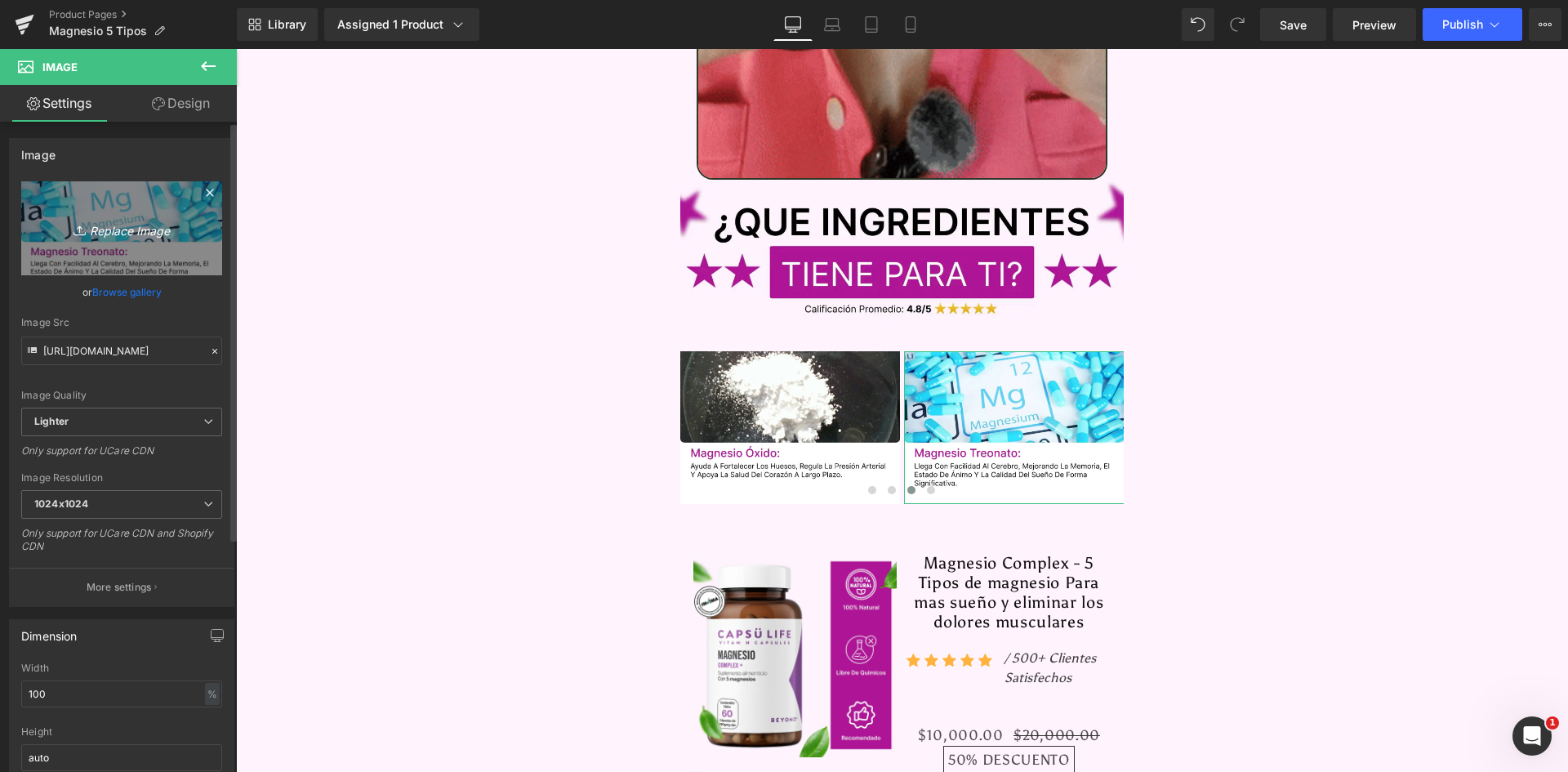
type input "C:\fakepath\Ingrediente 6.webp"
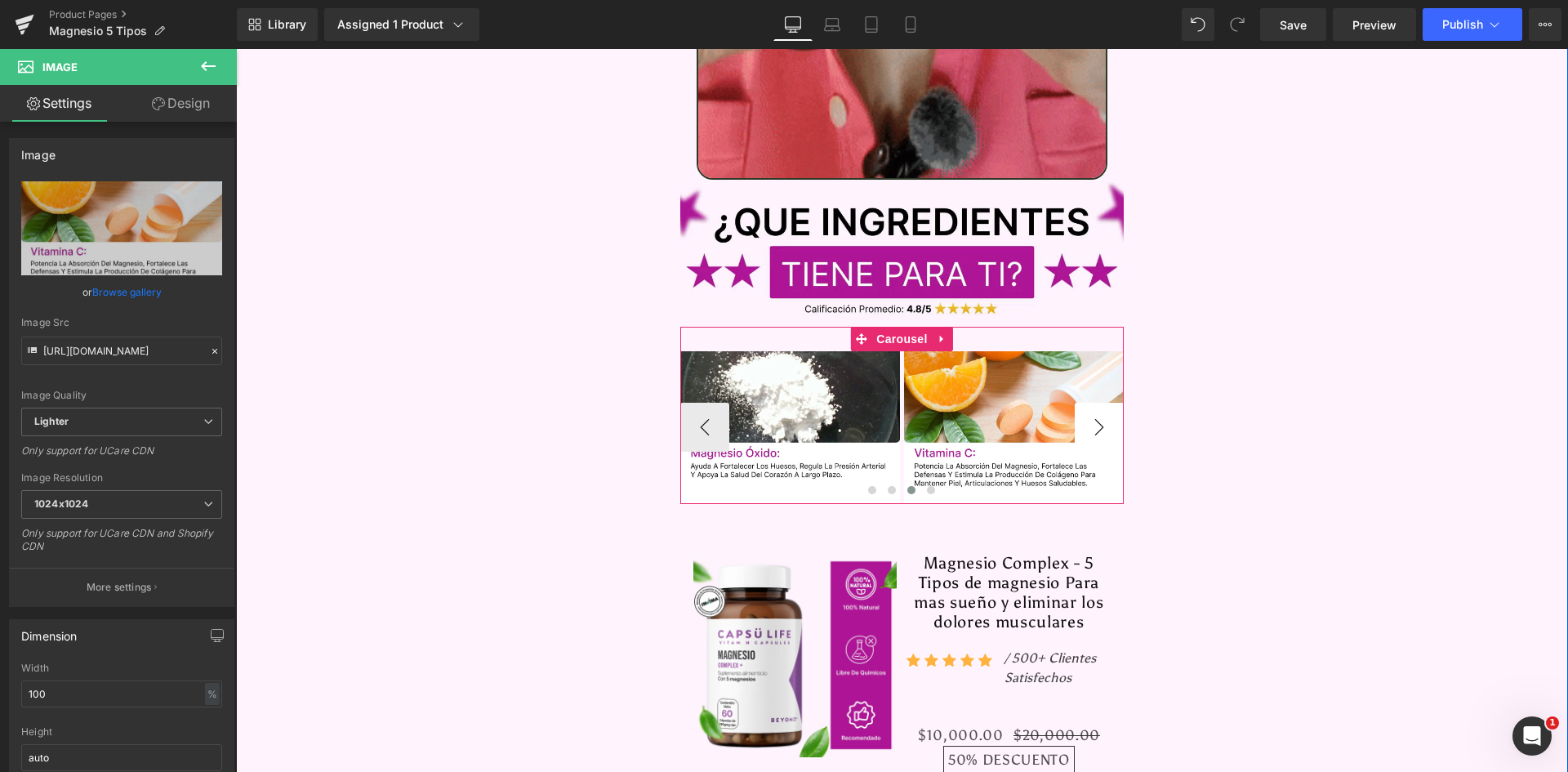
type input "https://ucarecdn.com/9559cf57-dbde-406e-9bc2-685226141dd2/-/format/auto/-/previ…"
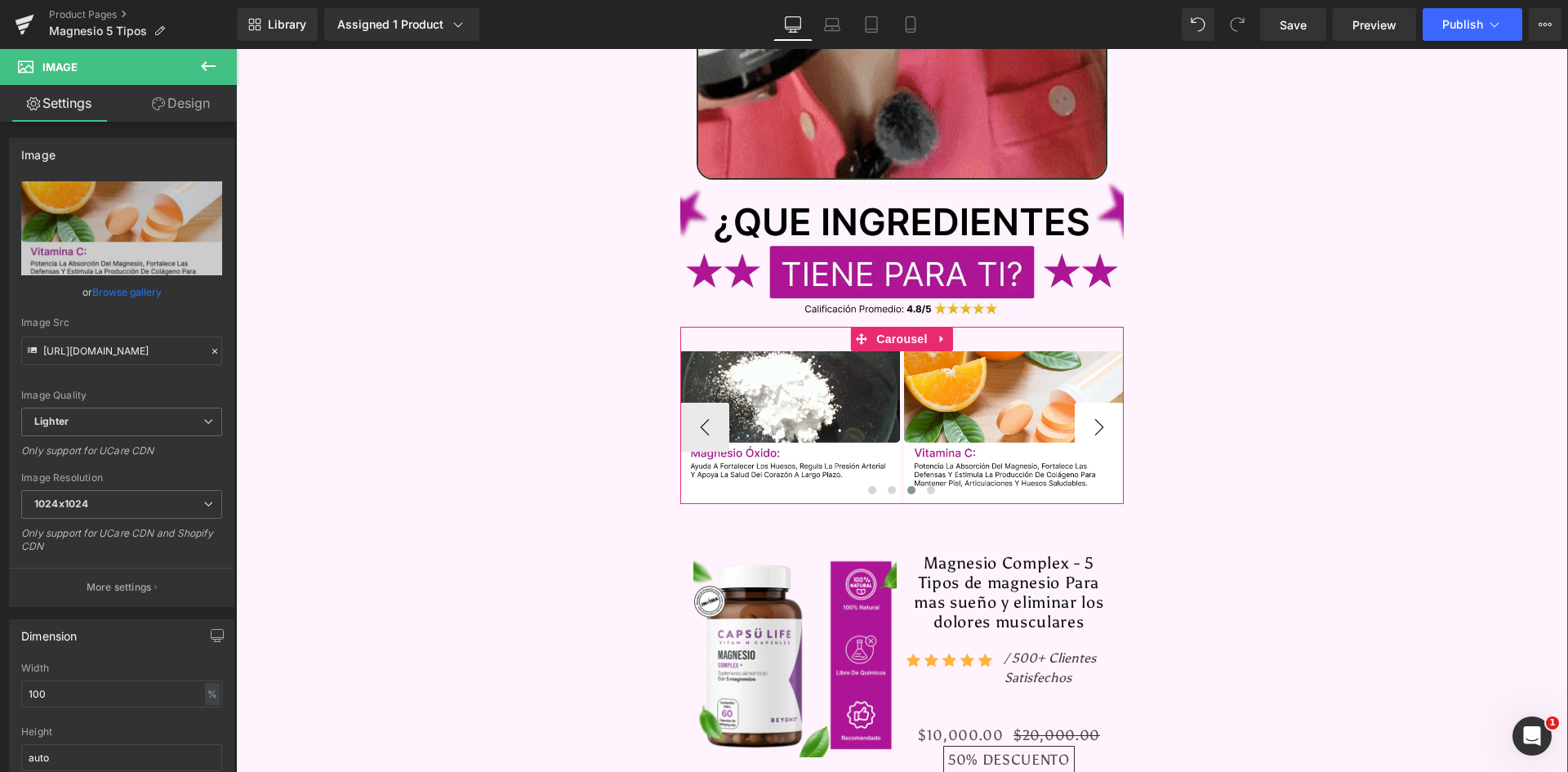
click at [1086, 403] on button "›" at bounding box center [1100, 428] width 49 height 49
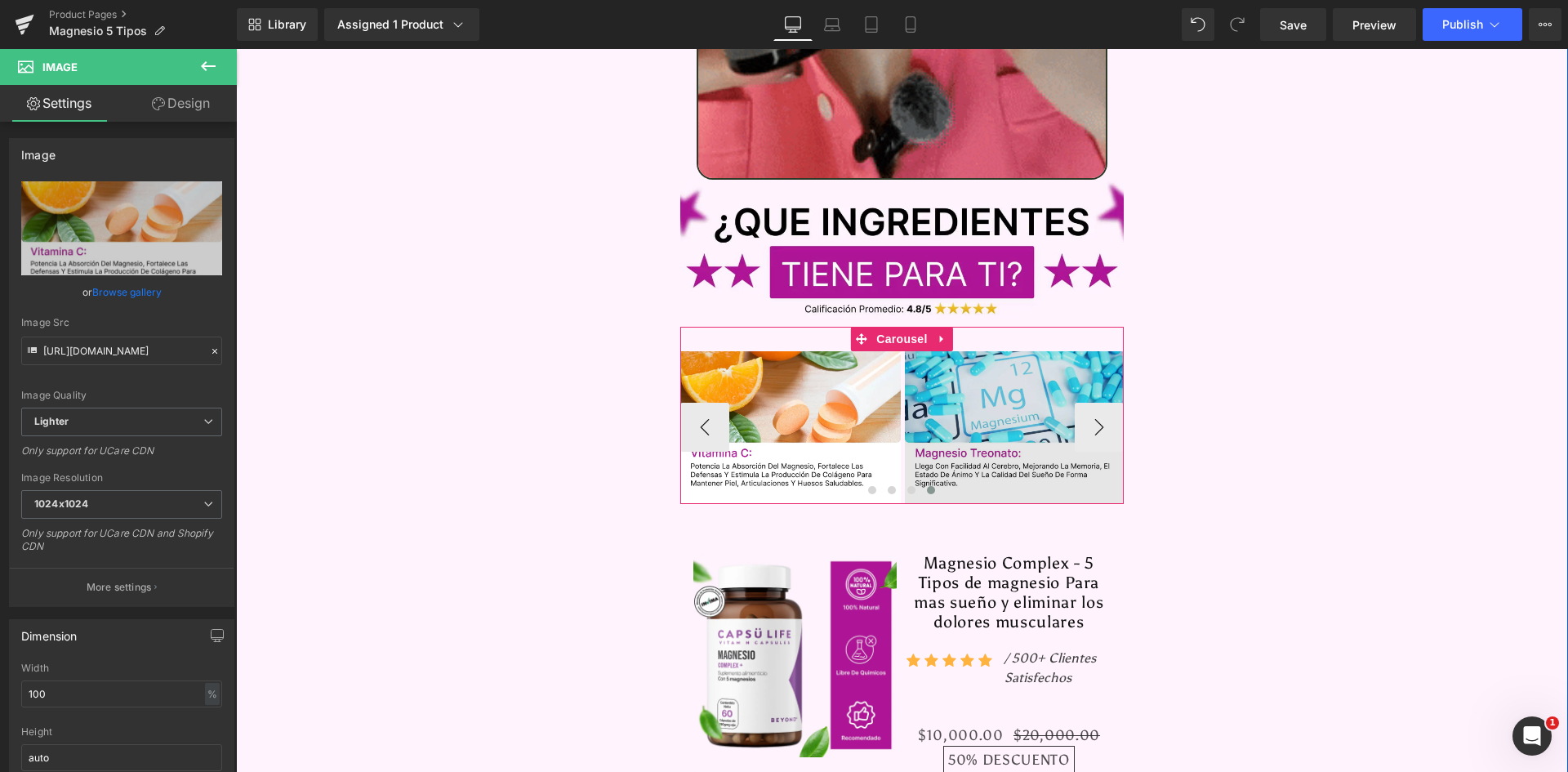
click at [974, 397] on img at bounding box center [1014, 427] width 221 height 153
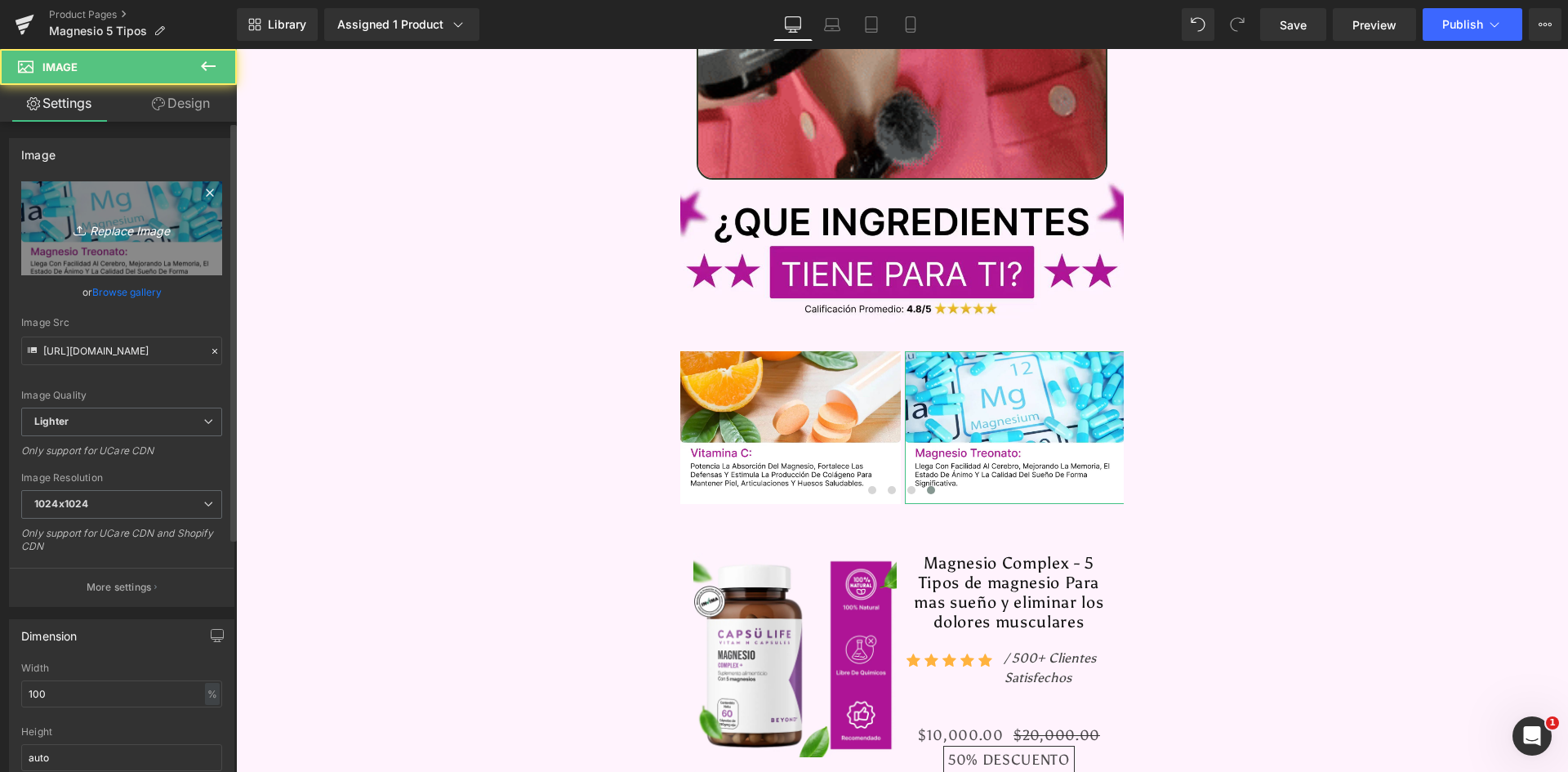
click at [134, 250] on link "Replace Image" at bounding box center [122, 228] width 201 height 94
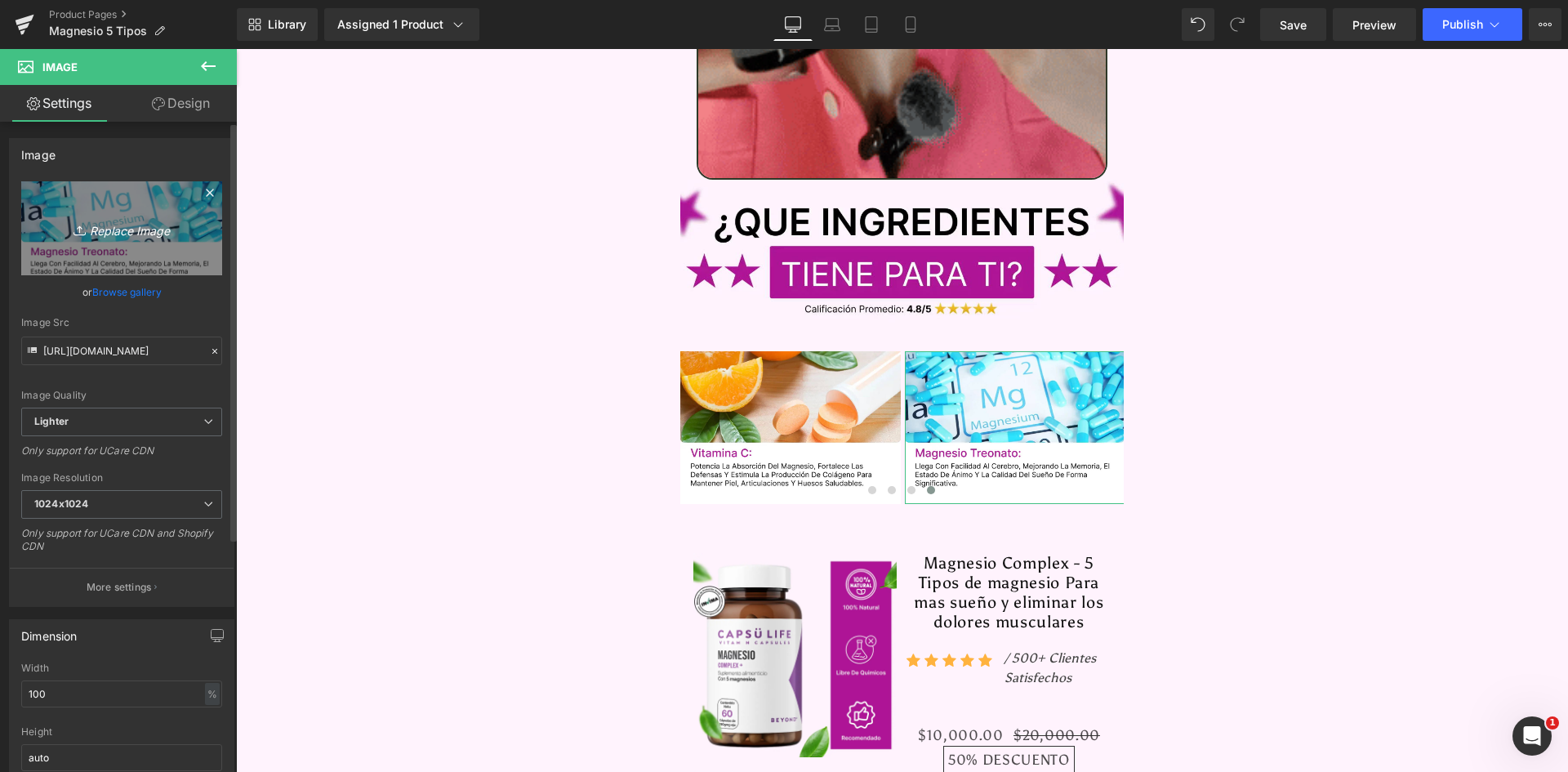
type input "C:\fakepath\Ingrediente 7.webp"
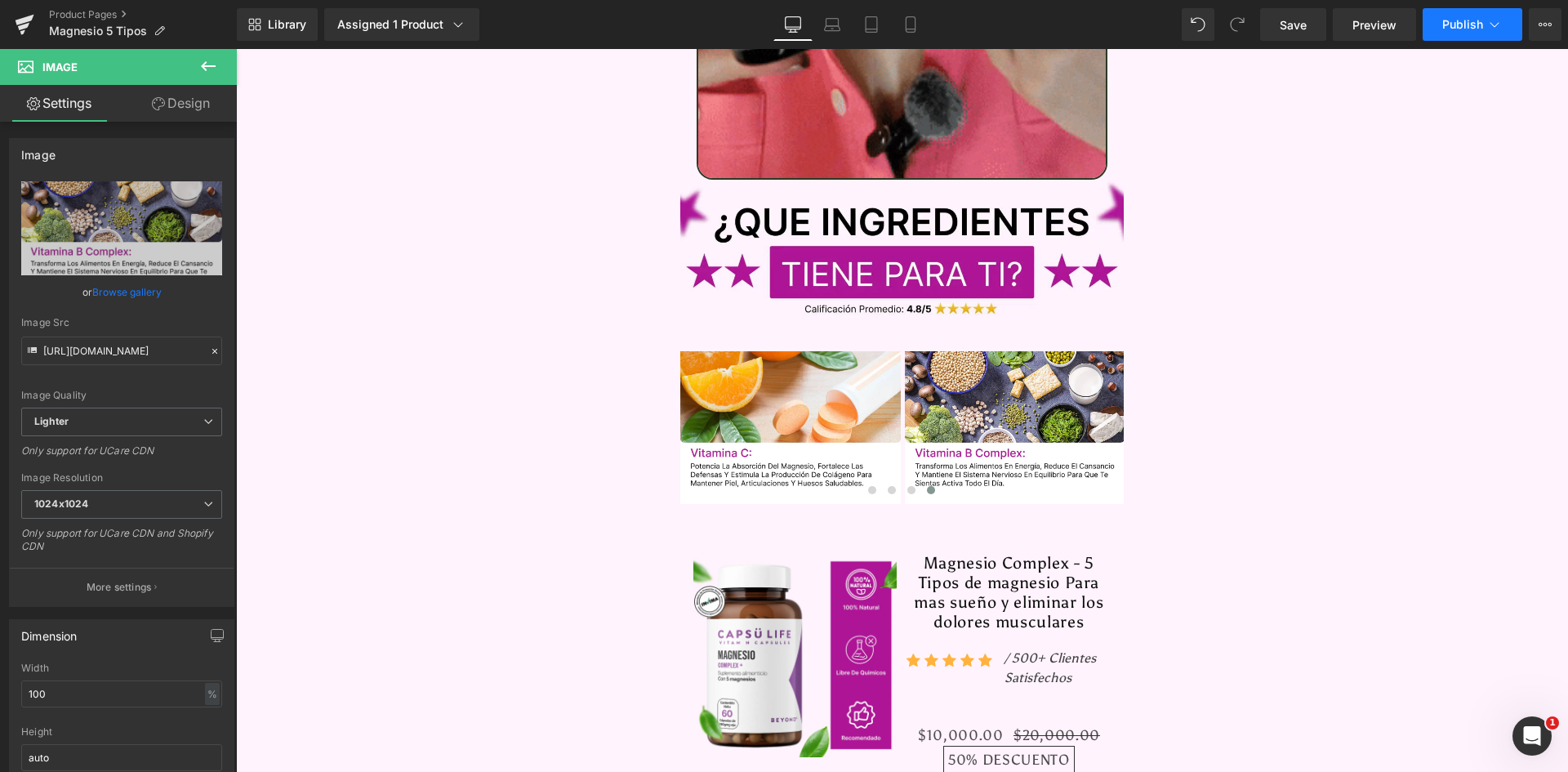
type input "https://ucarecdn.com/5c1c5324-7593-436a-b46f-12211ab83a97/-/format/auto/-/previ…"
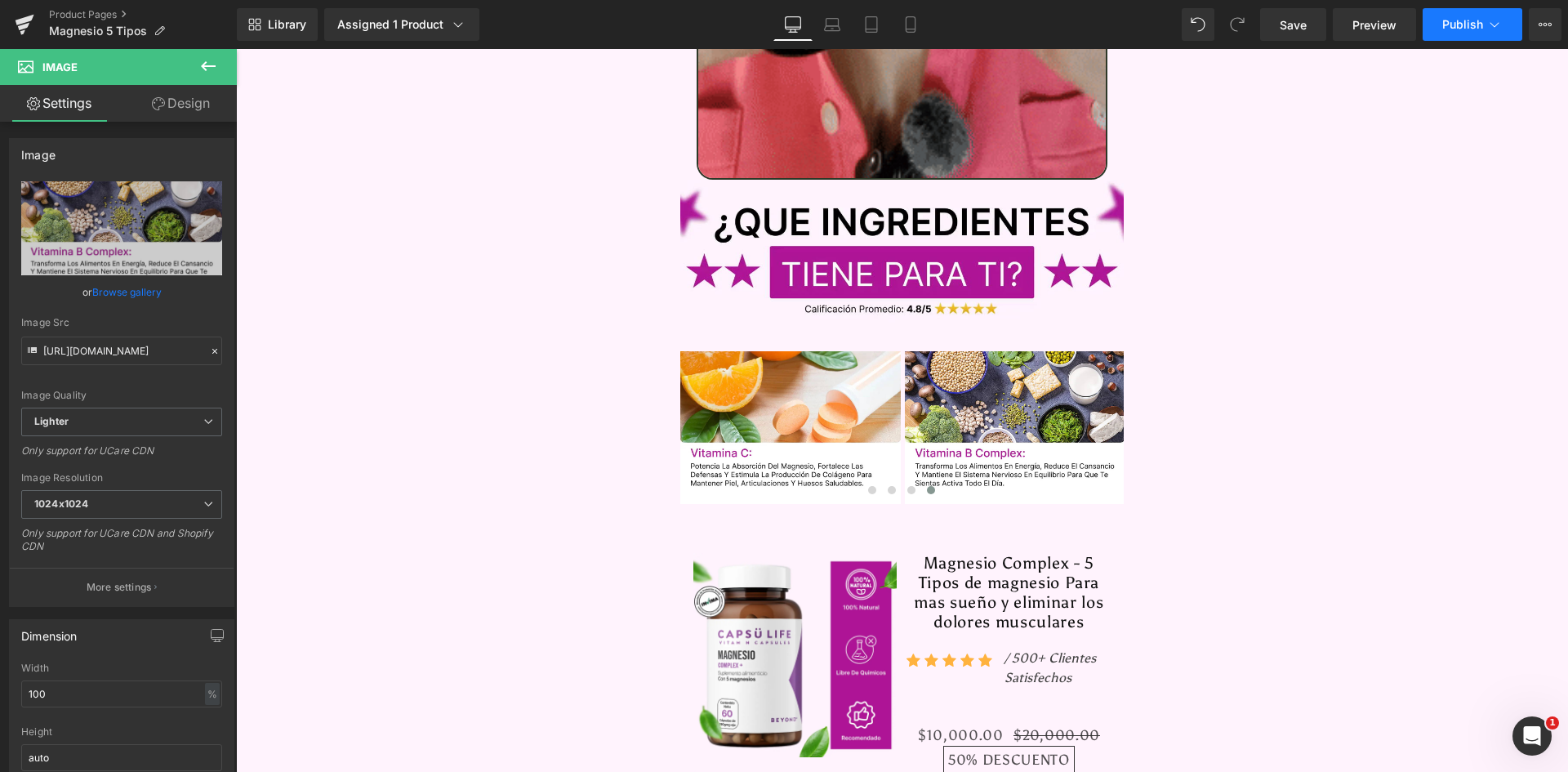
click at [1462, 27] on span "Publish" at bounding box center [1462, 24] width 41 height 13
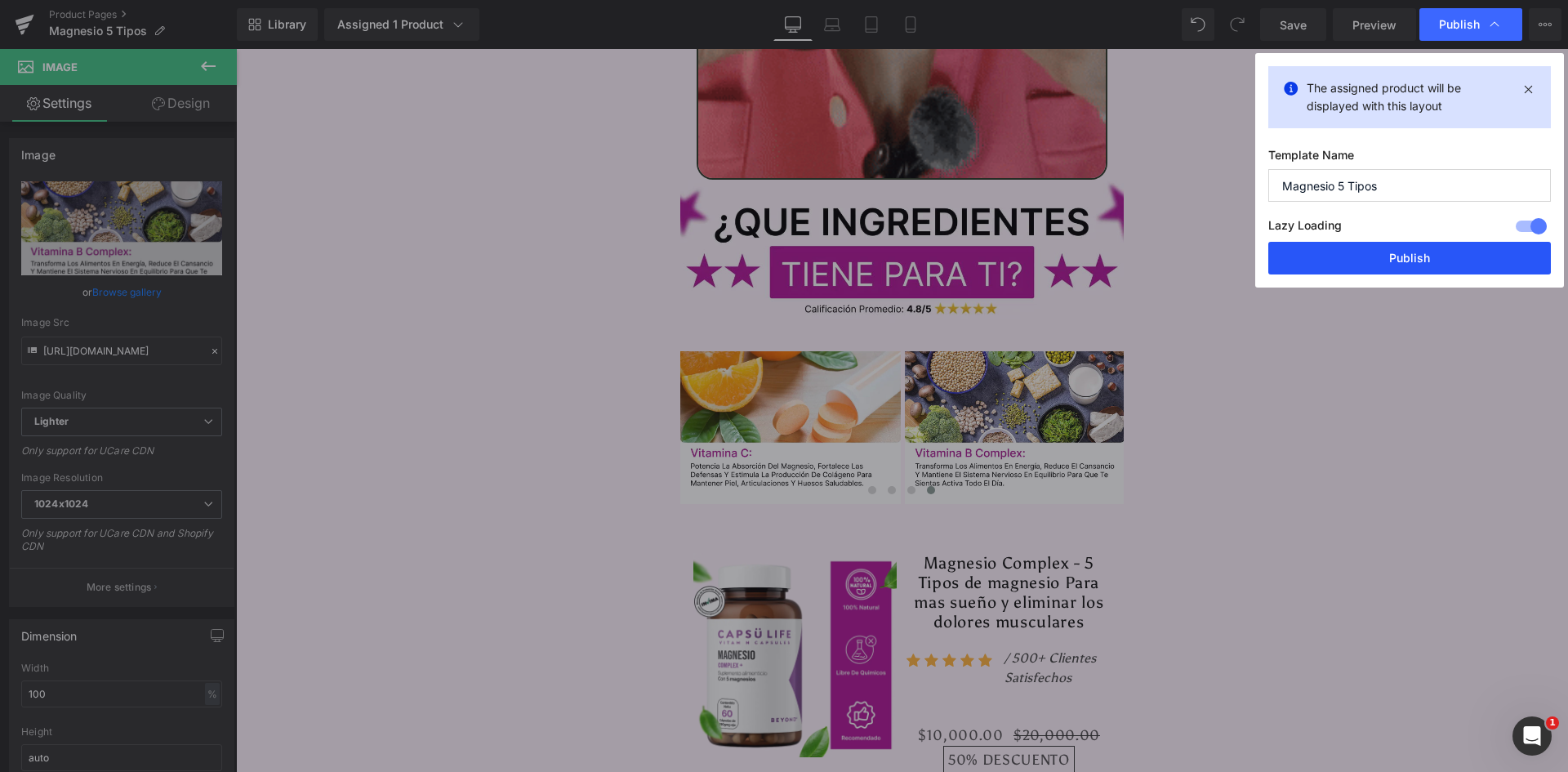
click at [1441, 251] on button "Publish" at bounding box center [1410, 258] width 283 height 32
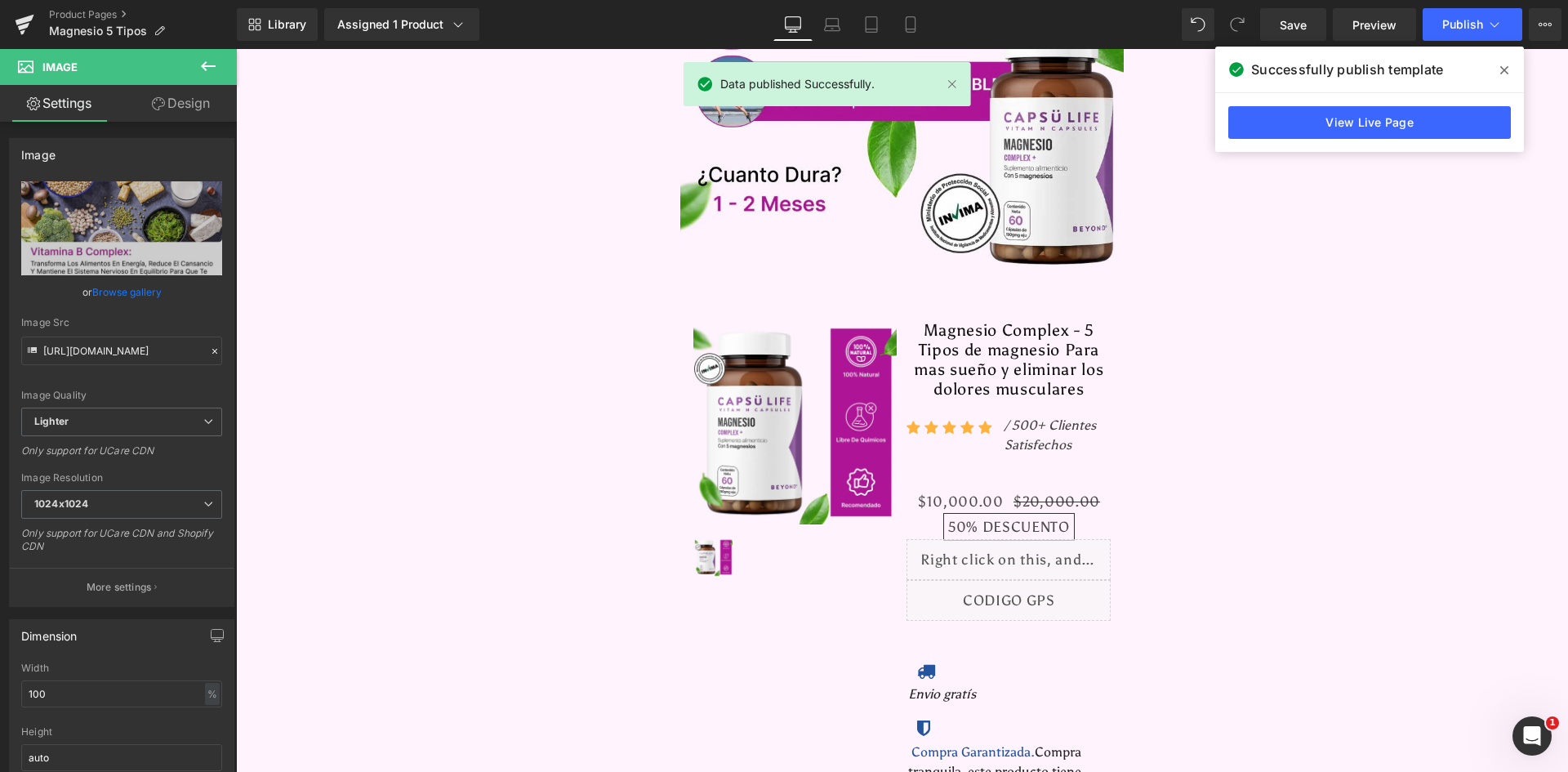
scroll to position [0, 0]
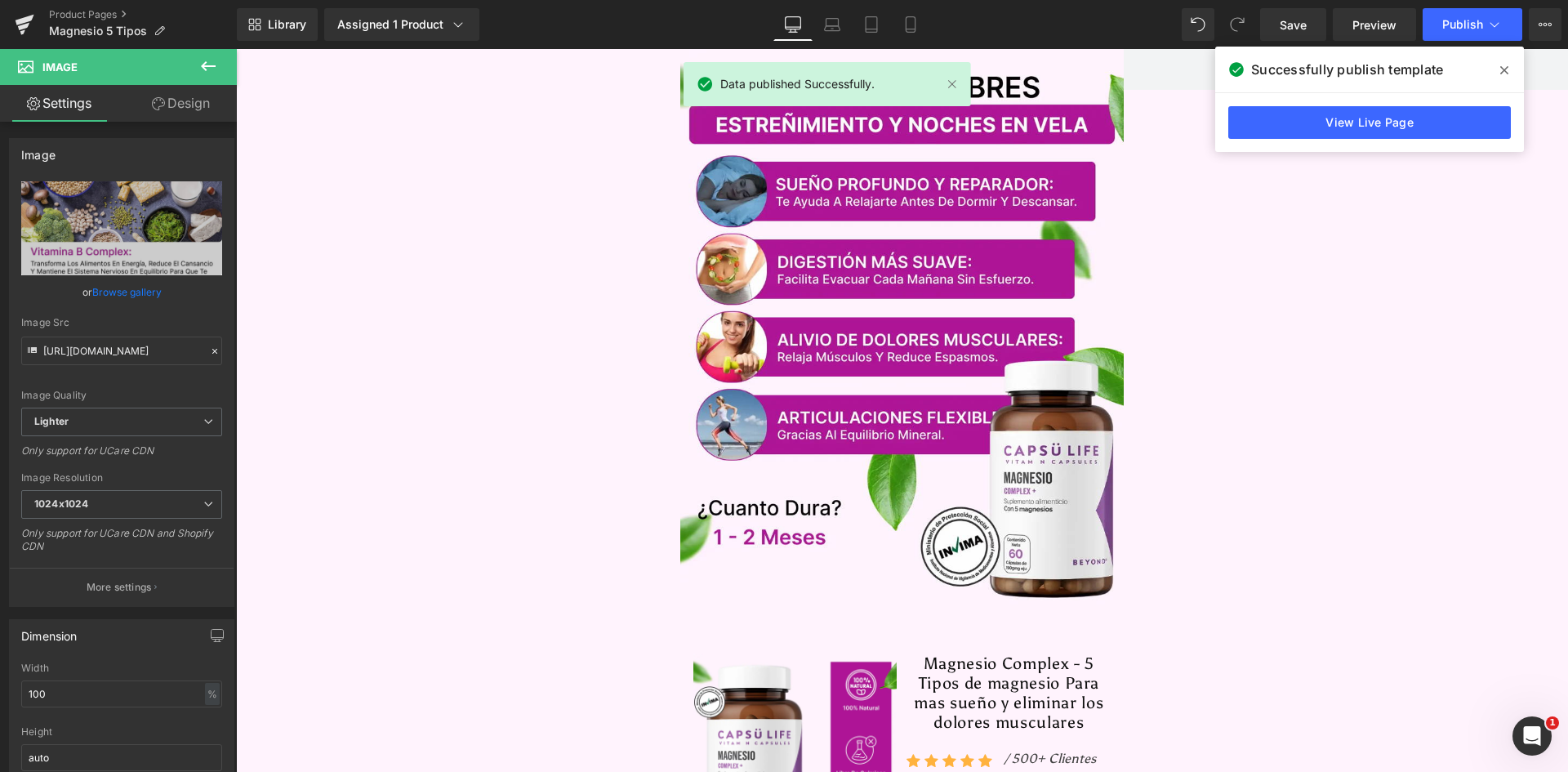
click at [1504, 70] on icon at bounding box center [1505, 71] width 9 height 9
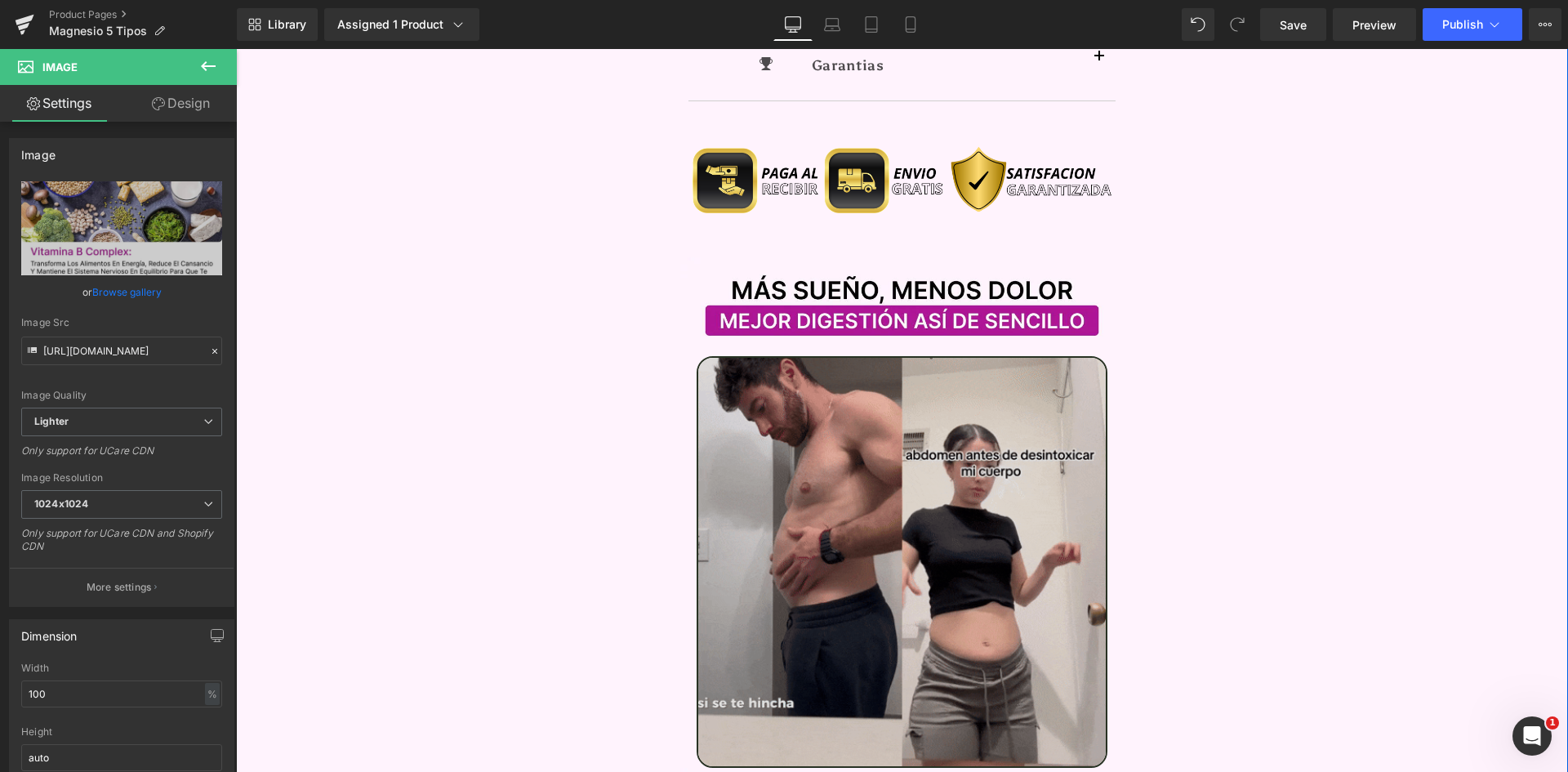
scroll to position [1471, 0]
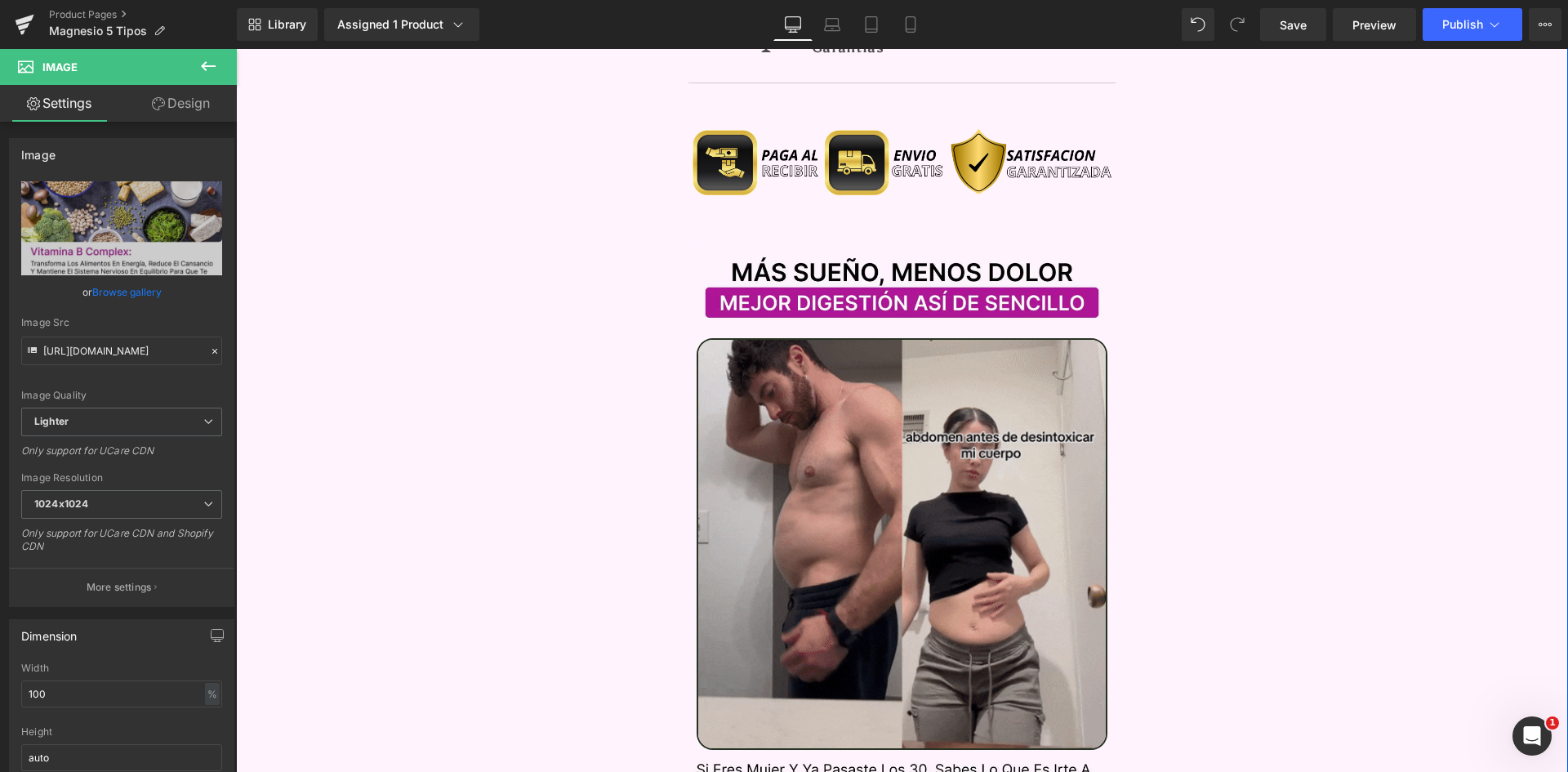
click at [875, 395] on img at bounding box center [902, 544] width 411 height 412
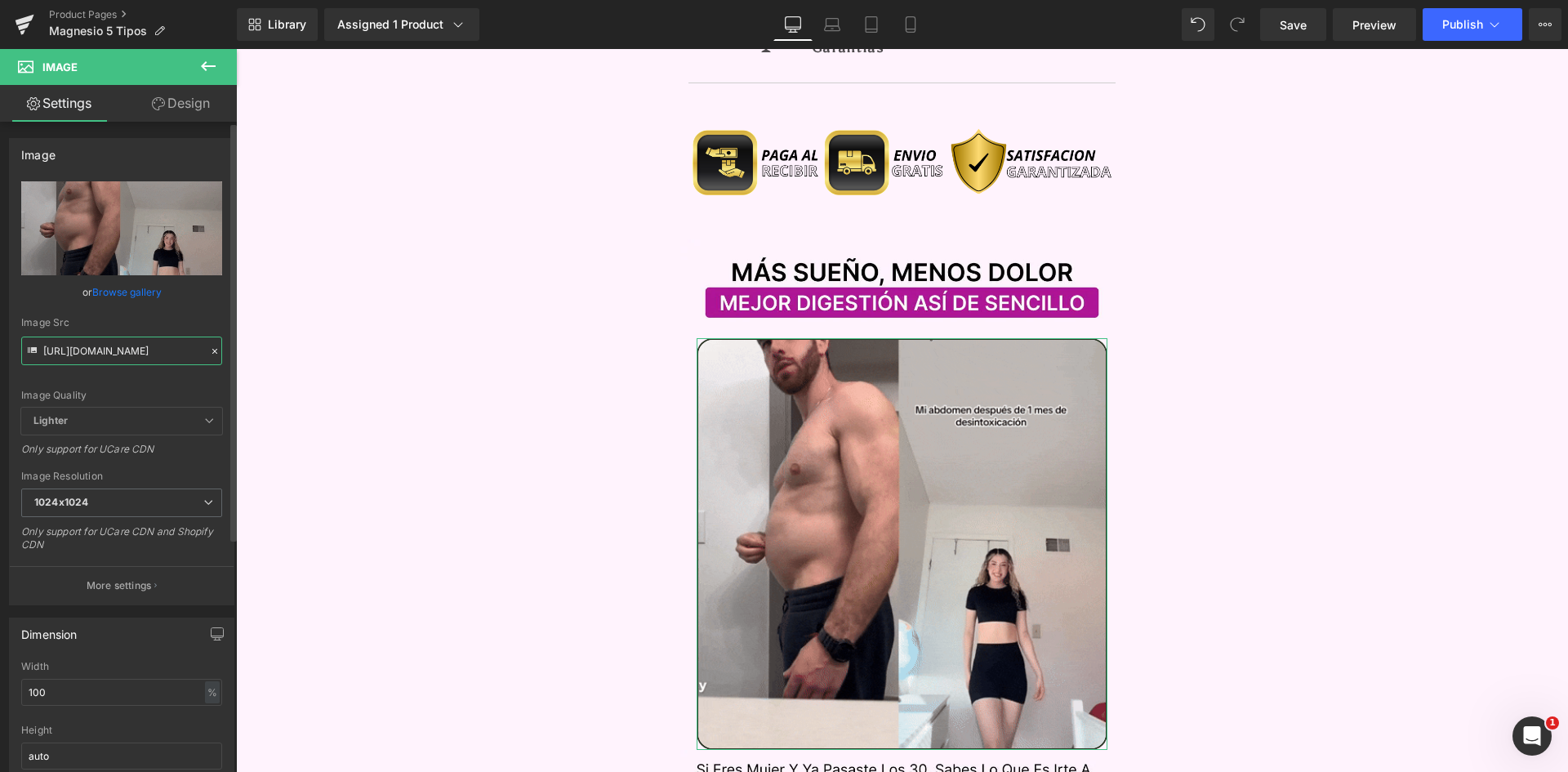
click at [111, 353] on input "https://media.giphy.com/media/bXZJmgbCRXl6Pkhdln/giphy.gif" at bounding box center [122, 351] width 201 height 29
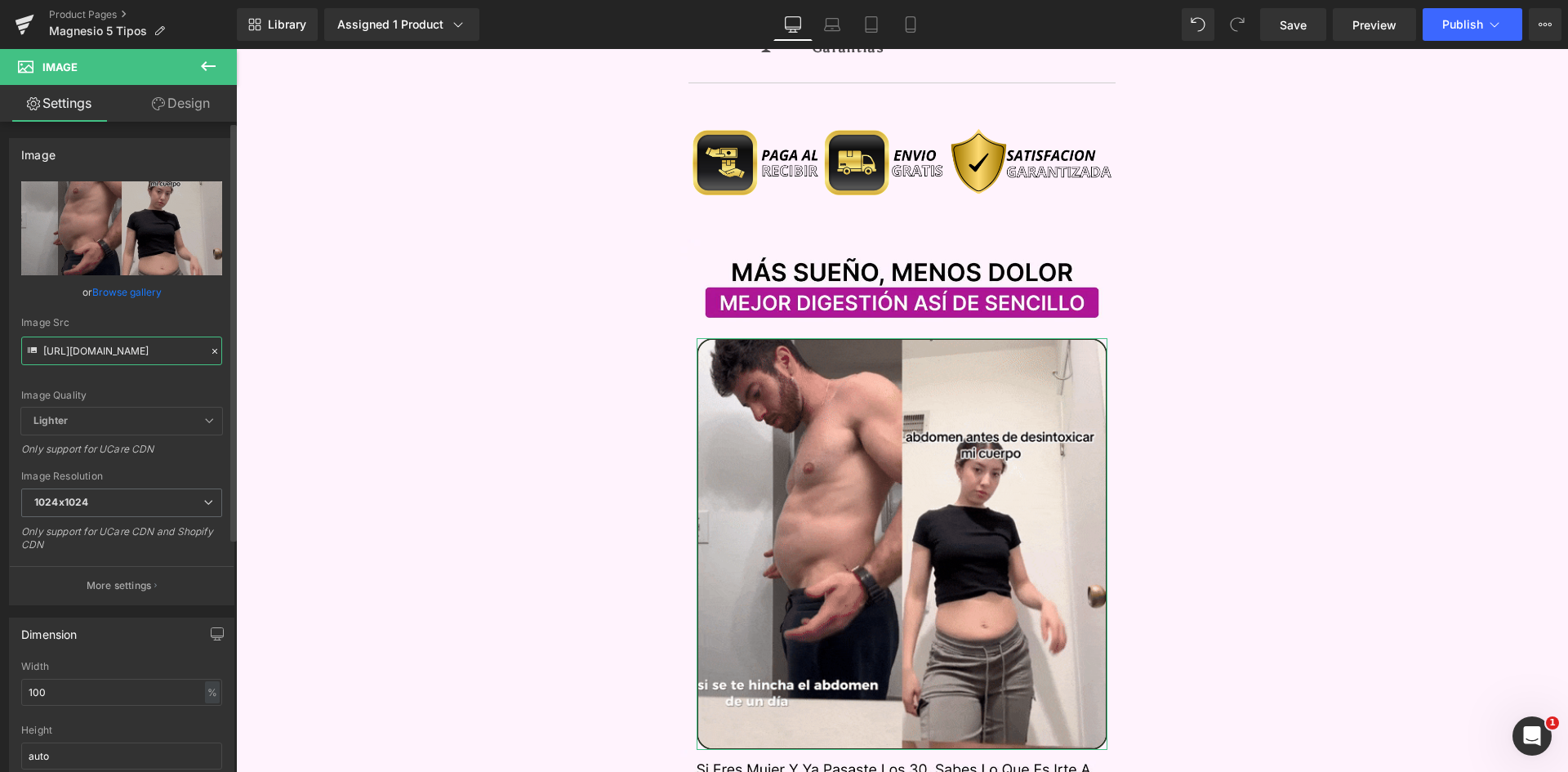
click at [111, 353] on input "https://media.giphy.com/media/bXZJmgbCRXl6Pkhdln/giphy.gif" at bounding box center [122, 351] width 201 height 29
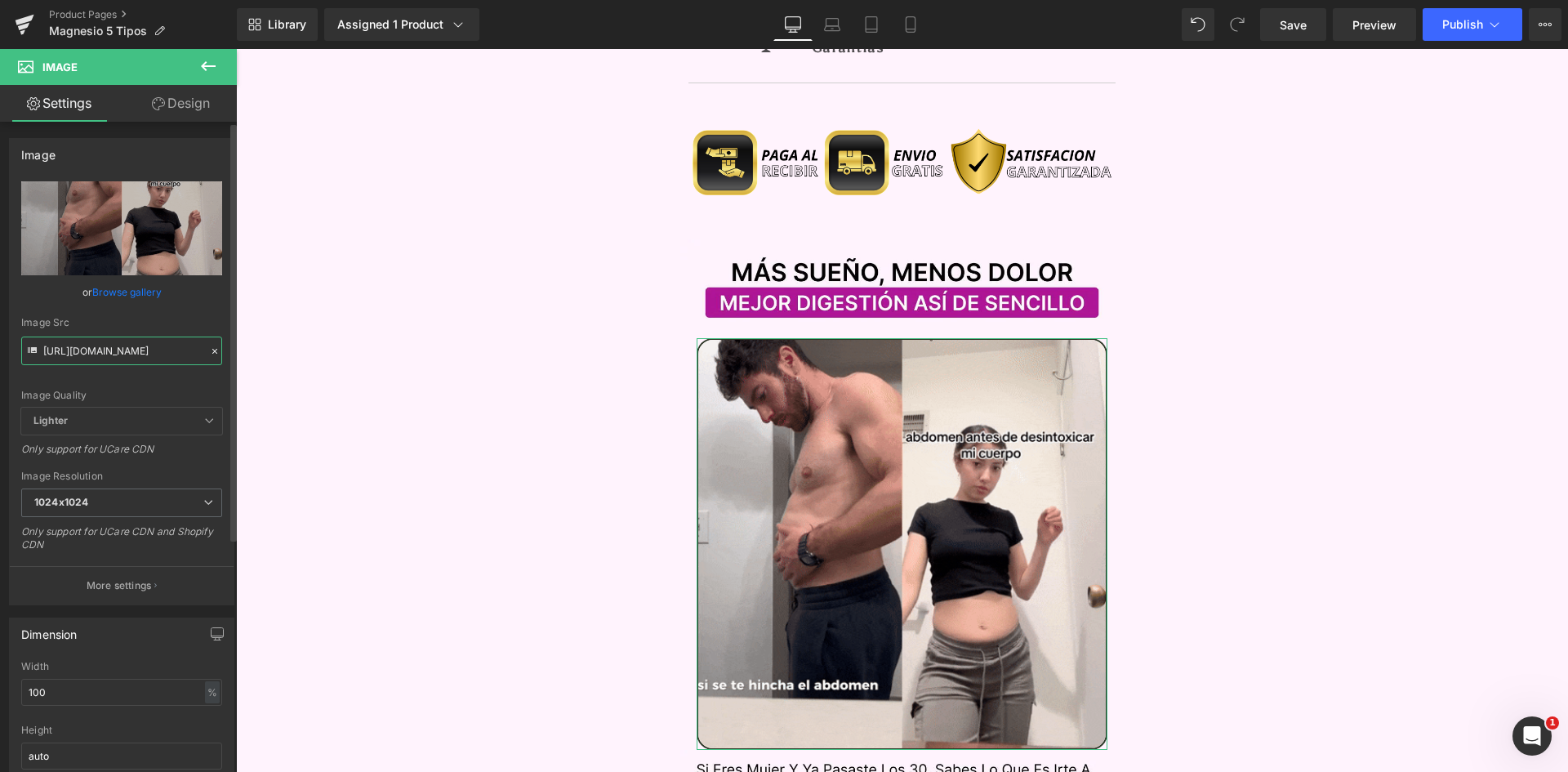
click at [111, 353] on input "https://media.giphy.com/media/bXZJmgbCRXl6Pkhdln/giphy.gif" at bounding box center [122, 351] width 201 height 29
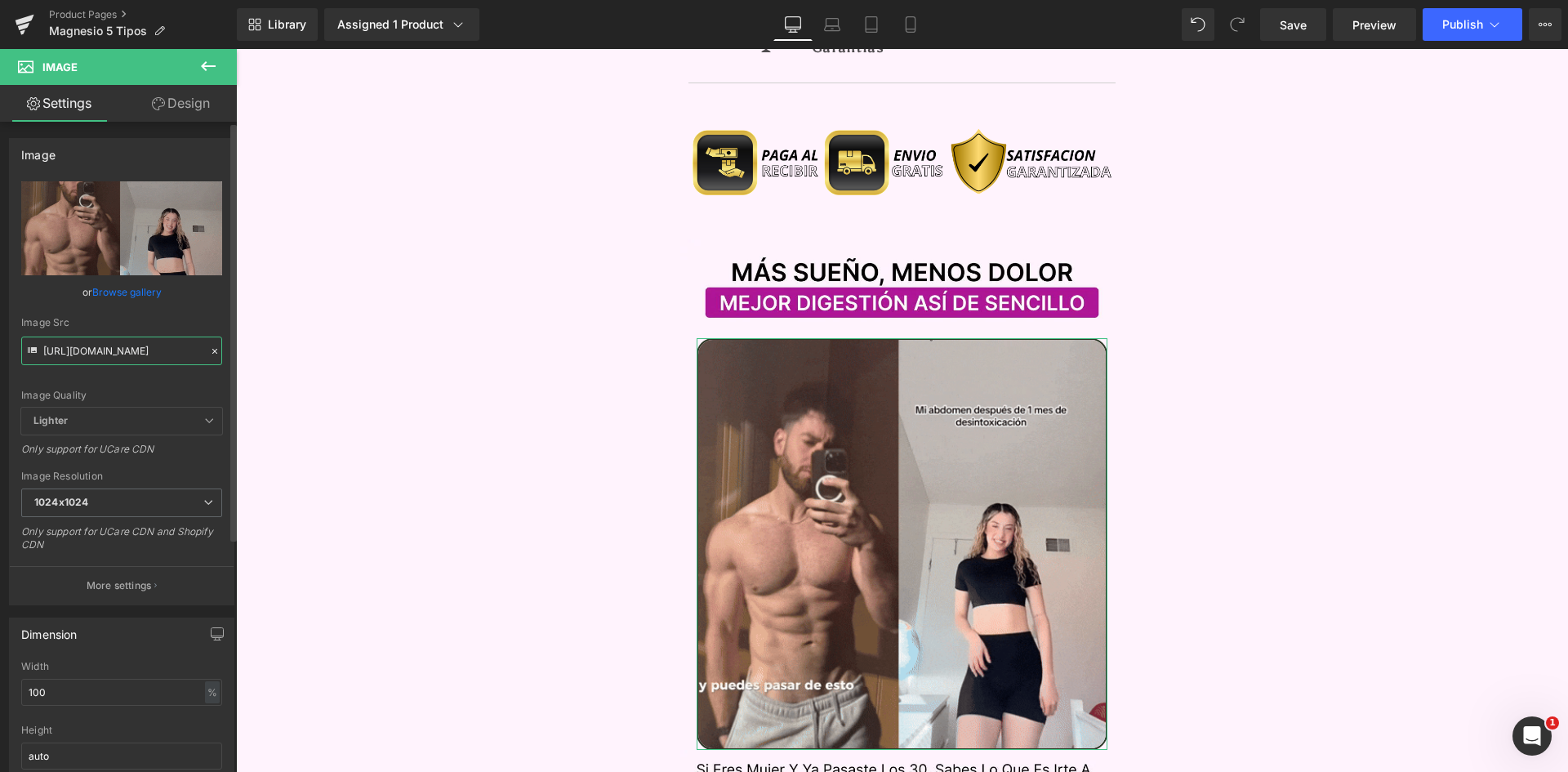
paste input "1.giphy.com/media/v1.Y2lkPTc5MGI3NjExNjZjNGo4cDI4b2FnZnBkYnlscThqMXhsanl4MmZ5bj…"
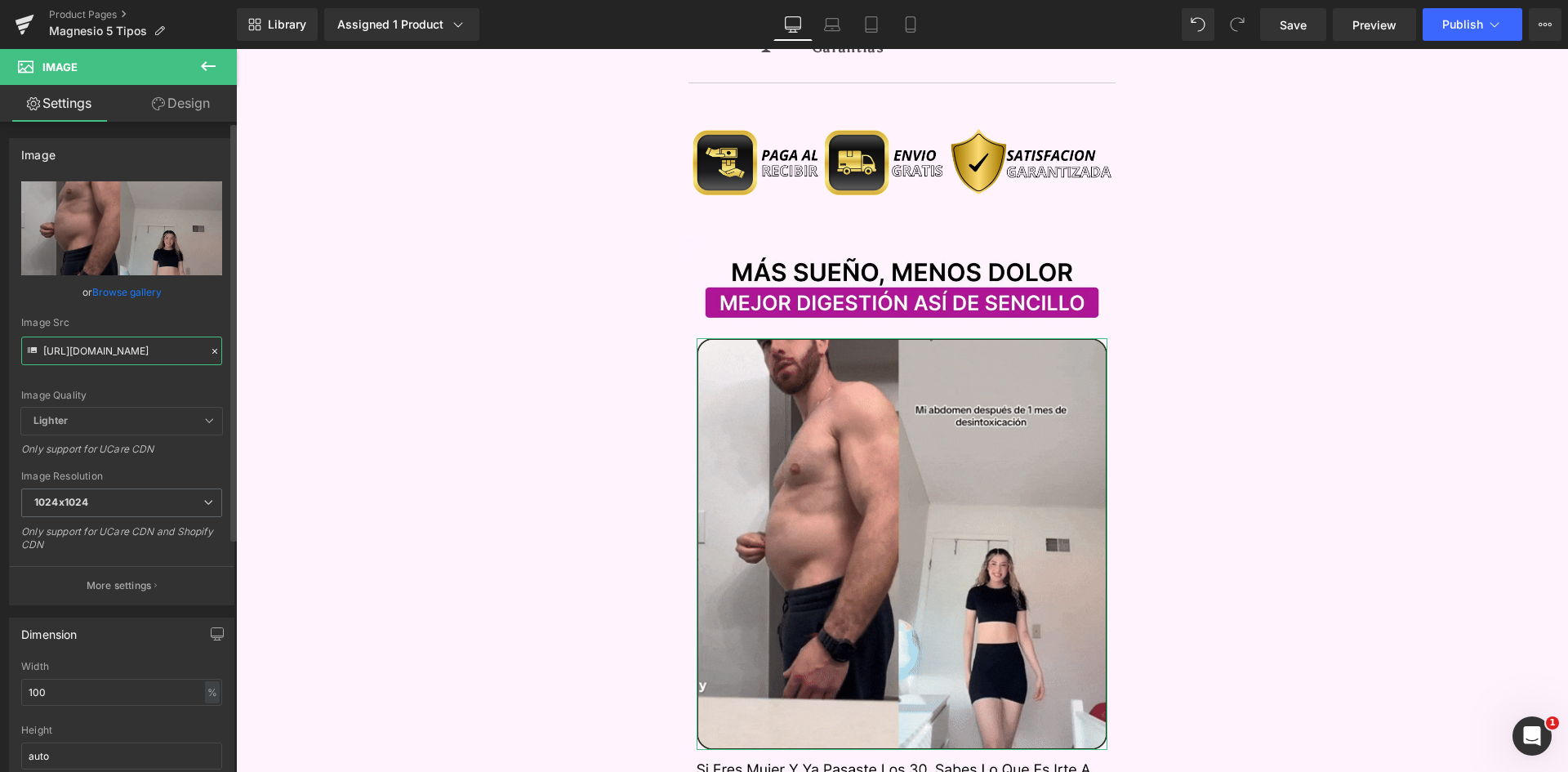
scroll to position [0, 806]
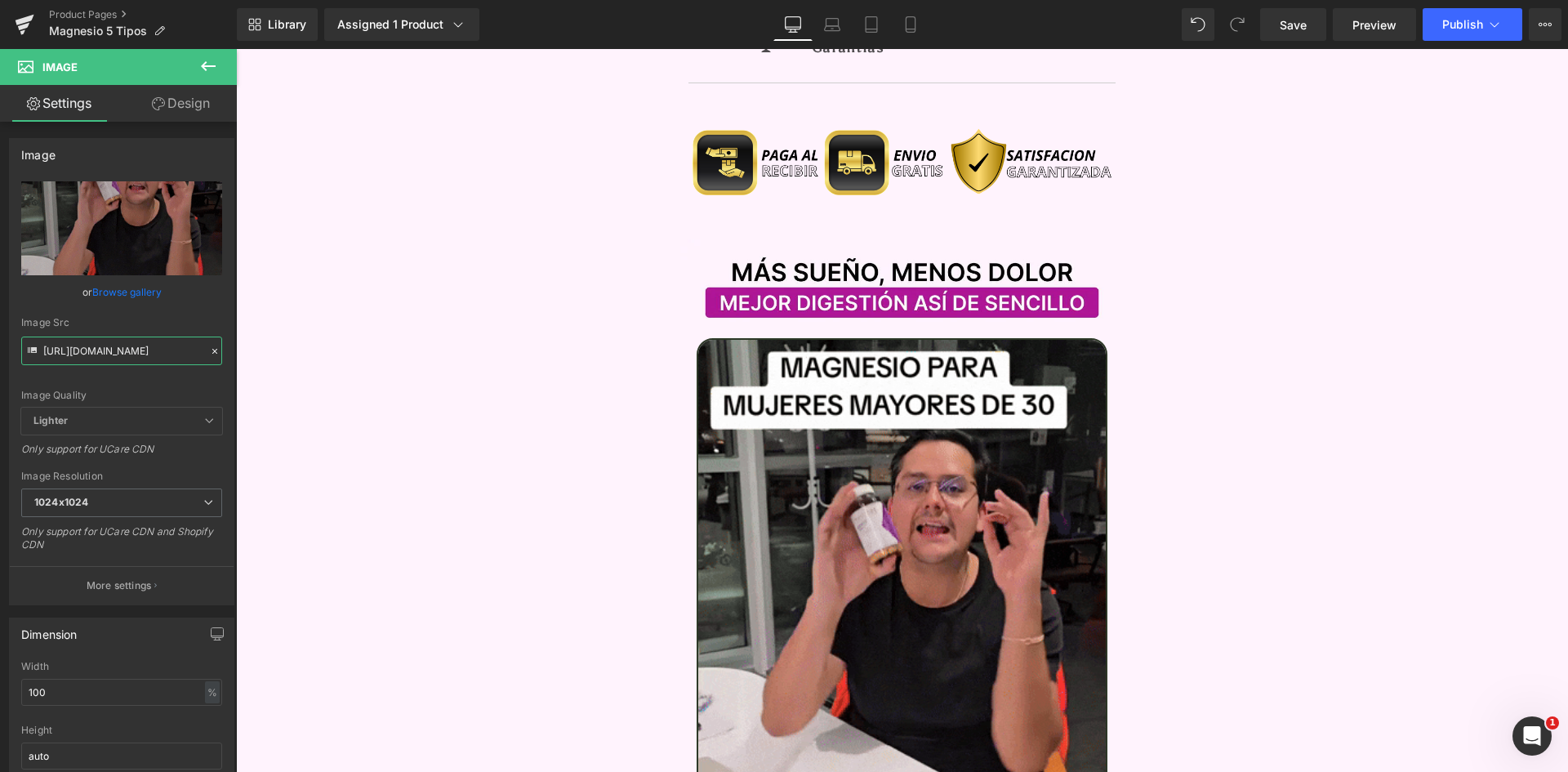
type input "https://media1.giphy.com/media/v1.Y2lkPTc5MGI3NjExNjZjNGo4cDI4b2FnZnBkYnlscThqM…"
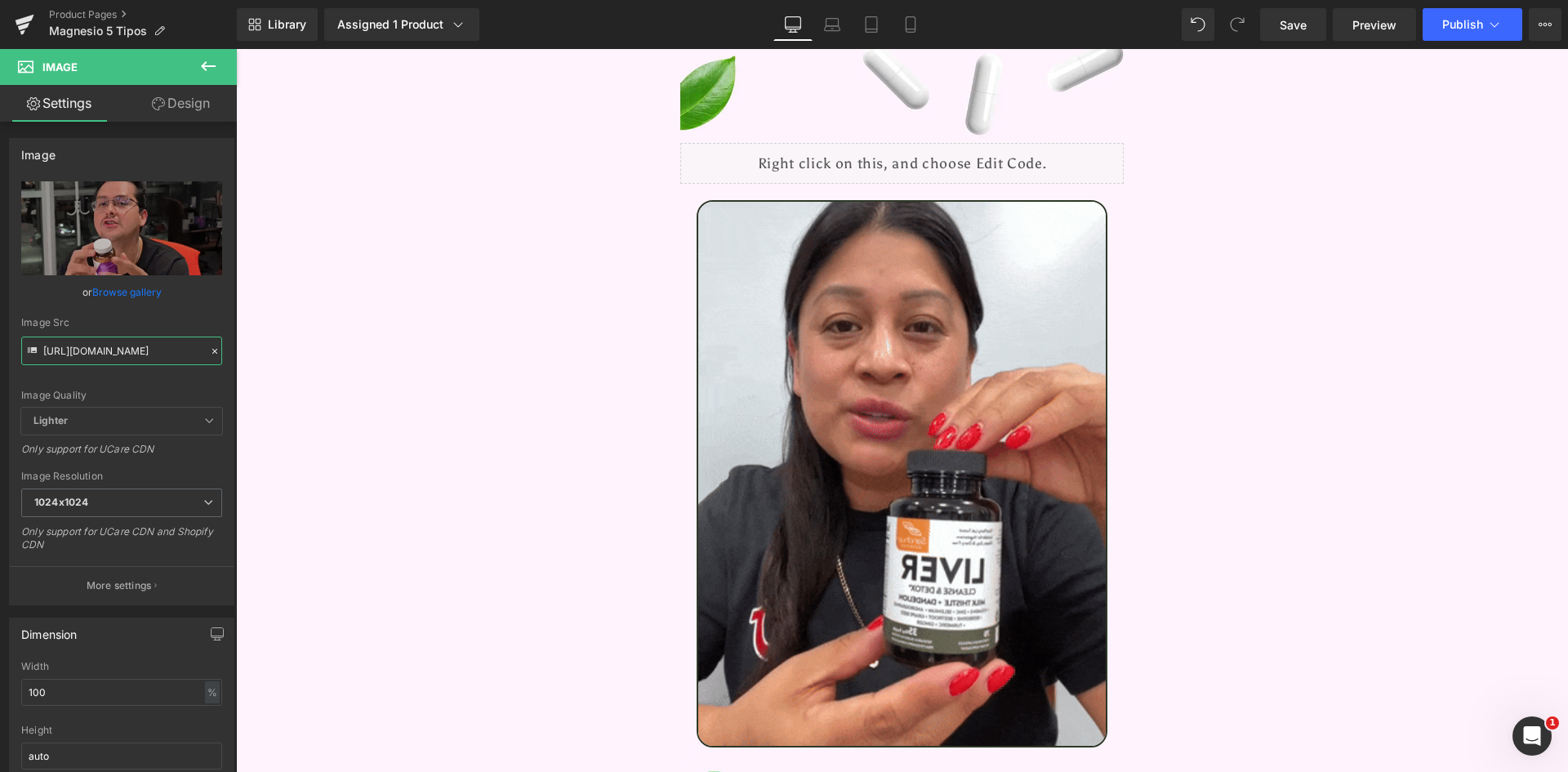
scroll to position [3187, 0]
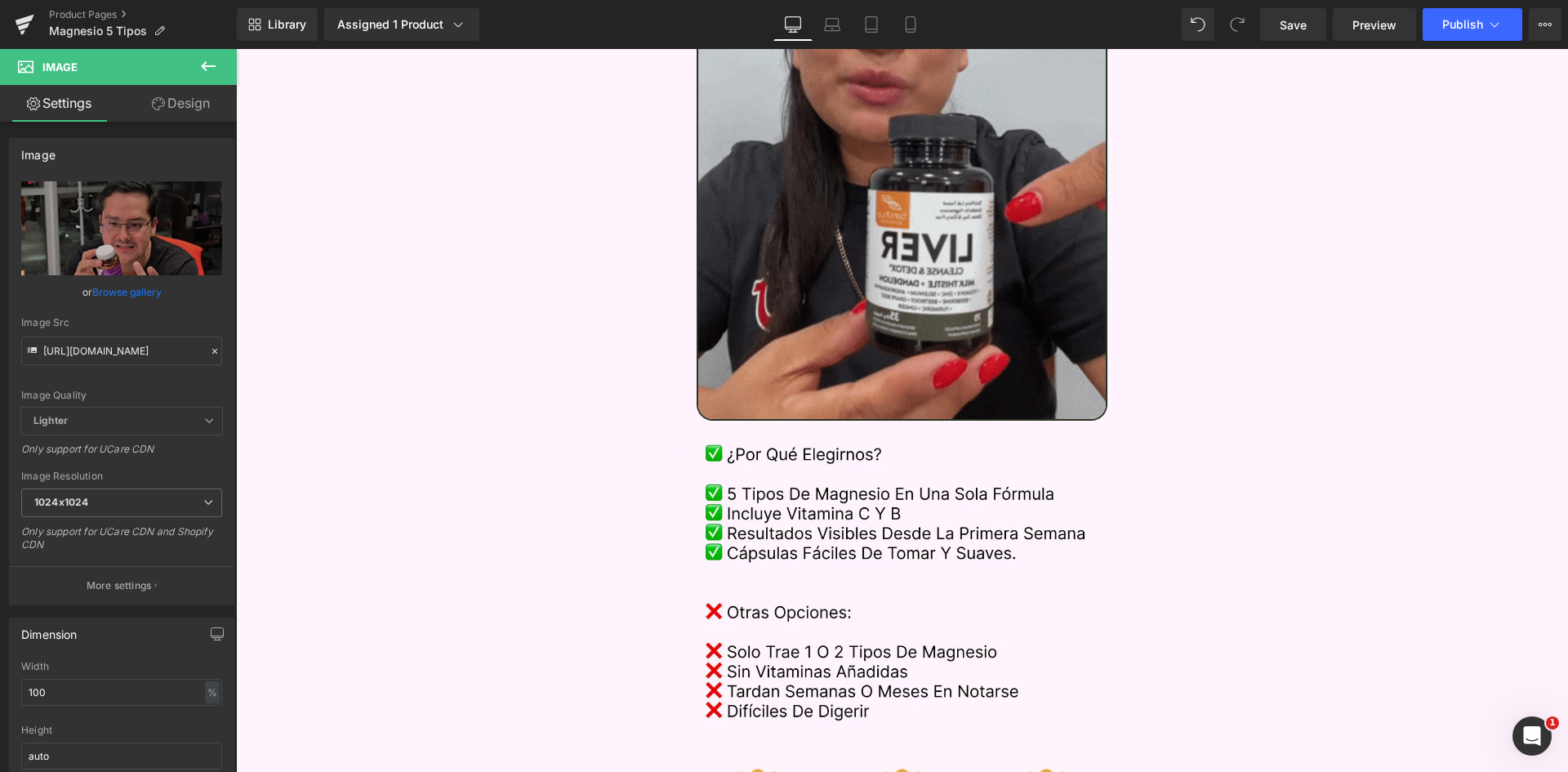
click at [902, 234] on img at bounding box center [902, 147] width 411 height 547
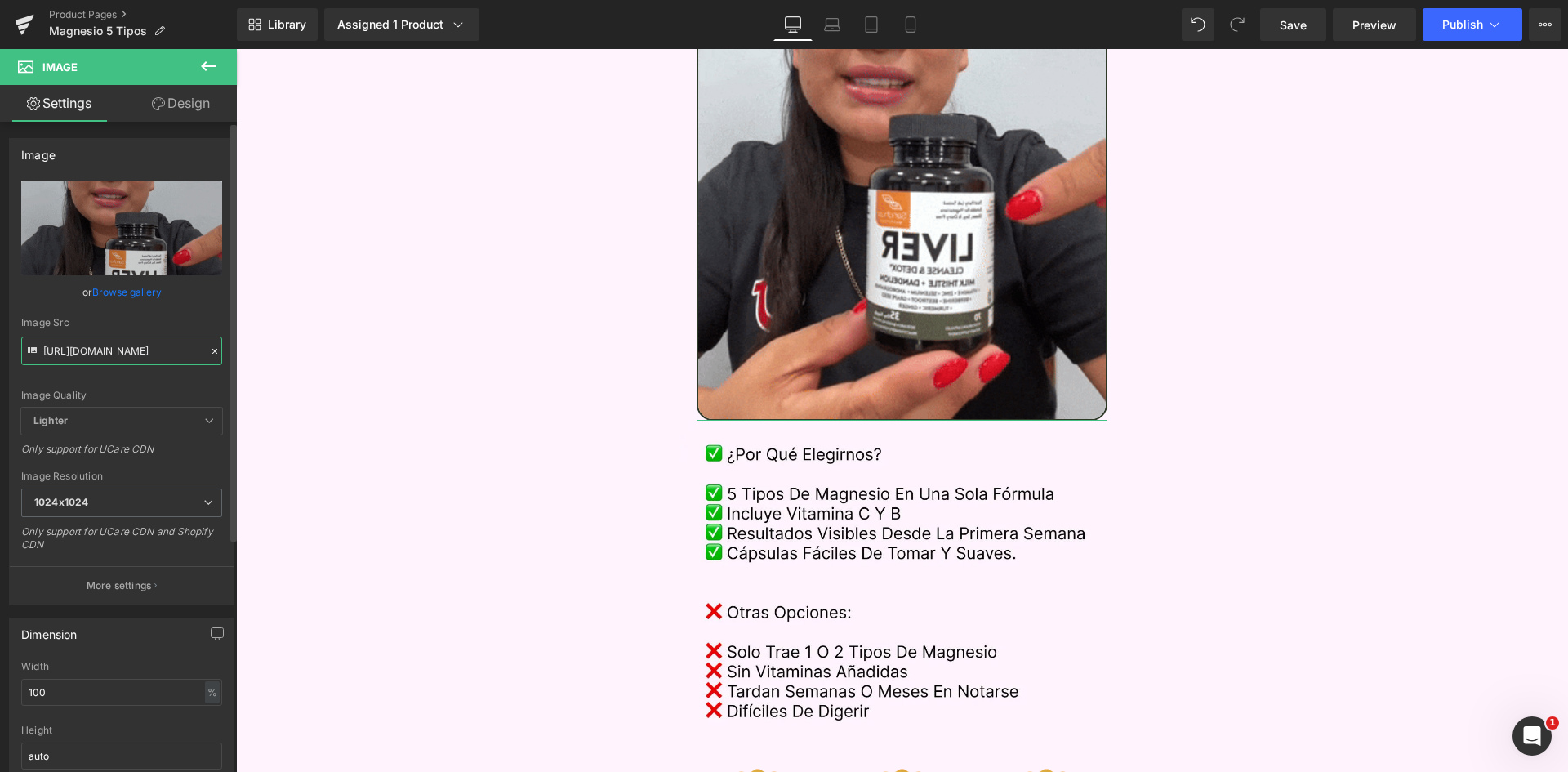
click at [100, 352] on input "https://media2.giphy.com/media/v1.Y2lkPTc5MGI3NjExaXJ0YzdsMGZlczhqcmdhaWhzeXh5e…" at bounding box center [122, 351] width 201 height 29
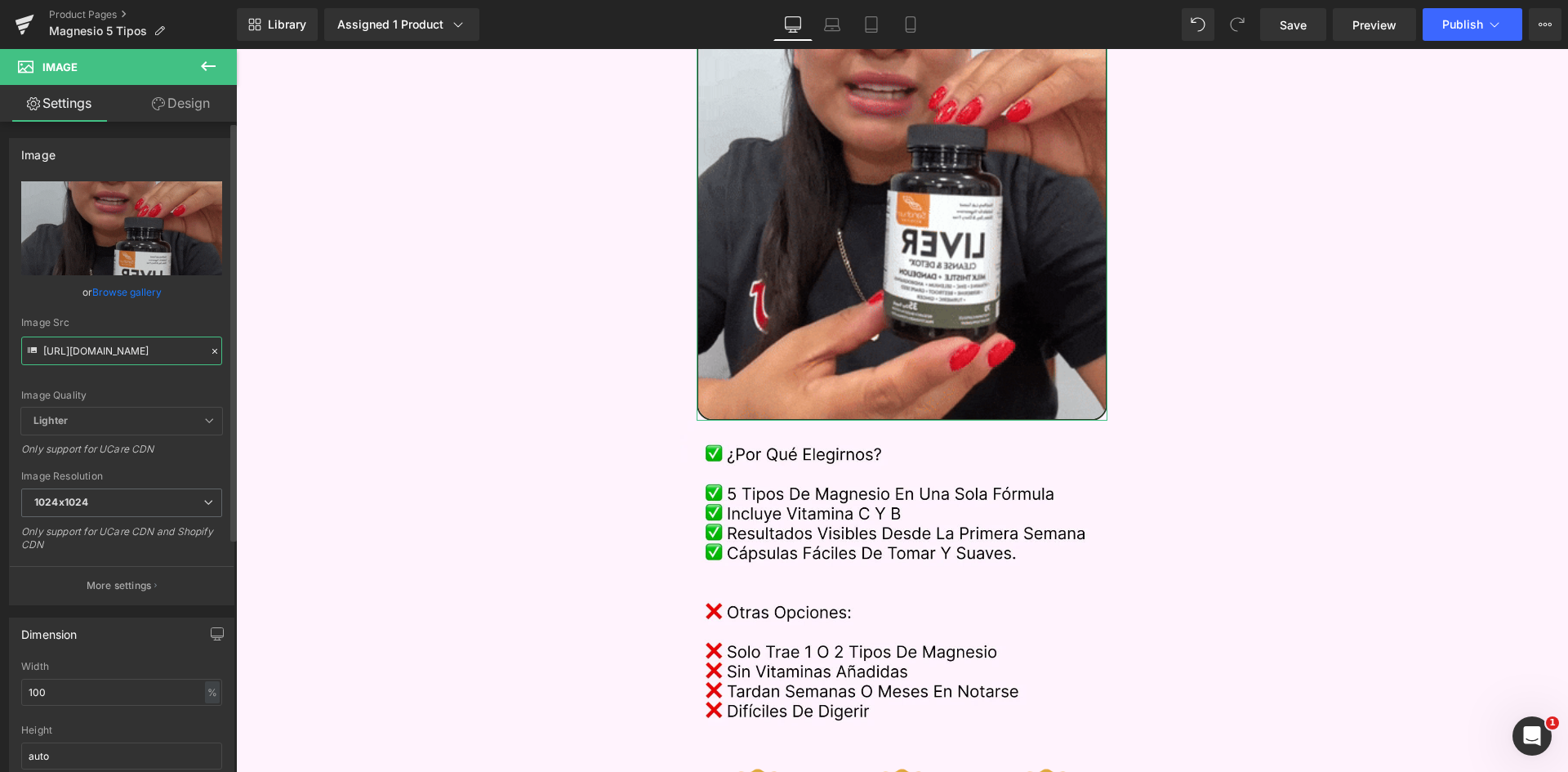
click at [100, 352] on input "https://media2.giphy.com/media/v1.Y2lkPTc5MGI3NjExaXJ0YzdsMGZlczhqcmdhaWhzeXh5e…" at bounding box center [122, 351] width 201 height 29
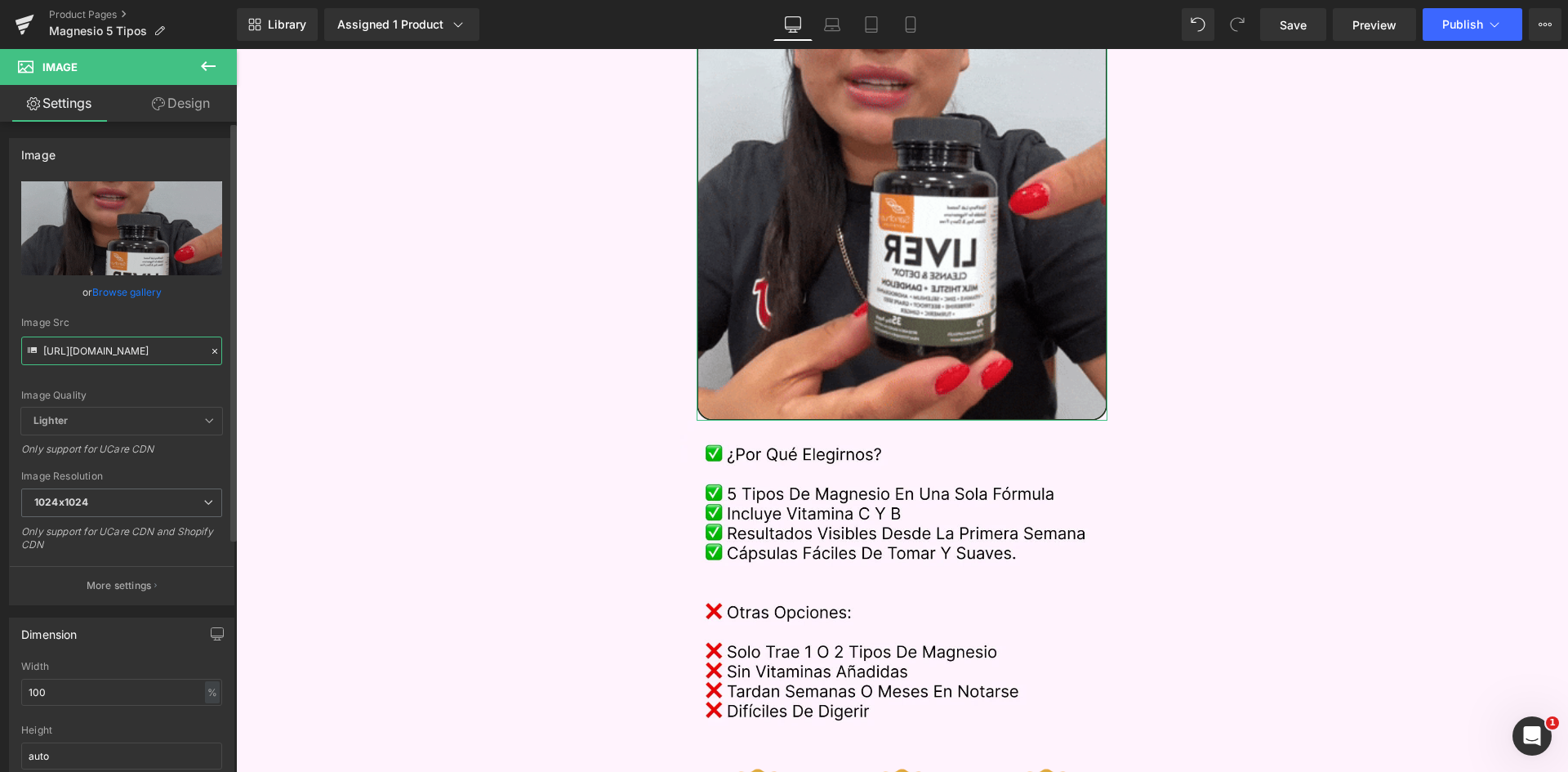
click at [100, 352] on input "https://media2.giphy.com/media/v1.Y2lkPTc5MGI3NjExaXJ0YzdsMGZlczhqcmdhaWhzeXh5e…" at bounding box center [122, 351] width 201 height 29
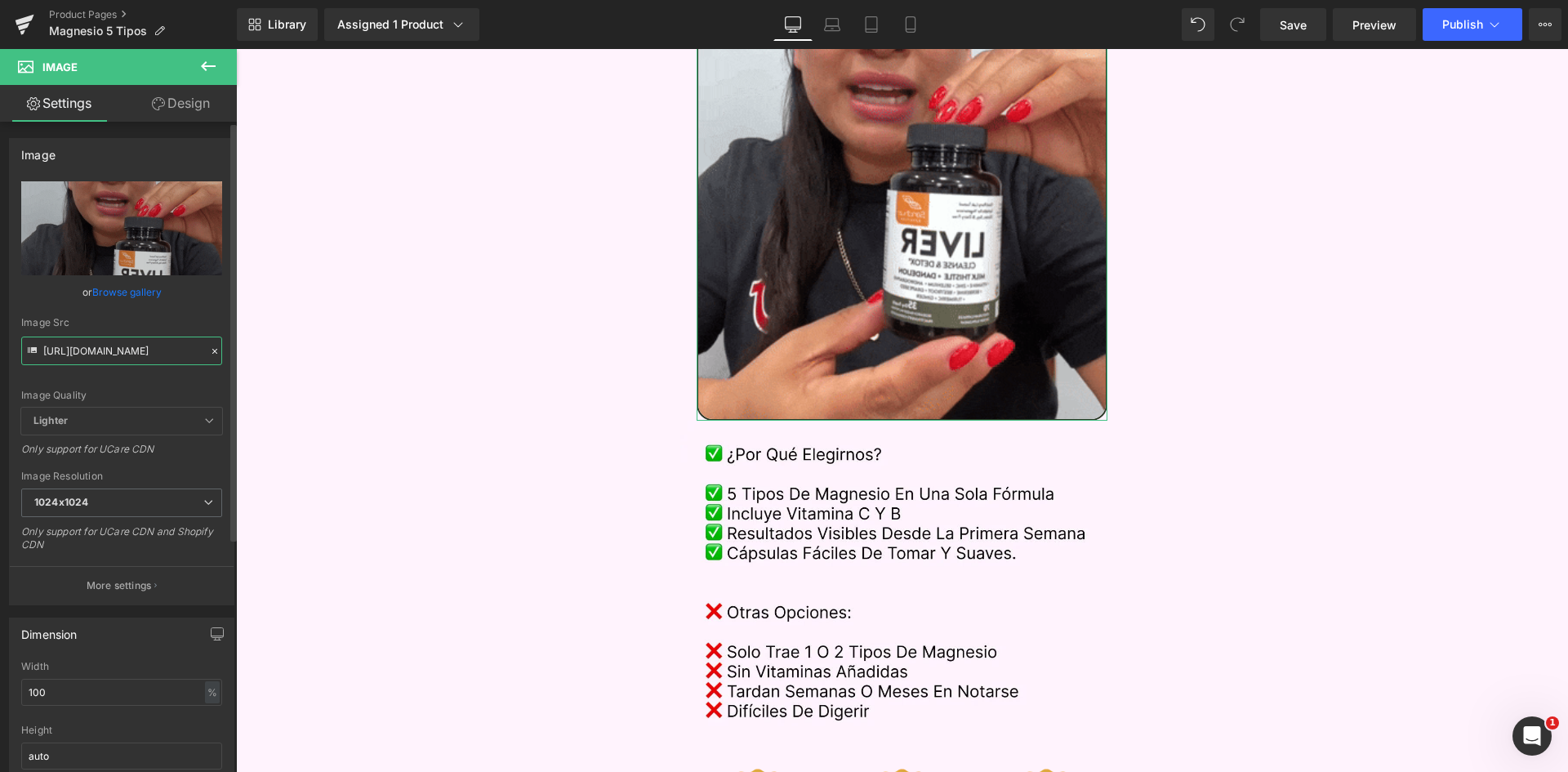
paste input "eWdubmZlcTI4eGd0ZTF3NXJzZGt6bjJmam0xenp4cGExaHg3aWp3aCZlcD12MV9pbnRlcm5hbF9naWZ…"
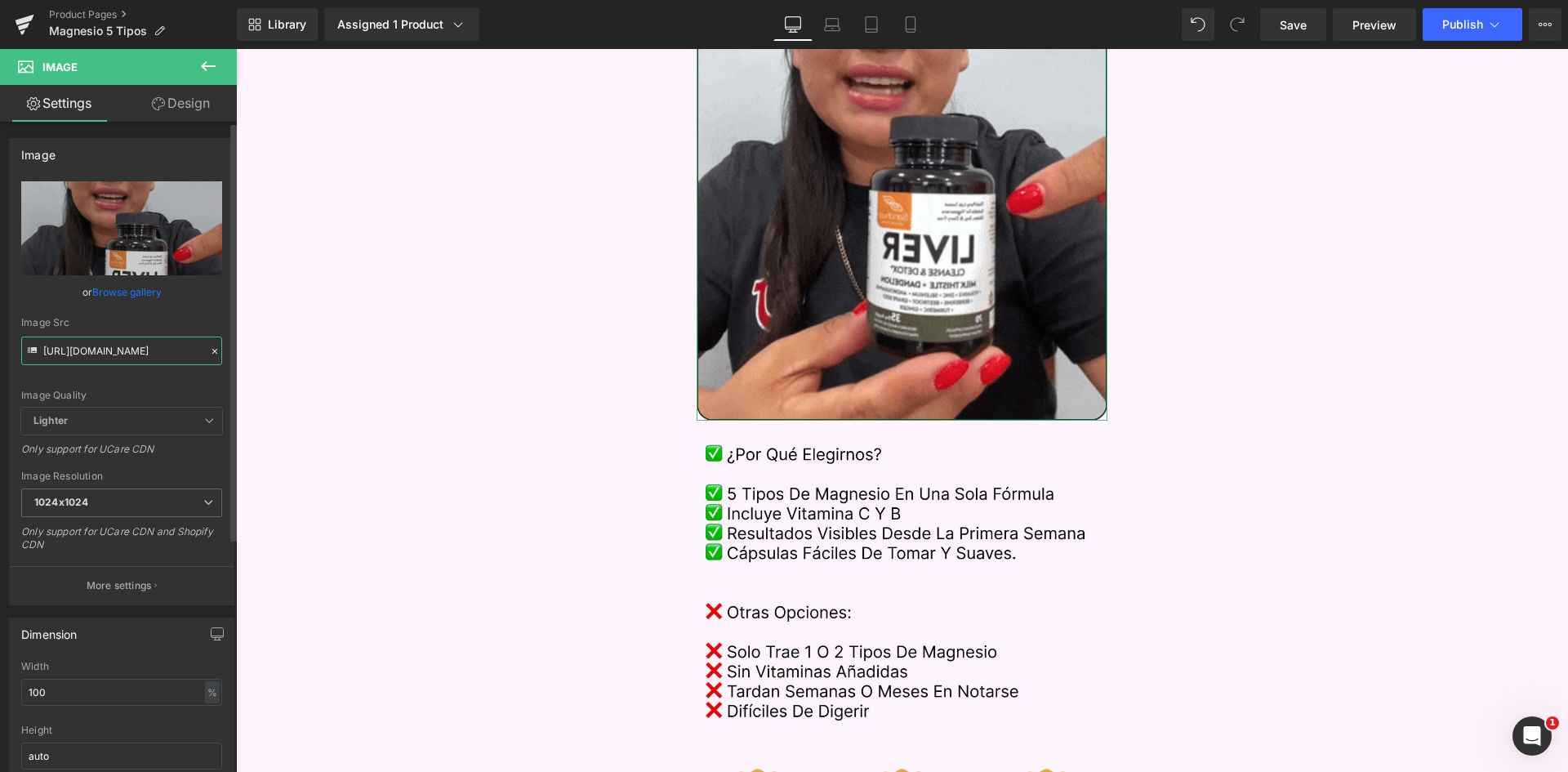
type input "https://media2.giphy.com/media/v1.Y2lkPTc5MGI3NjExeWdubmZlcTI4eGd0ZTF3NXJzZGt6b…"
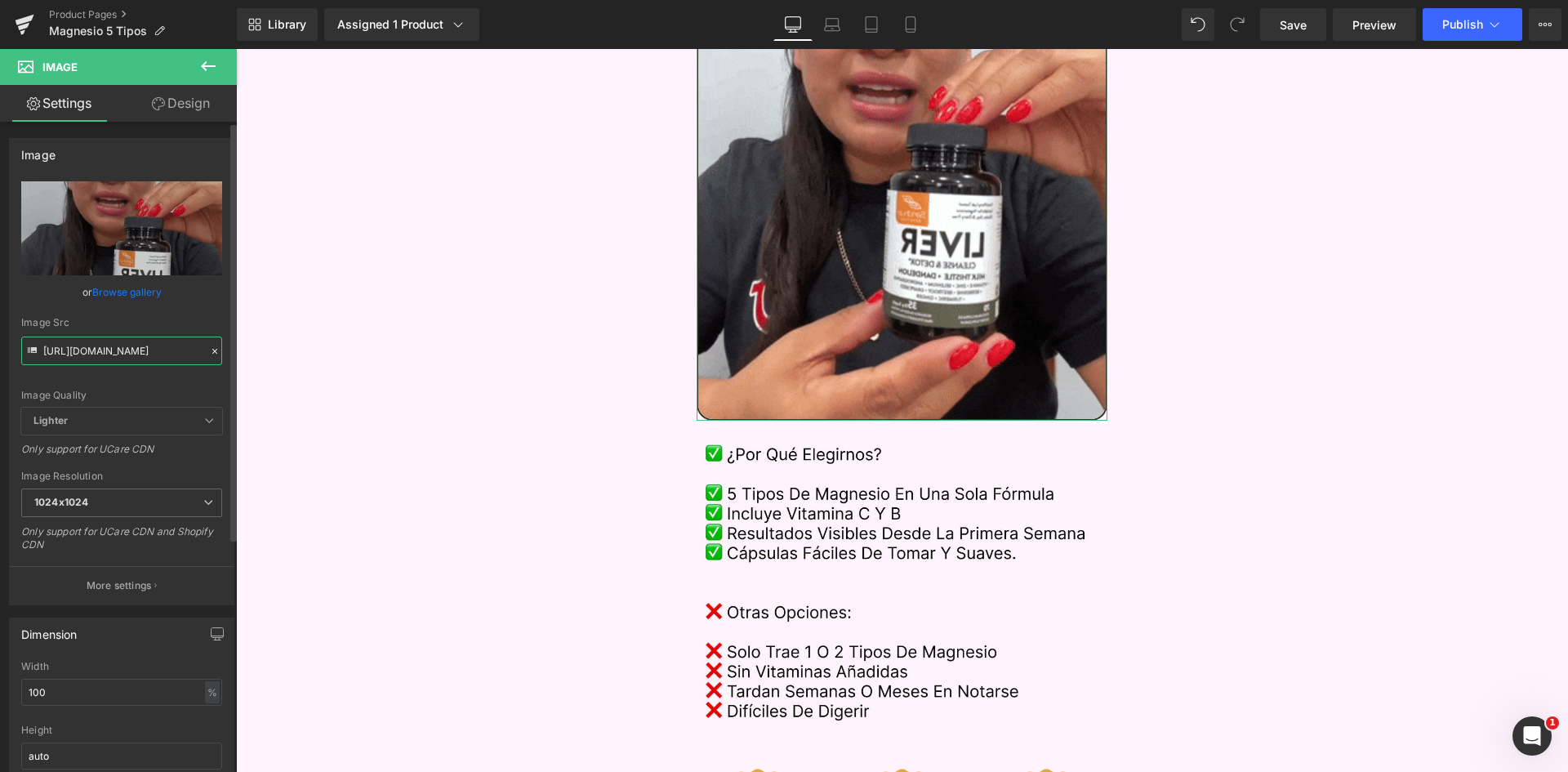
scroll to position [0, 825]
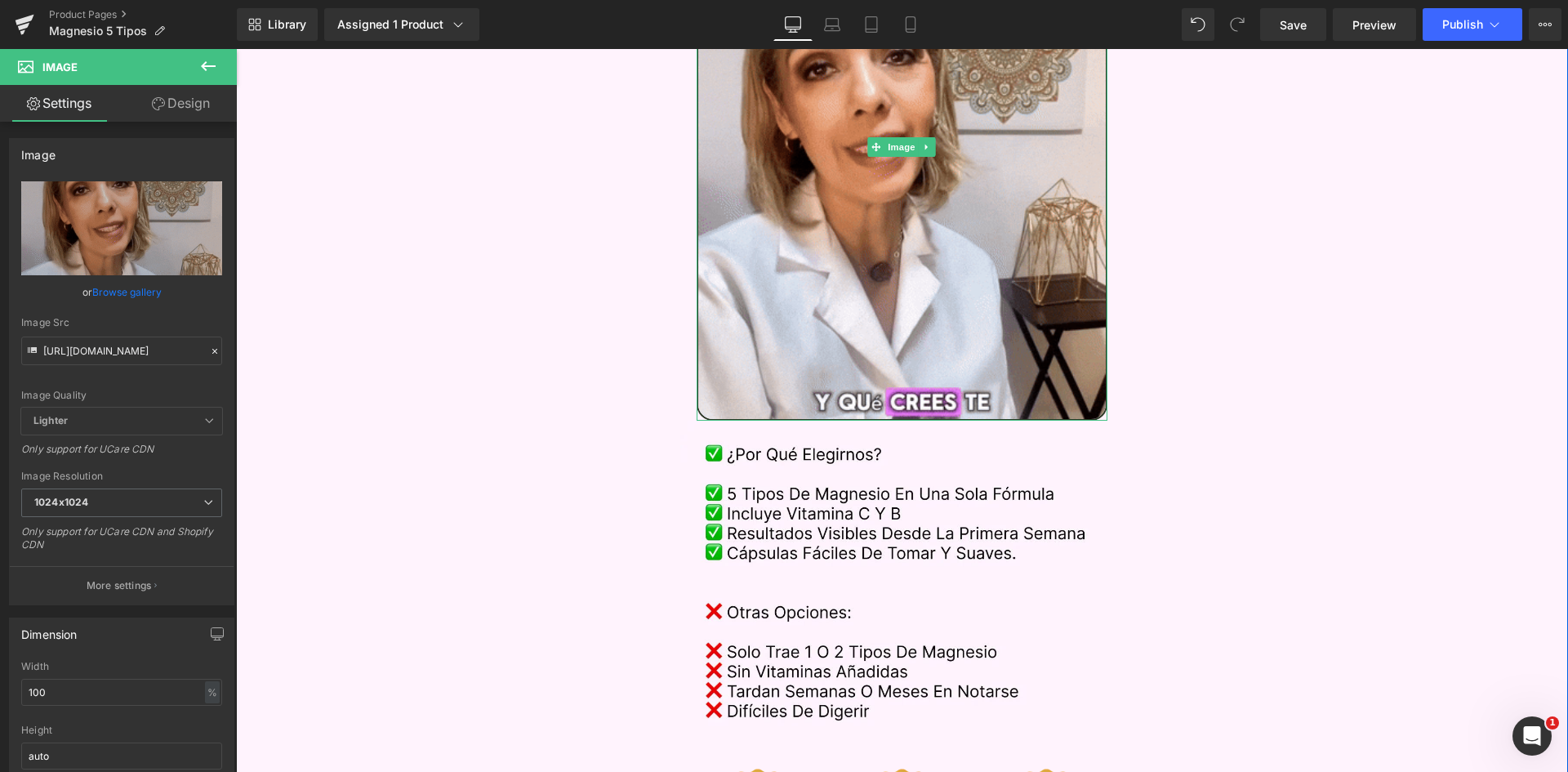
click at [1214, 343] on div "Separator Image Sale Off (P) Image" at bounding box center [902, 318] width 1332 height 6911
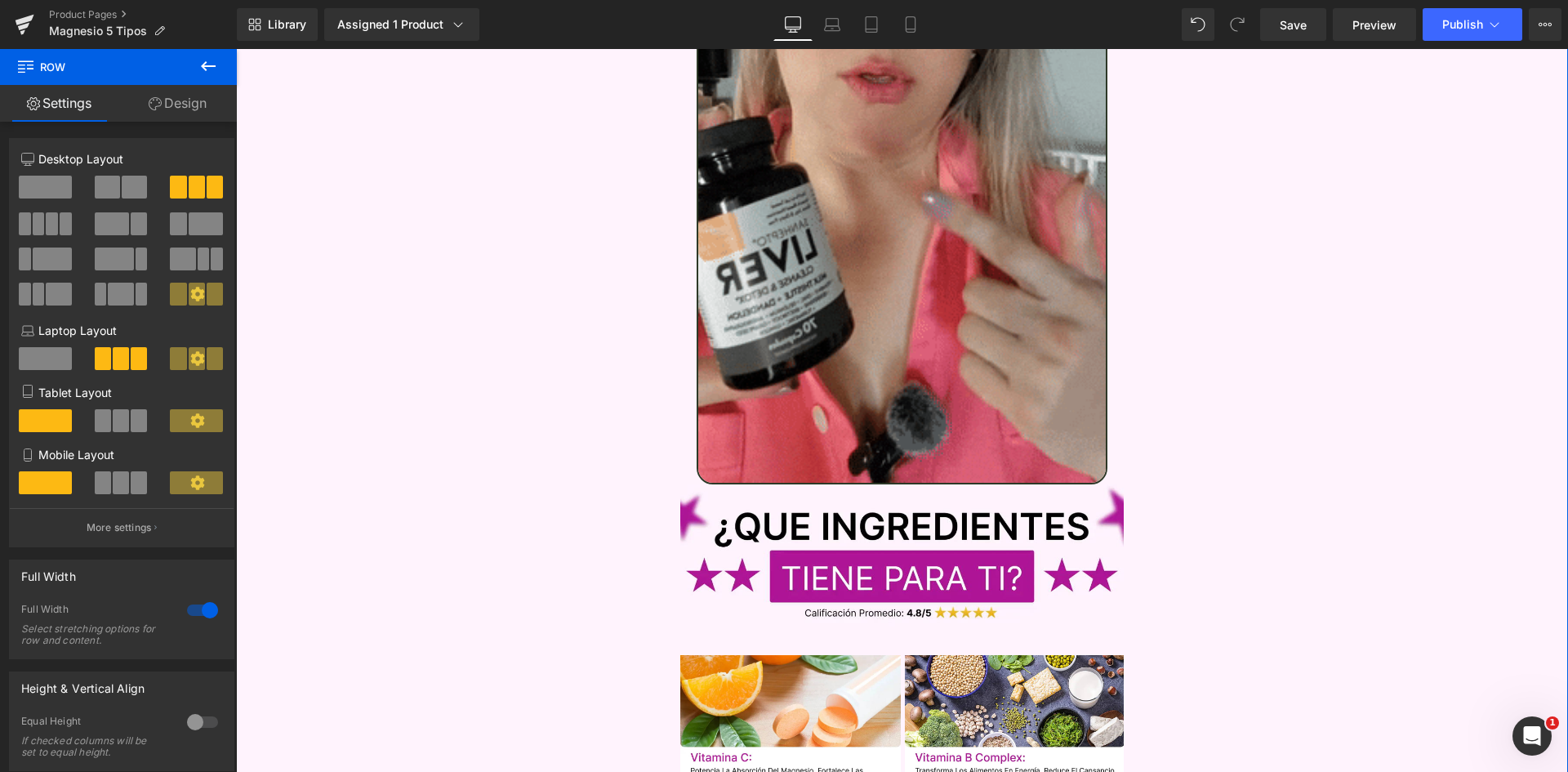
scroll to position [4984, 0]
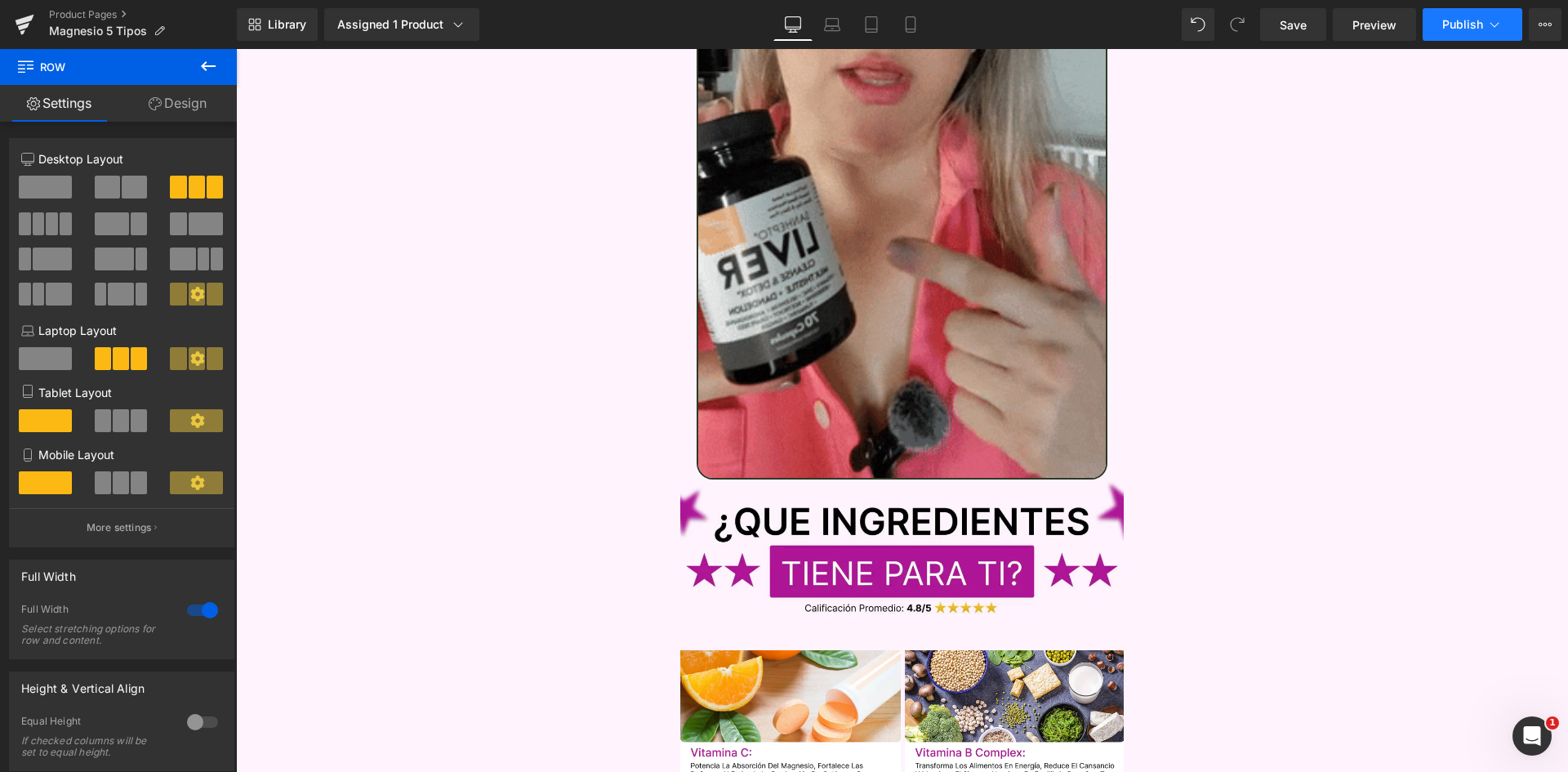
click at [1475, 22] on span "Publish" at bounding box center [1462, 24] width 41 height 13
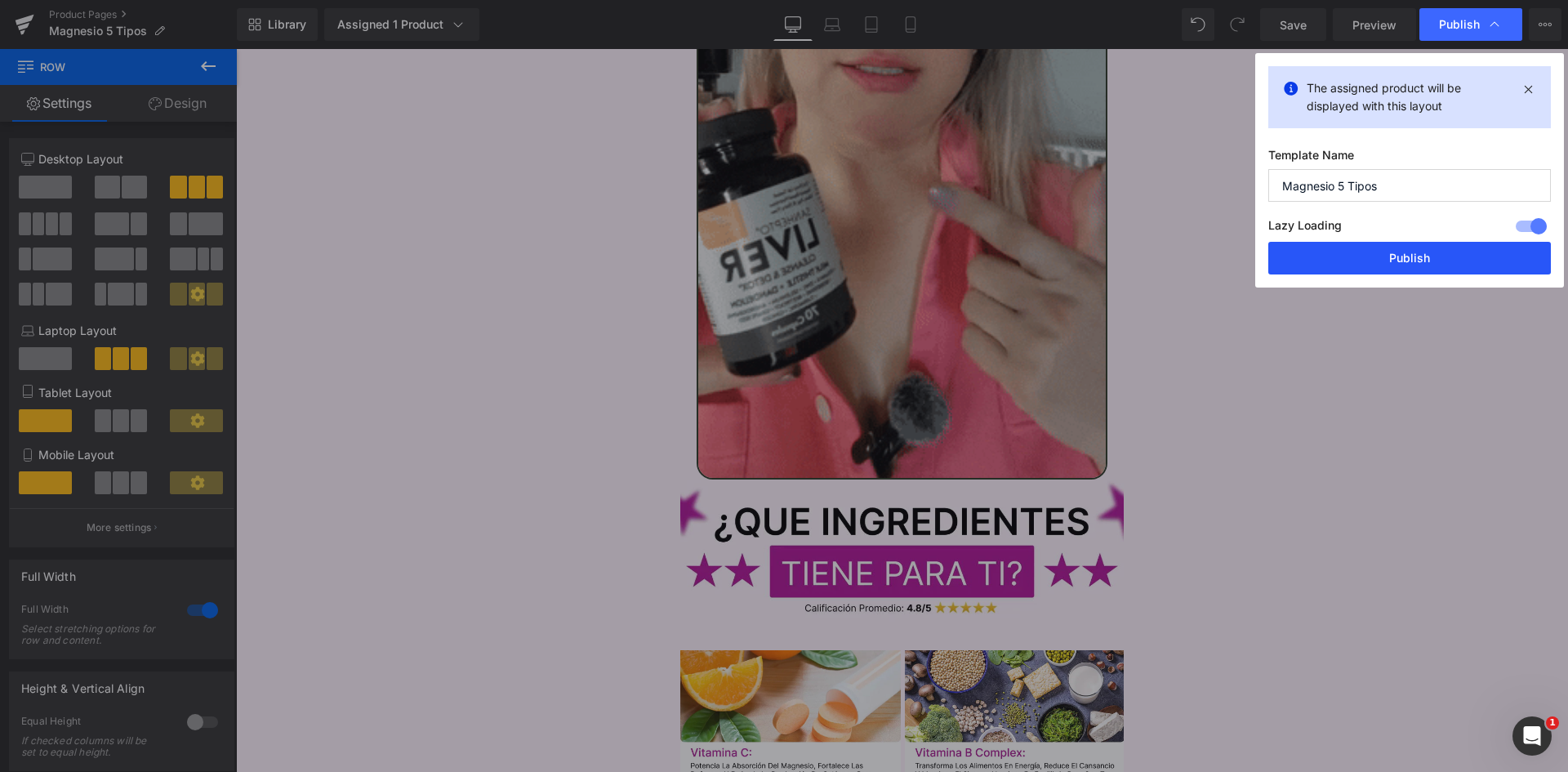
click at [1401, 264] on button "Publish" at bounding box center [1410, 258] width 283 height 32
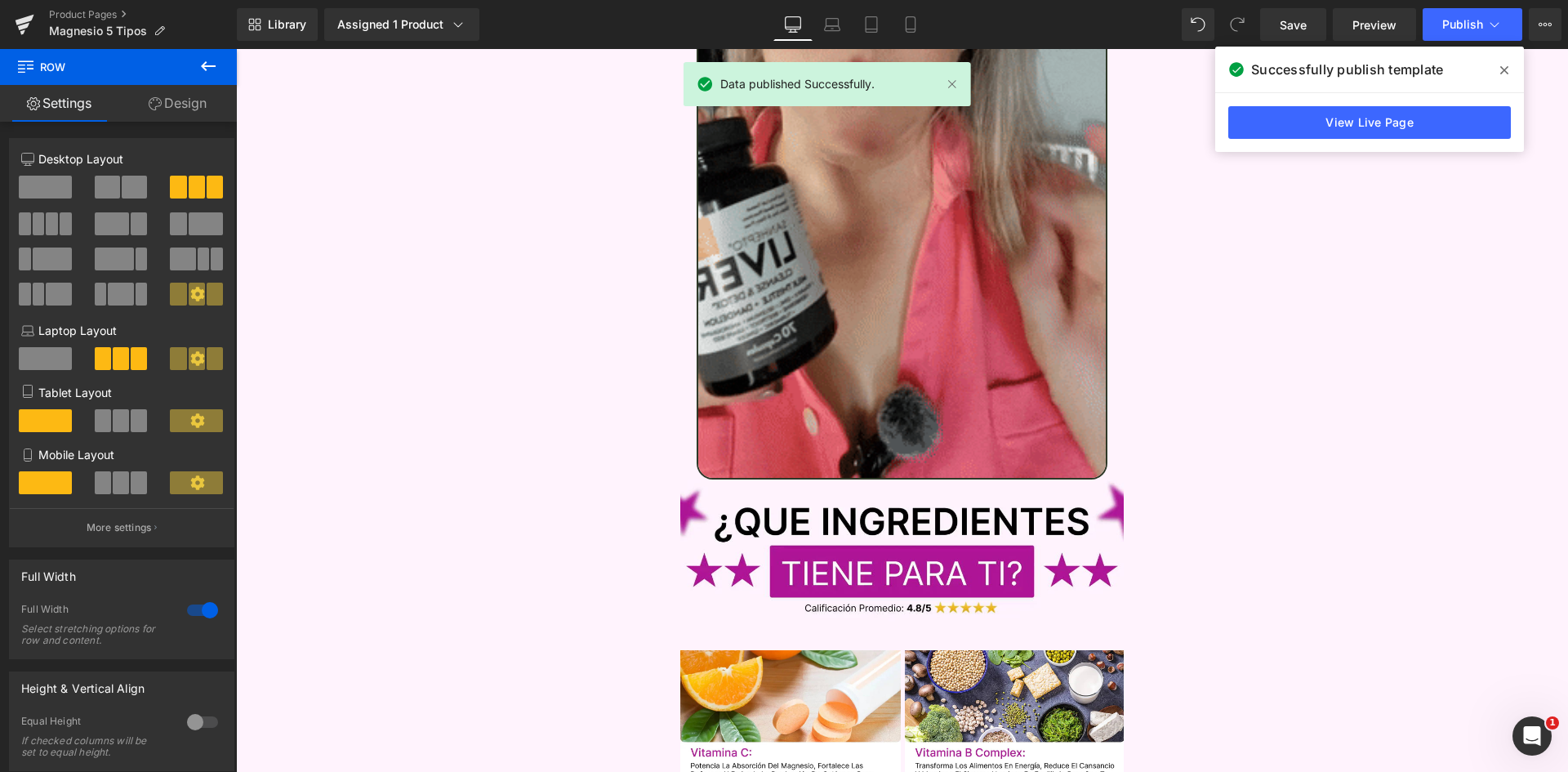
click at [1398, 100] on div "View Live Page" at bounding box center [1370, 122] width 308 height 59
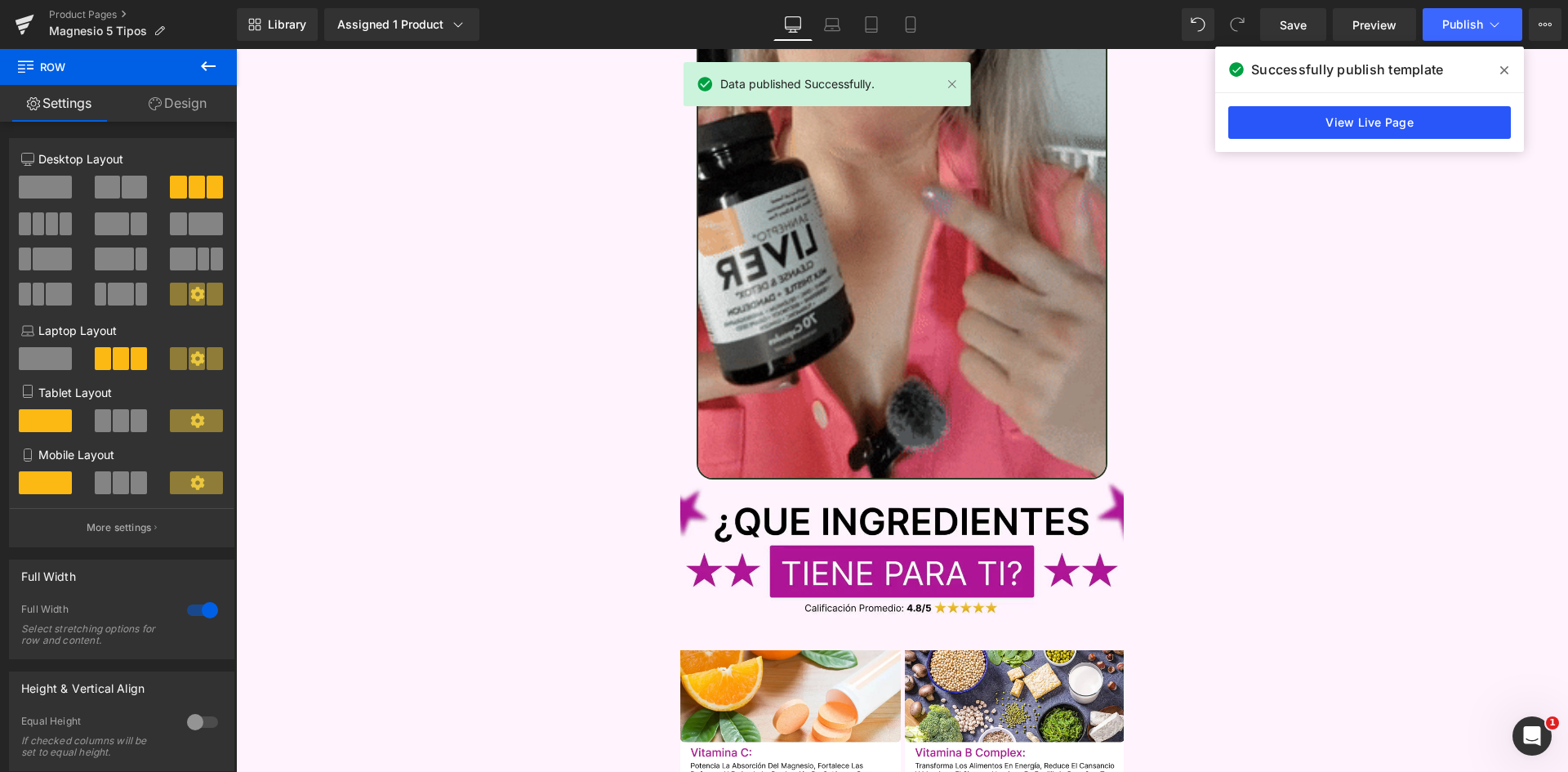
click at [1391, 121] on link "View Live Page" at bounding box center [1370, 123] width 283 height 32
